Goal: Task Accomplishment & Management: Manage account settings

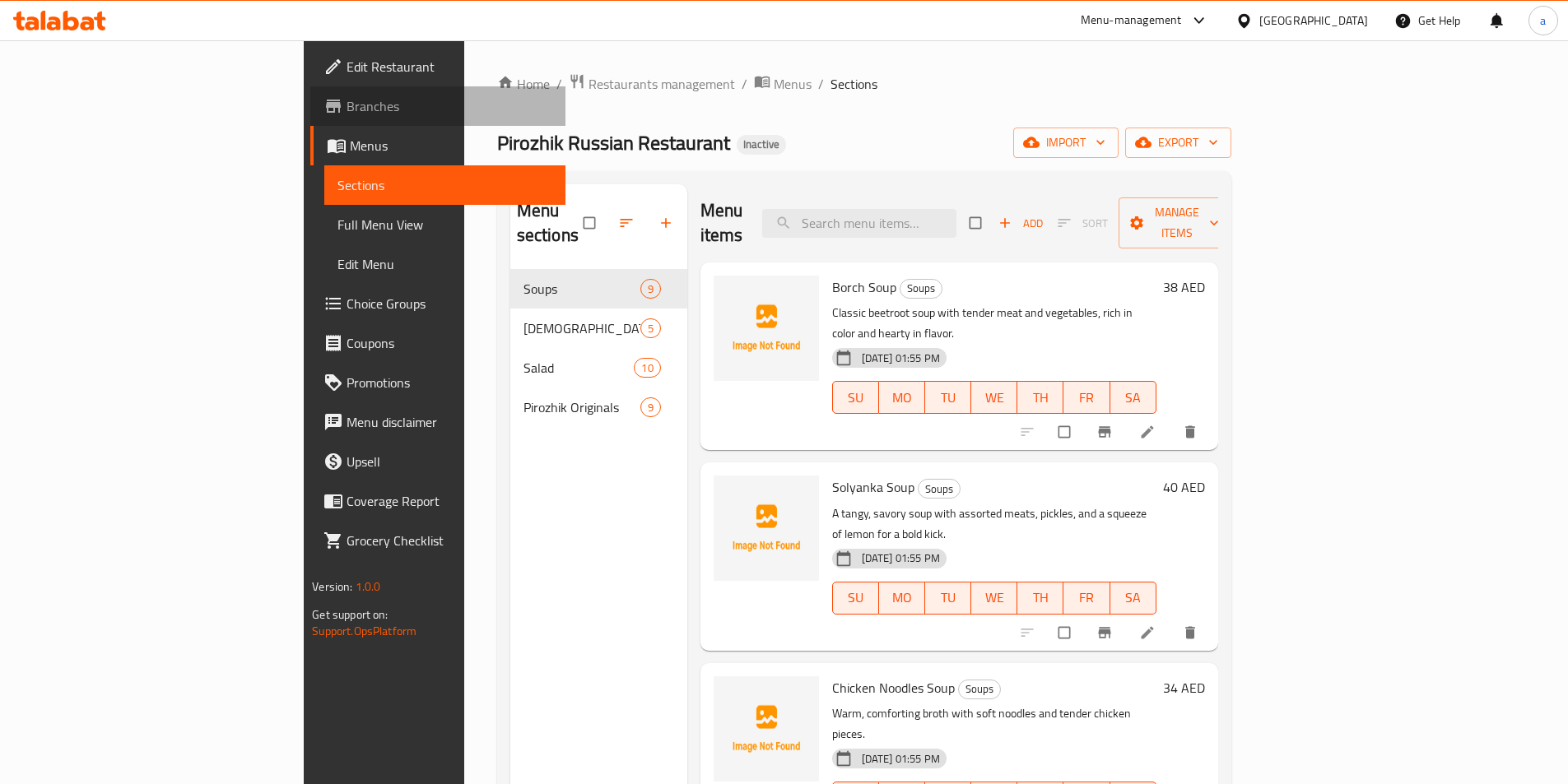
click at [346, 113] on span "Branches" at bounding box center [449, 106] width 205 height 20
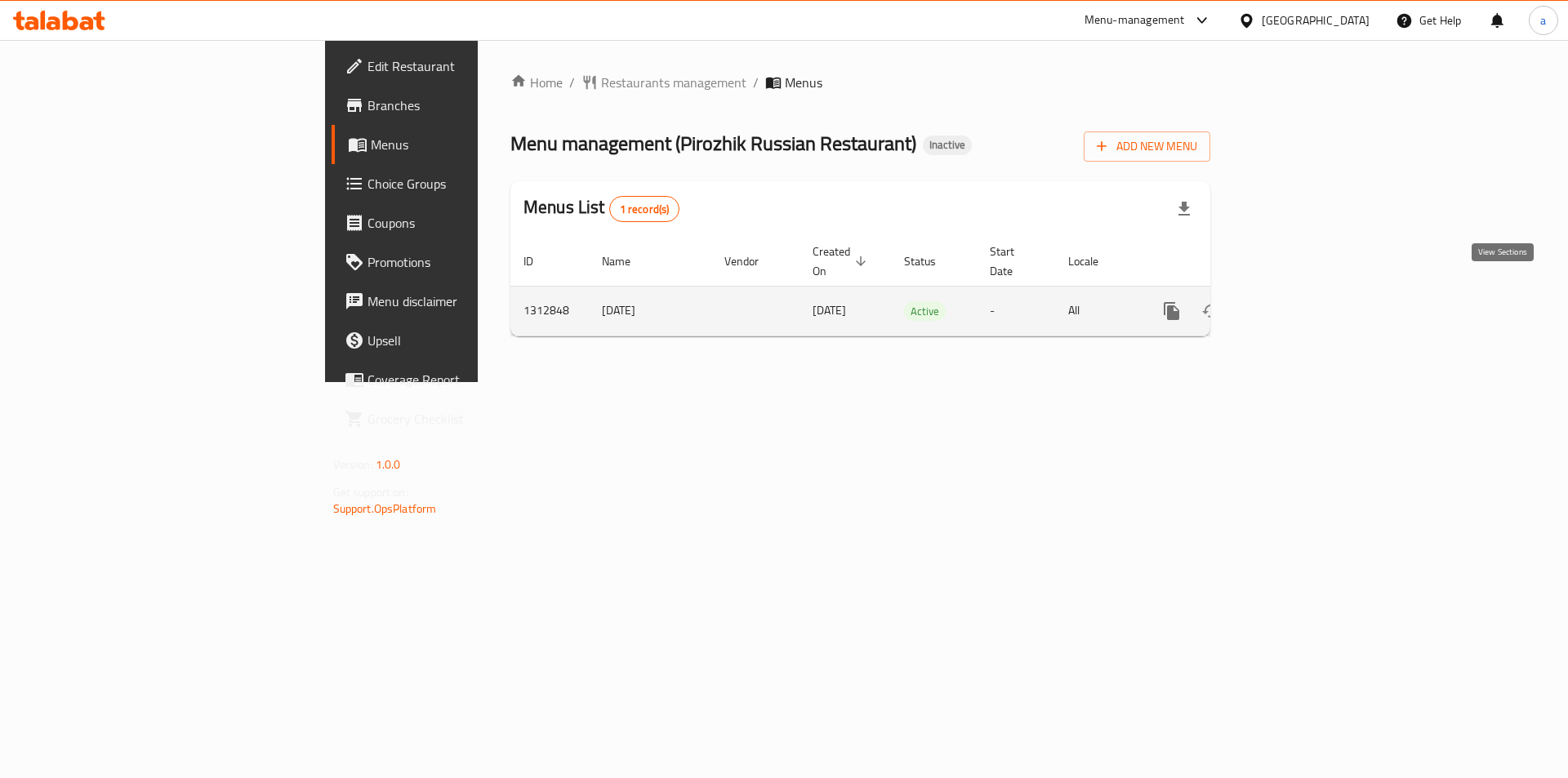
click at [1299, 302] on icon "enhanced table" at bounding box center [1289, 311] width 20 height 20
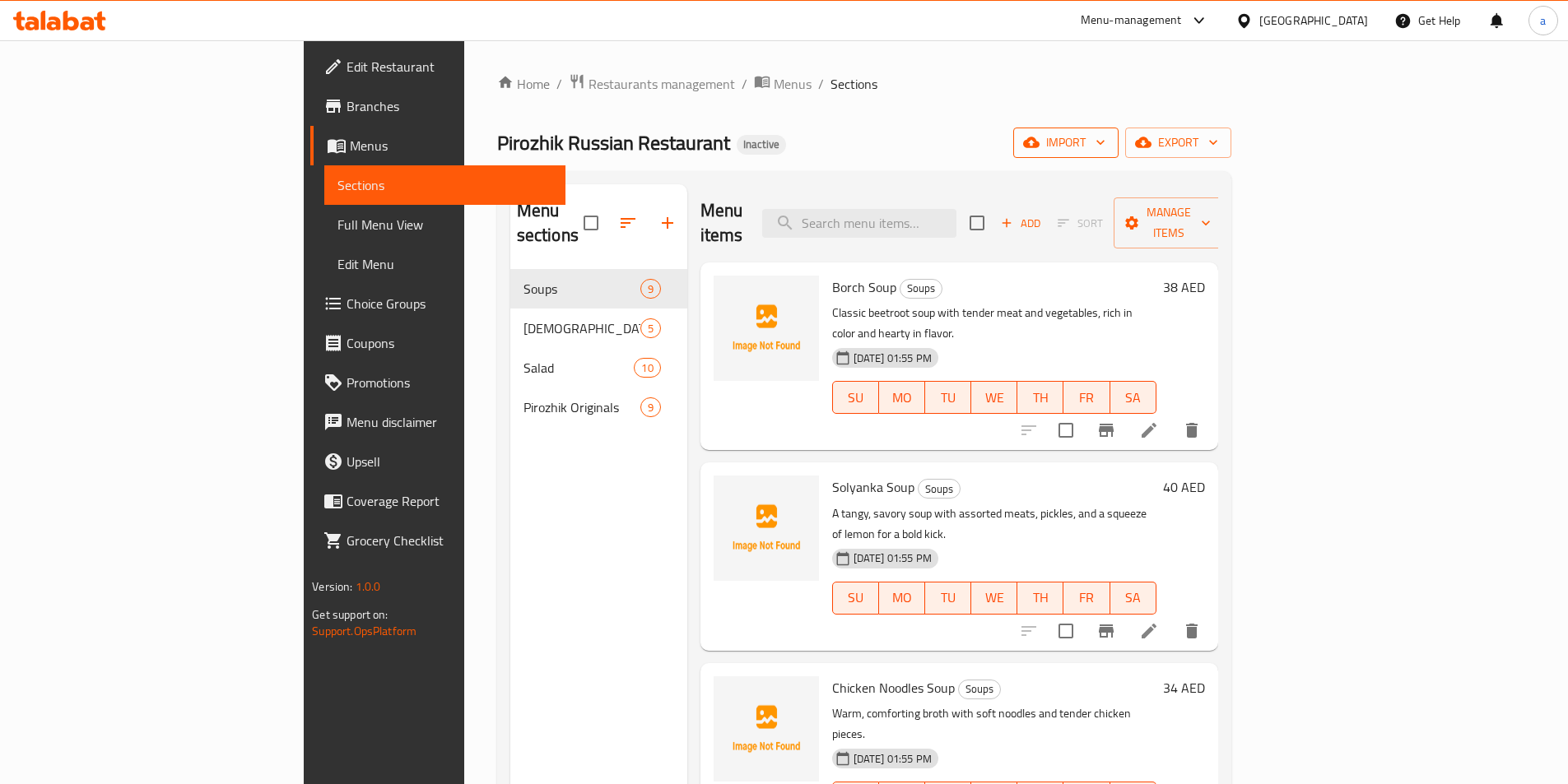
click at [1105, 148] on span "import" at bounding box center [1065, 142] width 79 height 21
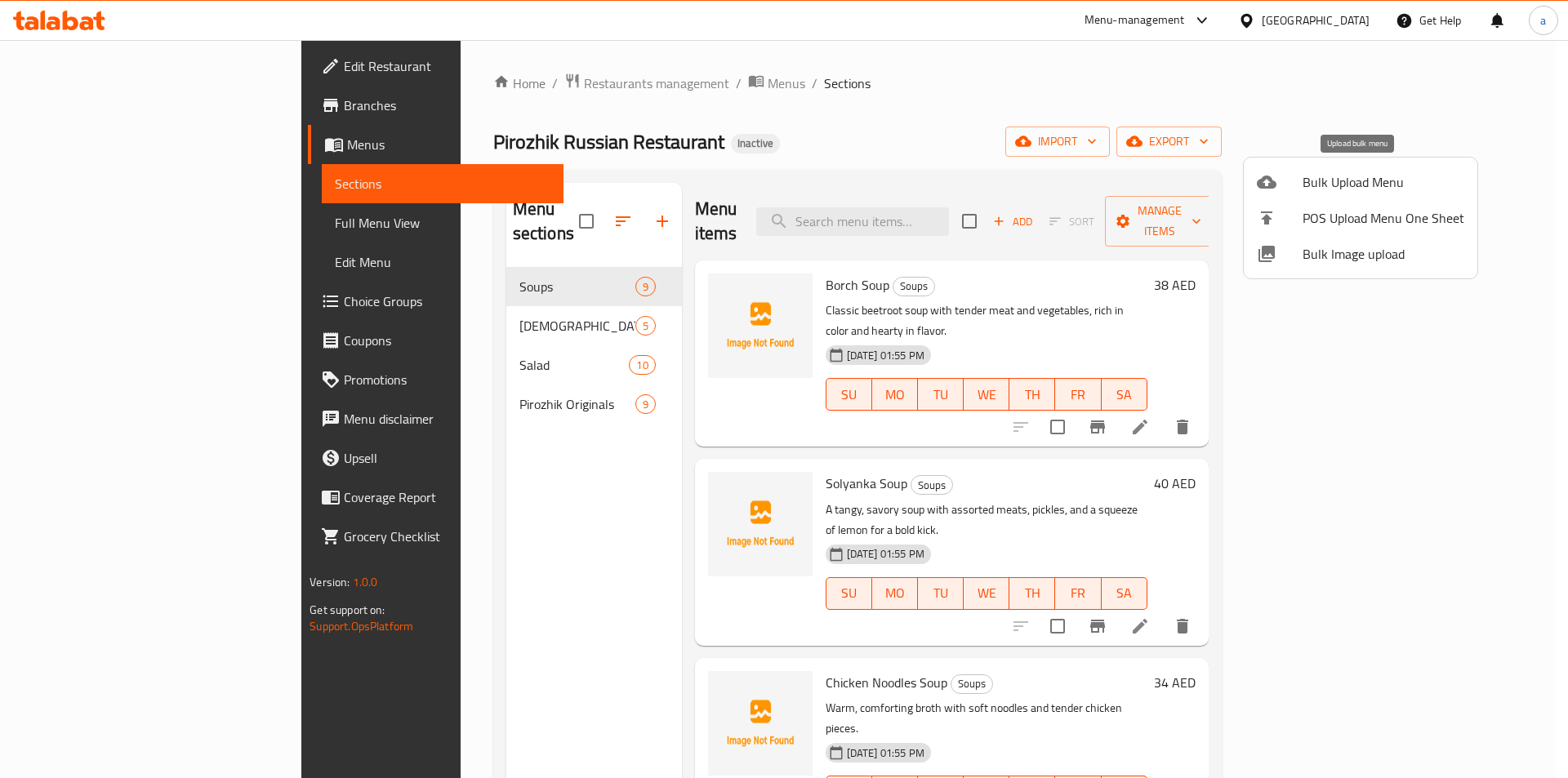
click at [1356, 186] on span "Bulk Upload Menu" at bounding box center [1383, 182] width 162 height 20
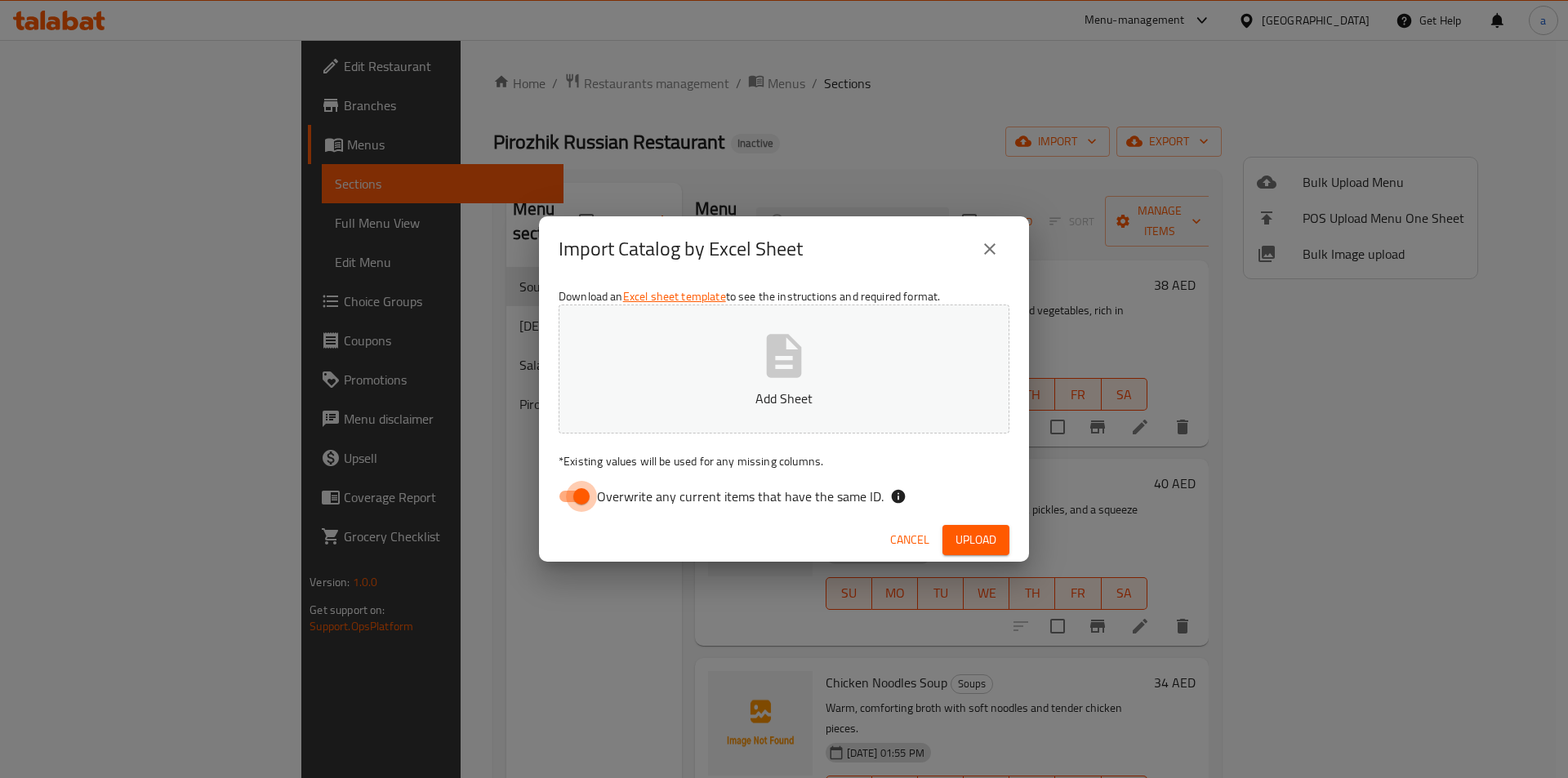
click at [579, 500] on input "Overwrite any current items that have the same ID." at bounding box center [581, 496] width 93 height 31
checkbox input "false"
click at [786, 380] on icon "button" at bounding box center [783, 356] width 52 height 52
click at [987, 530] on span "Upload" at bounding box center [976, 541] width 41 height 21
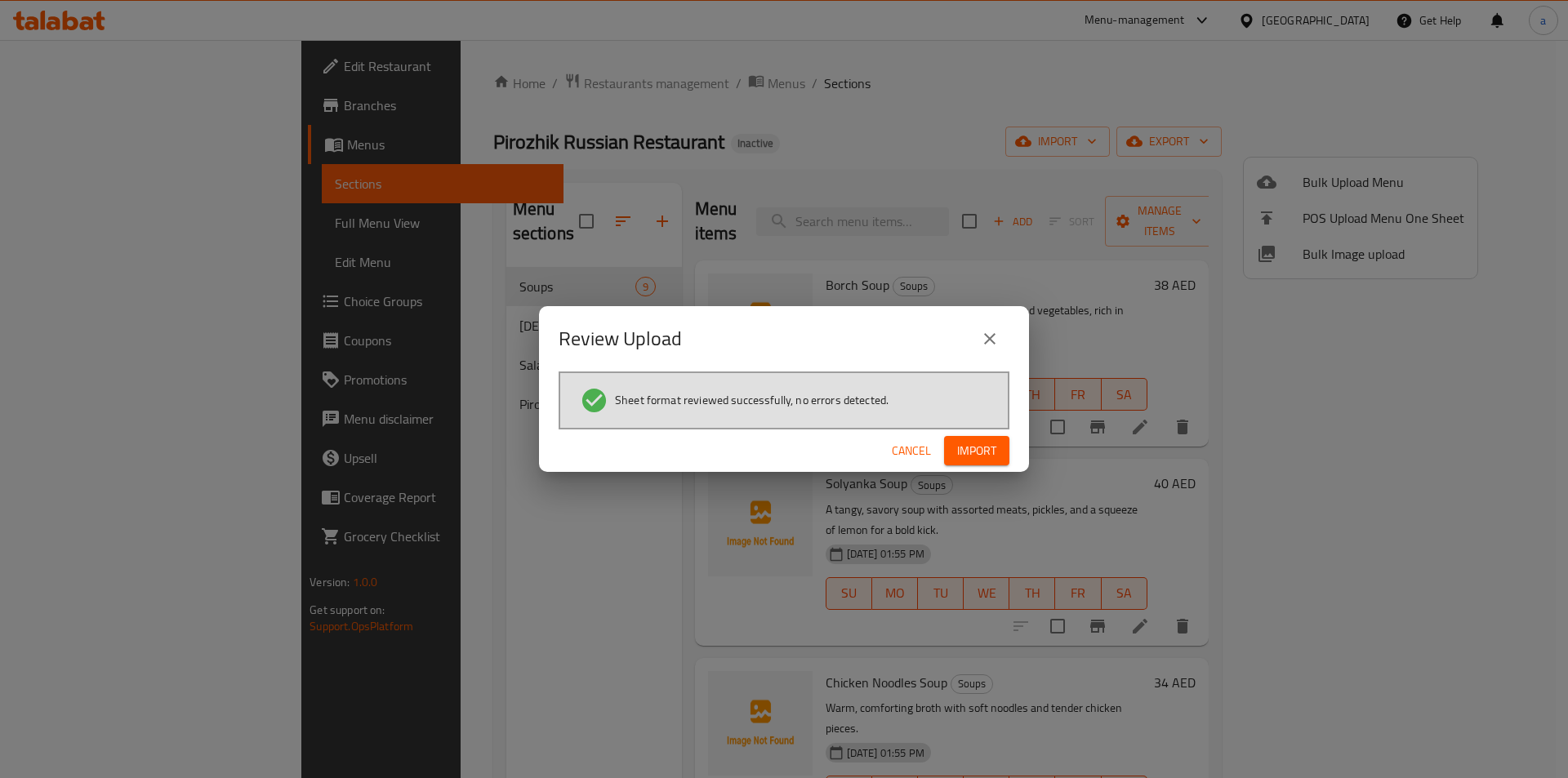
click at [989, 456] on span "Import" at bounding box center [977, 452] width 39 height 21
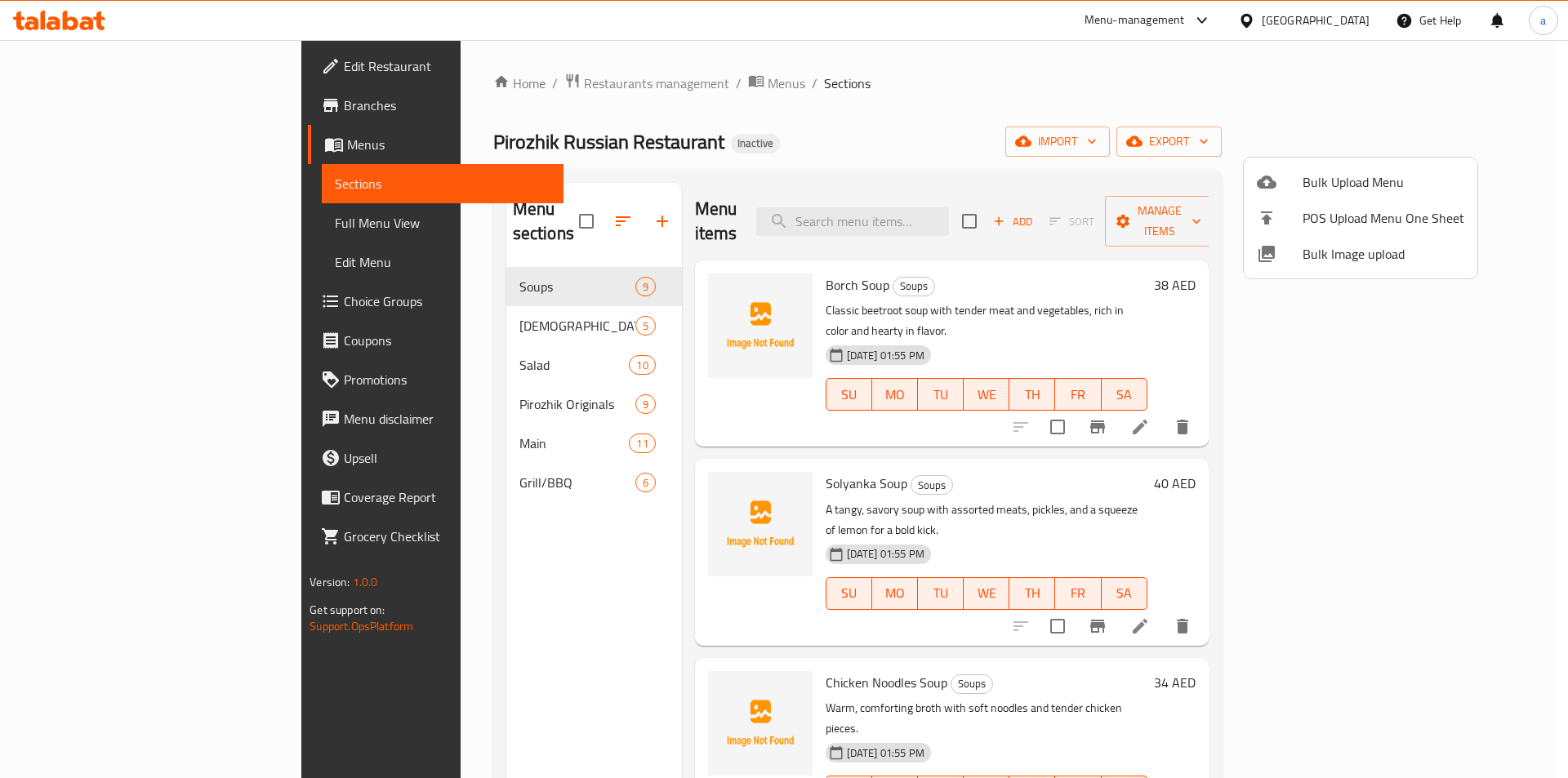
click at [104, 228] on div at bounding box center [784, 389] width 1568 height 778
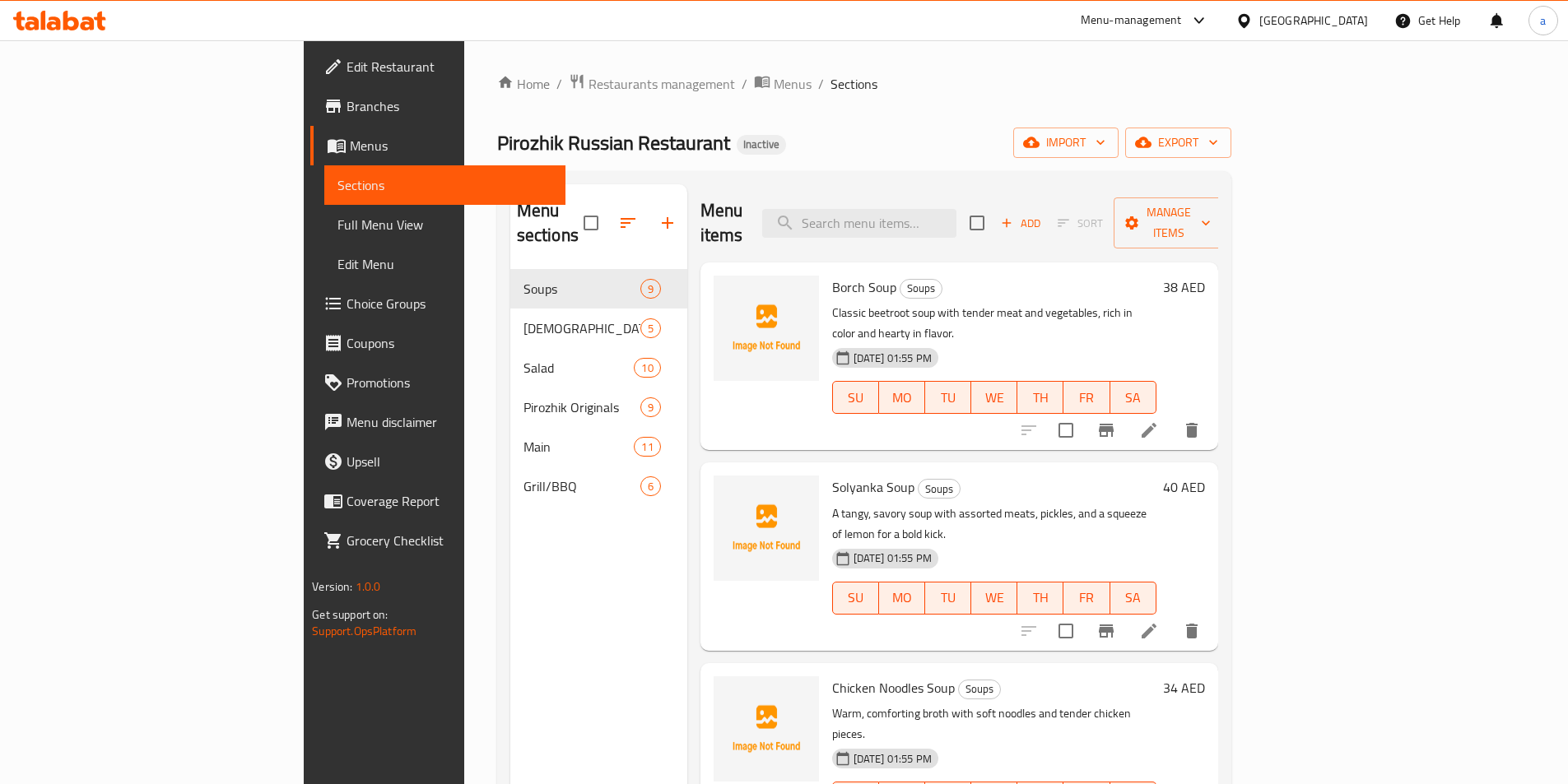
click at [338, 221] on span "Full Menu View" at bounding box center [445, 224] width 215 height 20
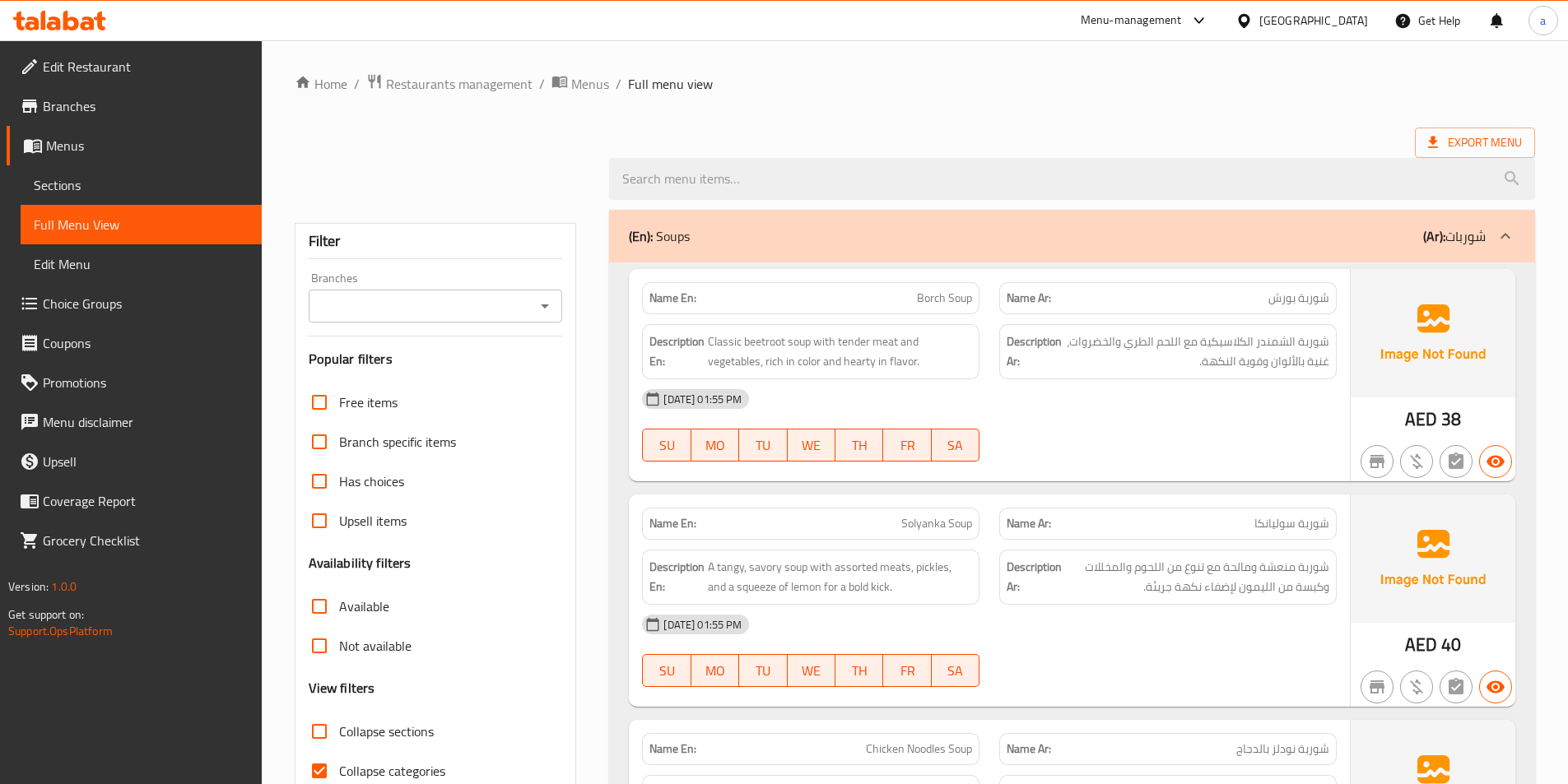
click at [1495, 231] on div at bounding box center [1505, 237] width 40 height 40
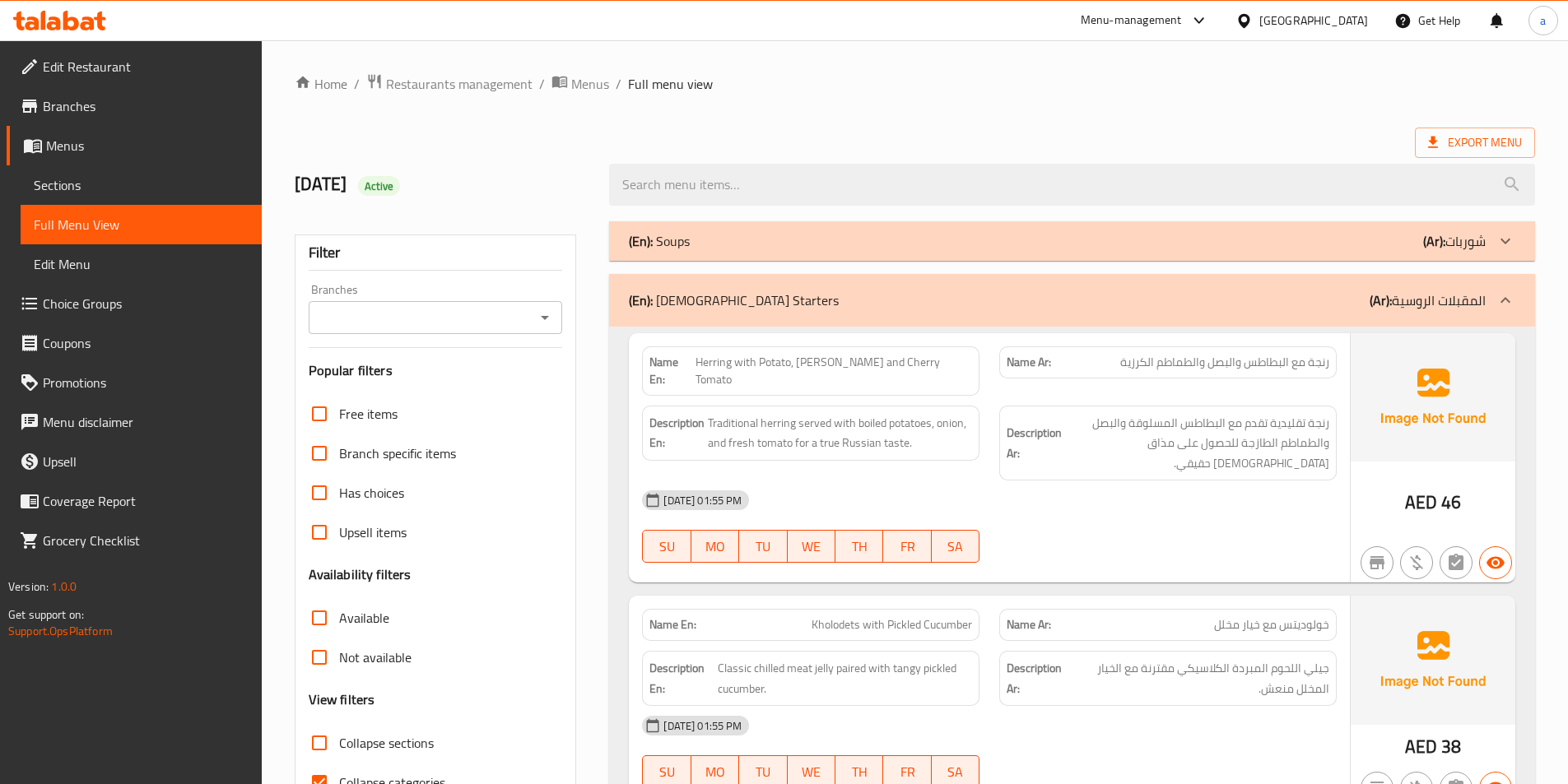
click at [1501, 304] on icon at bounding box center [1505, 300] width 20 height 20
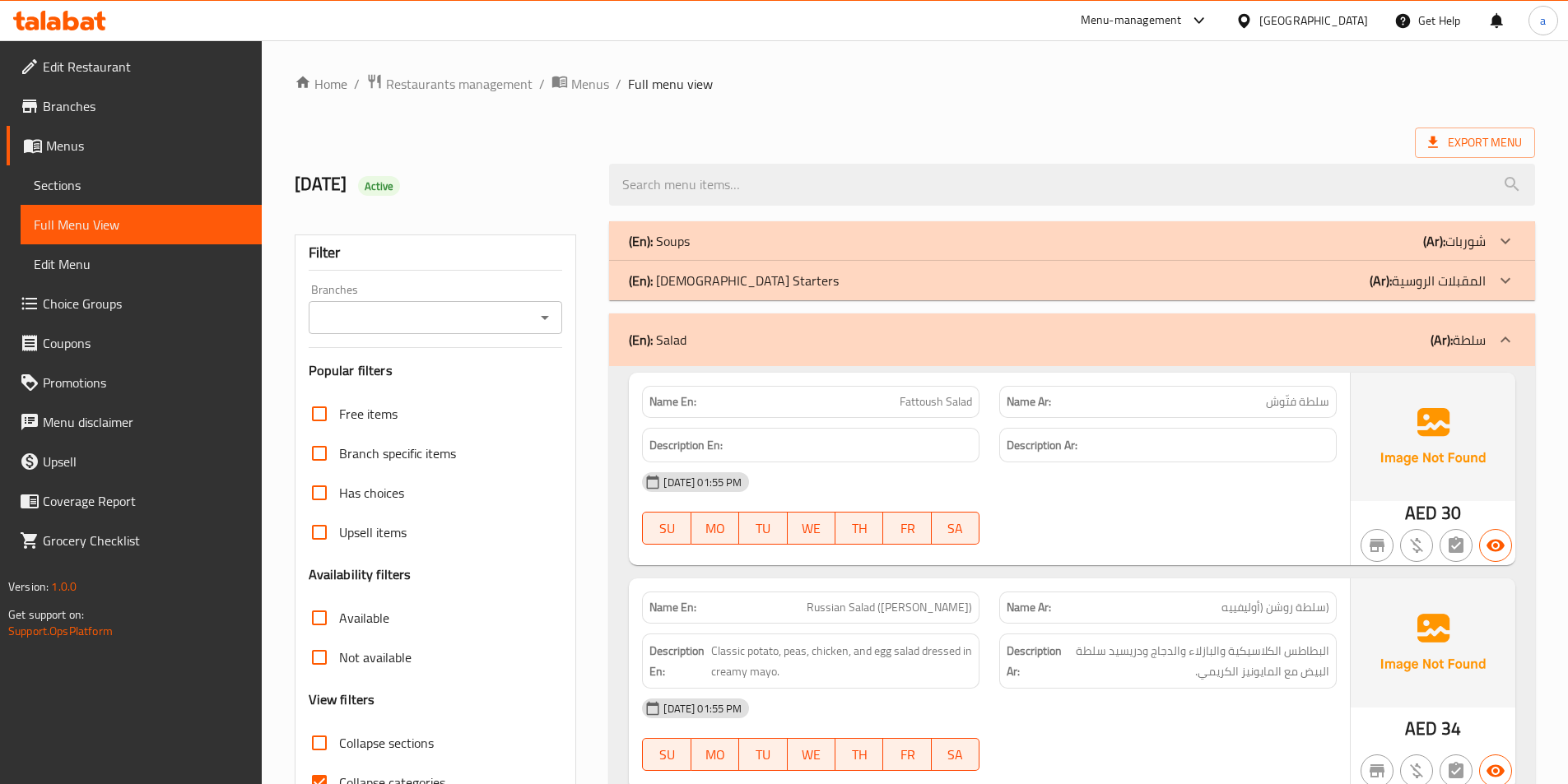
click at [1504, 346] on icon at bounding box center [1505, 339] width 20 height 20
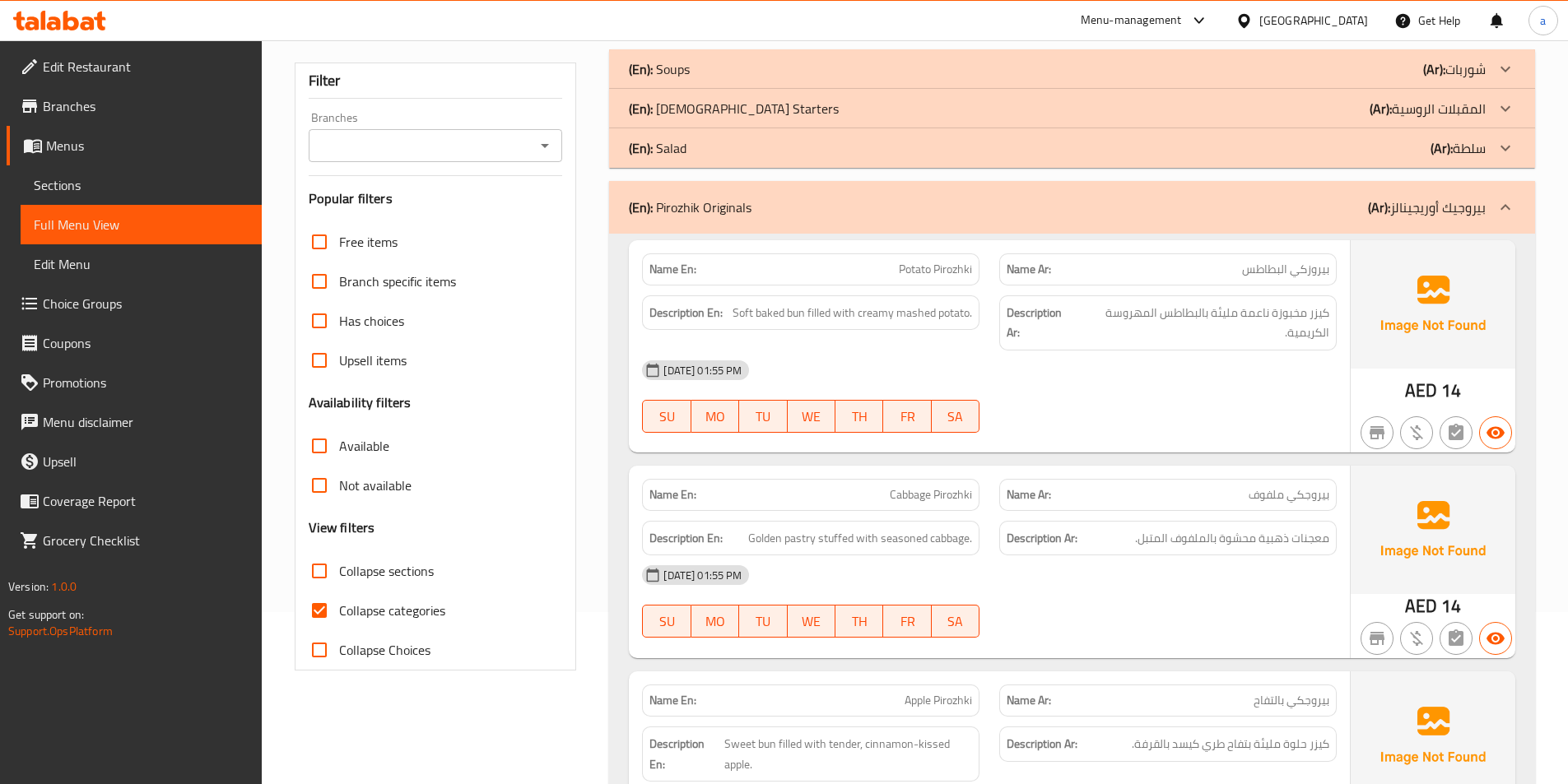
scroll to position [165, 0]
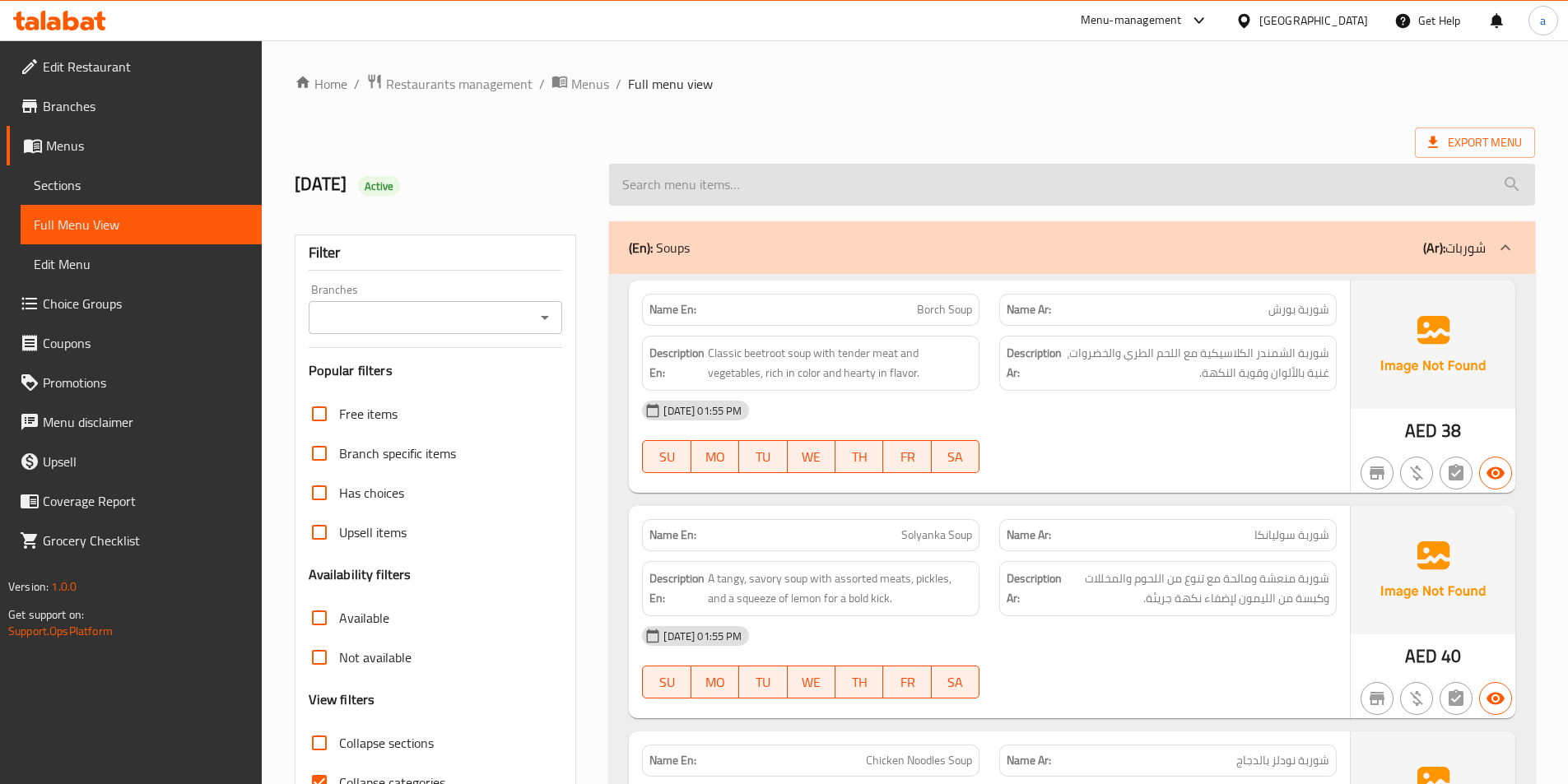
click at [895, 177] on input "search" at bounding box center [1072, 185] width 926 height 42
click at [953, 184] on input "search" at bounding box center [1072, 185] width 926 height 42
paste input "Vareniki"
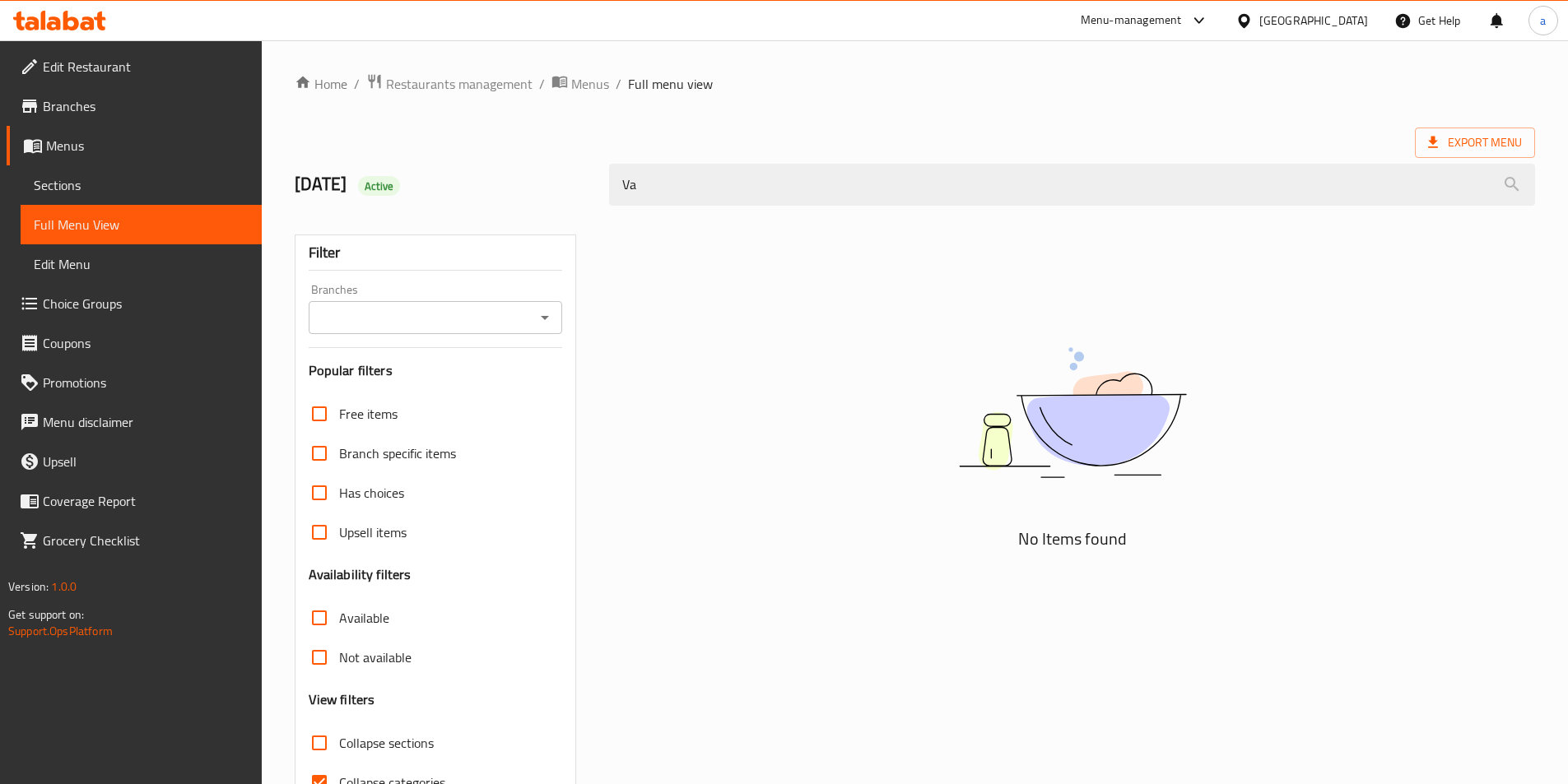
type input "V"
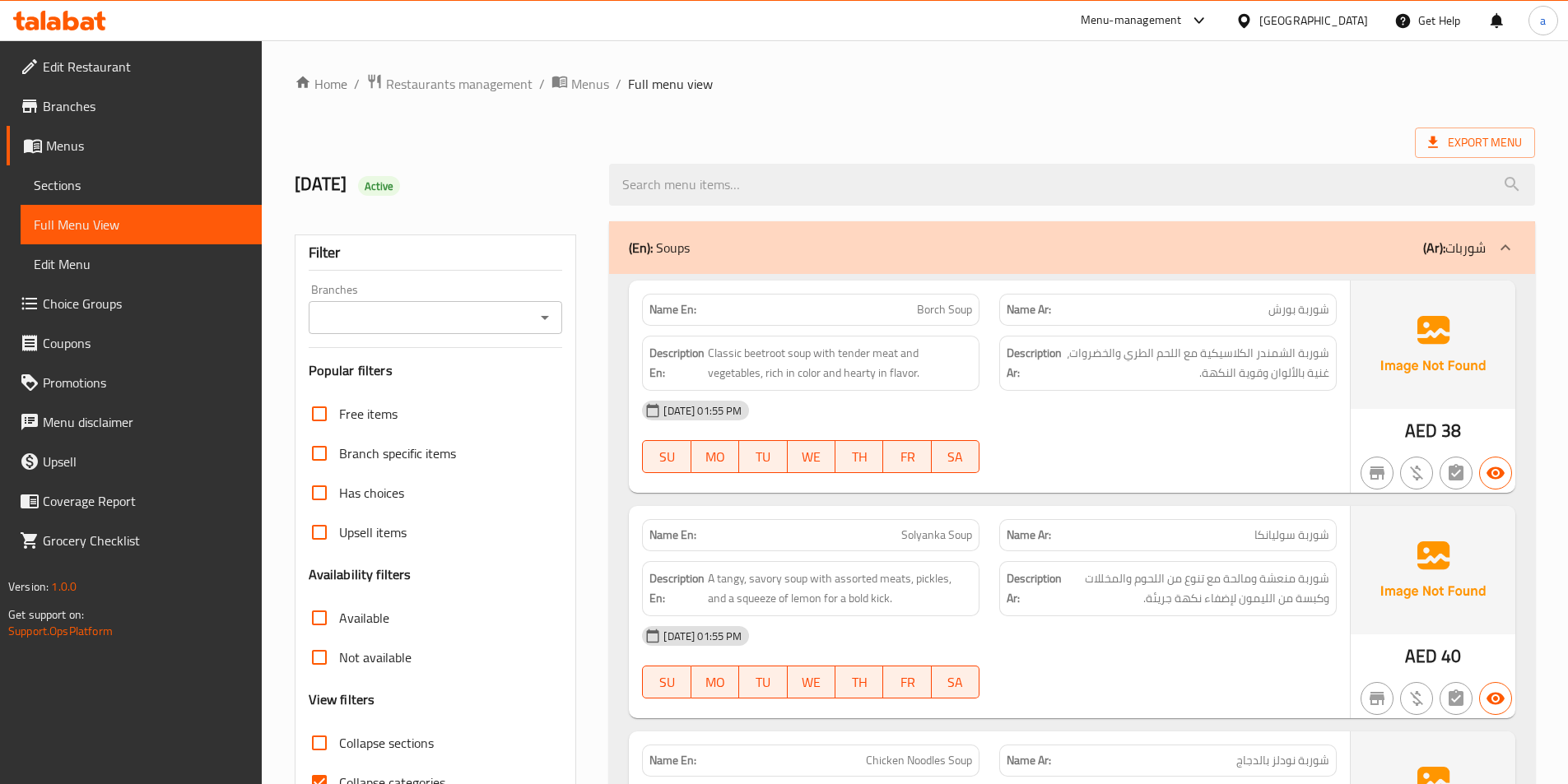
click at [907, 89] on ol "Home / Restaurants management / Menus / Full menu view" at bounding box center [914, 84] width 1240 height 22
click at [98, 294] on span "Choice Groups" at bounding box center [146, 303] width 205 height 20
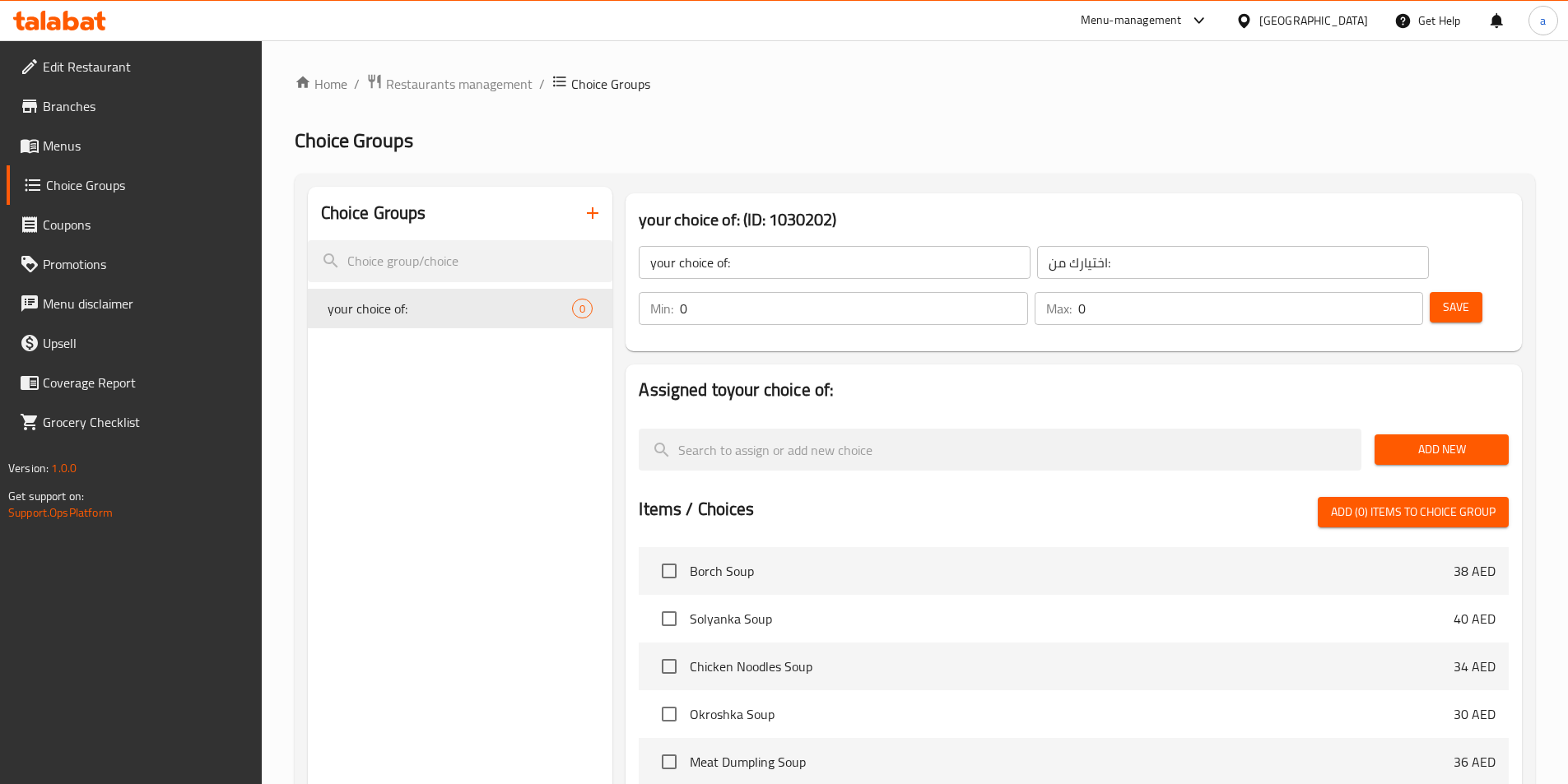
click at [1437, 439] on span "Add New" at bounding box center [1441, 450] width 108 height 21
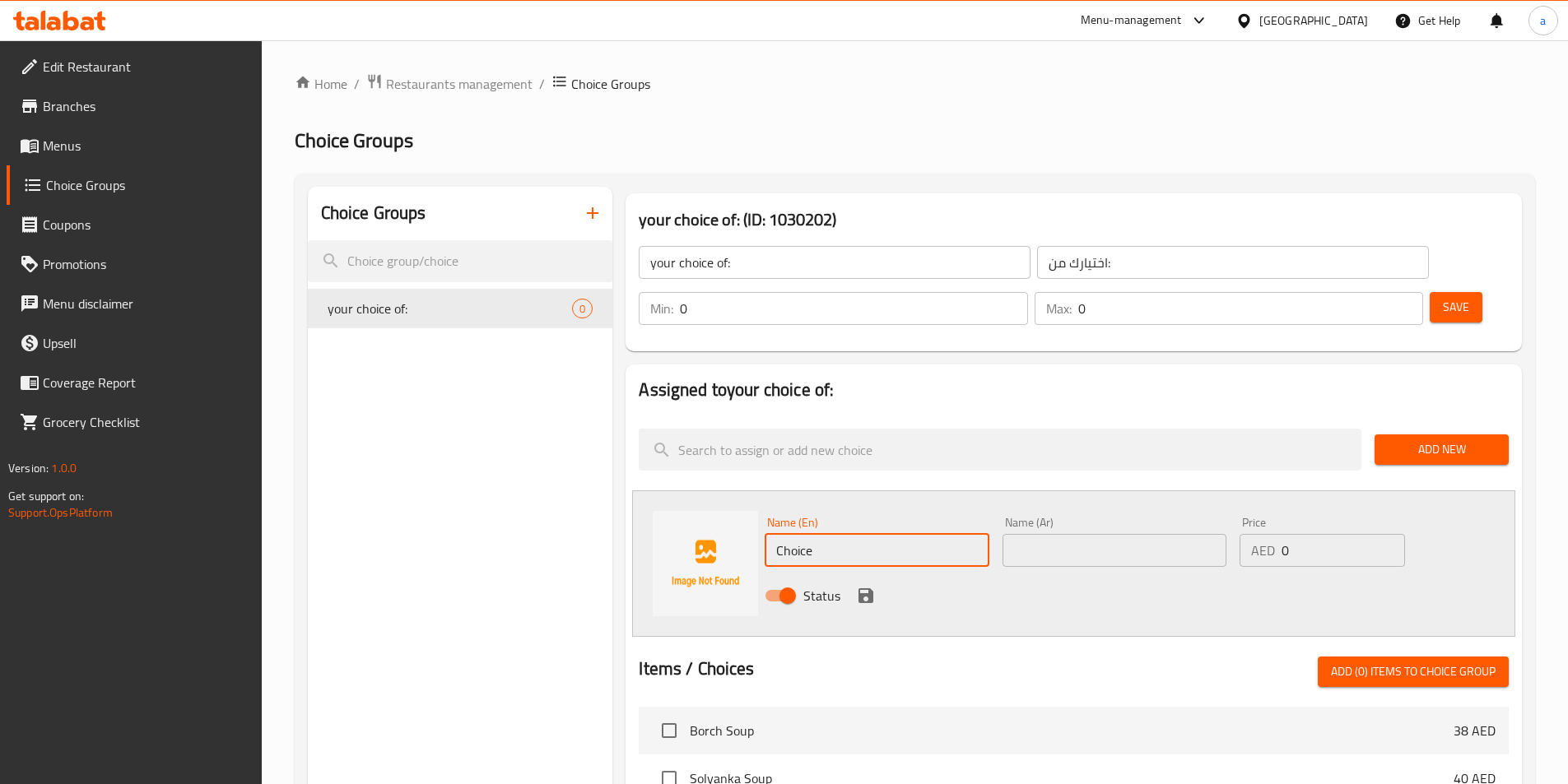
click at [892, 534] on input "Choice" at bounding box center [876, 551] width 224 height 33
type input "C"
click at [800, 534] on input "text" at bounding box center [876, 551] width 224 height 33
paste input "Boiled Rice"
type input "Boiled Rice"
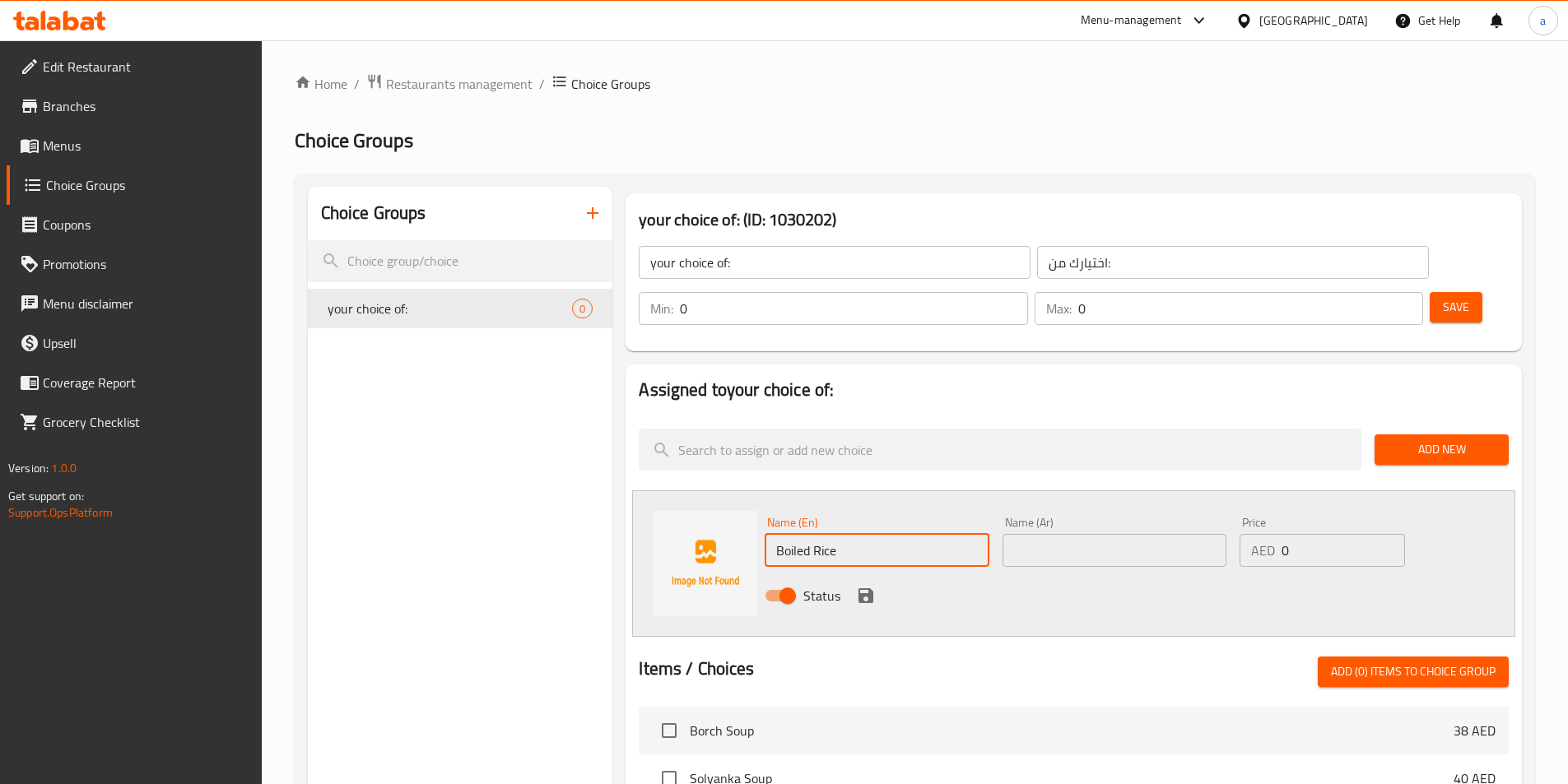
click at [1093, 534] on input "text" at bounding box center [1114, 551] width 224 height 33
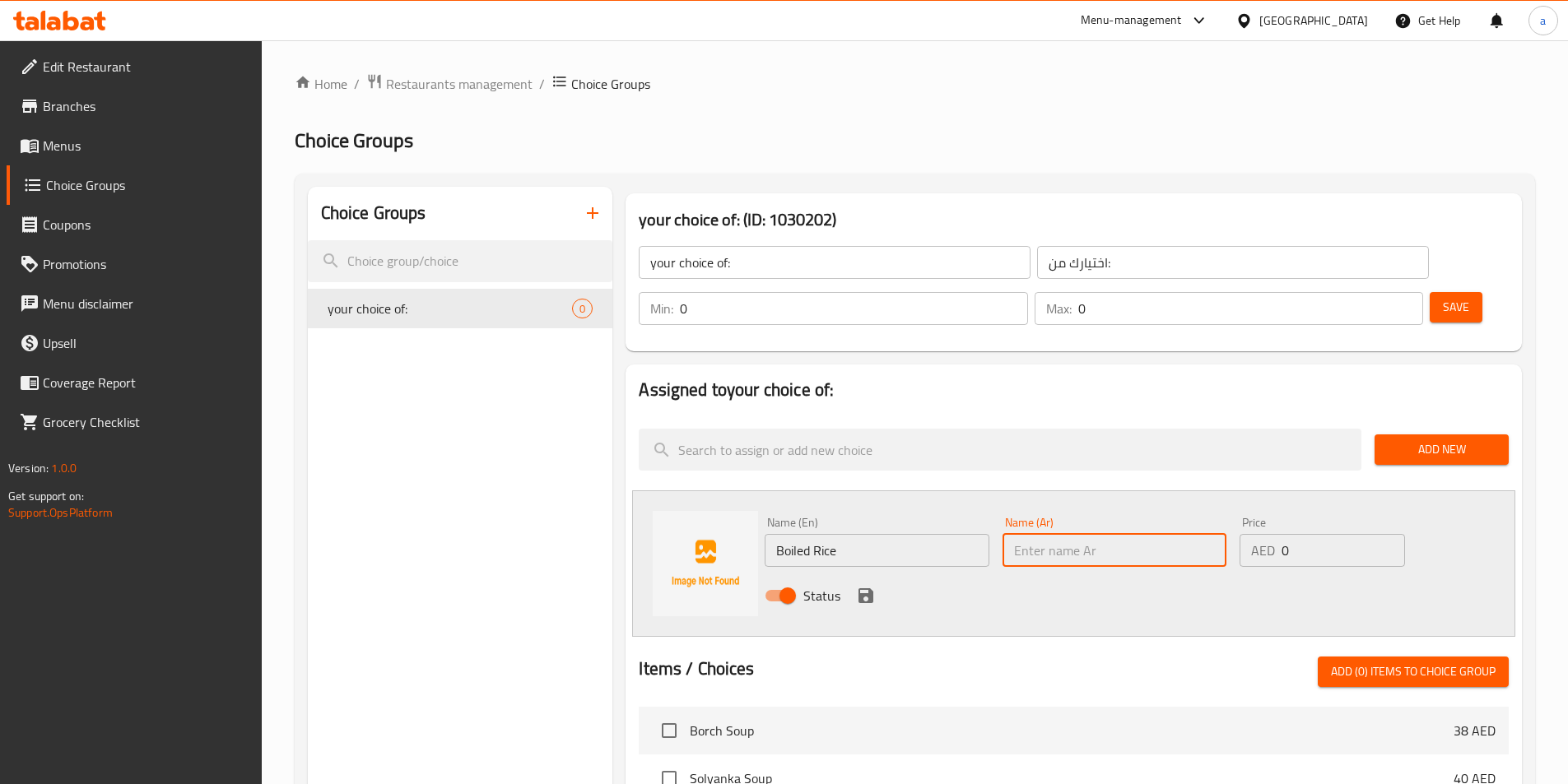
click at [1052, 534] on input "text" at bounding box center [1114, 551] width 224 height 33
paste input "أرز مسلوق"
type input "أرز مسلوق"
click at [1292, 534] on input "0" at bounding box center [1343, 551] width 123 height 33
click at [864, 586] on icon "save" at bounding box center [865, 596] width 20 height 20
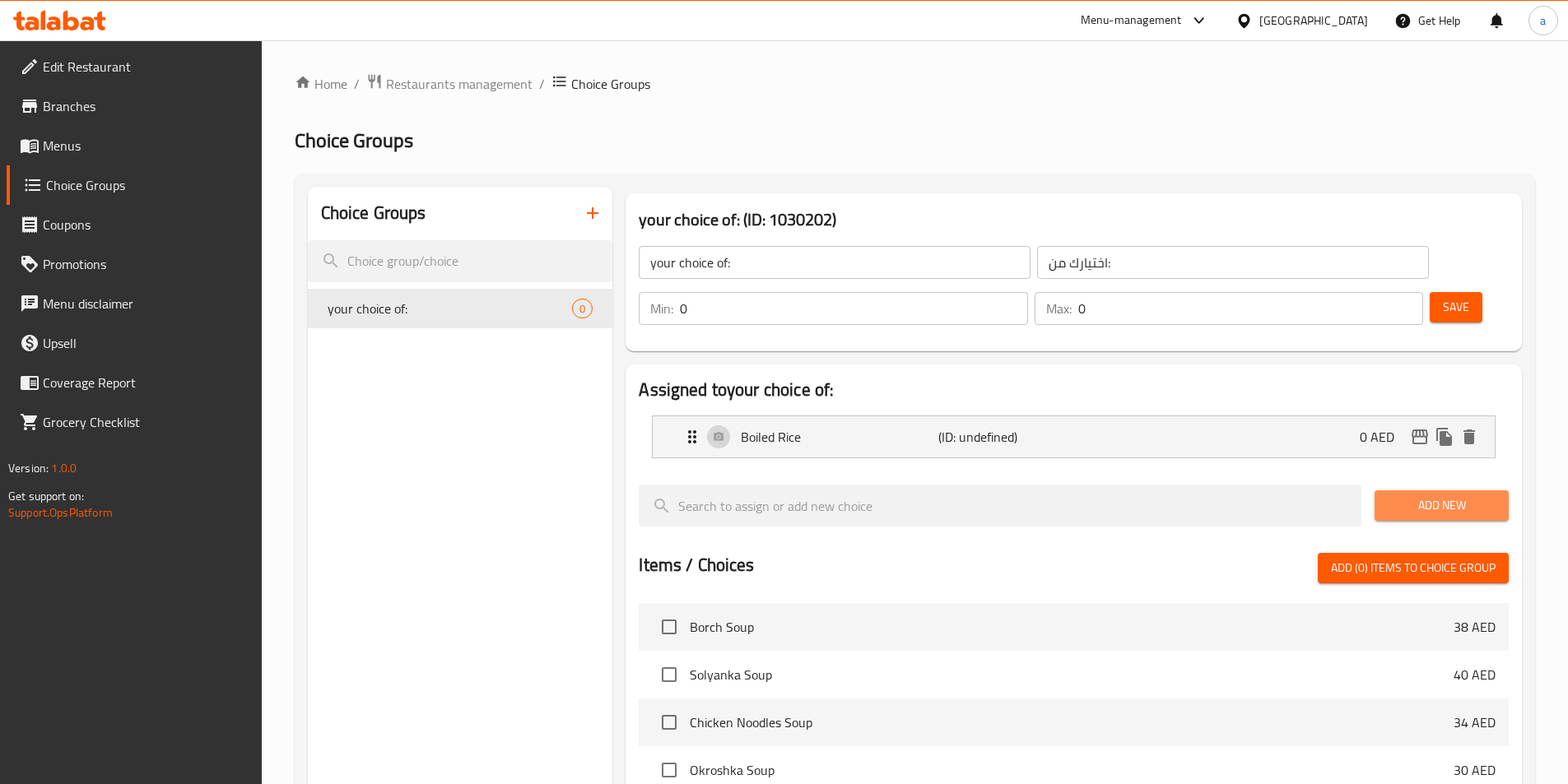
click at [1400, 496] on span "Add New" at bounding box center [1441, 506] width 108 height 21
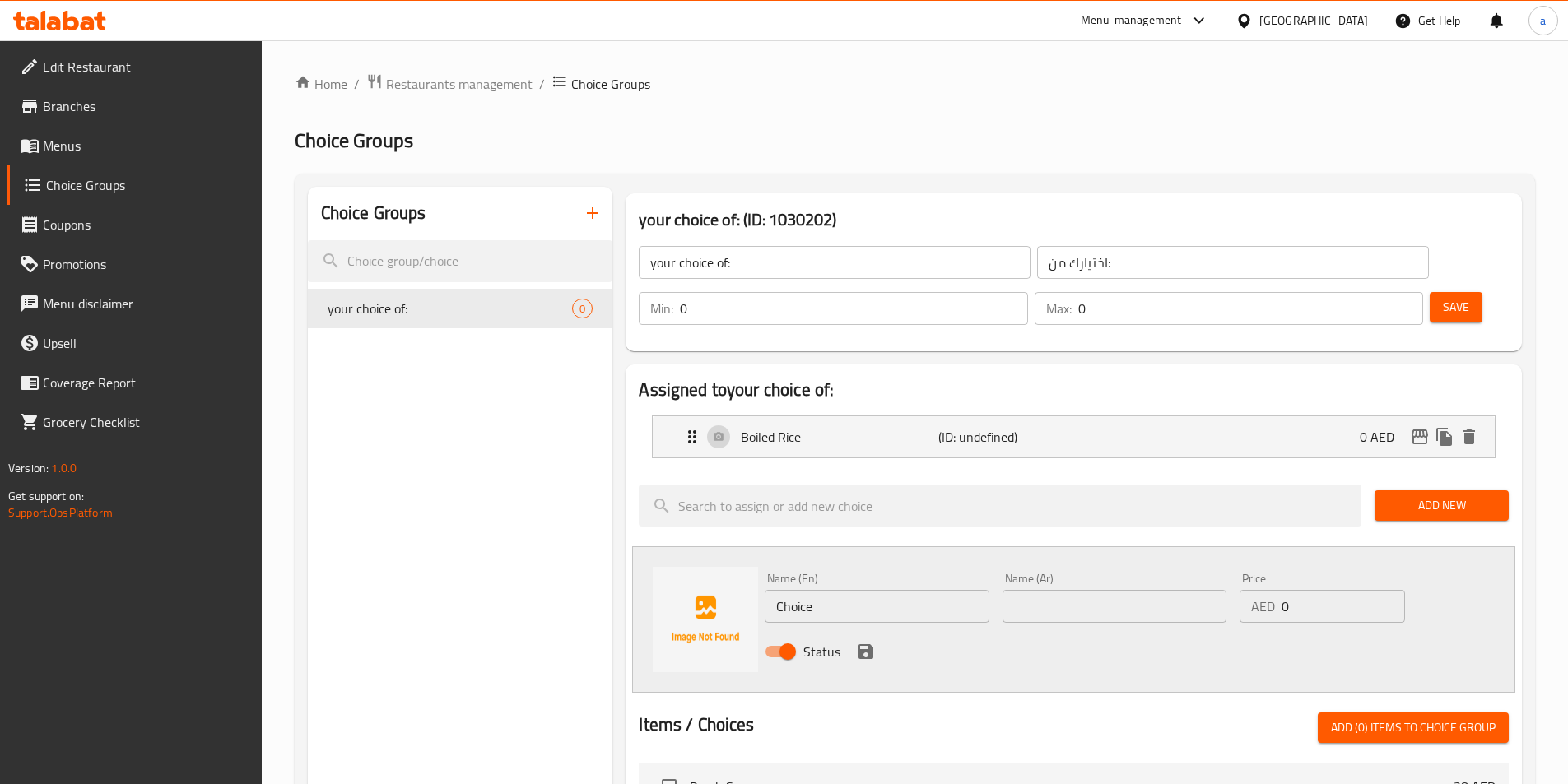
click at [882, 590] on input "Choice" at bounding box center [876, 606] width 224 height 33
paste input "Boiled Buckwheat"
type input "Boiled Buckwheat"
click at [1088, 590] on input "text" at bounding box center [1114, 606] width 224 height 33
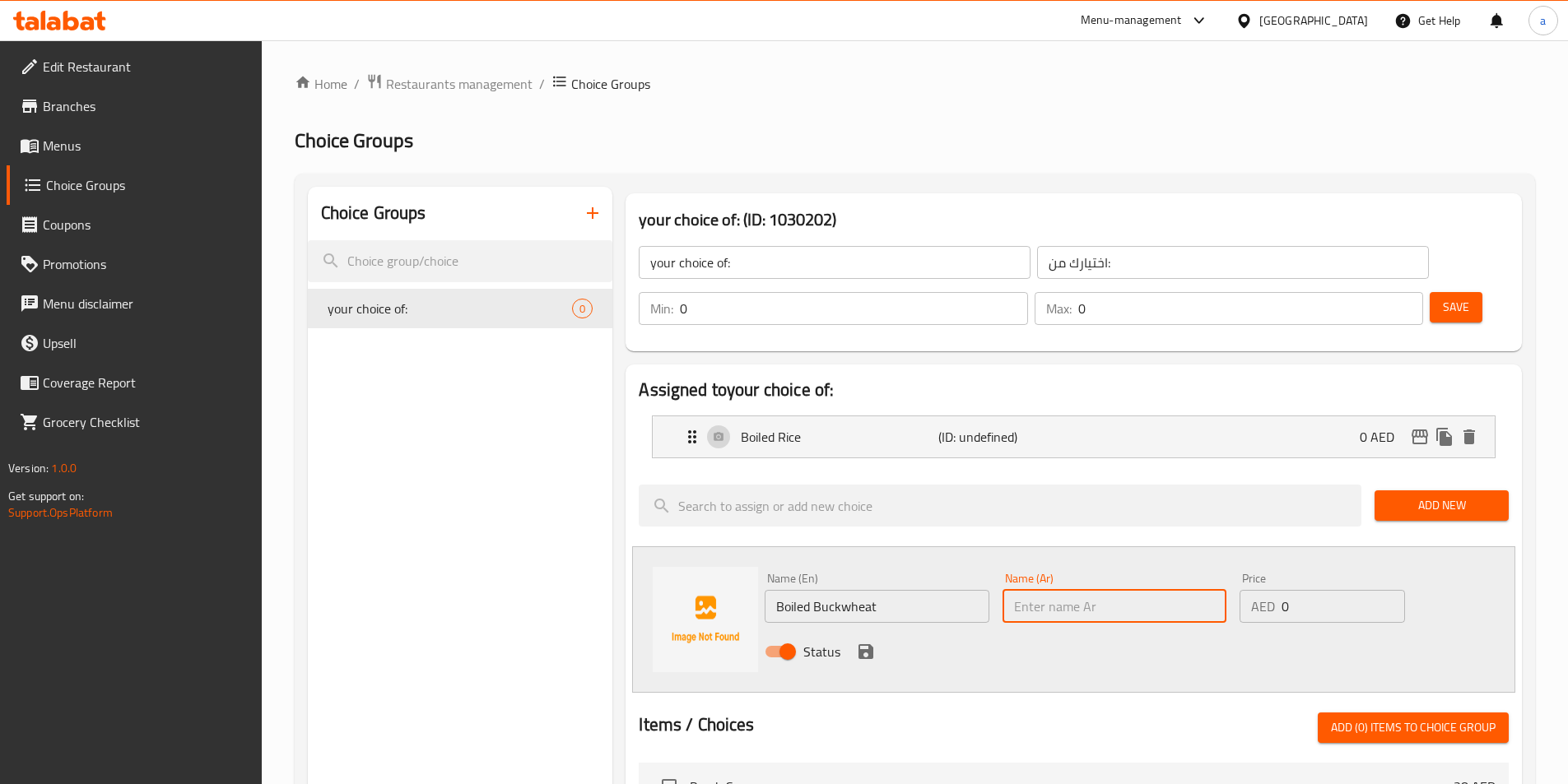
paste input "الحنطة السوداء المسلوقة"
type input "الحنطة السوداء المسلوقة"
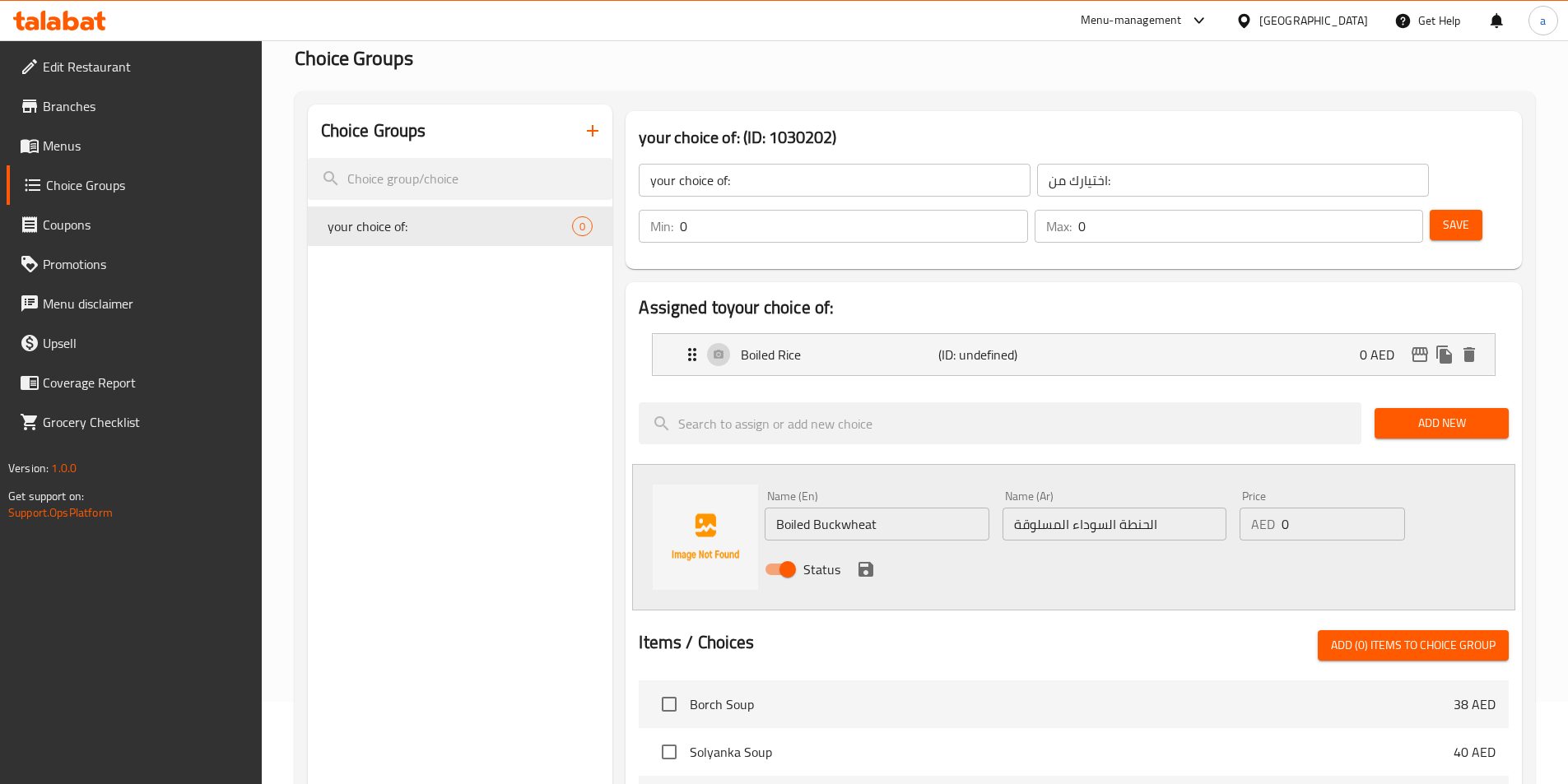
click at [1299, 508] on input "0" at bounding box center [1343, 524] width 123 height 33
type input "4"
click at [856, 560] on icon "save" at bounding box center [865, 569] width 20 height 20
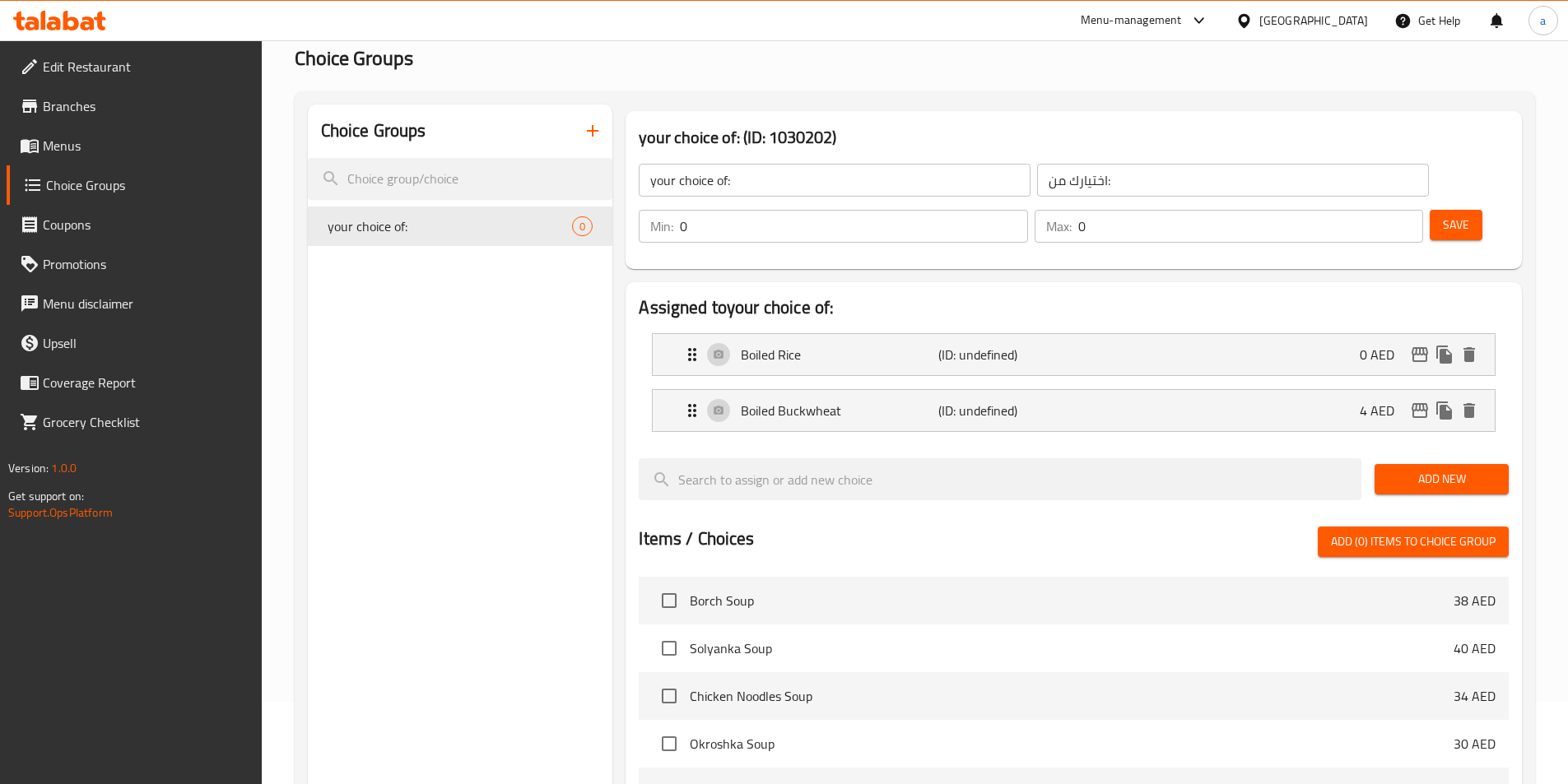
click at [1398, 469] on span "Add New" at bounding box center [1441, 479] width 108 height 21
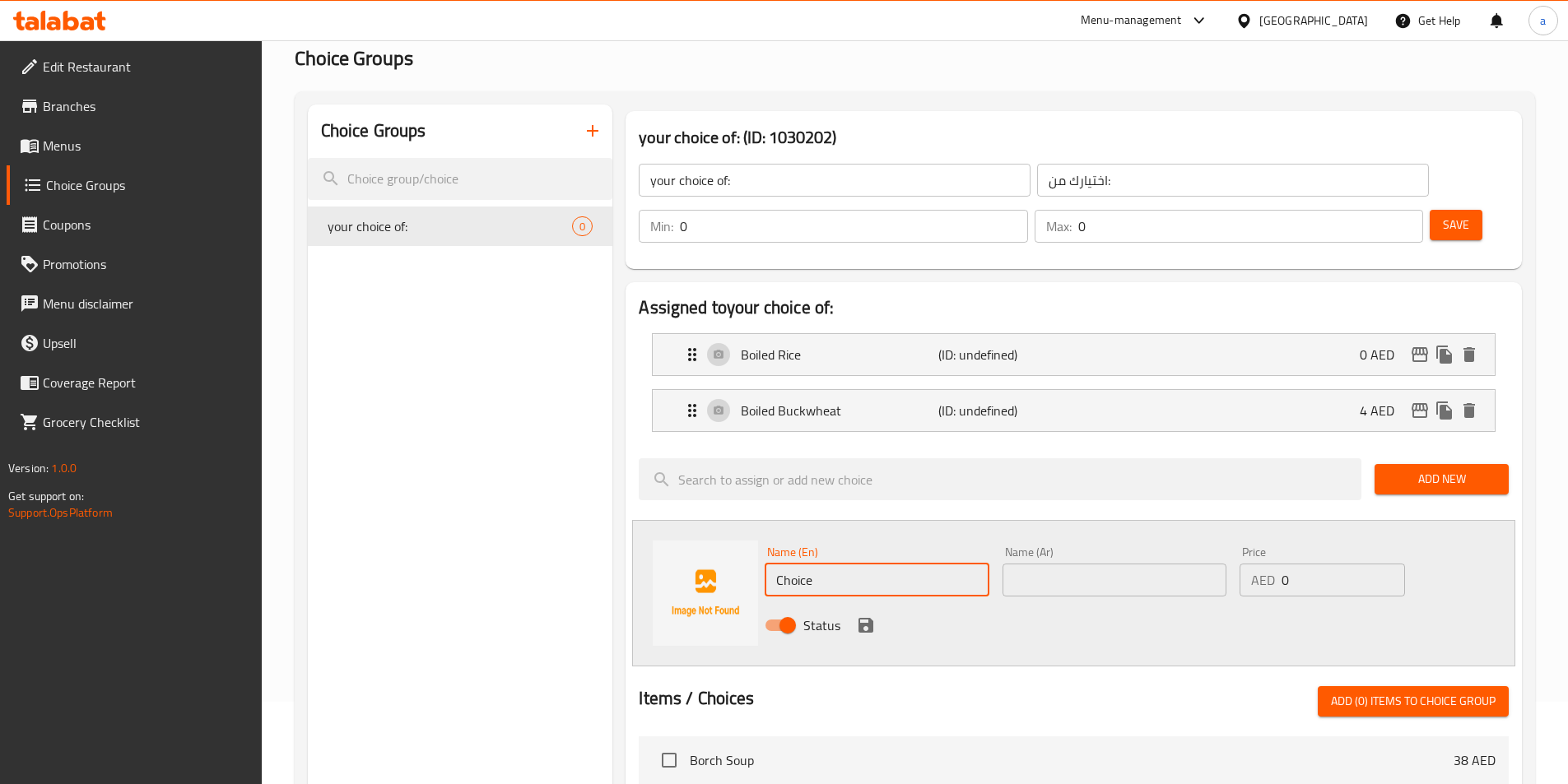
click at [814, 564] on input "Choice" at bounding box center [876, 580] width 224 height 33
click at [803, 564] on input "Choice" at bounding box center [876, 580] width 224 height 33
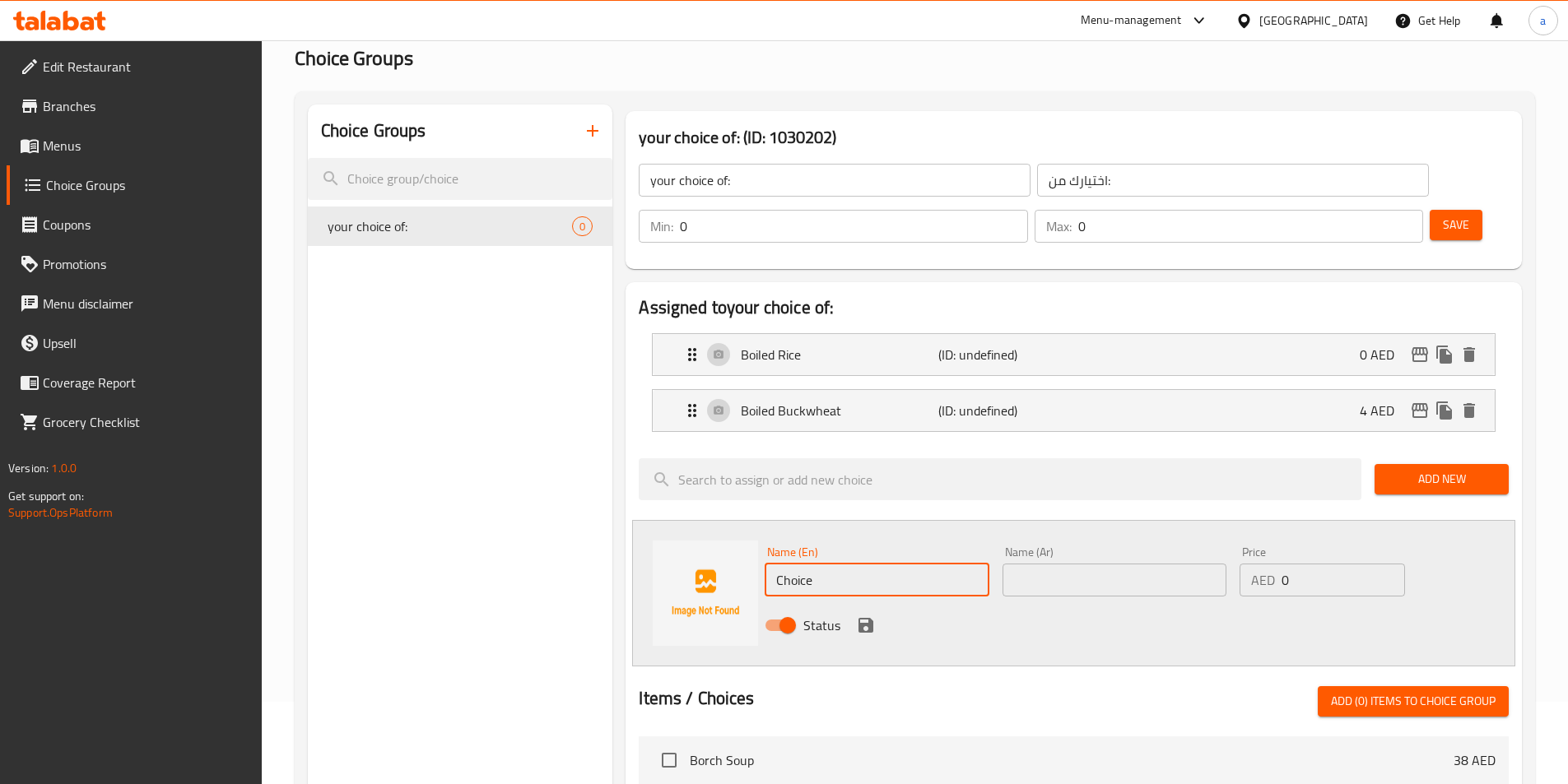
paste input "Mashed Potatoes"
type input "Mashed Potatoes"
click at [1138, 564] on input "text" at bounding box center [1114, 580] width 224 height 33
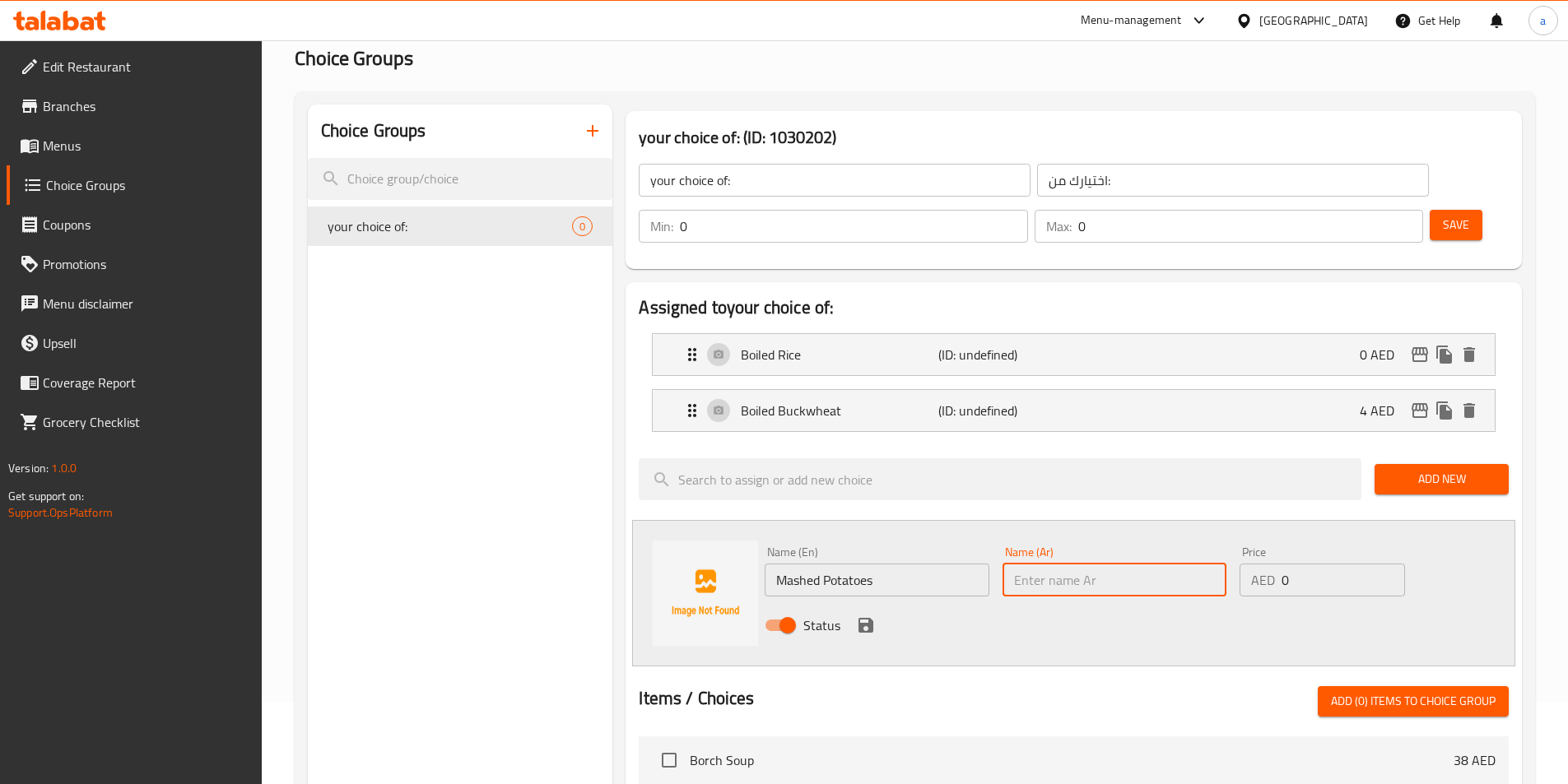
paste input "بطاطس مهروسة"
type input "بطاطس مهروسة"
click at [869, 618] on icon "save" at bounding box center [865, 625] width 15 height 15
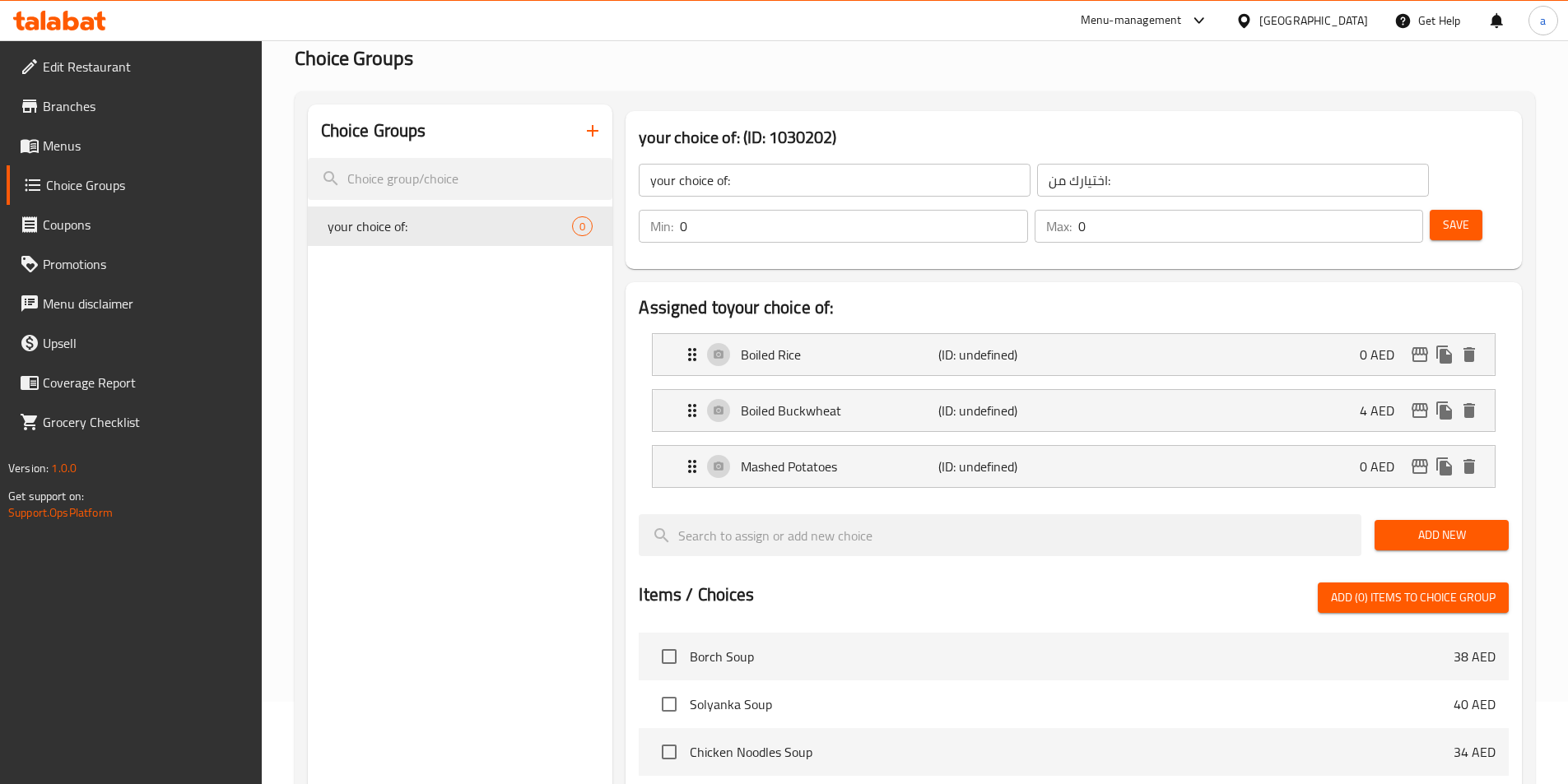
click at [1411, 525] on span "Add New" at bounding box center [1441, 535] width 108 height 21
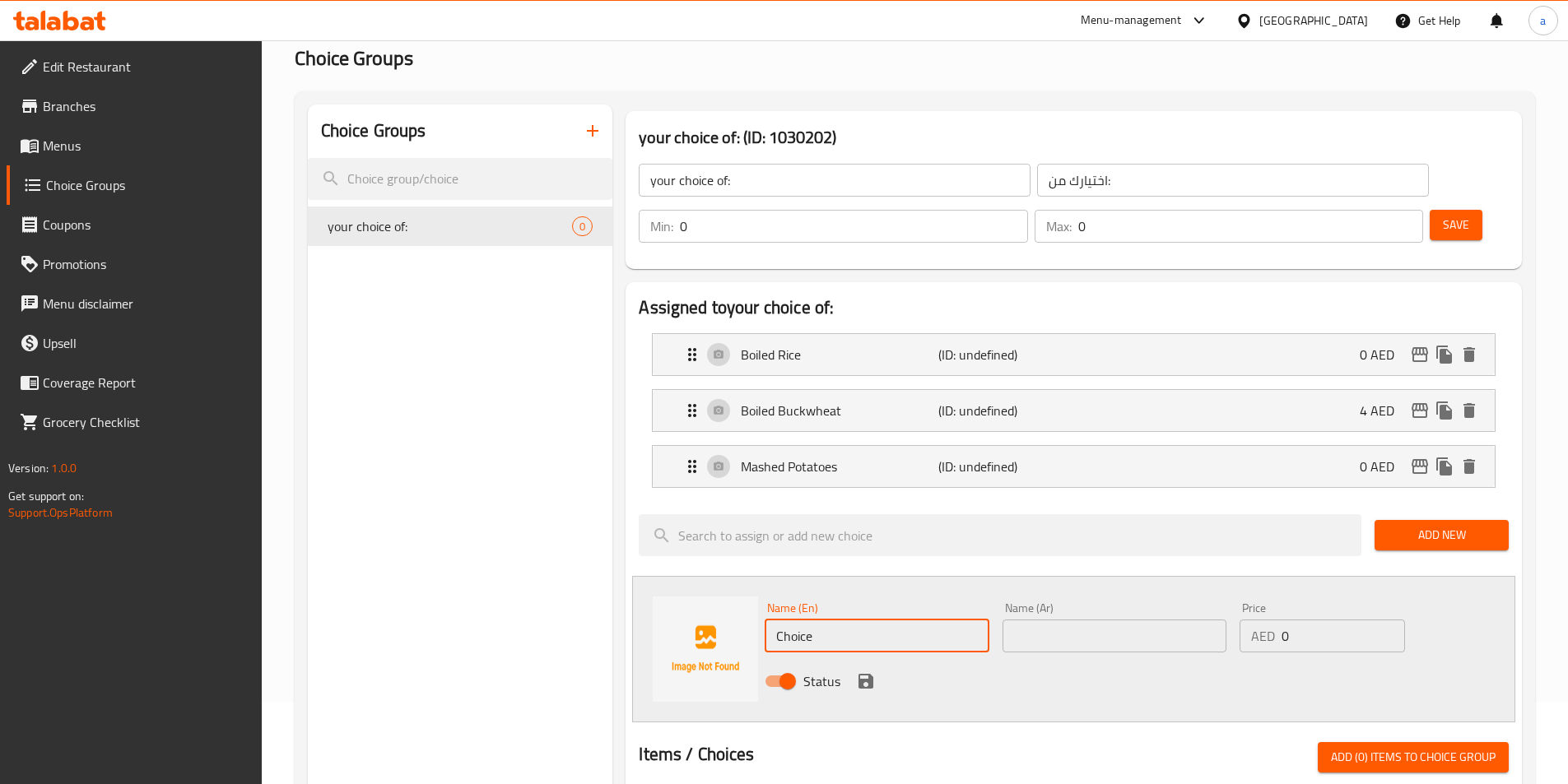
click at [831, 620] on input "Choice" at bounding box center [876, 636] width 224 height 33
click at [907, 620] on input "text" at bounding box center [876, 636] width 224 height 33
paste input "Pan-Fried Potatoes"
type input "Pan-Fried Potatoes"
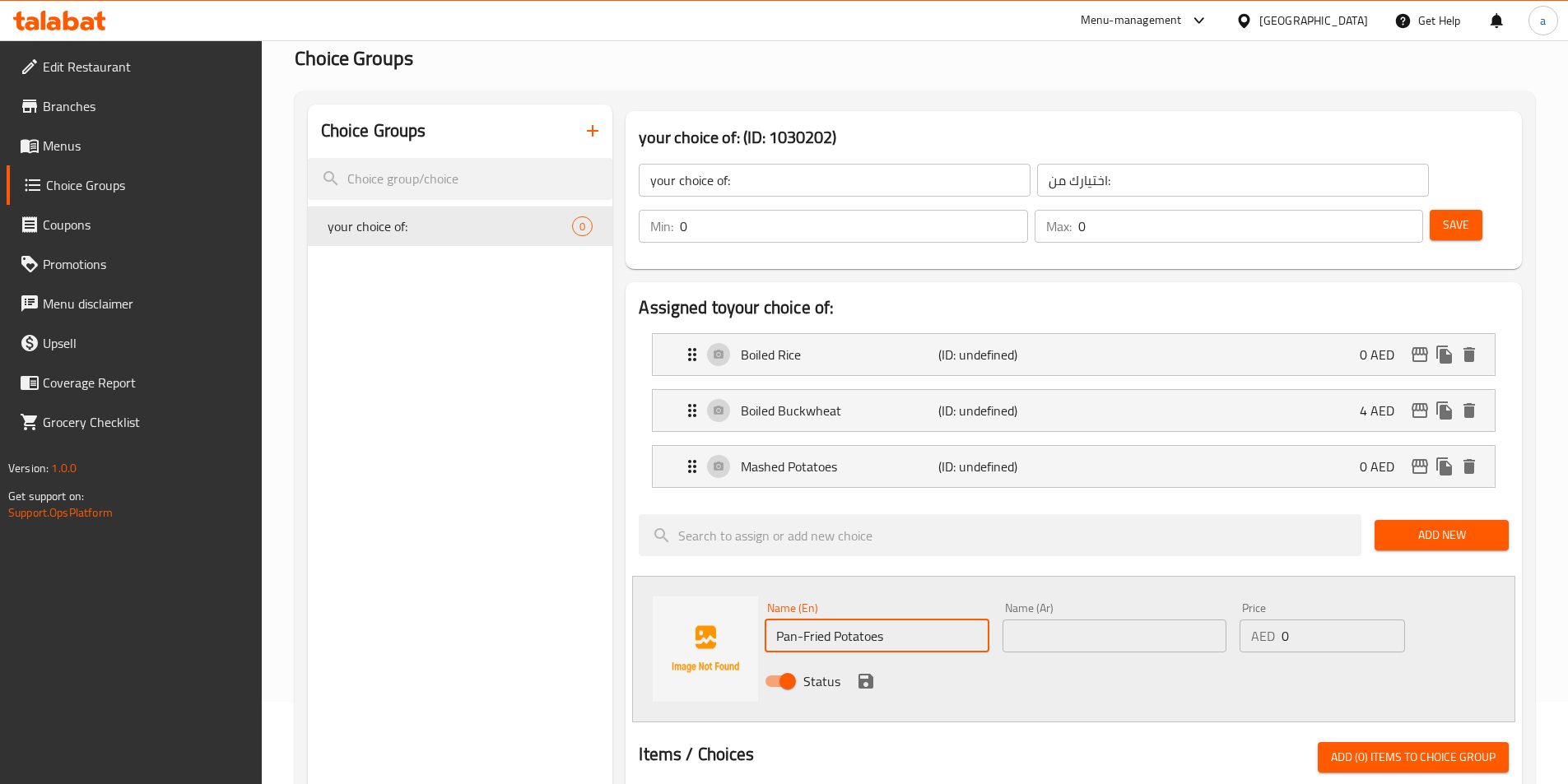
click at [1082, 620] on input "text" at bounding box center [1114, 636] width 224 height 33
type input "f"
drag, startPoint x: 773, startPoint y: 590, endPoint x: 728, endPoint y: 595, distance: 45.3
click at [743, 596] on div "Name (En) Pan-Fried Potatoes Name (En) Name (Ar) بطاطس مقلية باطاسة Name (Ar) P…" at bounding box center [1073, 649] width 883 height 147
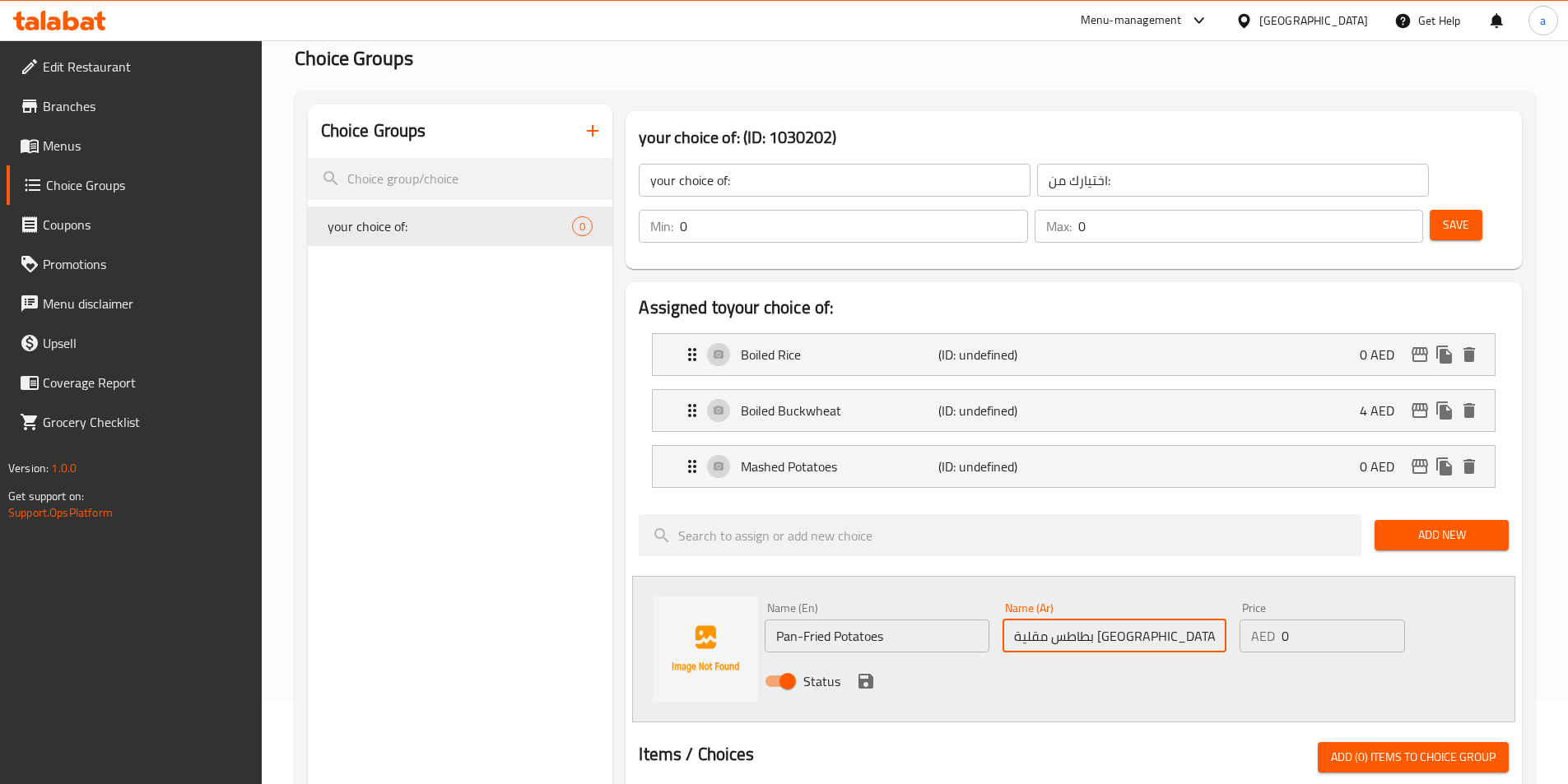
click at [1048, 620] on input "بطاطس مقلية باطاسة" at bounding box center [1114, 636] width 224 height 33
type input "بطاطس مقلية بالطاسة"
click at [1324, 620] on input "0" at bounding box center [1343, 636] width 123 height 33
type input "4"
click at [876, 669] on button "save" at bounding box center [865, 681] width 25 height 25
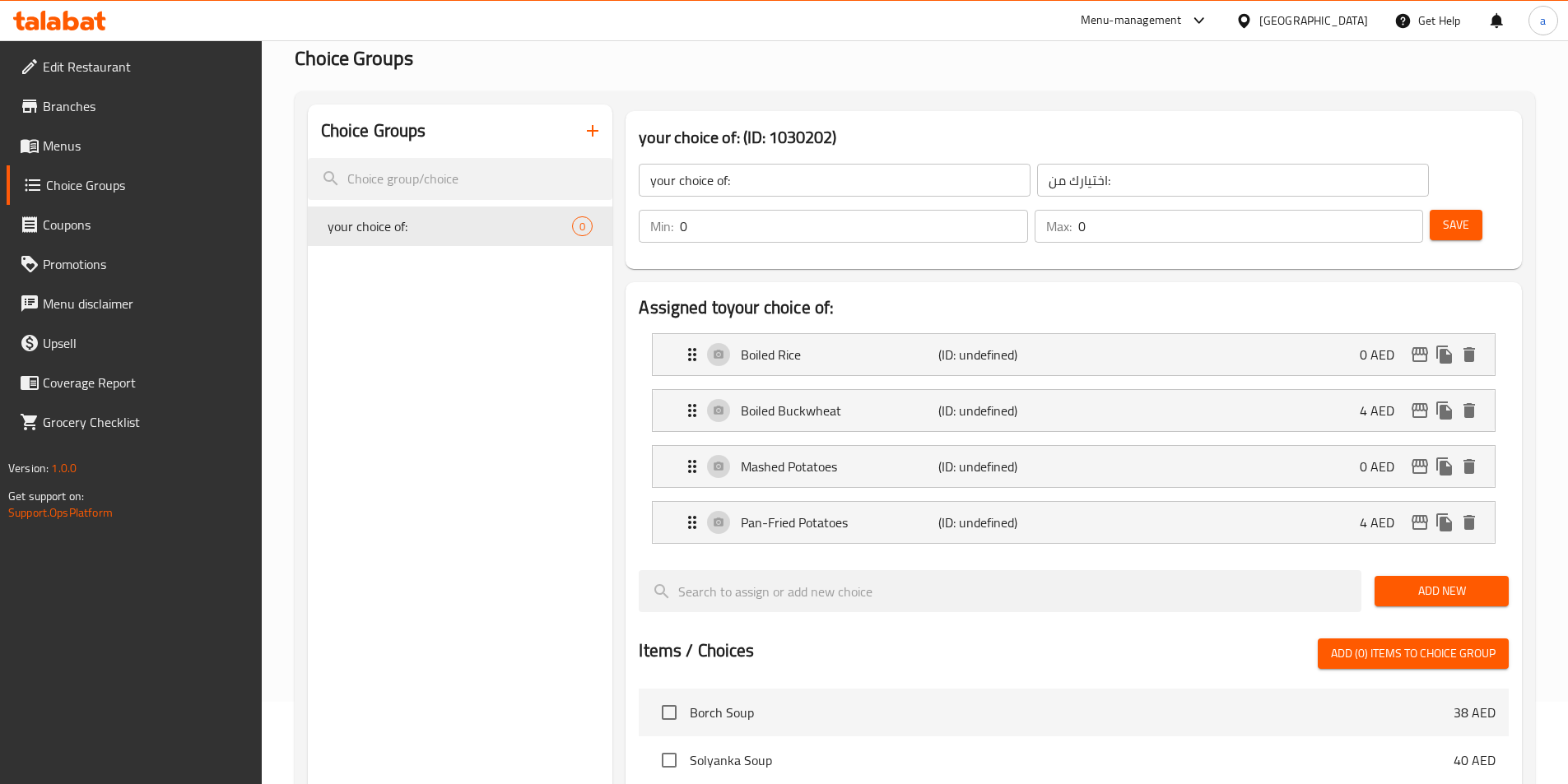
click at [1439, 581] on span "Add New" at bounding box center [1441, 591] width 108 height 21
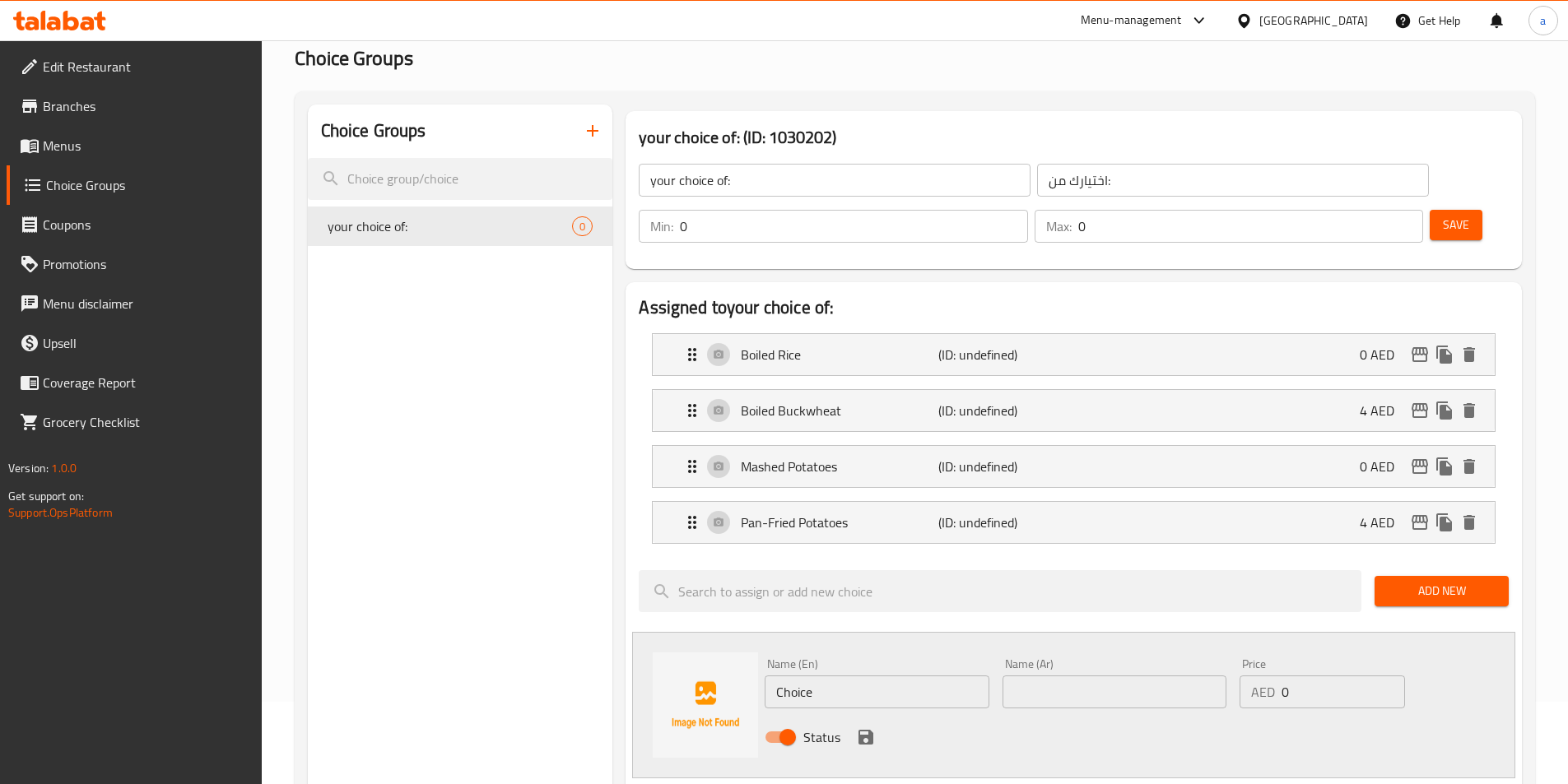
click at [845, 675] on input "Choice" at bounding box center [876, 692] width 224 height 33
click at [843, 675] on input "text" at bounding box center [876, 692] width 224 height 33
paste input "French Fries"
type input "French Fries"
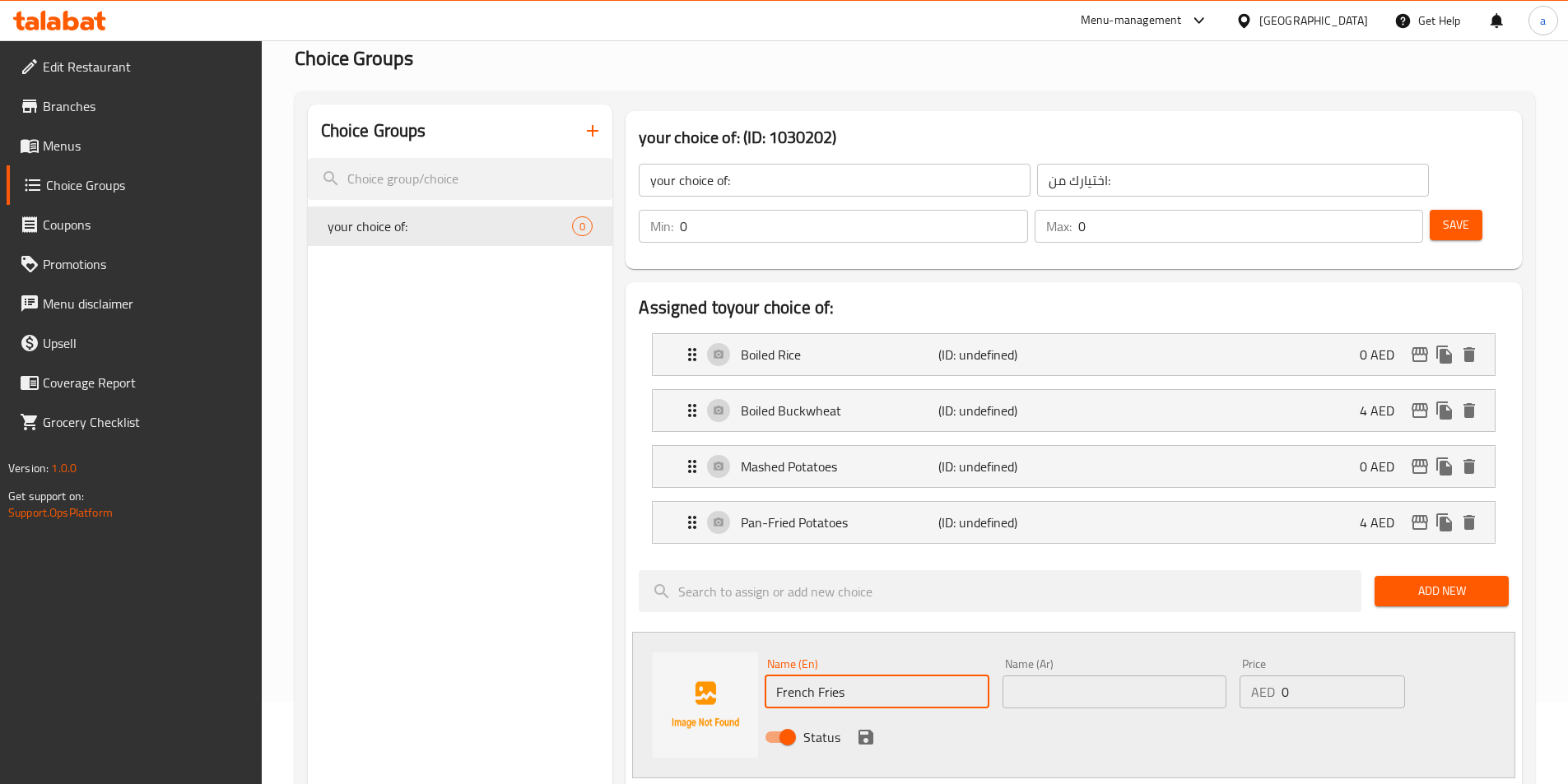
click at [1084, 675] on input "text" at bounding box center [1114, 692] width 224 height 33
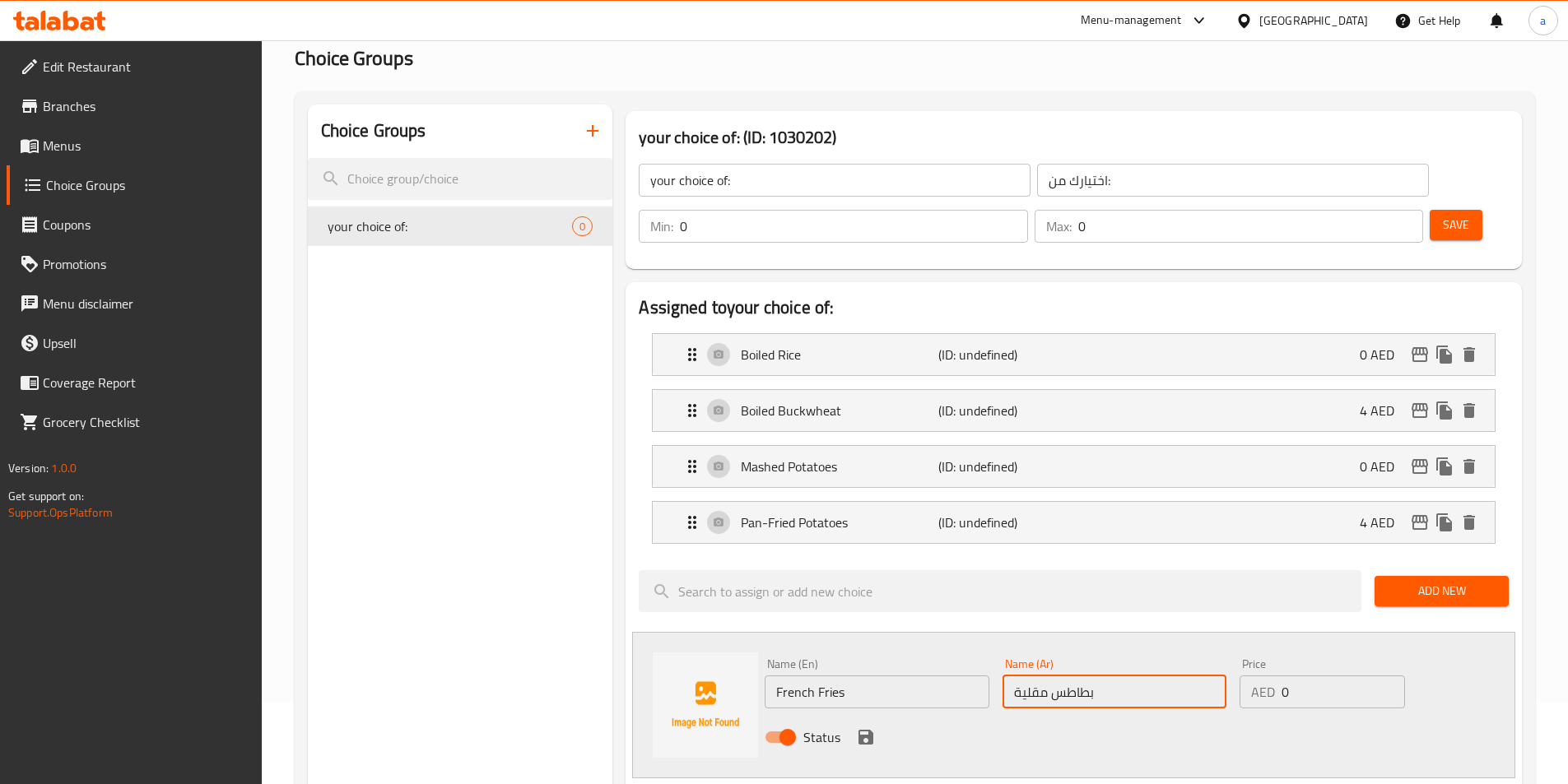
type input "بطاطس مقلية"
click at [1282, 675] on input "0" at bounding box center [1343, 692] width 123 height 33
click at [1293, 675] on input "0" at bounding box center [1343, 692] width 123 height 33
type input "4"
click at [857, 715] on div "Status" at bounding box center [1114, 737] width 712 height 44
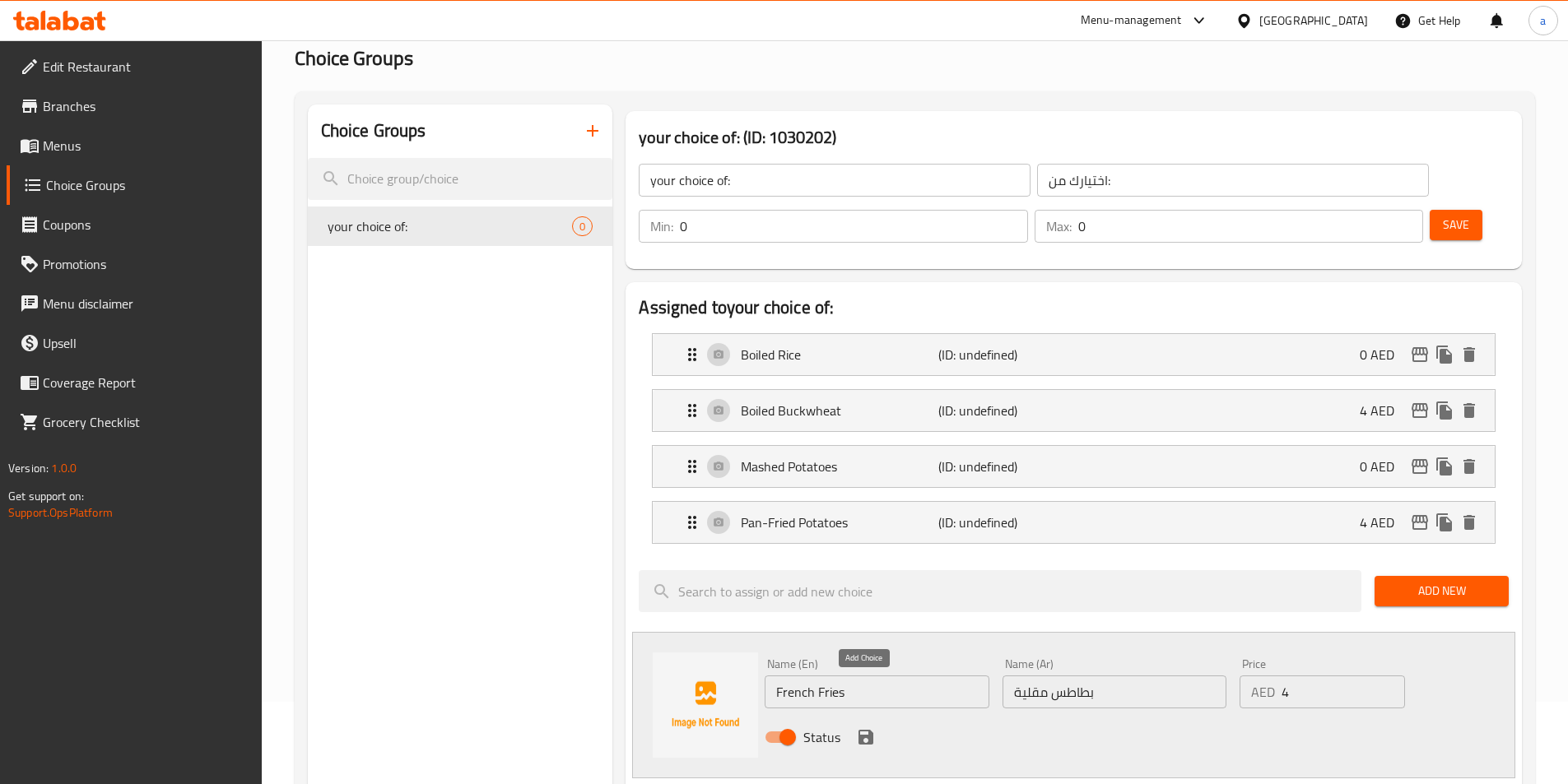
click at [863, 727] on icon "save" at bounding box center [865, 737] width 20 height 20
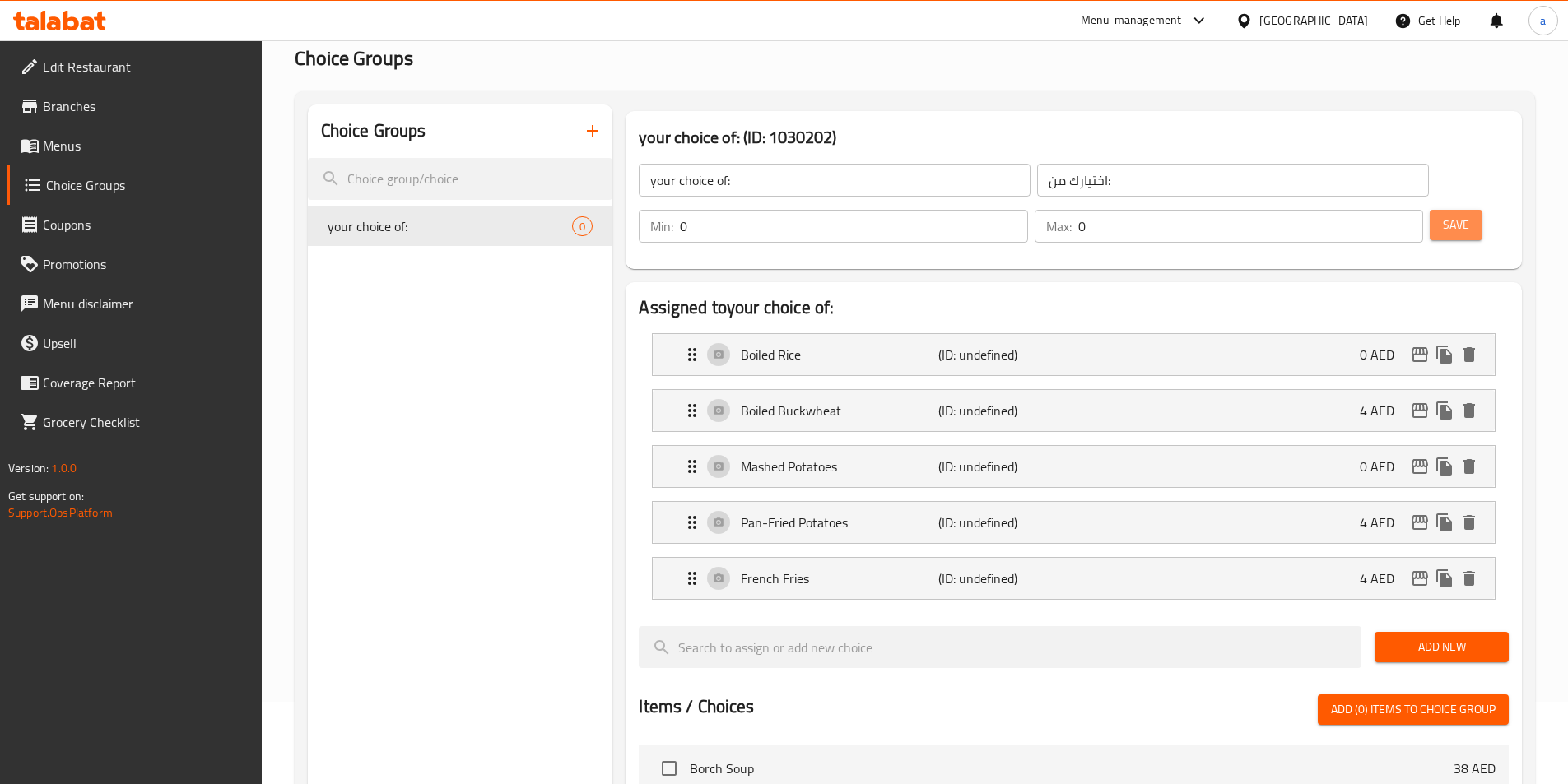
click at [1443, 215] on span "Save" at bounding box center [1456, 225] width 26 height 21
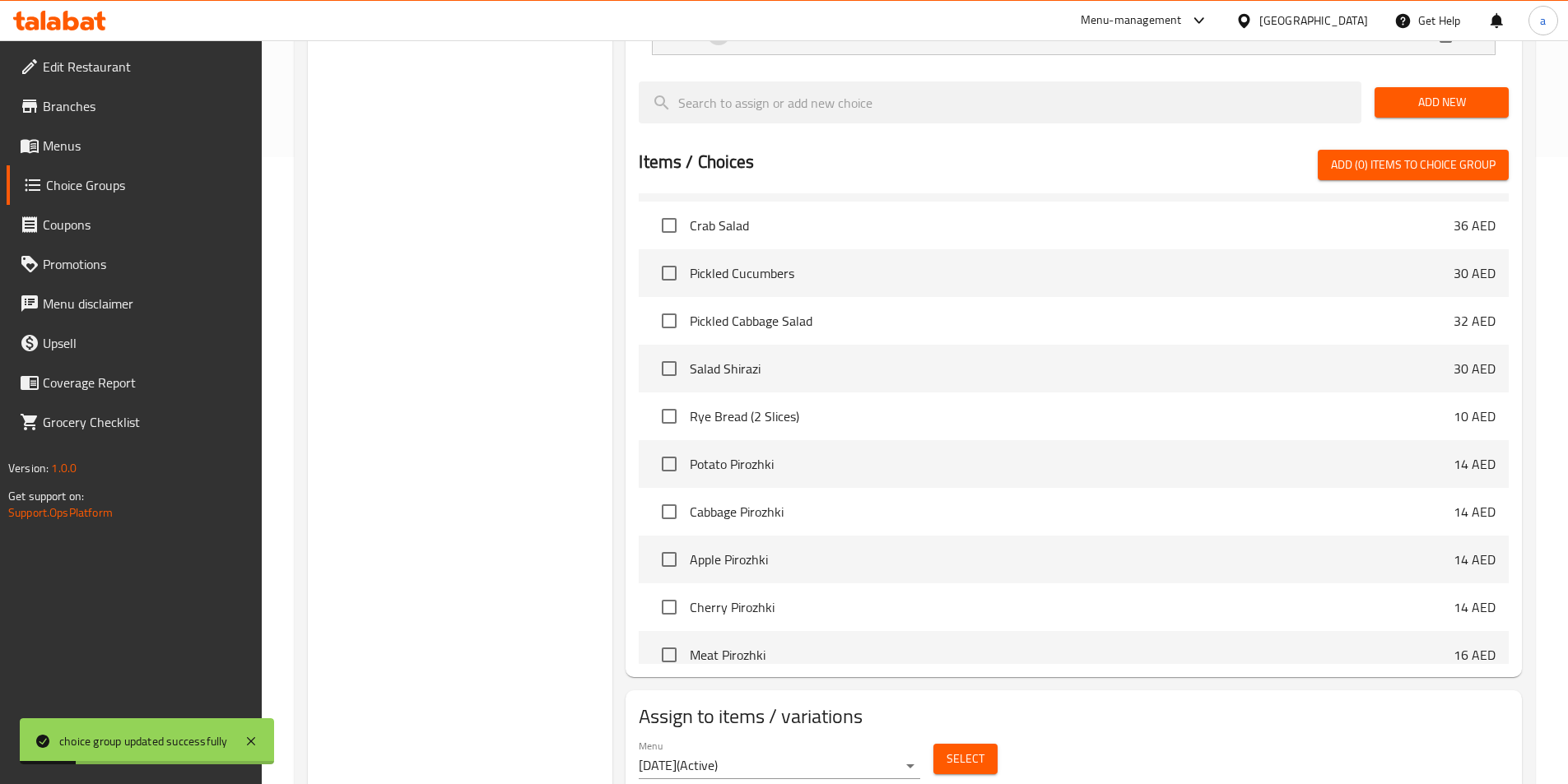
scroll to position [642, 0]
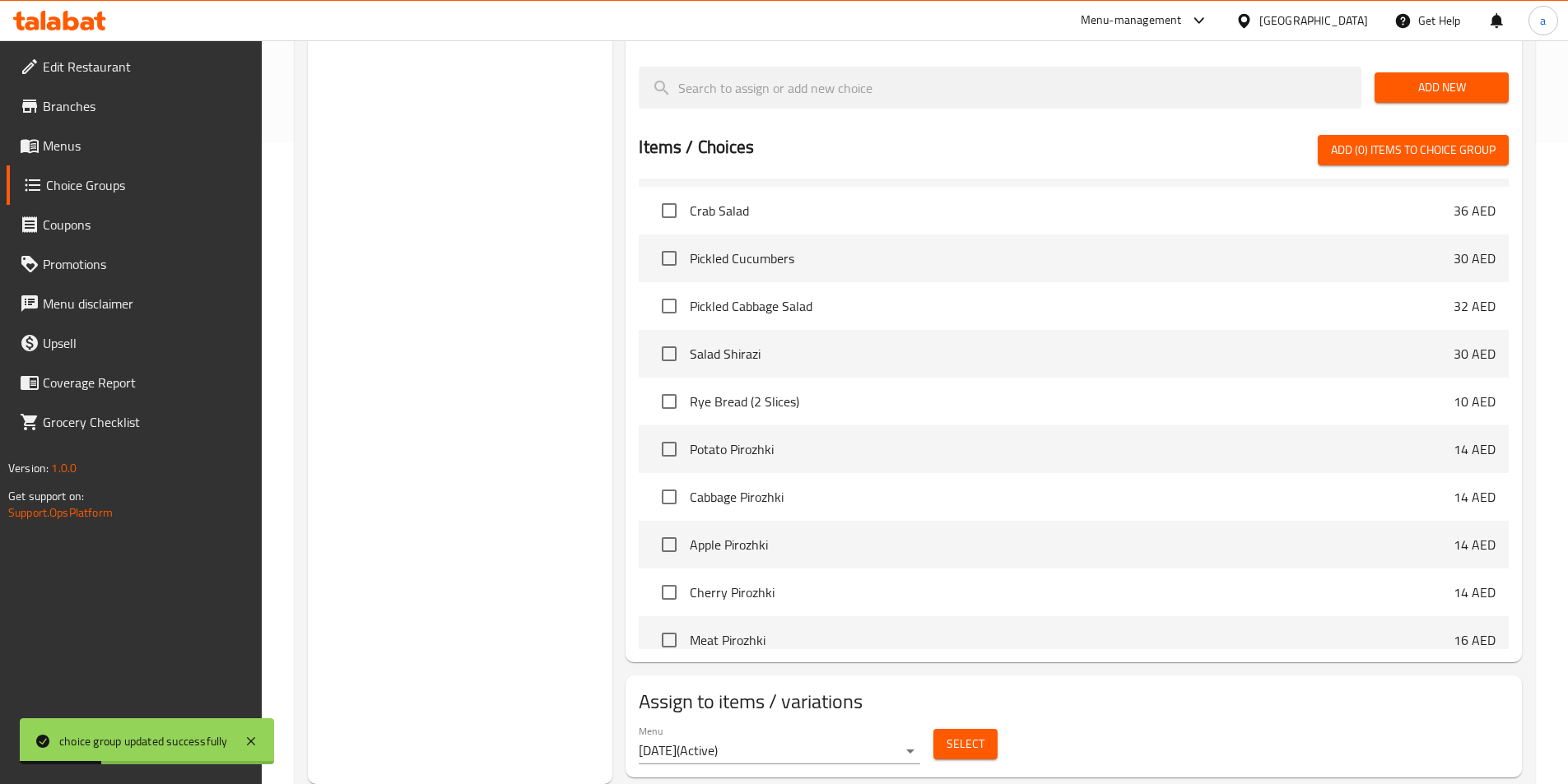
click at [966, 734] on span "Select" at bounding box center [965, 744] width 38 height 21
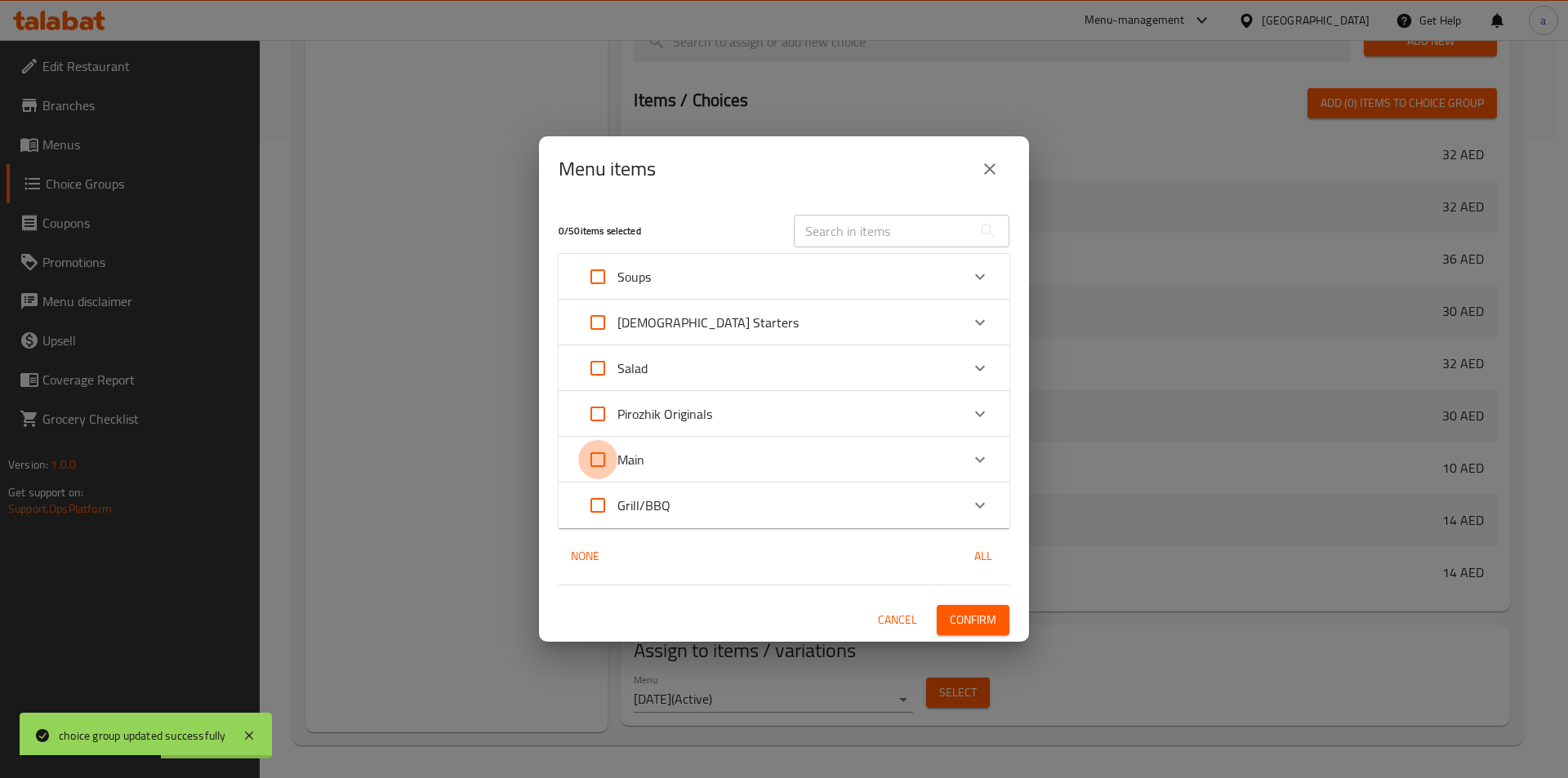
click at [599, 461] on input "Expand" at bounding box center [598, 460] width 39 height 39
checkbox input "true"
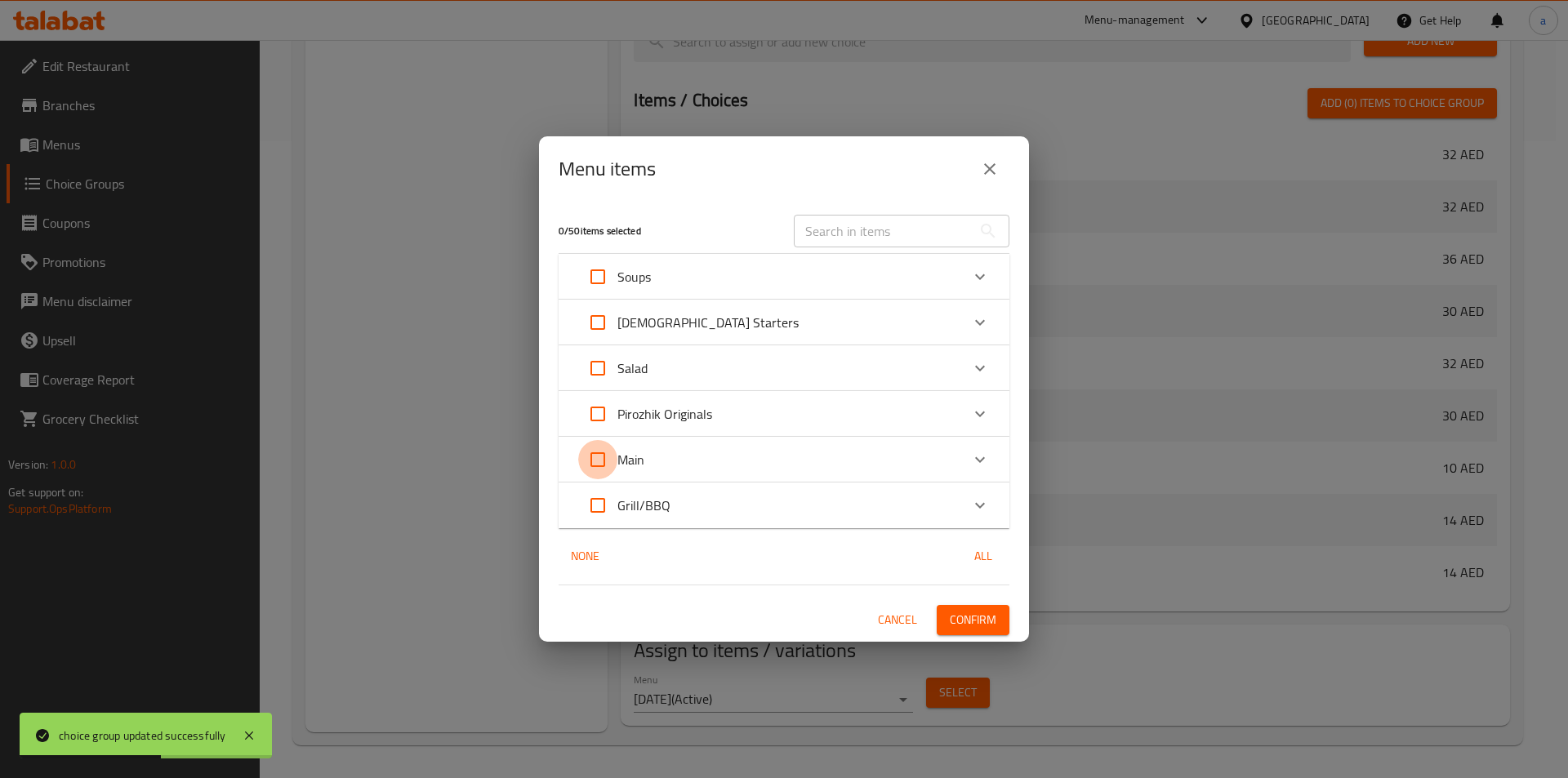
checkbox input "true"
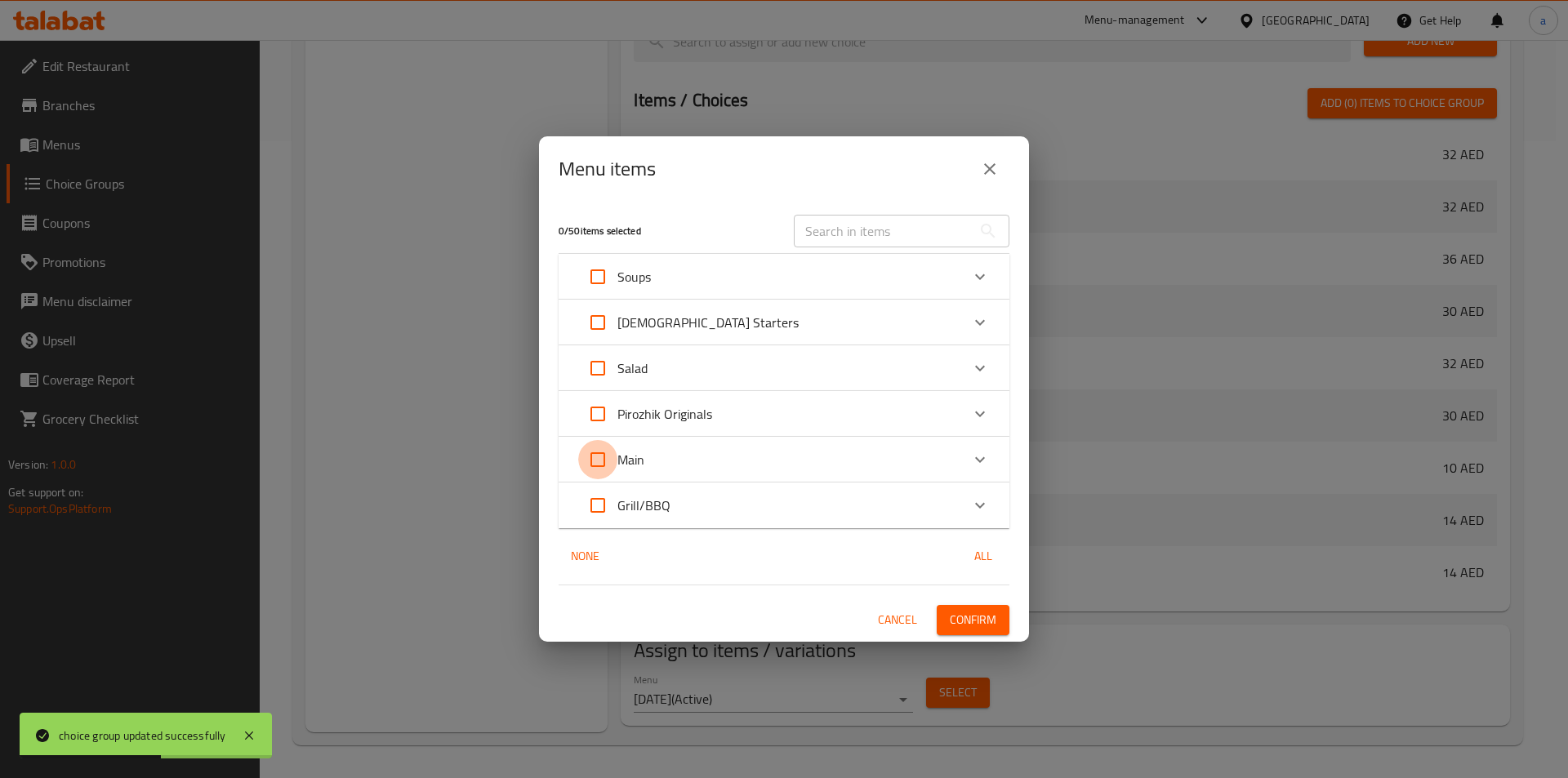
checkbox input "true"
click at [984, 619] on span "Confirm" at bounding box center [973, 620] width 46 height 21
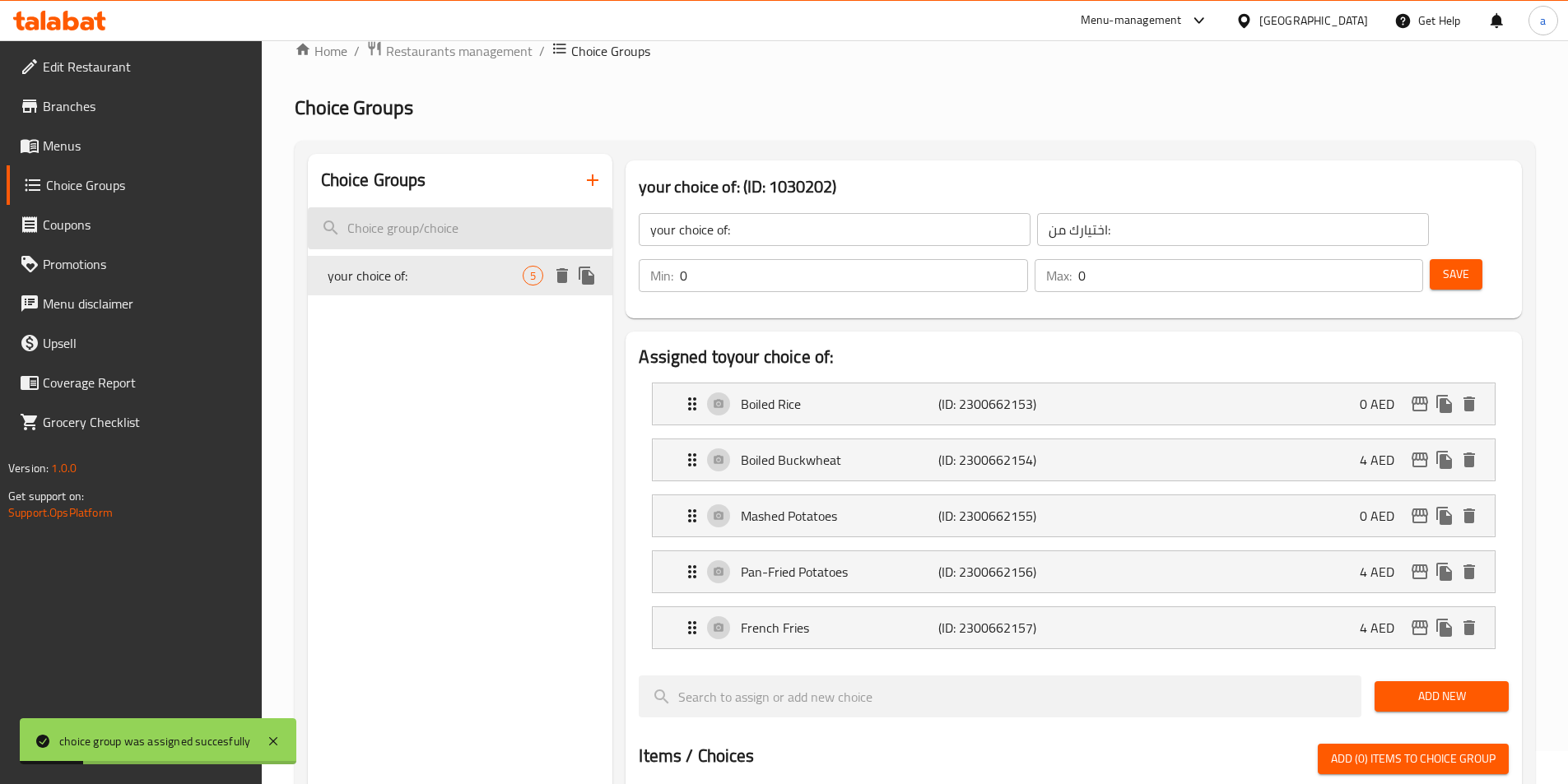
scroll to position [0, 0]
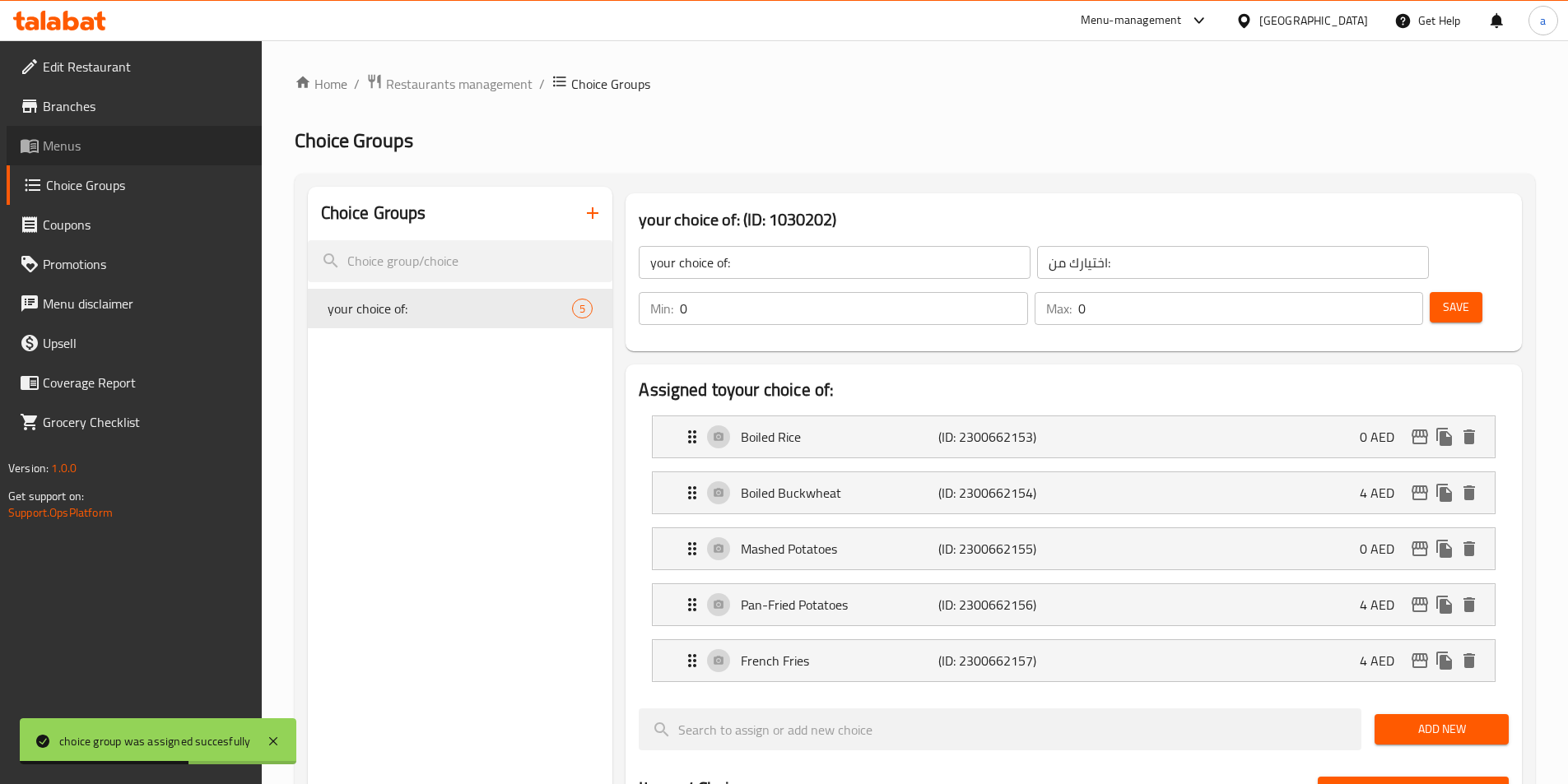
click at [133, 155] on link "Menus" at bounding box center [134, 146] width 255 height 40
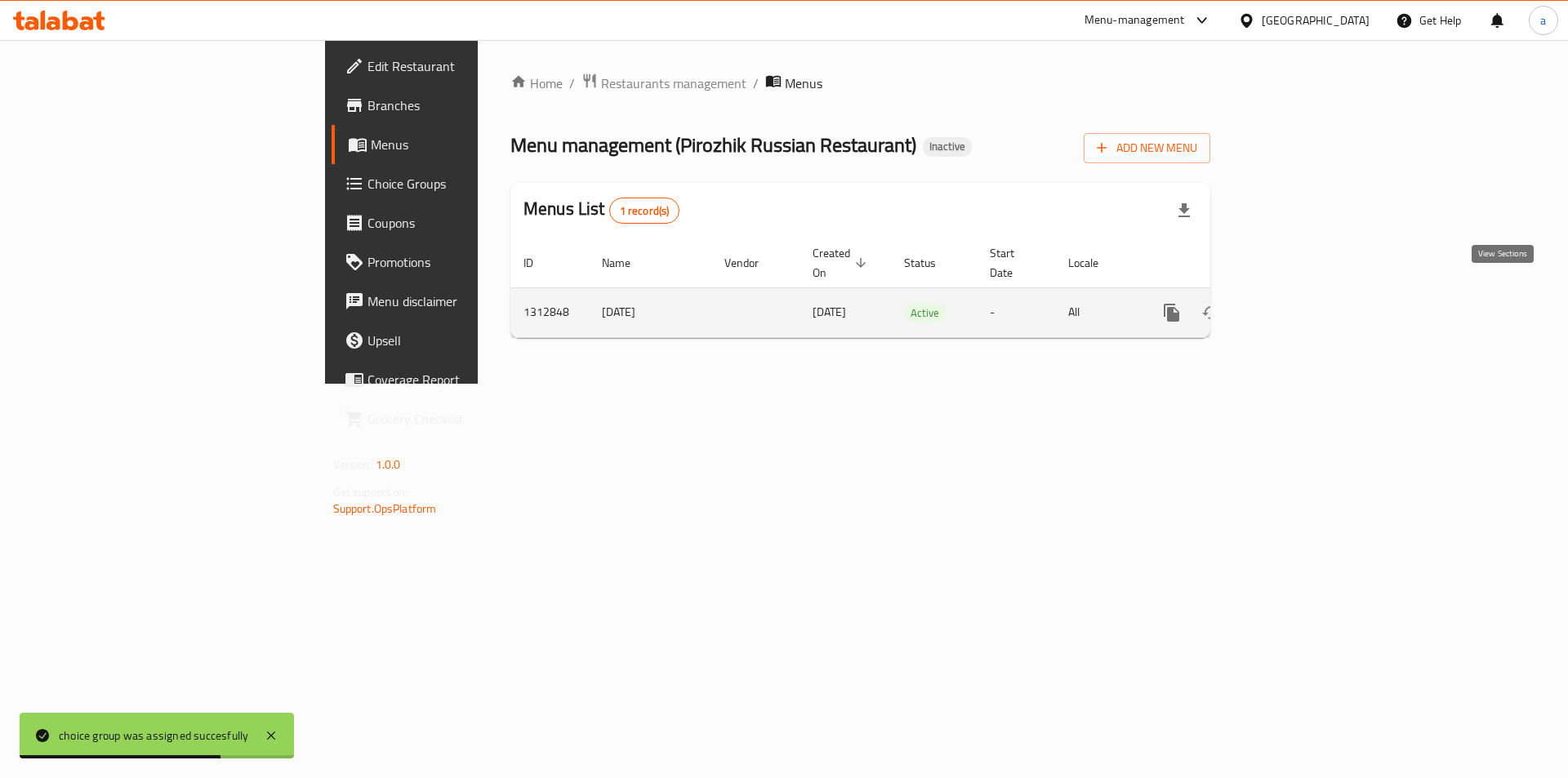
click at [1296, 305] on icon "enhanced table" at bounding box center [1289, 312] width 15 height 15
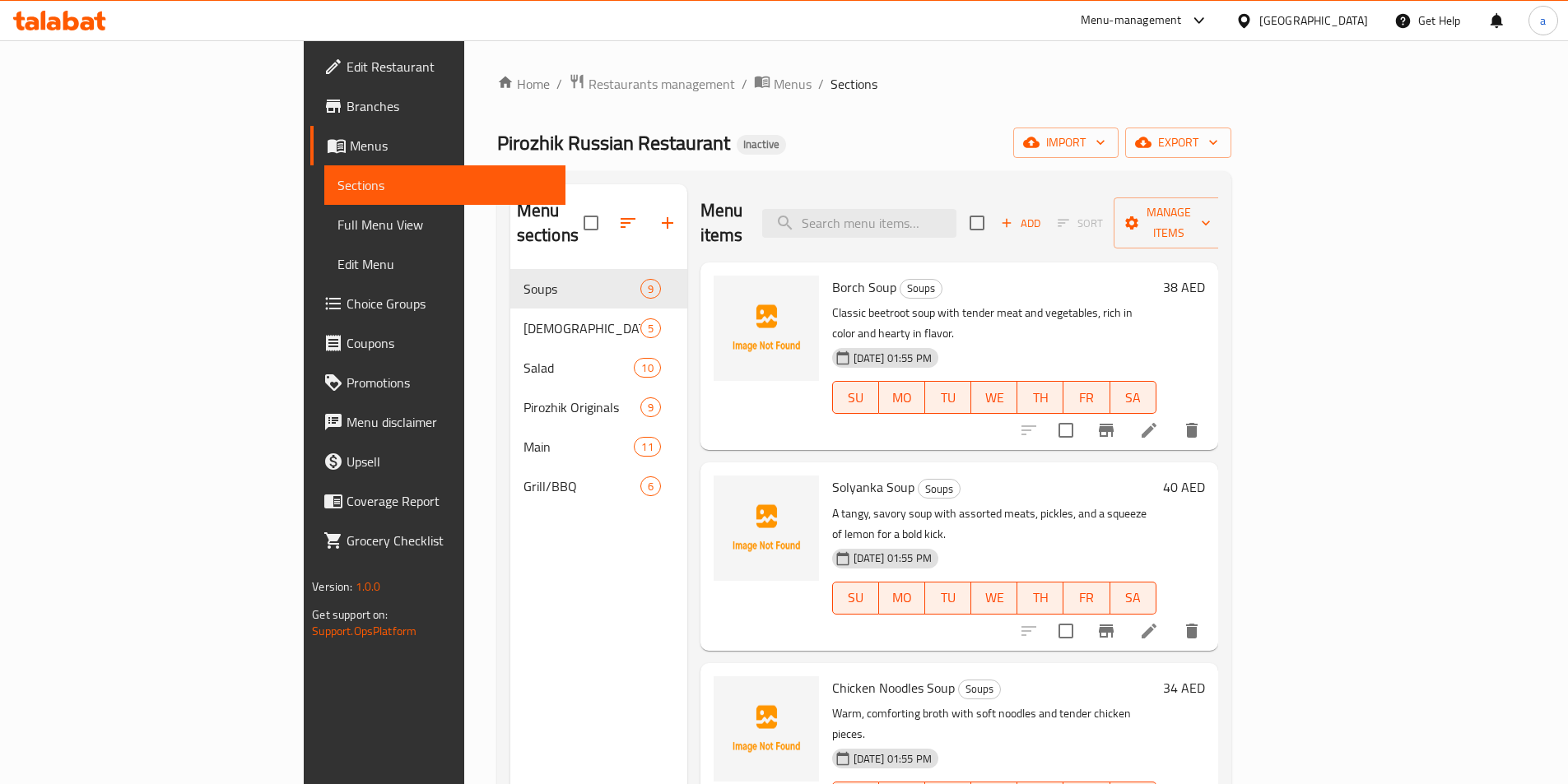
click at [346, 311] on span "Choice Groups" at bounding box center [449, 303] width 205 height 20
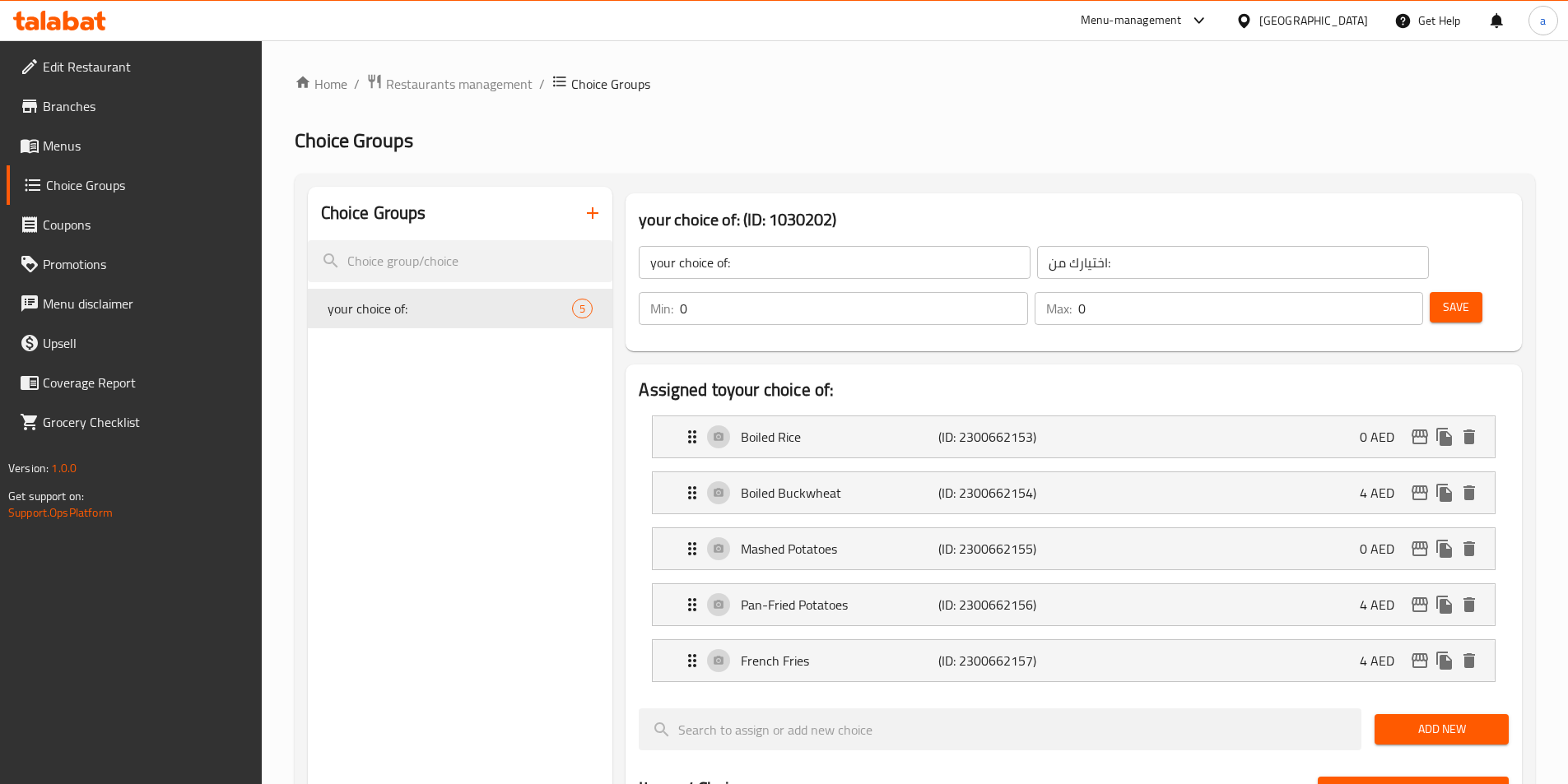
click at [585, 213] on icon "button" at bounding box center [592, 212] width 20 height 20
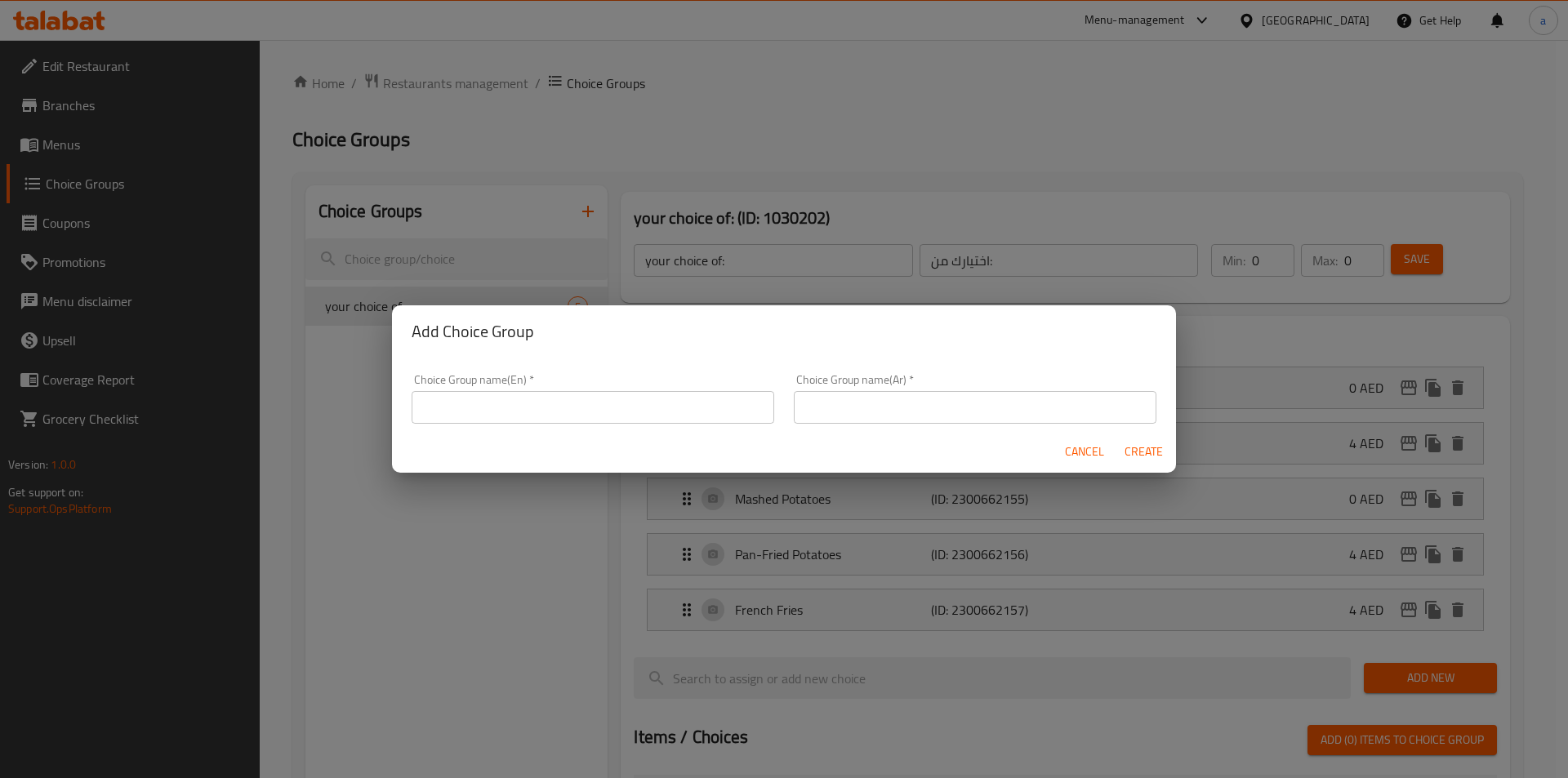
click at [508, 410] on input "text" at bounding box center [592, 408] width 362 height 33
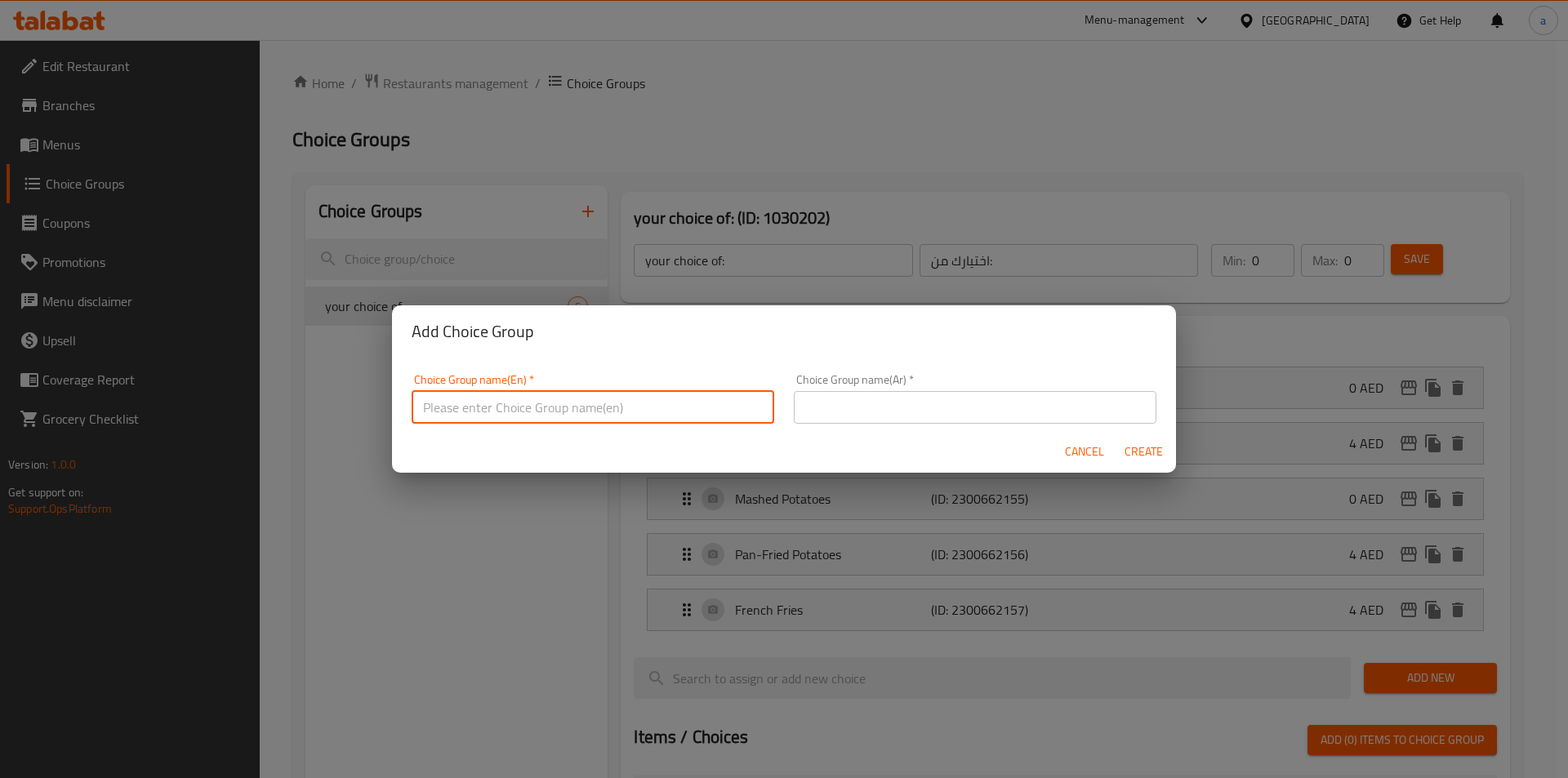
type input "your choice of:"
click at [883, 415] on input "text" at bounding box center [974, 408] width 362 height 33
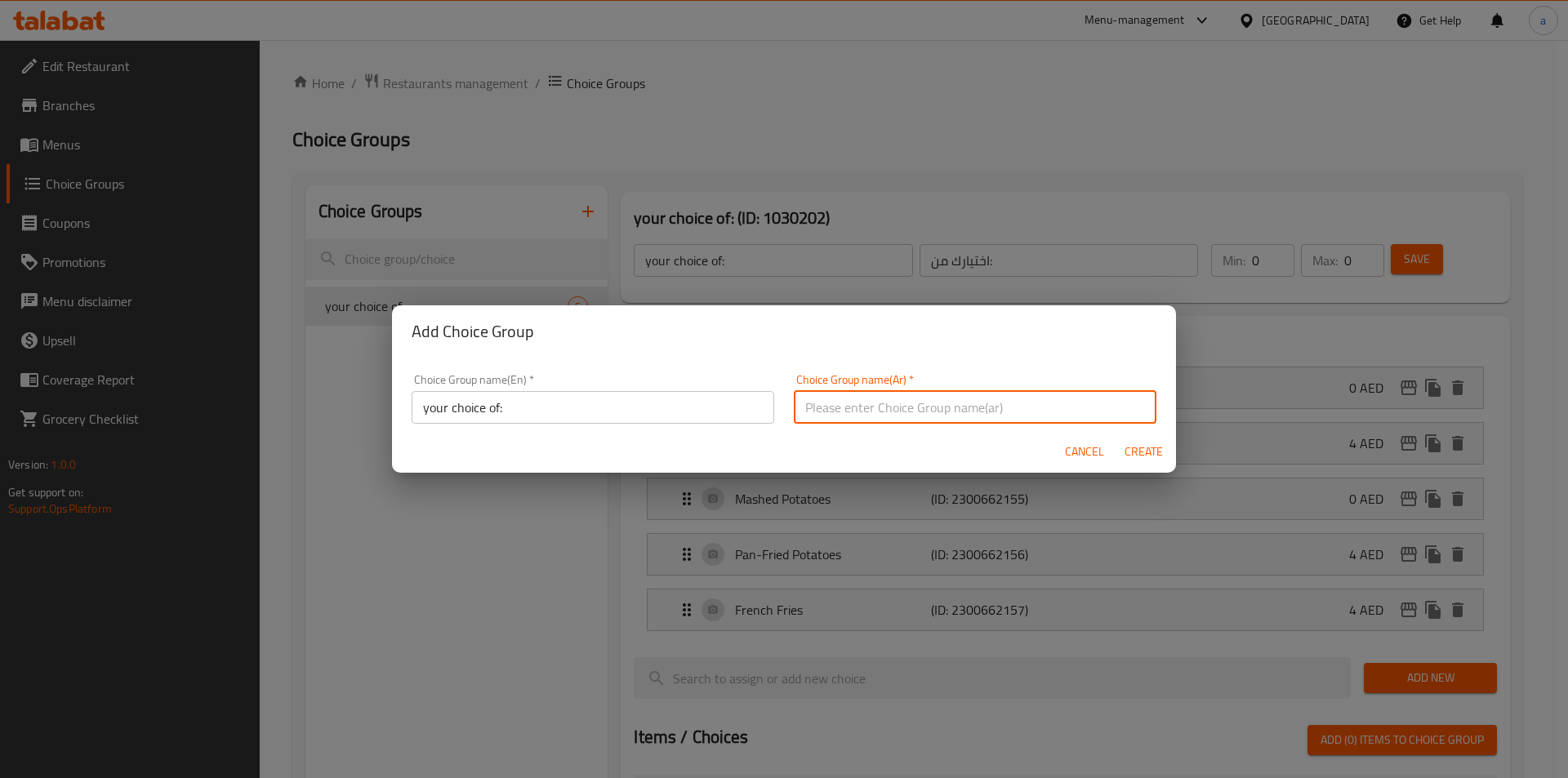
type input "اختيارك من:"
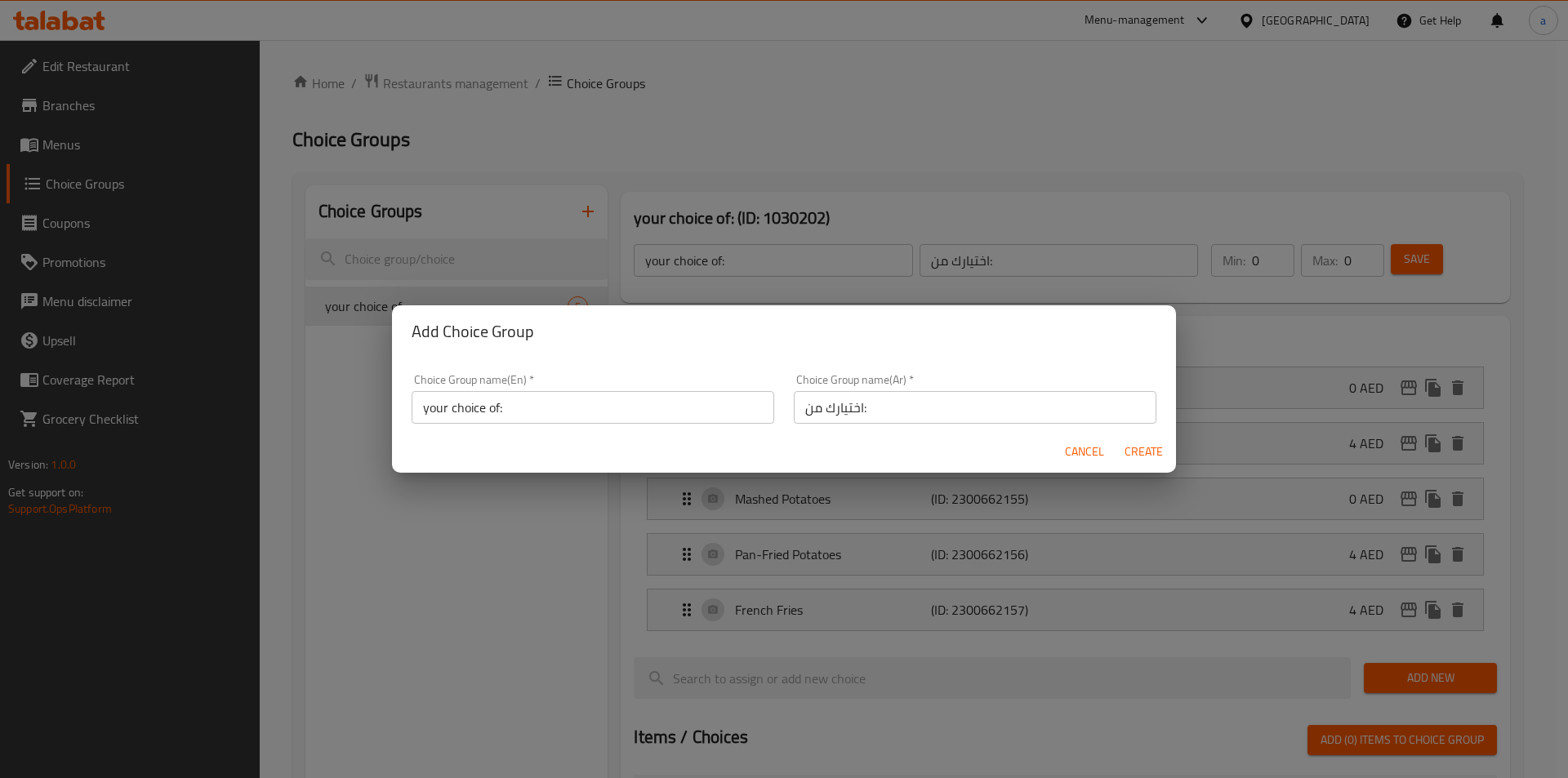
click at [530, 509] on div "Add Choice Group Choice Group name(En)   * your choice of: Choice Group name(En…" at bounding box center [784, 389] width 1568 height 778
click at [1147, 447] on span "Create" at bounding box center [1143, 452] width 39 height 21
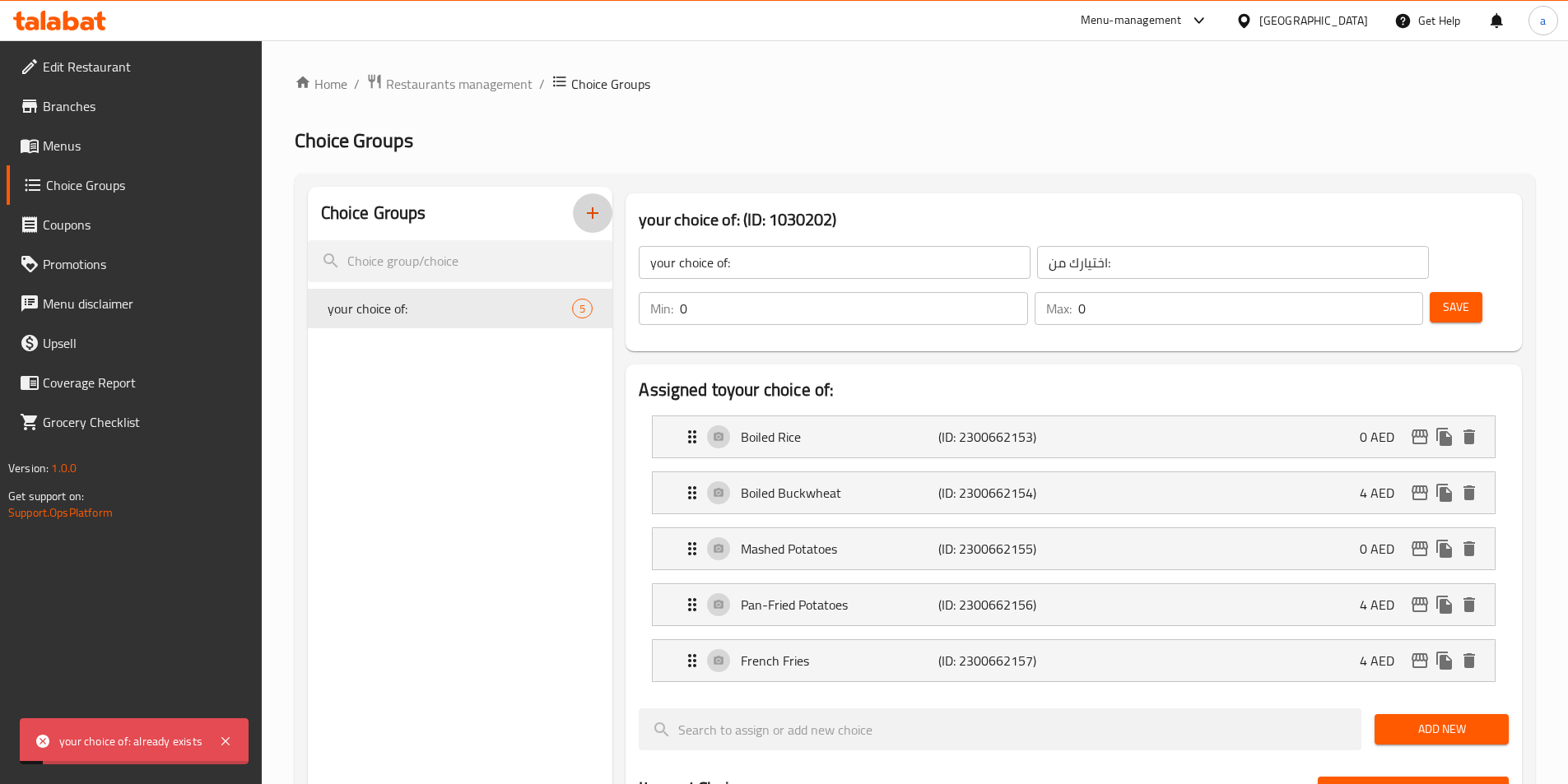
click at [586, 201] on button "button" at bounding box center [592, 213] width 40 height 40
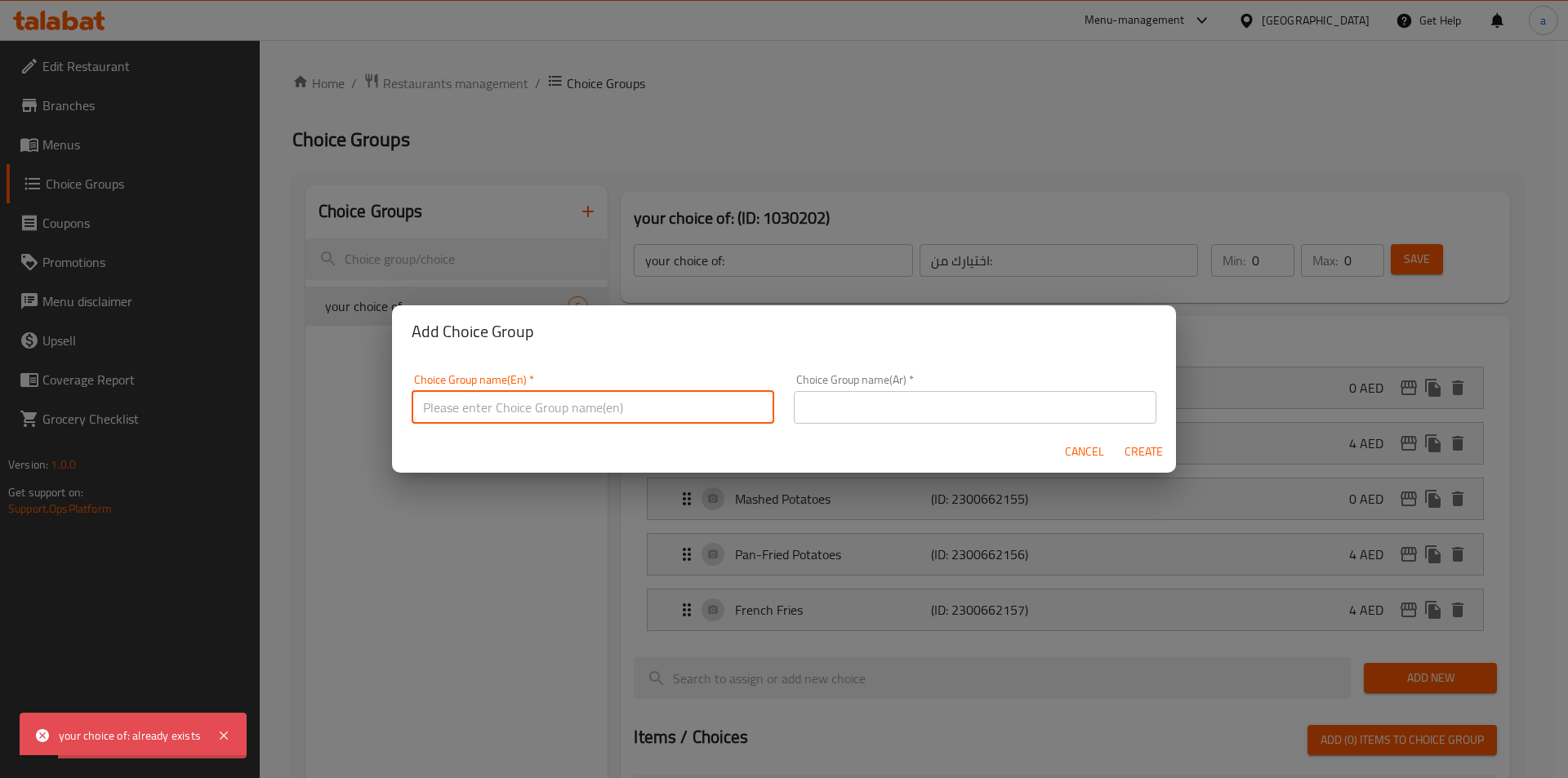
click at [591, 398] on input "text" at bounding box center [592, 408] width 362 height 33
type input "Your Choice of :"
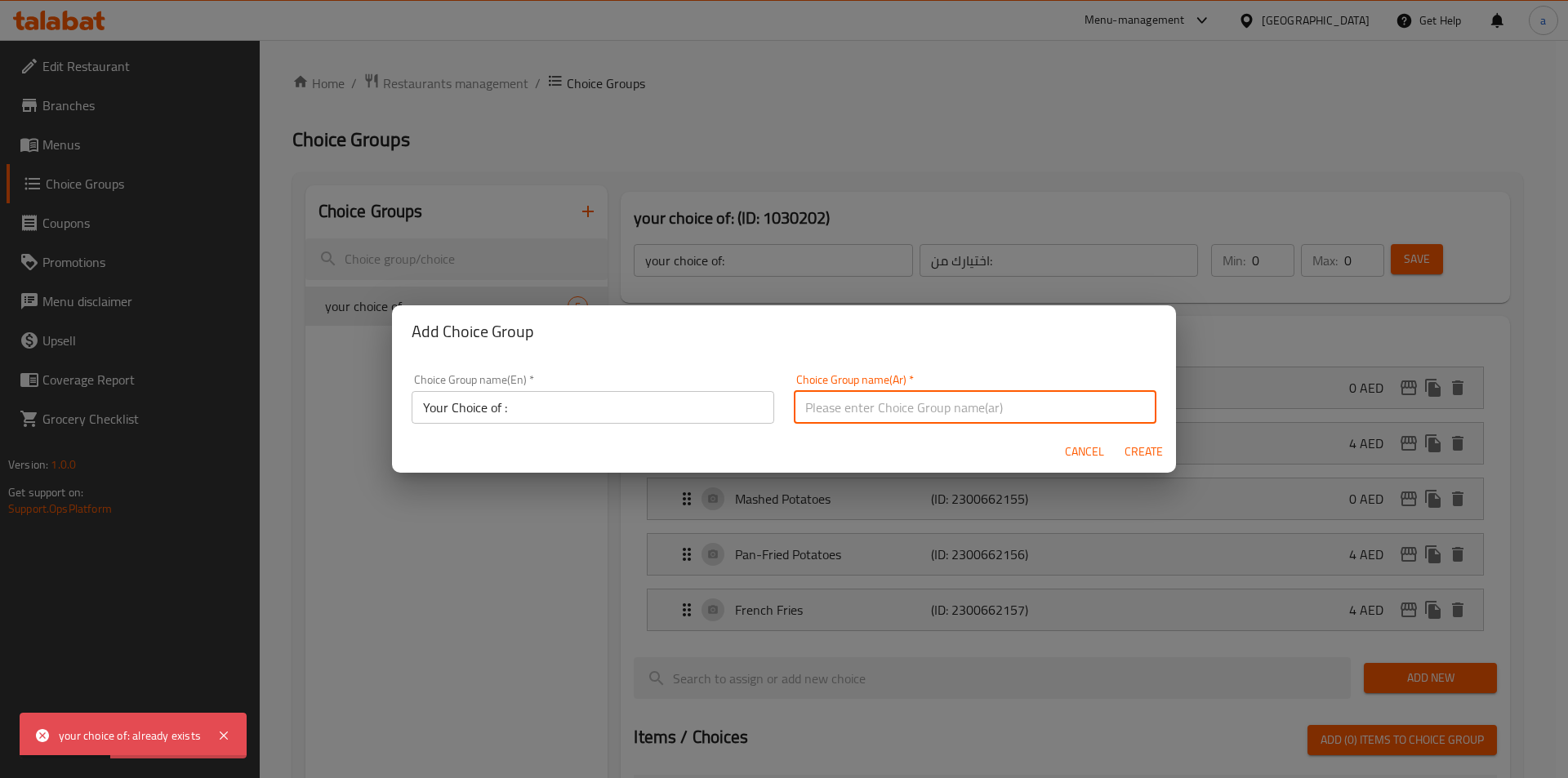
click at [893, 404] on input "text" at bounding box center [974, 408] width 362 height 33
type input "اختيارك من:"
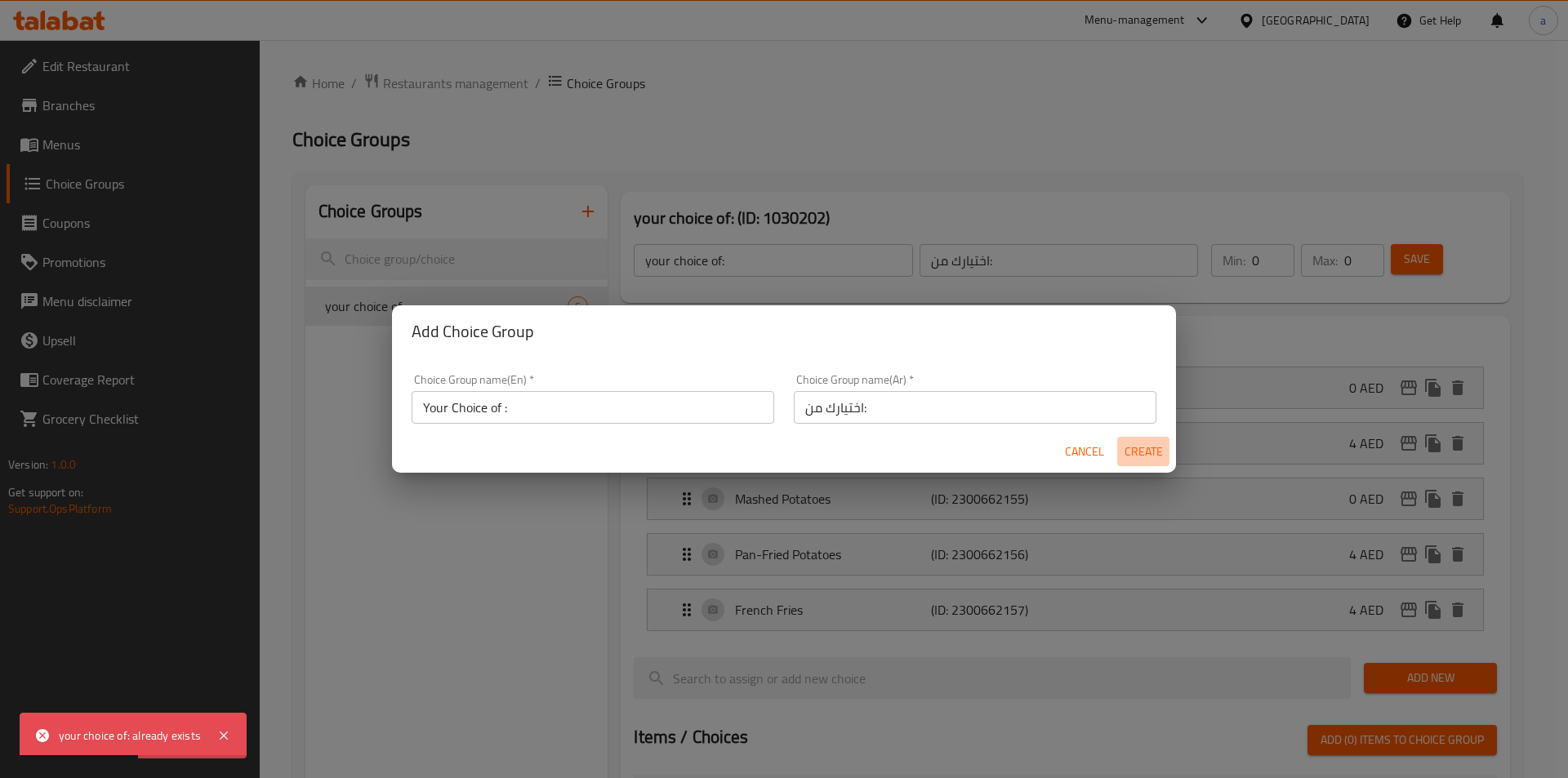
click at [1152, 445] on span "Create" at bounding box center [1143, 452] width 39 height 21
type input "Your Choice of :"
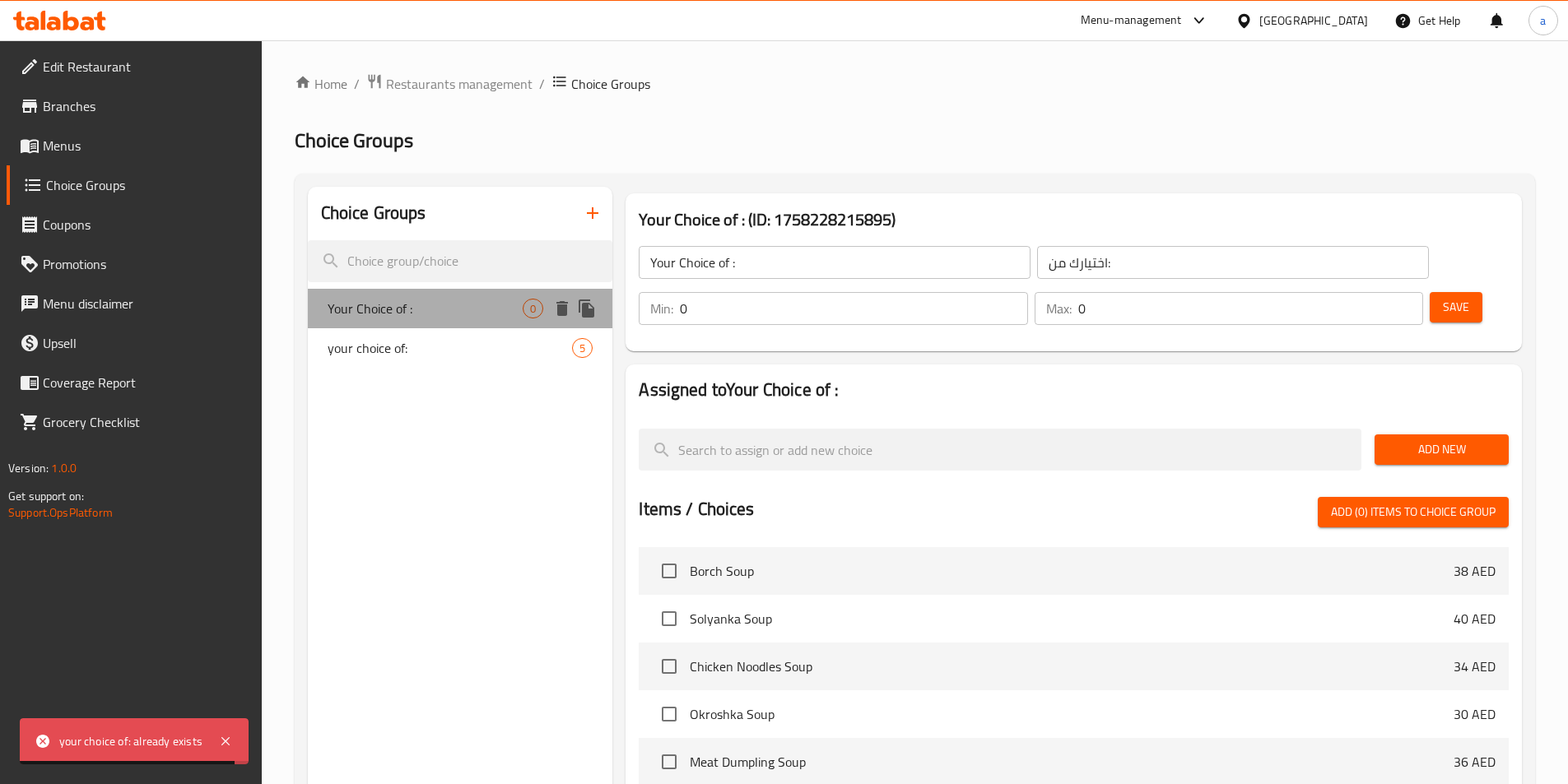
click at [500, 310] on span "Your Choice of :" at bounding box center [425, 308] width 196 height 20
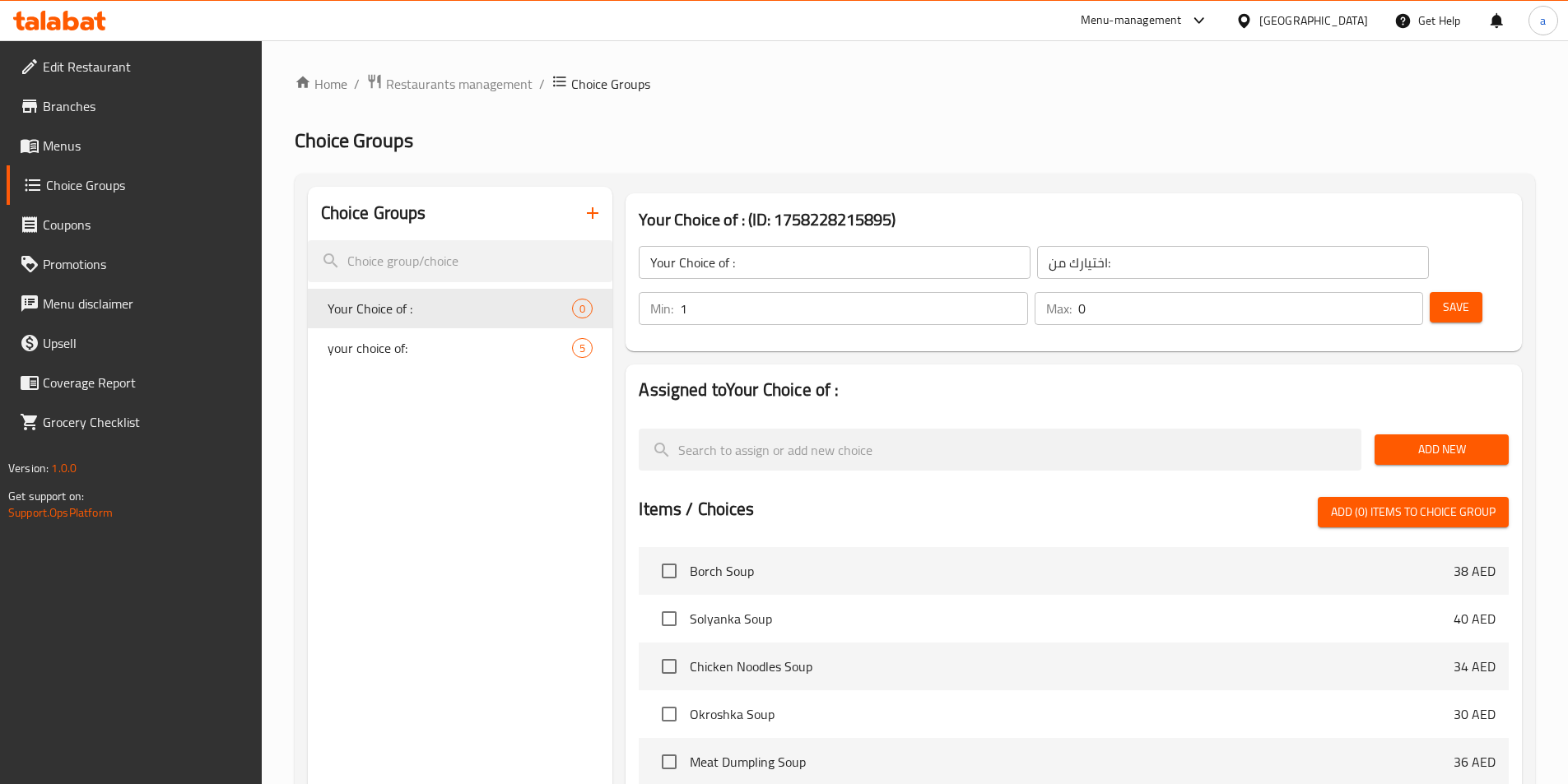
type input "1"
click at [1027, 292] on input "1" at bounding box center [853, 308] width 347 height 33
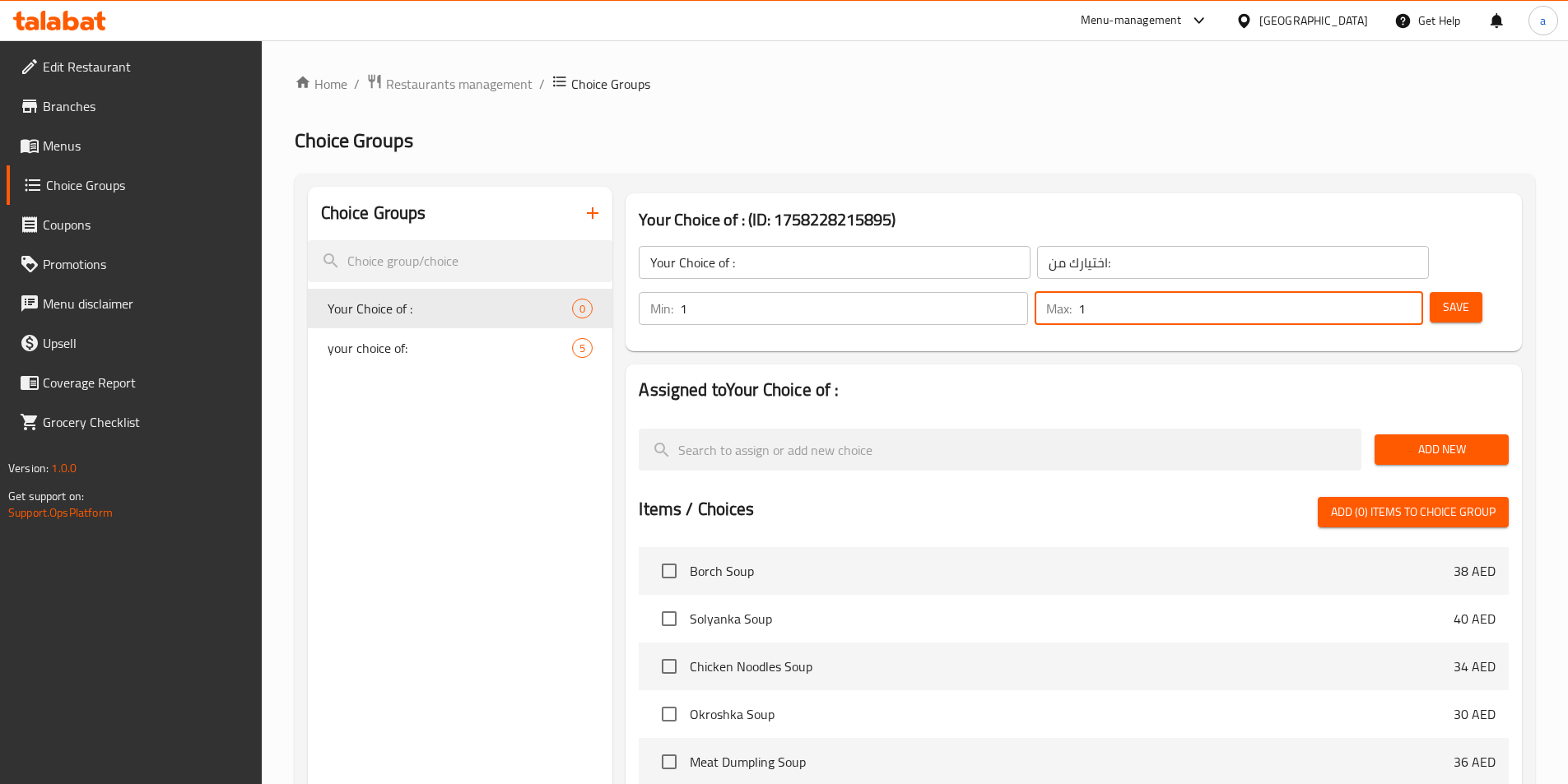
type input "1"
click at [1379, 292] on input "1" at bounding box center [1249, 308] width 345 height 33
click at [1433, 439] on span "Add New" at bounding box center [1441, 450] width 108 height 21
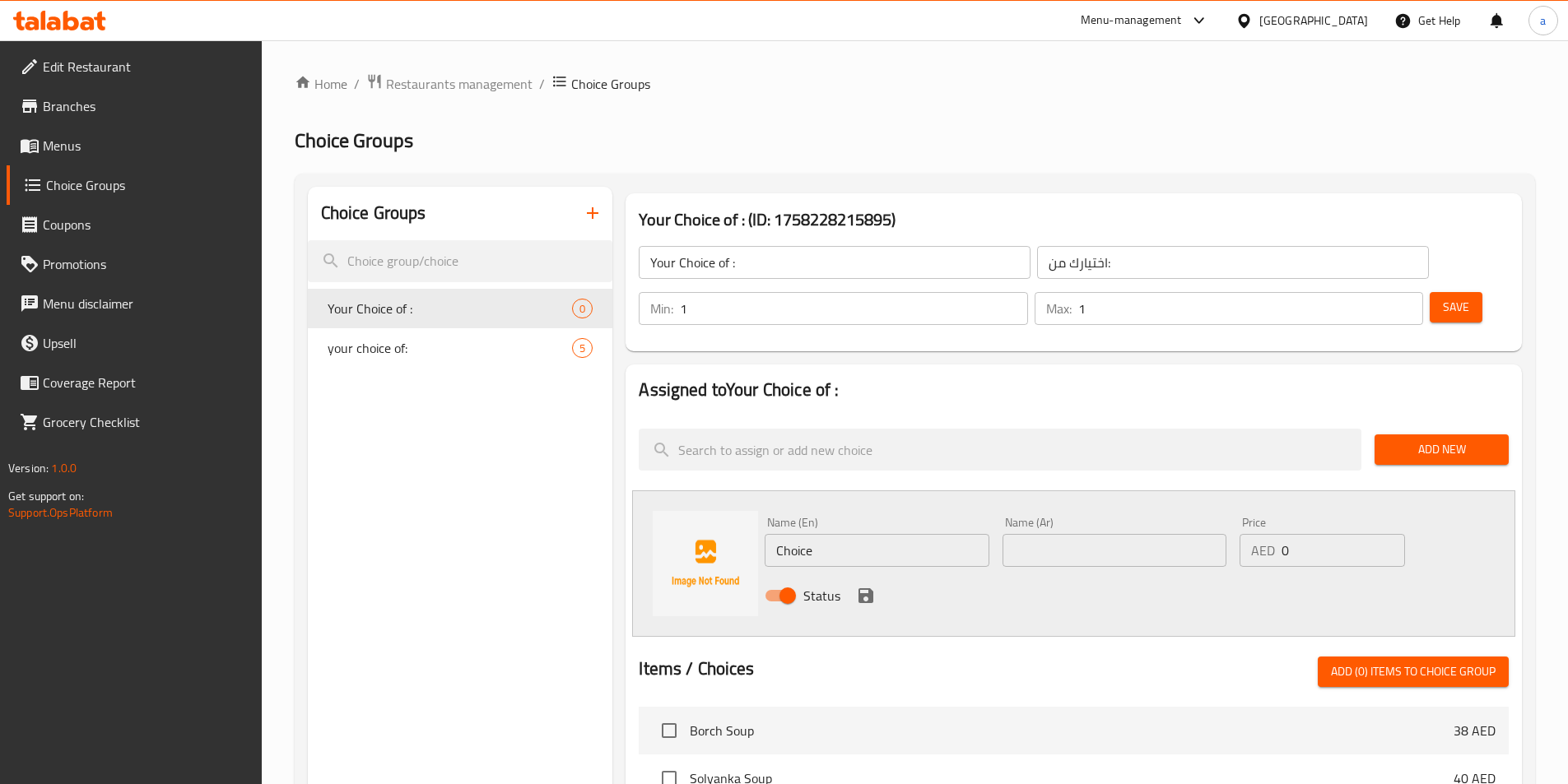
click at [893, 534] on input "Choice" at bounding box center [876, 551] width 224 height 33
type input "fries"
click at [1021, 534] on input "text" at bounding box center [1114, 551] width 224 height 33
type input "f"
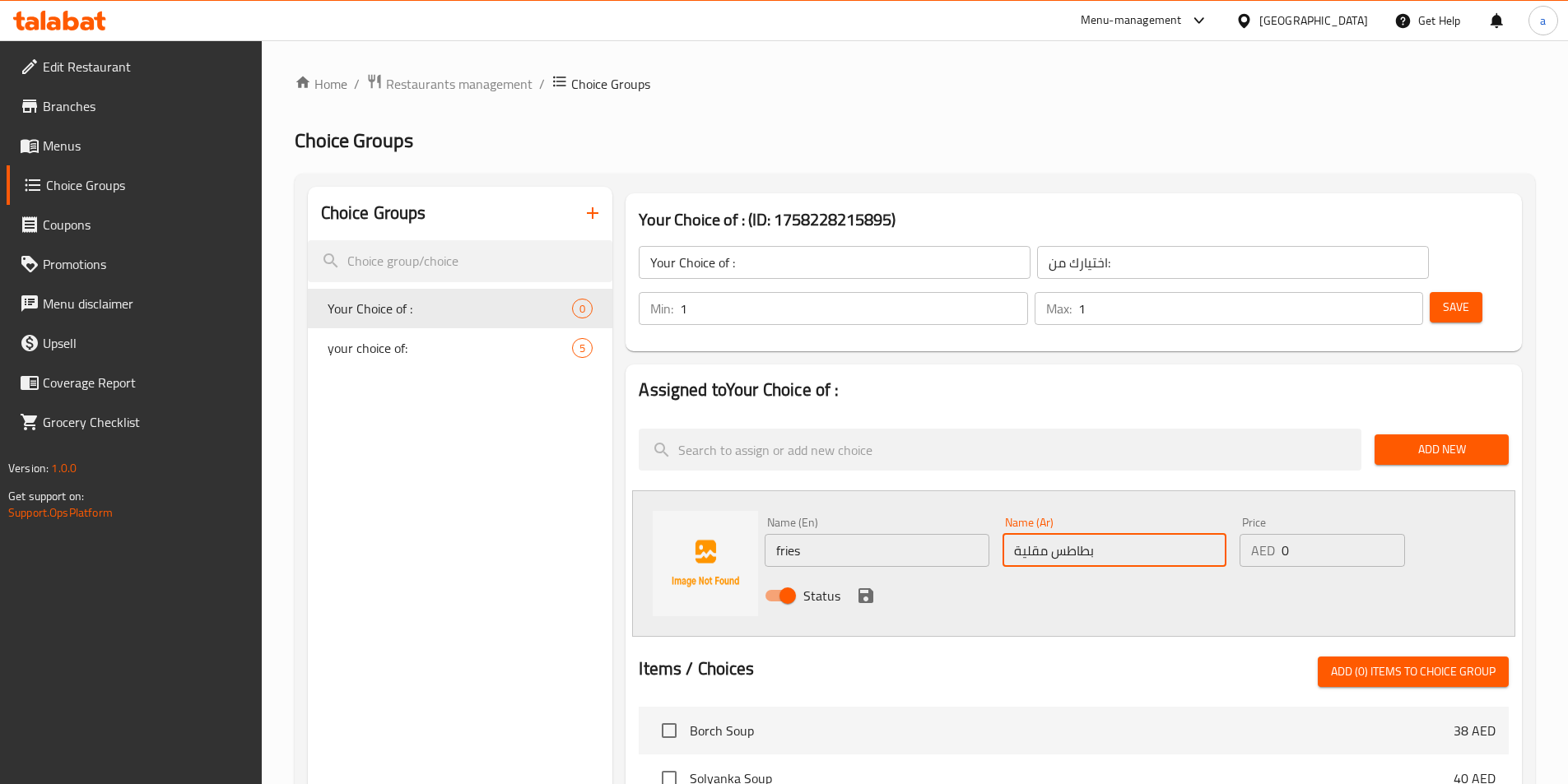
type input "بطاطس مقلية"
click at [1316, 534] on input "0" at bounding box center [1343, 551] width 123 height 33
click at [861, 588] on icon "save" at bounding box center [865, 595] width 15 height 15
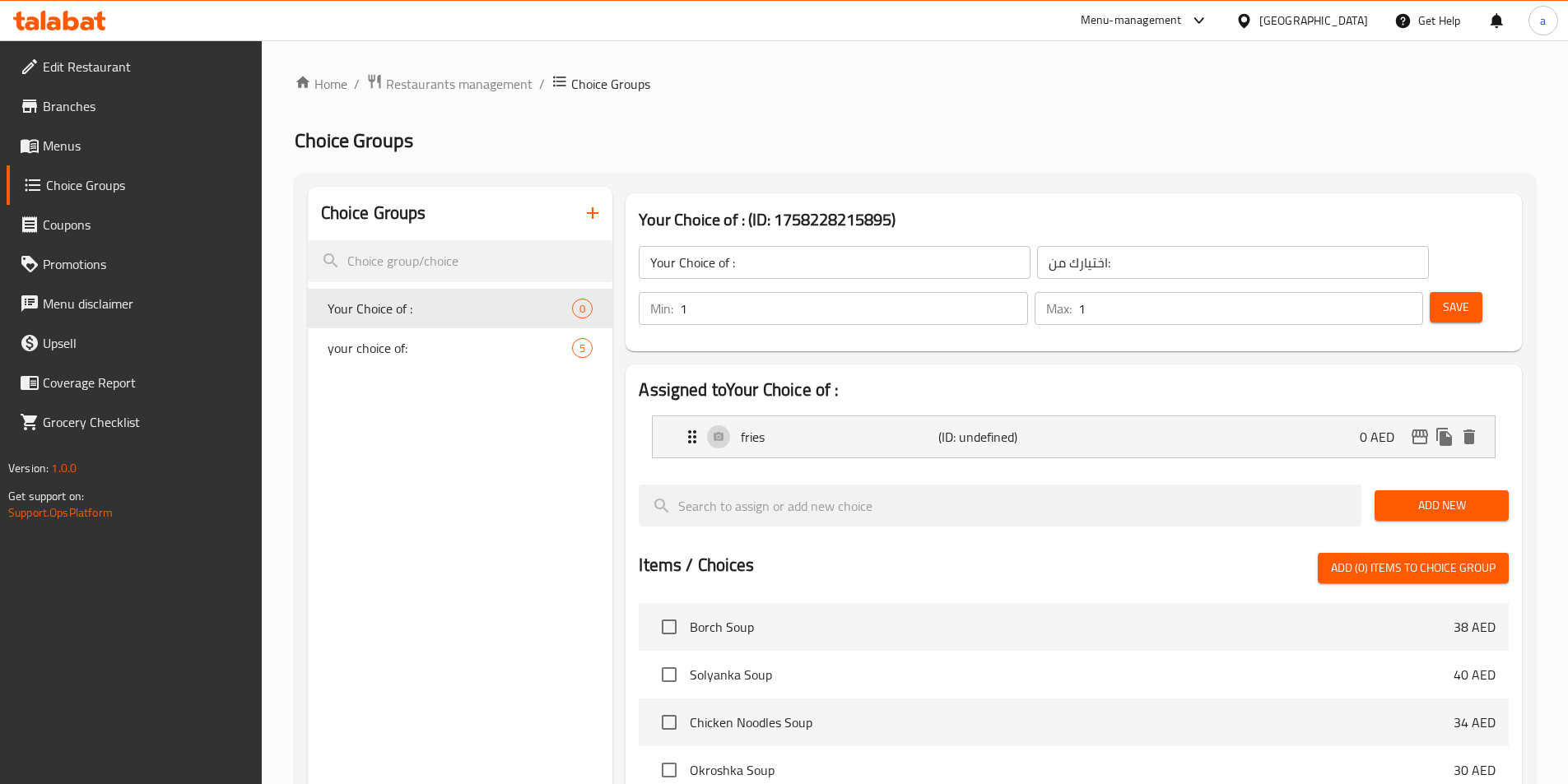
click at [1447, 496] on span "Add New" at bounding box center [1441, 506] width 108 height 21
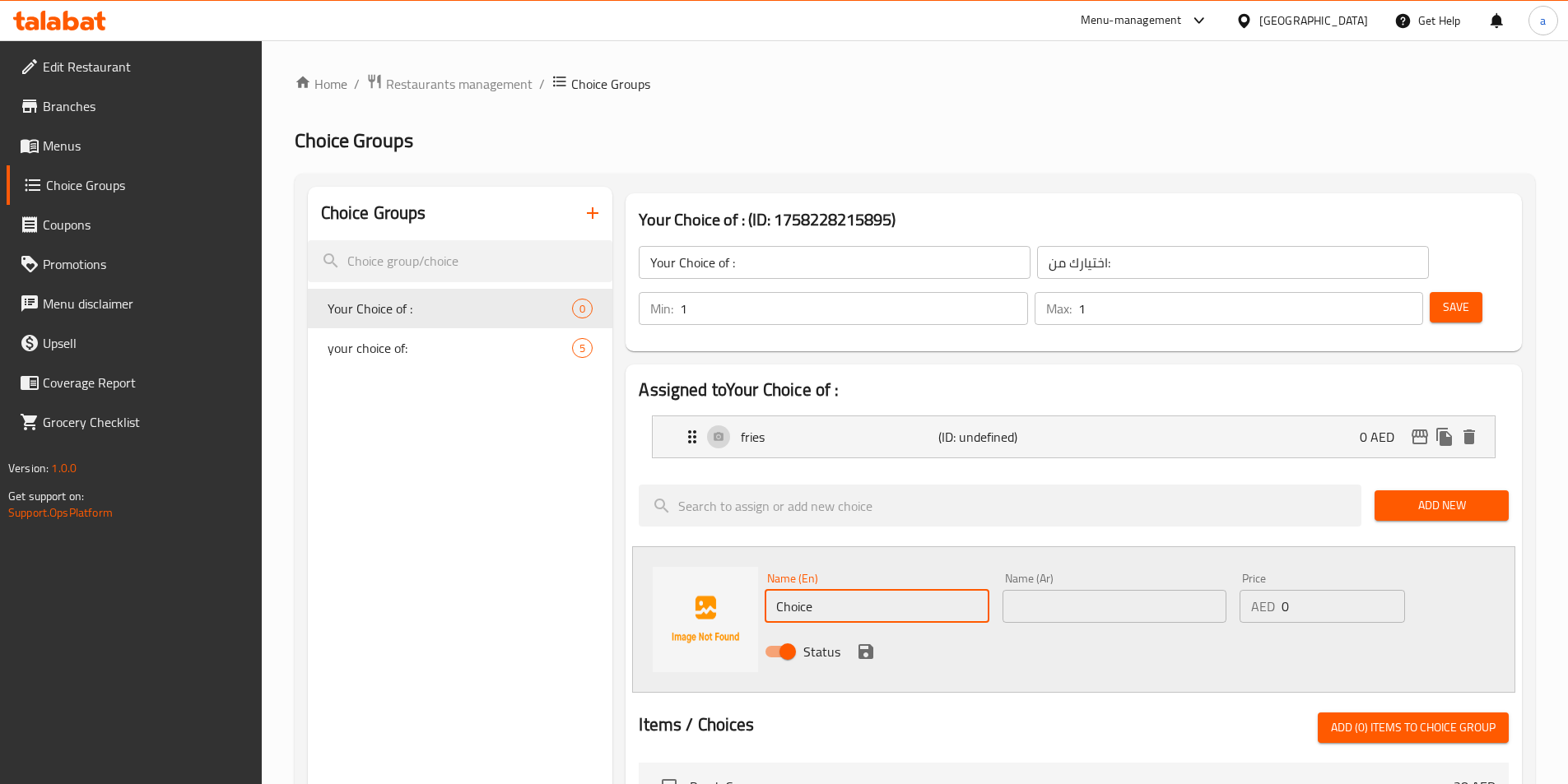
click at [870, 590] on input "Choice" at bounding box center [876, 606] width 224 height 33
click at [860, 590] on input "text" at bounding box center [876, 606] width 224 height 33
paste input "grilled vegetables."
type input "grilled vegetables"
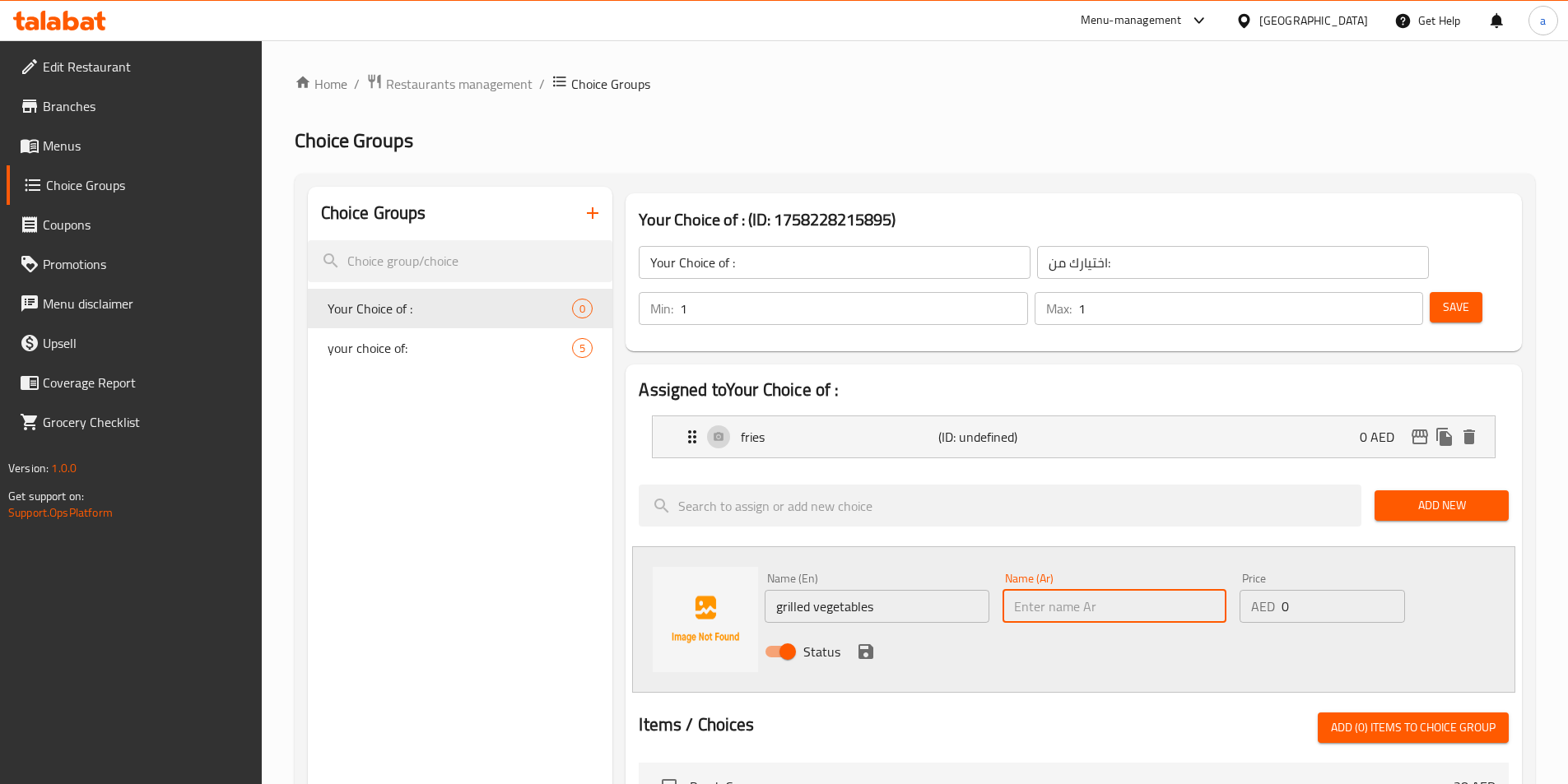
click at [1053, 590] on input "text" at bounding box center [1114, 606] width 224 height 33
type input "خضار مشوي"
click at [870, 644] on icon "save" at bounding box center [865, 651] width 15 height 15
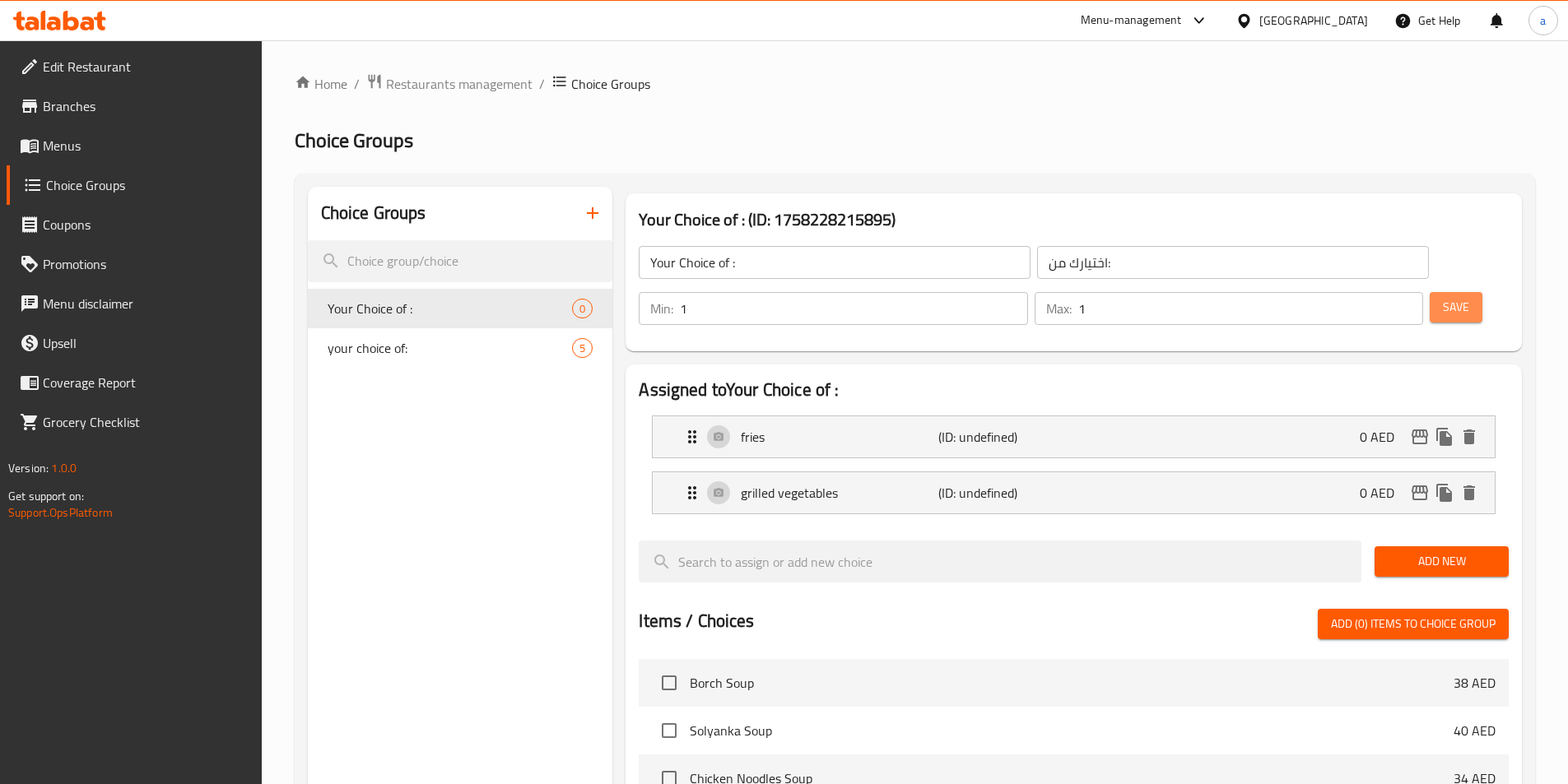
click at [1432, 292] on button "Save" at bounding box center [1455, 307] width 53 height 30
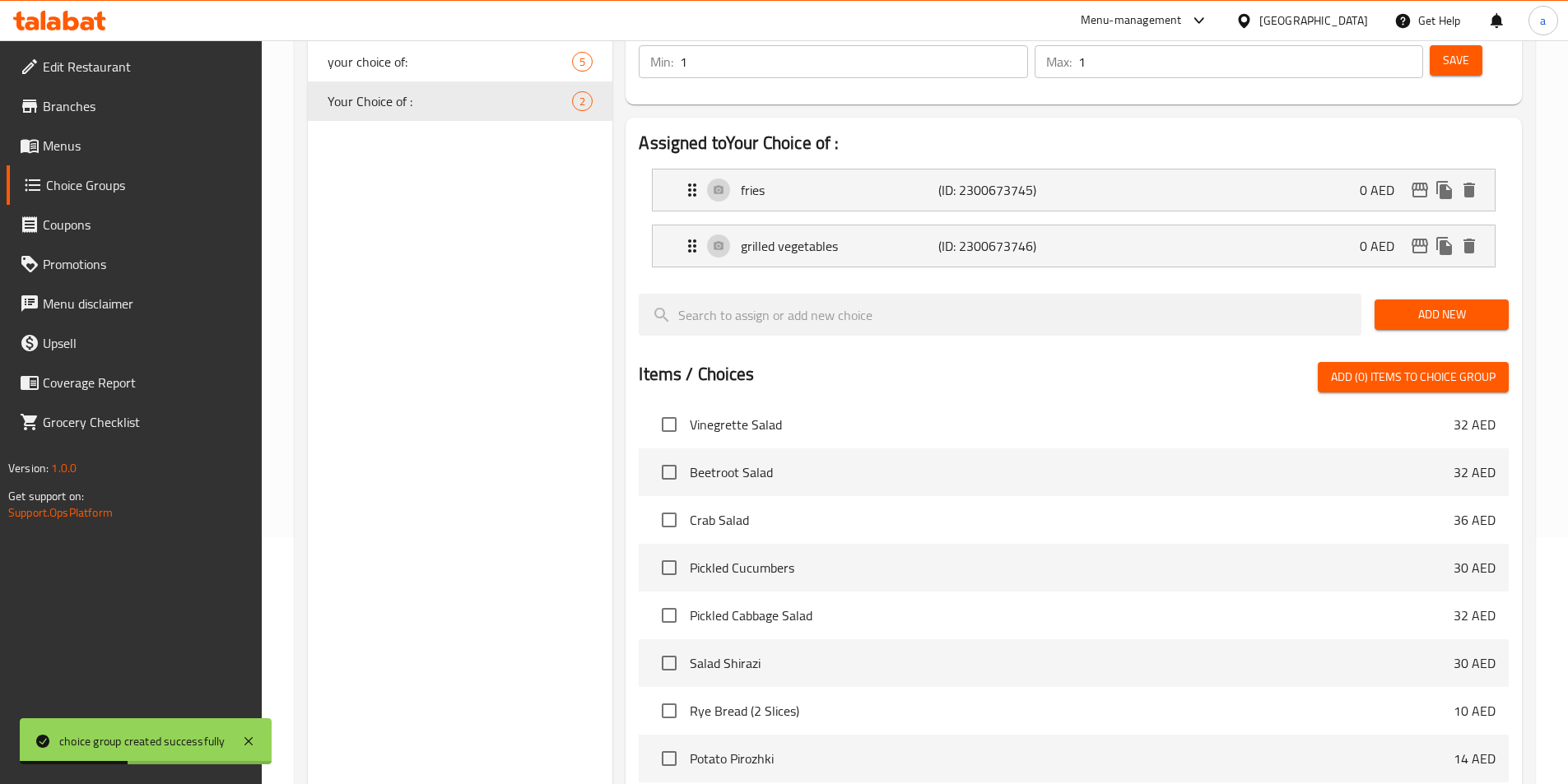
scroll to position [474, 0]
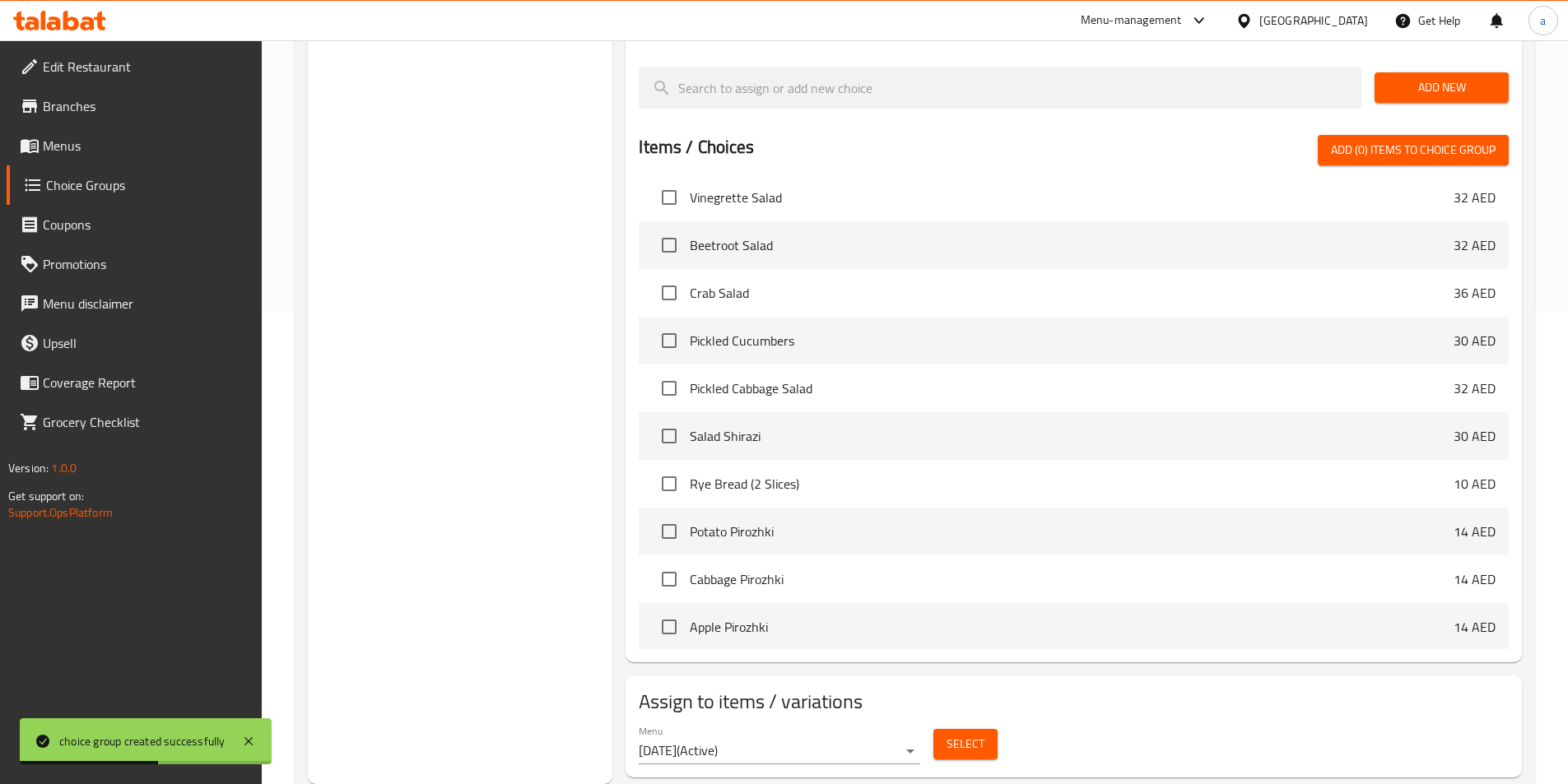
click at [958, 734] on span "Select" at bounding box center [965, 744] width 38 height 21
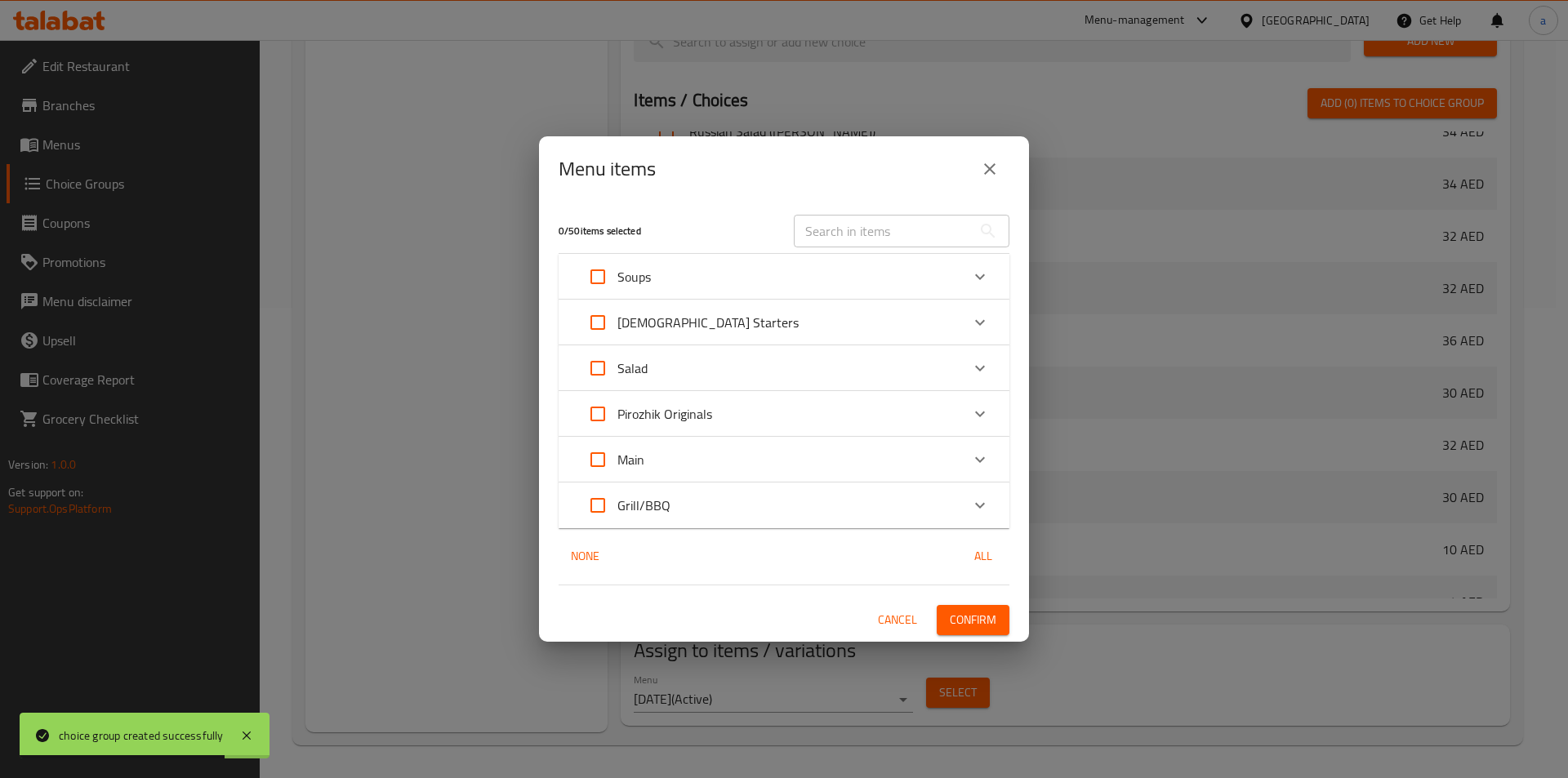
click at [606, 502] on input "Expand" at bounding box center [598, 506] width 39 height 39
checkbox input "true"
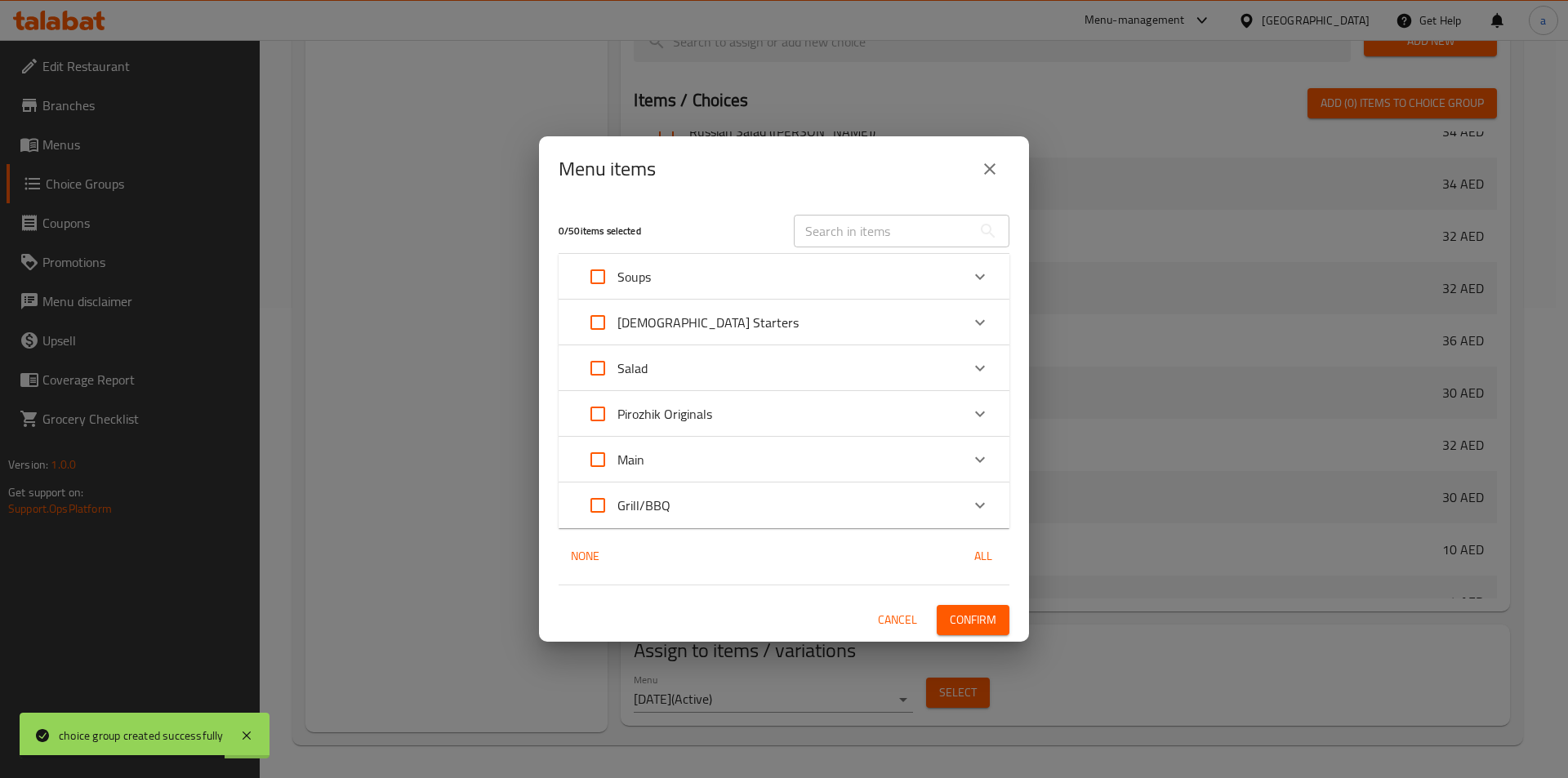
checkbox input "true"
click at [984, 619] on span "Confirm" at bounding box center [973, 620] width 46 height 21
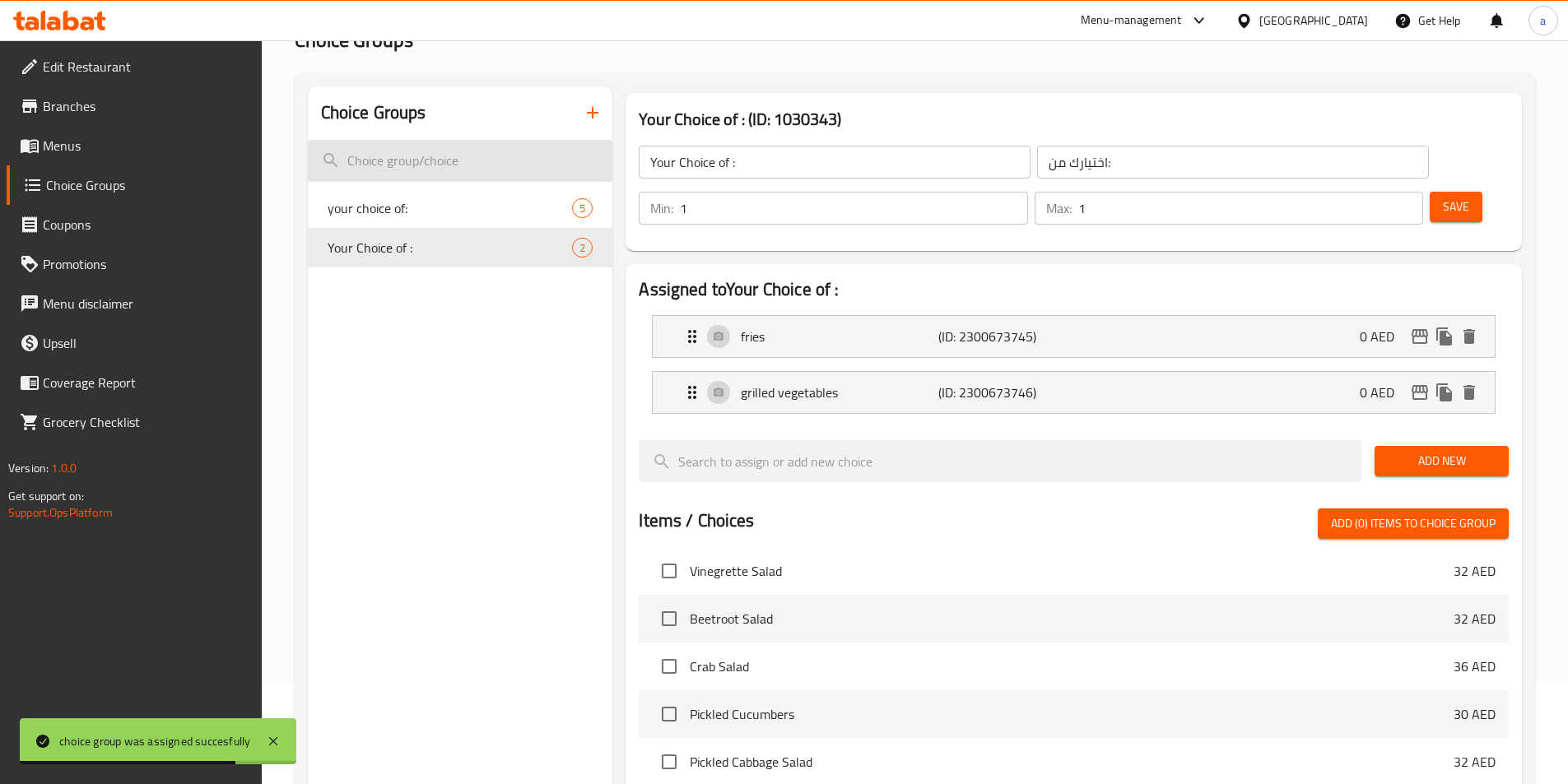
scroll to position [0, 0]
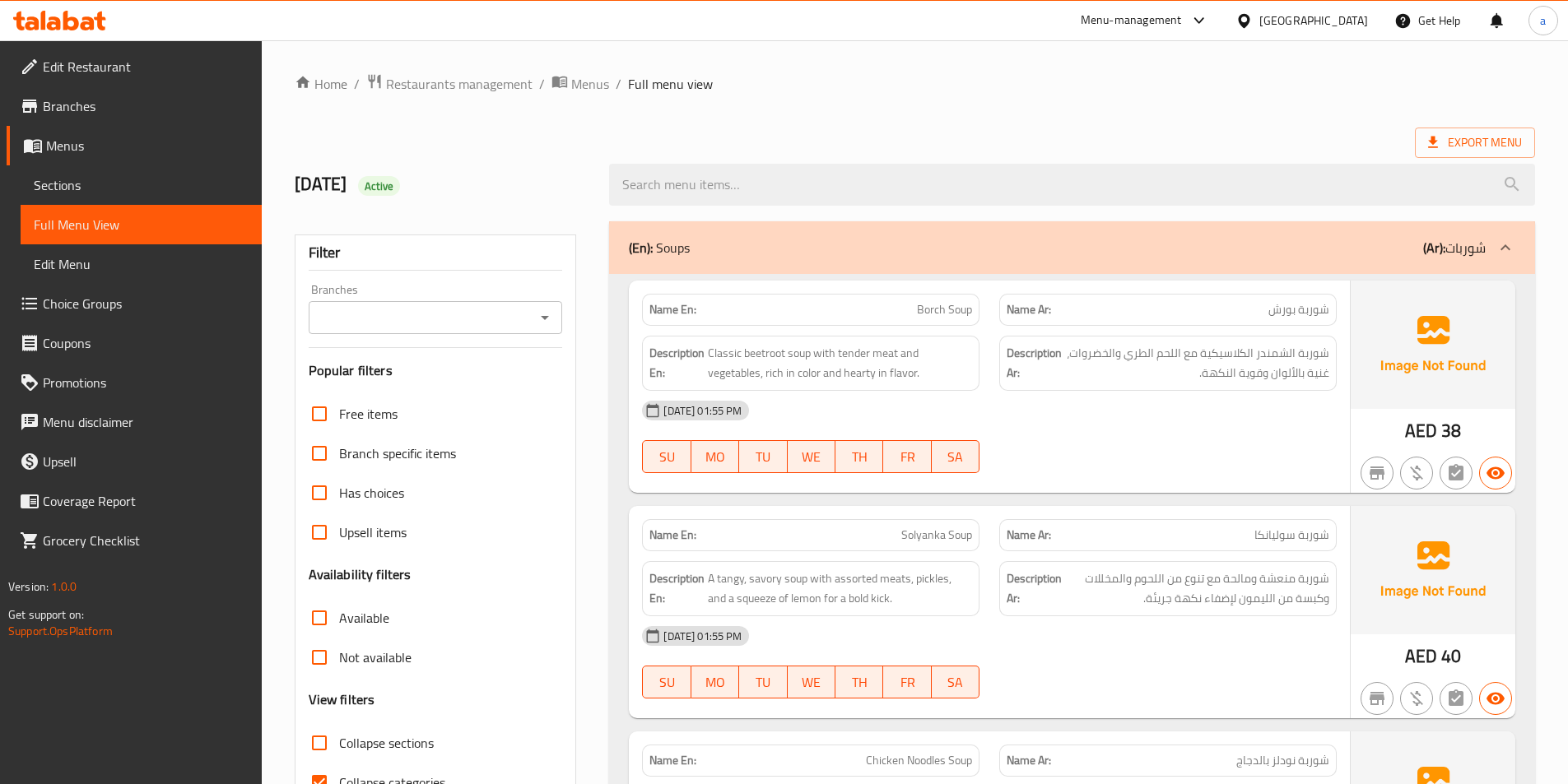
click at [1512, 236] on div at bounding box center [1505, 248] width 40 height 40
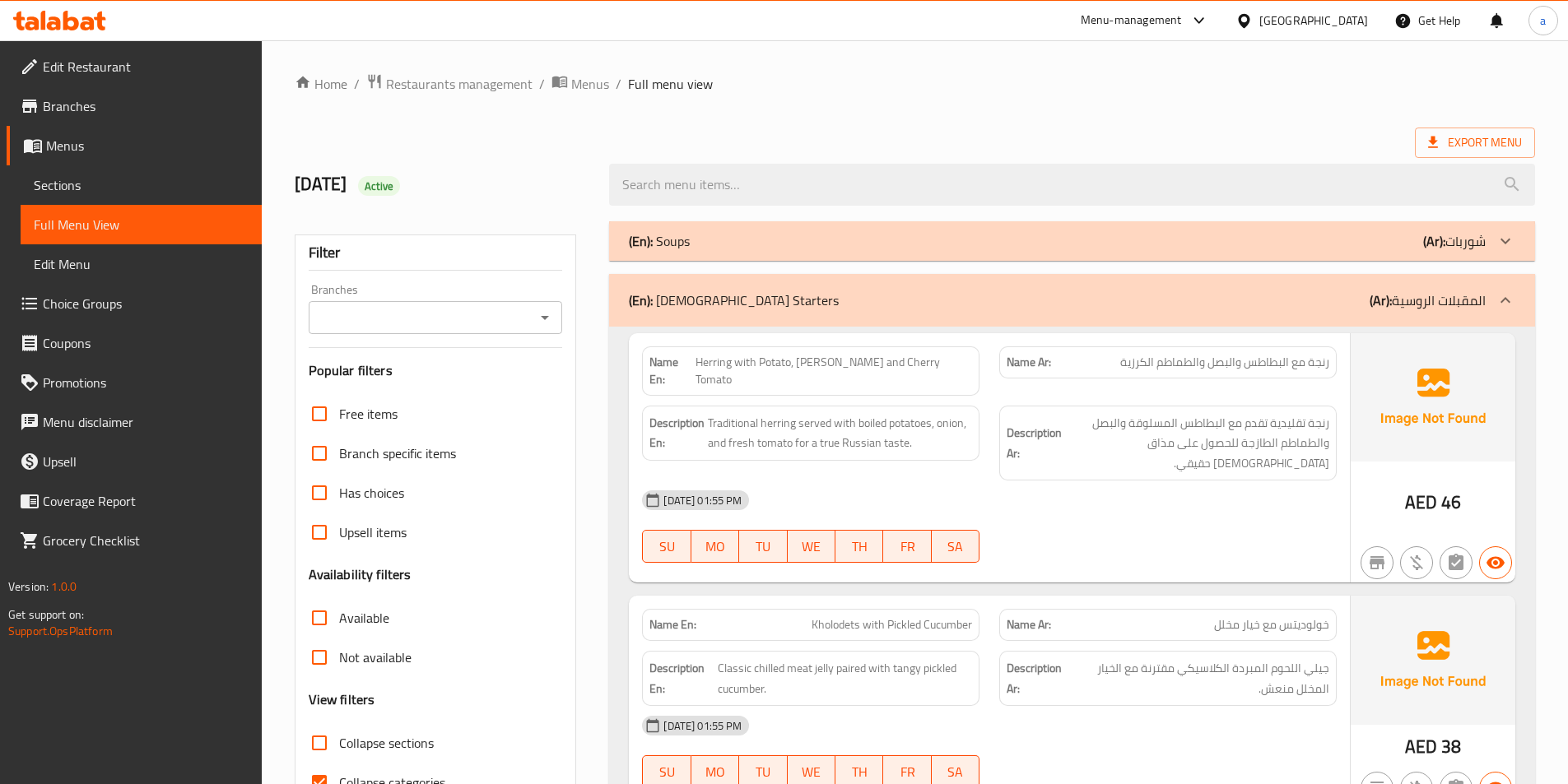
click at [1492, 282] on div "(En): [DEMOGRAPHIC_DATA] Starters (Ar): المقبلات الروسية" at bounding box center [1072, 300] width 926 height 53
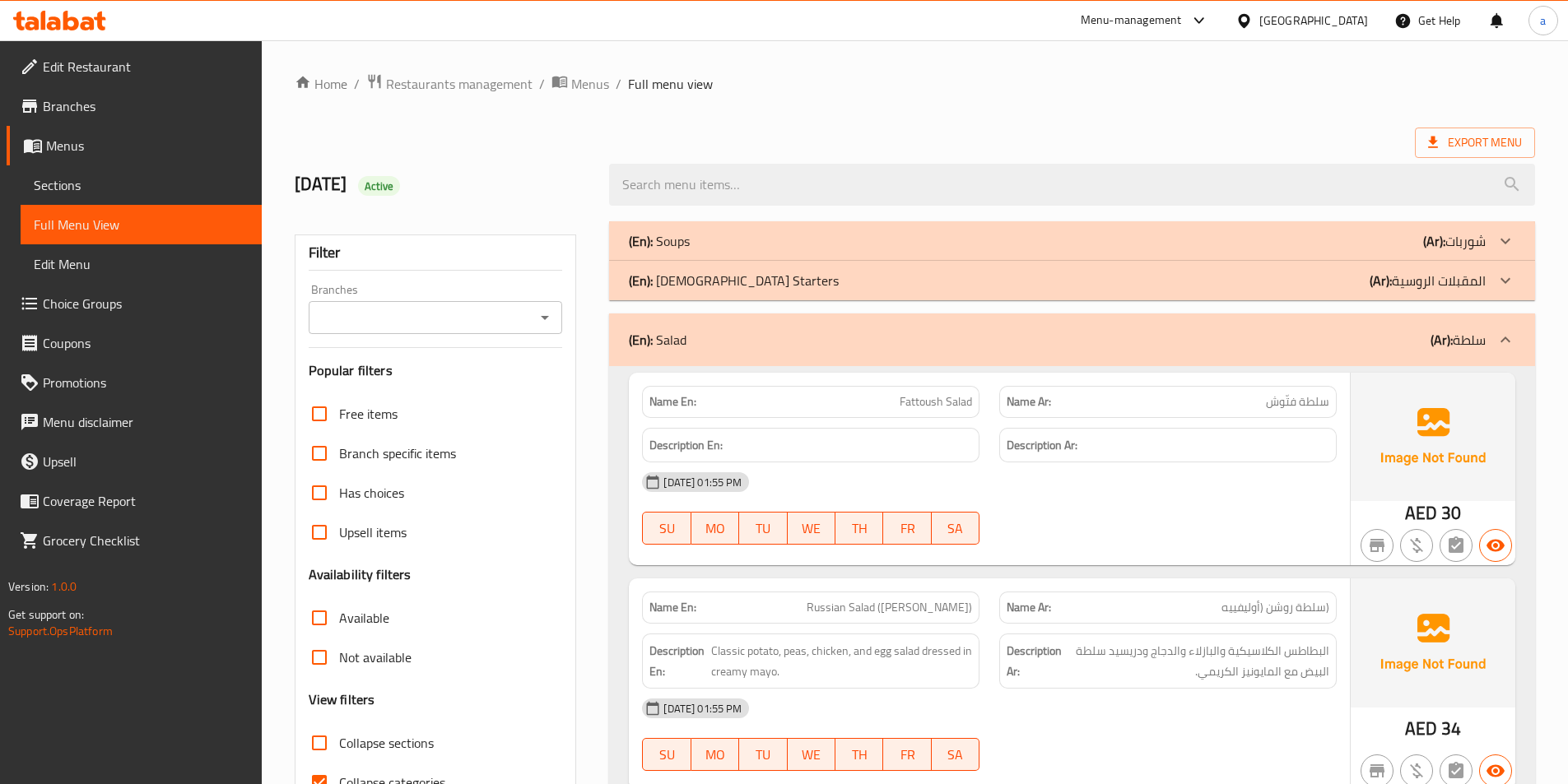
click at [1502, 342] on icon at bounding box center [1505, 339] width 20 height 20
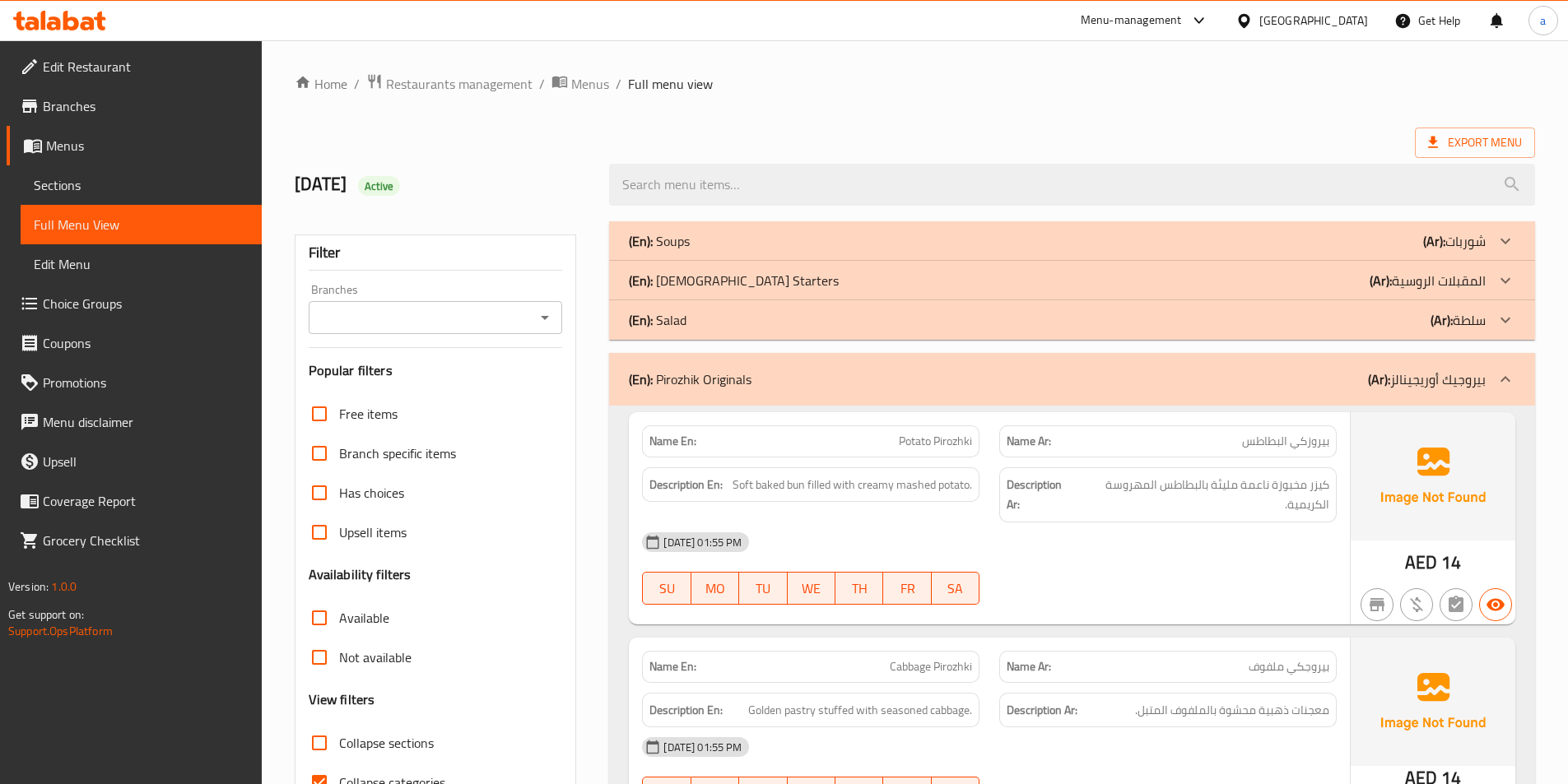
click at [1508, 368] on div at bounding box center [1505, 379] width 40 height 40
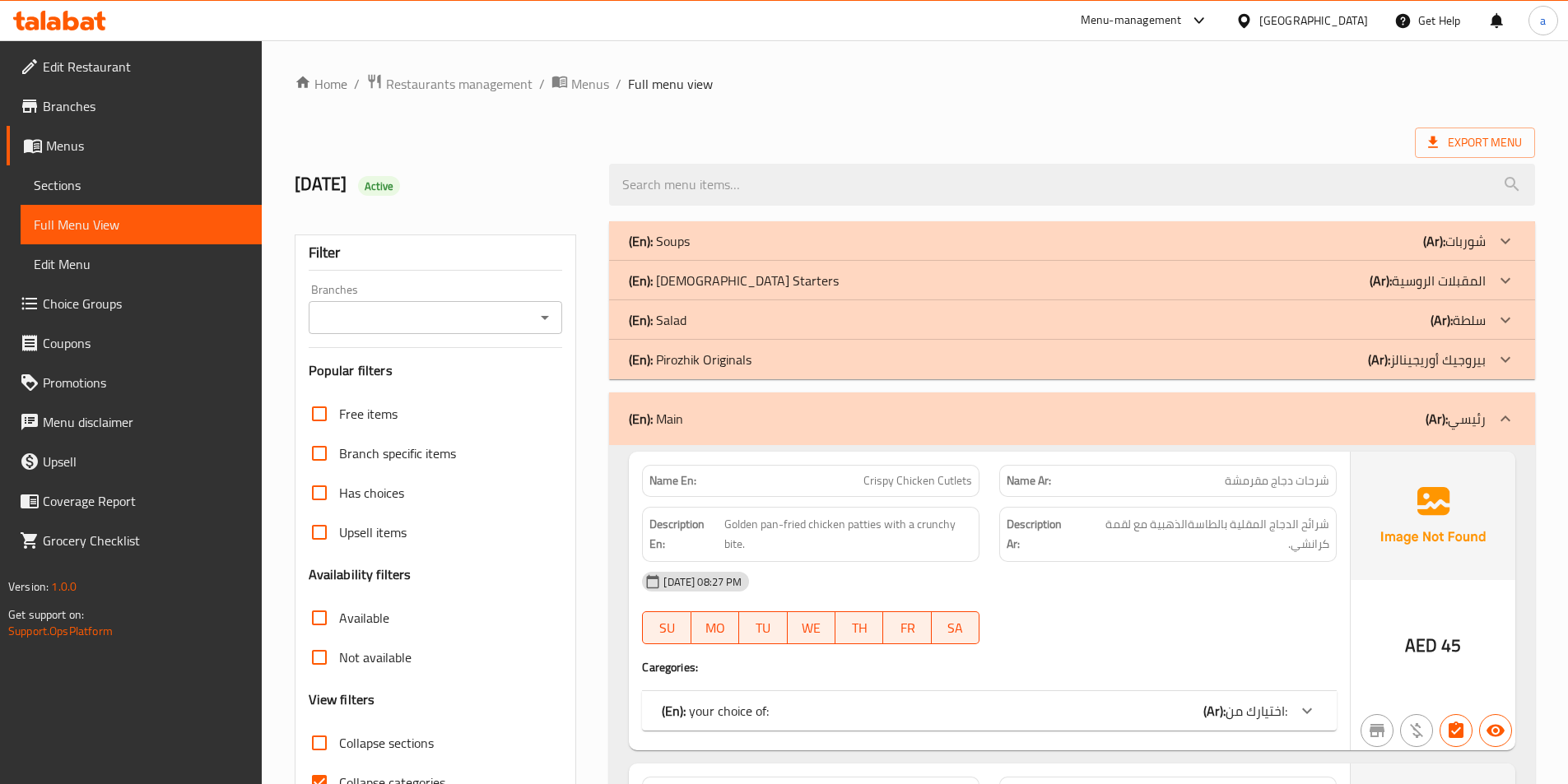
scroll to position [247, 0]
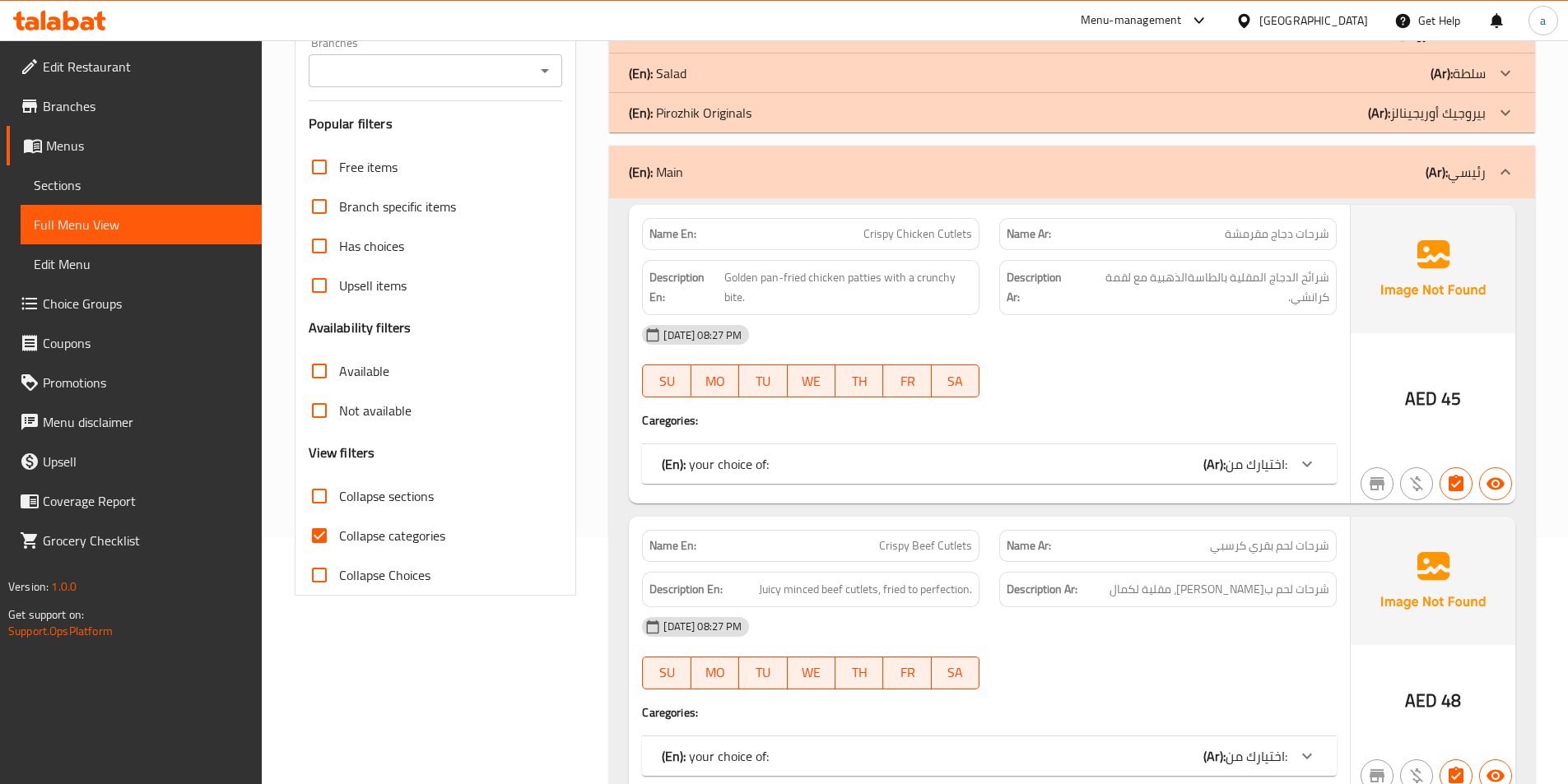
click at [309, 538] on input "Collapse categories" at bounding box center [319, 536] width 40 height 40
checkbox input "false"
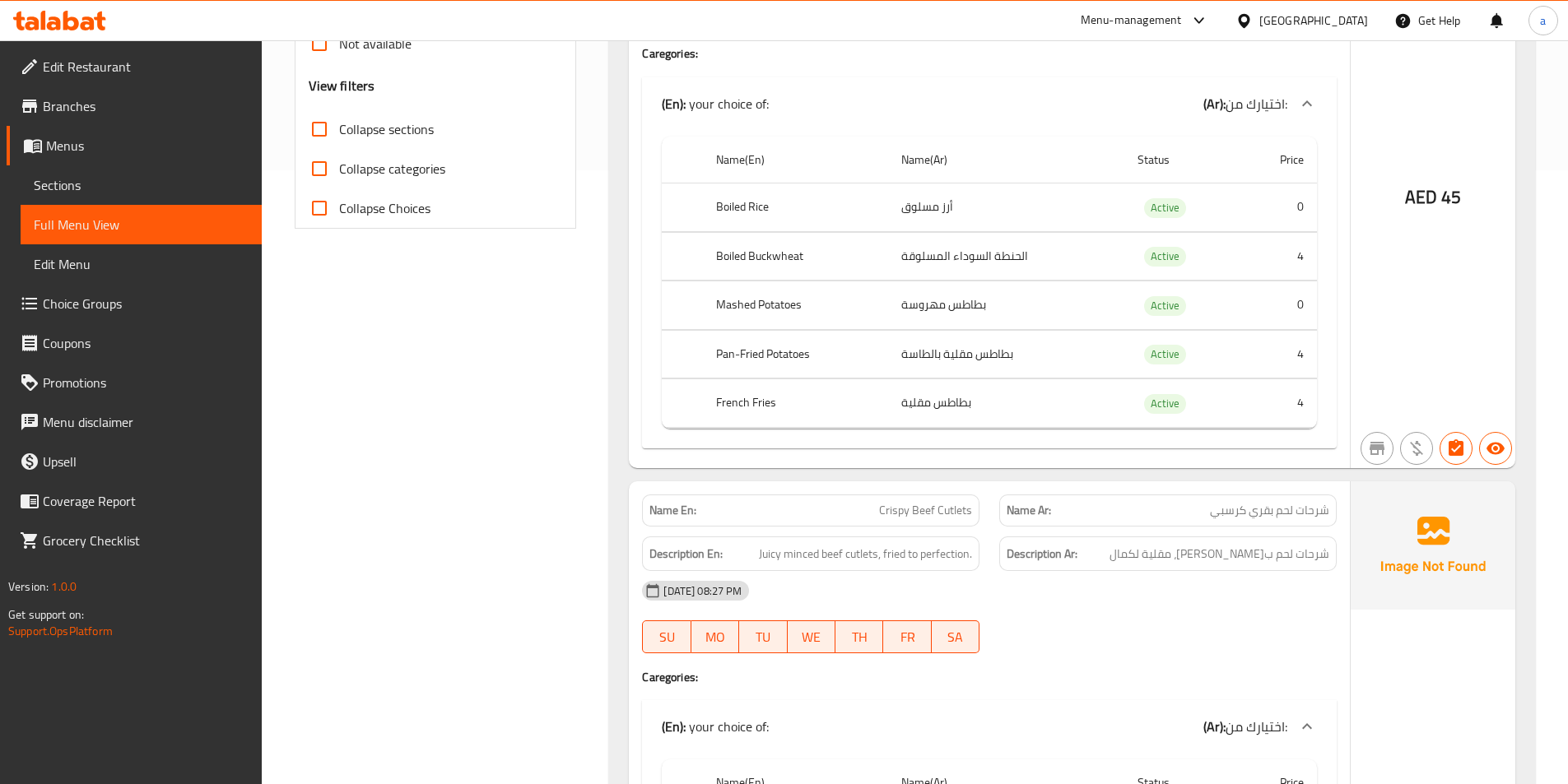
scroll to position [741, 0]
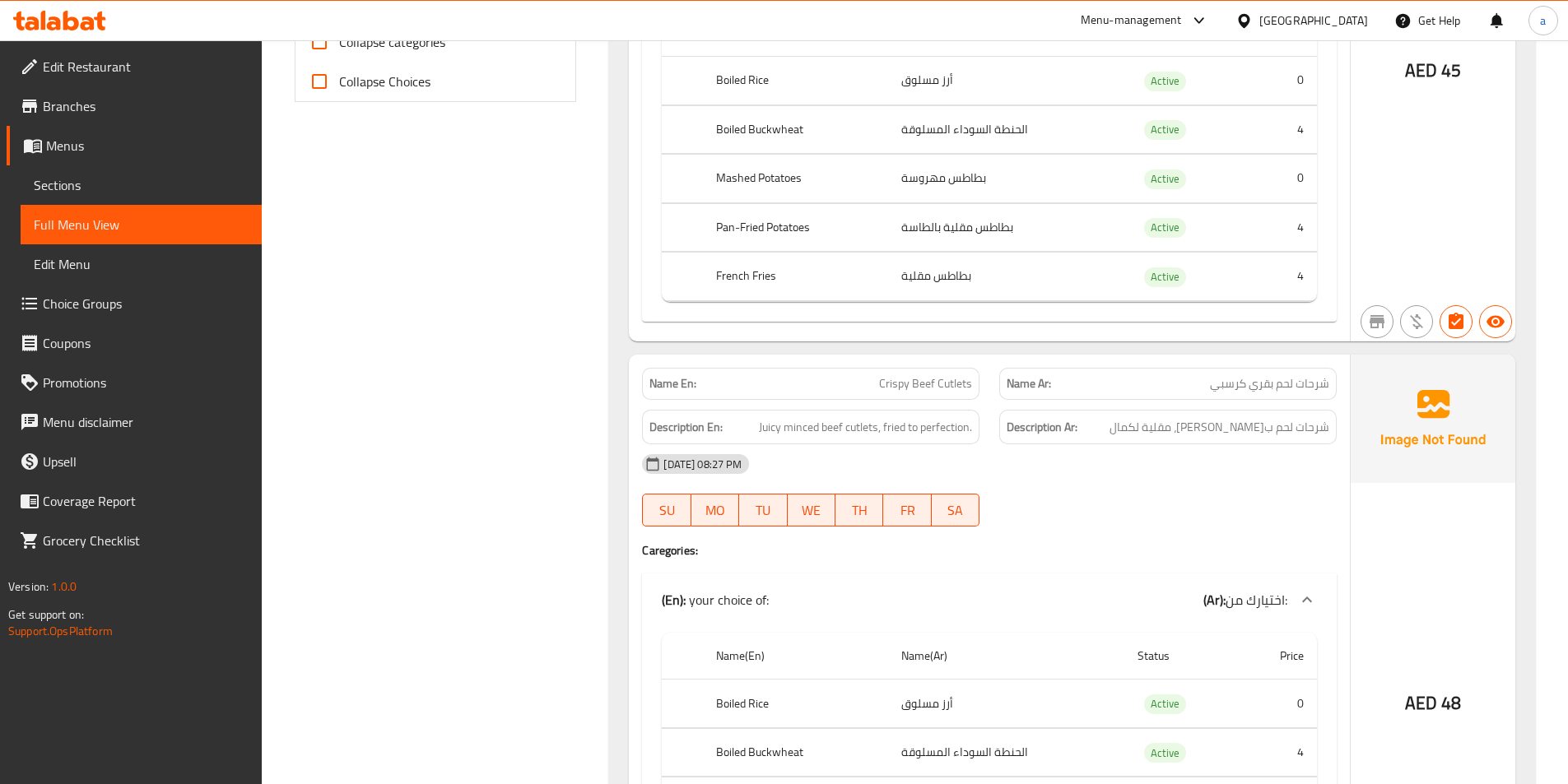
click at [1236, 383] on span "شرحات لحم بقري كرسبي" at bounding box center [1269, 384] width 119 height 17
copy span "شرحات لحم بقري كرسبي"
click at [1231, 429] on span "شرحات لحم ب[PERSON_NAME]، مقلية لكمال" at bounding box center [1219, 427] width 219 height 21
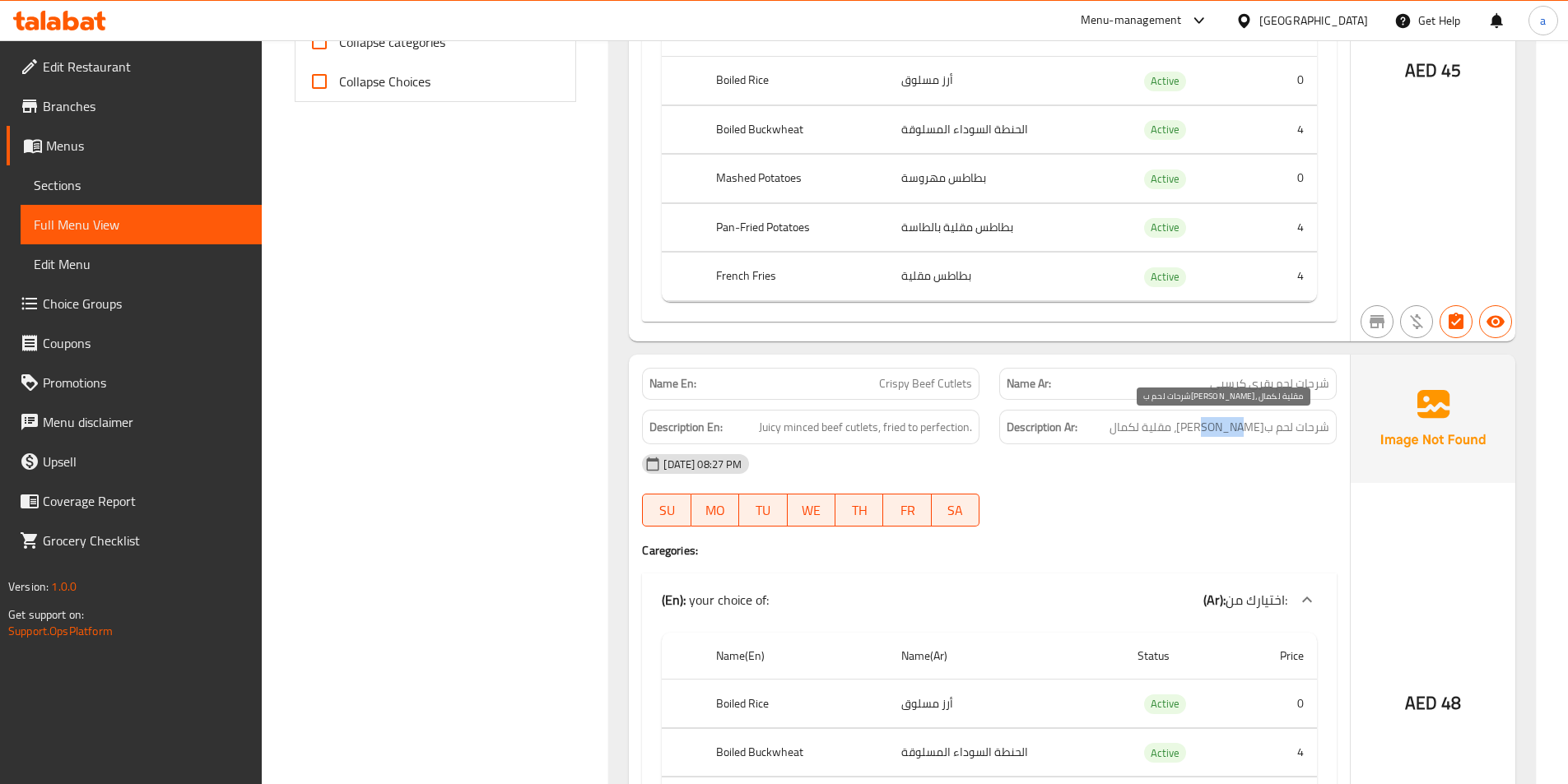
click at [1231, 429] on span "شرحات لحم ب[PERSON_NAME]، مقلية لكمال" at bounding box center [1219, 427] width 219 height 21
click at [1185, 421] on span "شرحات لحم ب[PERSON_NAME]، مقلية لكمال" at bounding box center [1219, 427] width 219 height 21
drag, startPoint x: 1214, startPoint y: 430, endPoint x: 1336, endPoint y: 429, distance: 122.0
click at [1336, 429] on div "Description Ar: شرحات لحم بقري مفروم جوسي، مقلية لكمال" at bounding box center [1167, 427] width 338 height 35
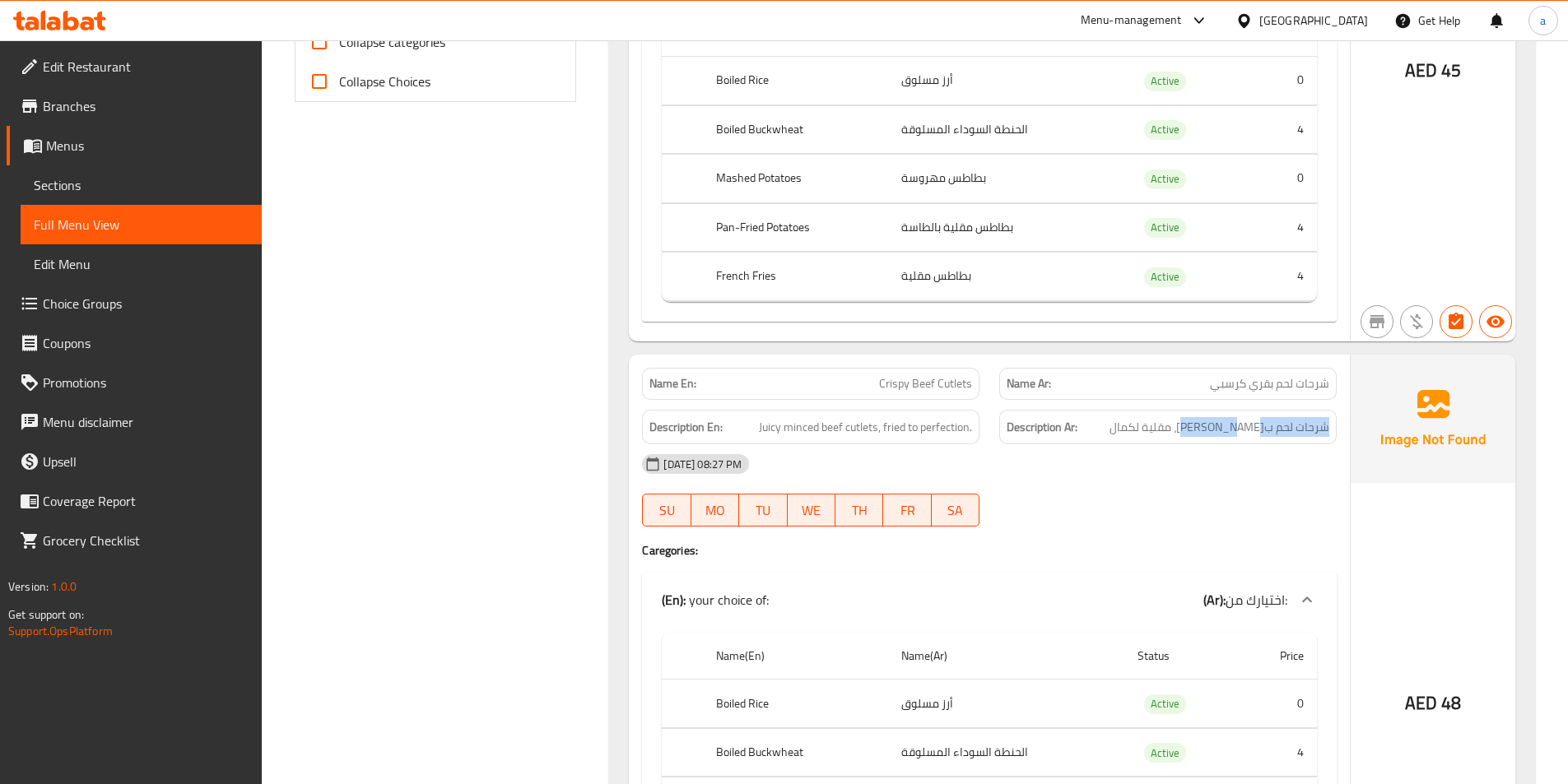
copy span "شرحات لحم بقري مفروم"
click at [1169, 485] on div "18-09-2025 08:27 PM SU MO TU WE TH FR SA" at bounding box center [989, 490] width 714 height 92
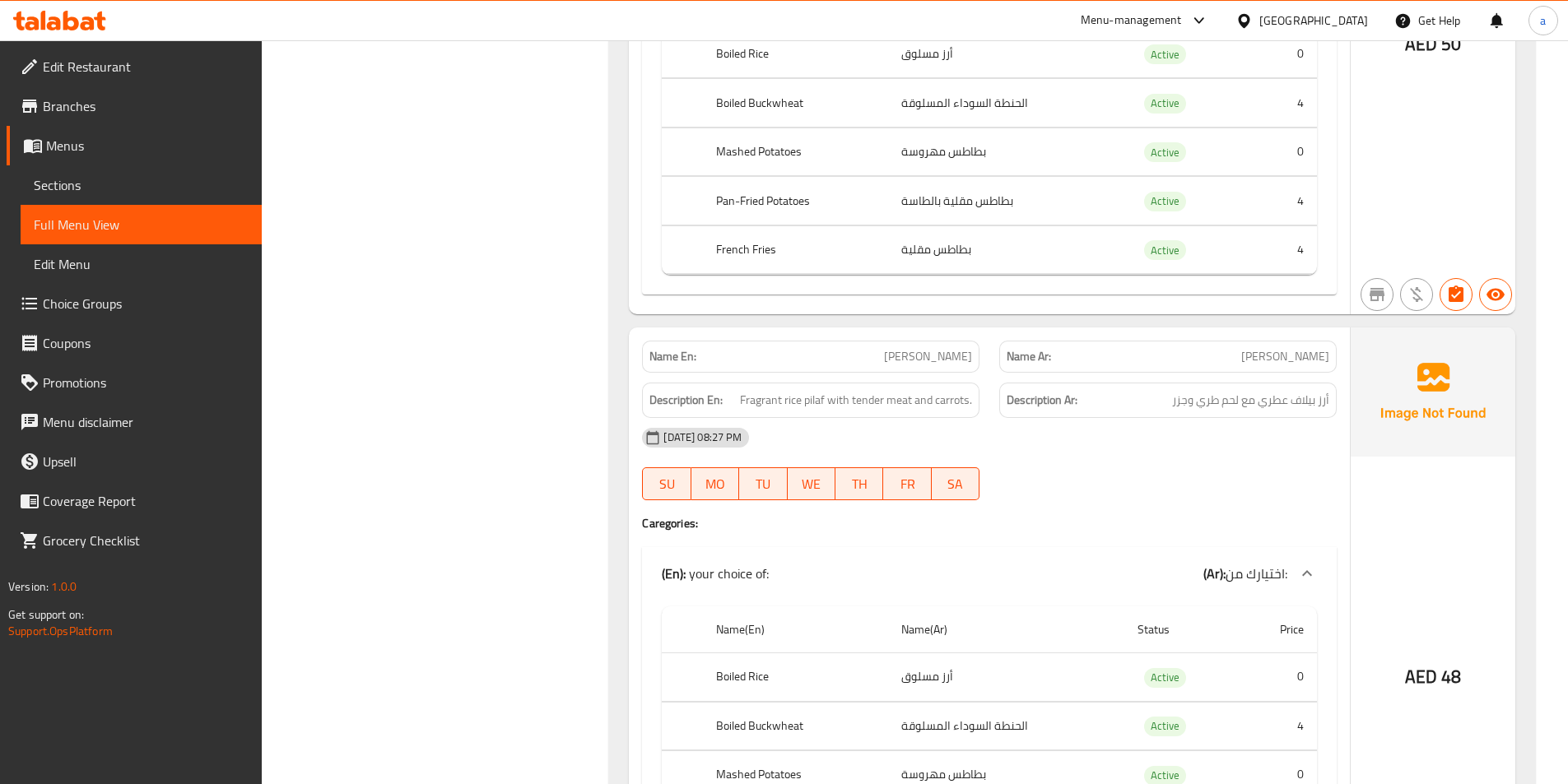
scroll to position [2716, 0]
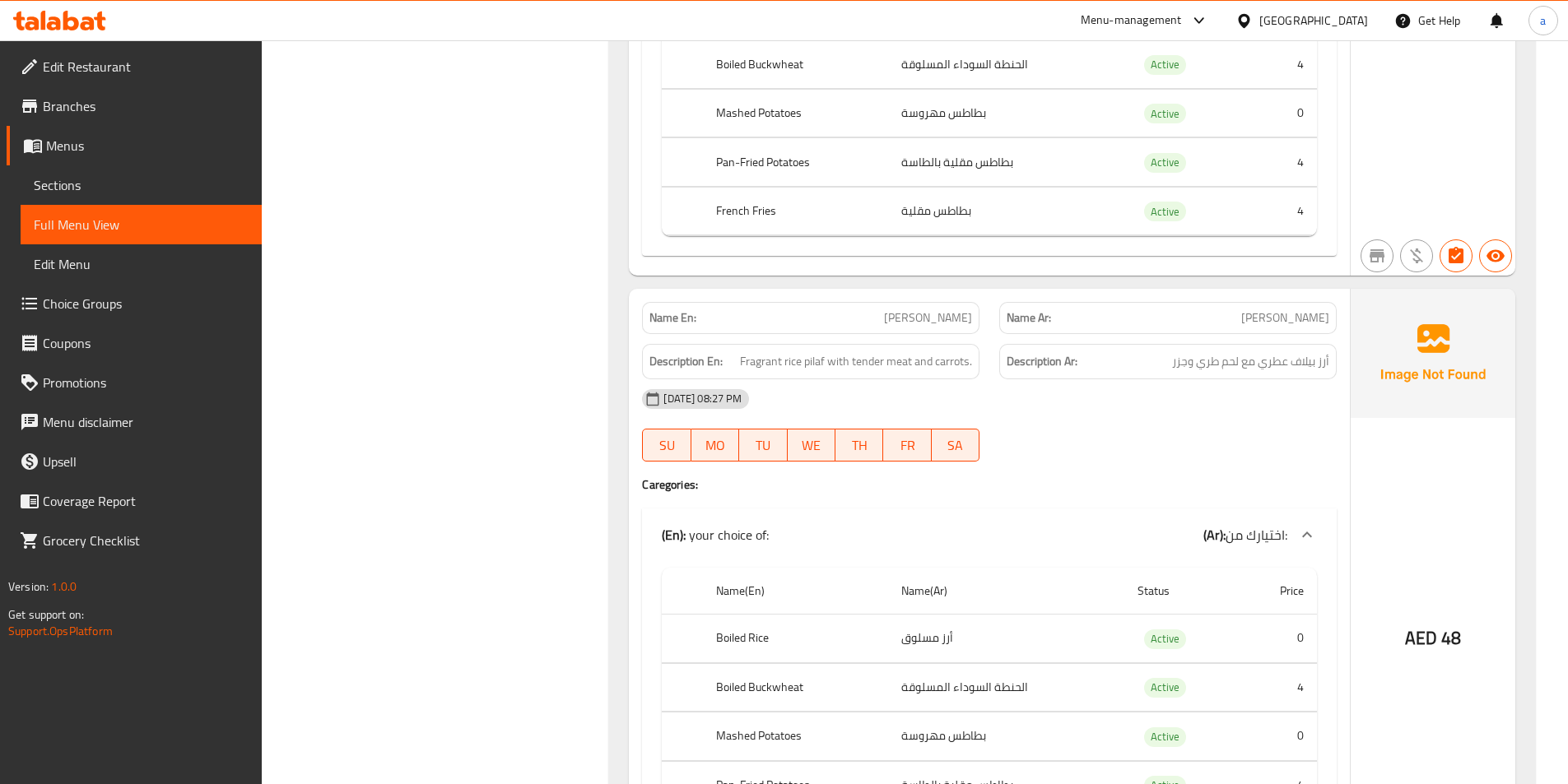
click at [934, 319] on span "[PERSON_NAME]" at bounding box center [928, 318] width 88 height 17
click at [1273, 366] on span "أرز بيلاف عطري مع لحم طري وجزر" at bounding box center [1250, 362] width 157 height 21
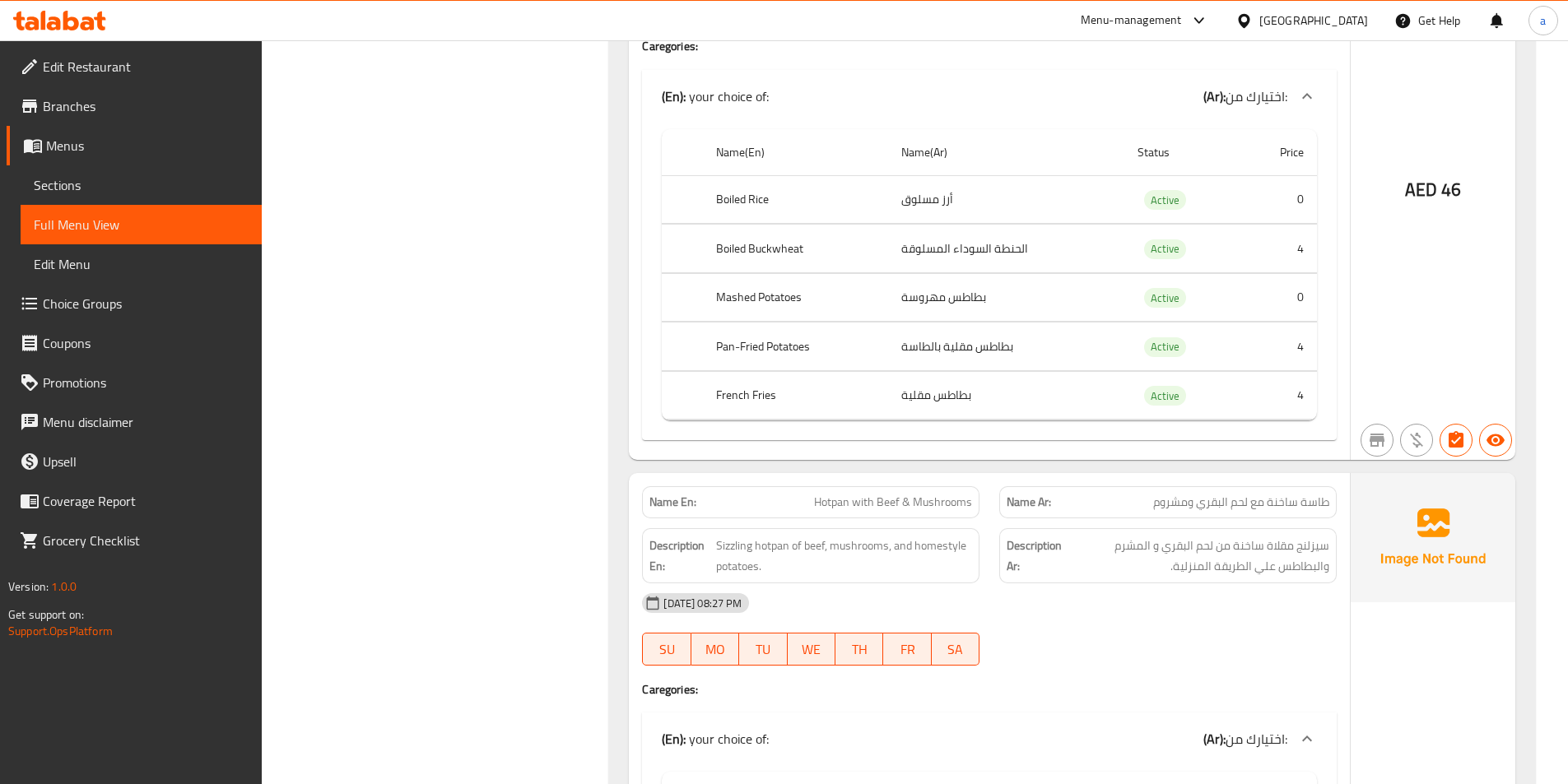
scroll to position [3867, 0]
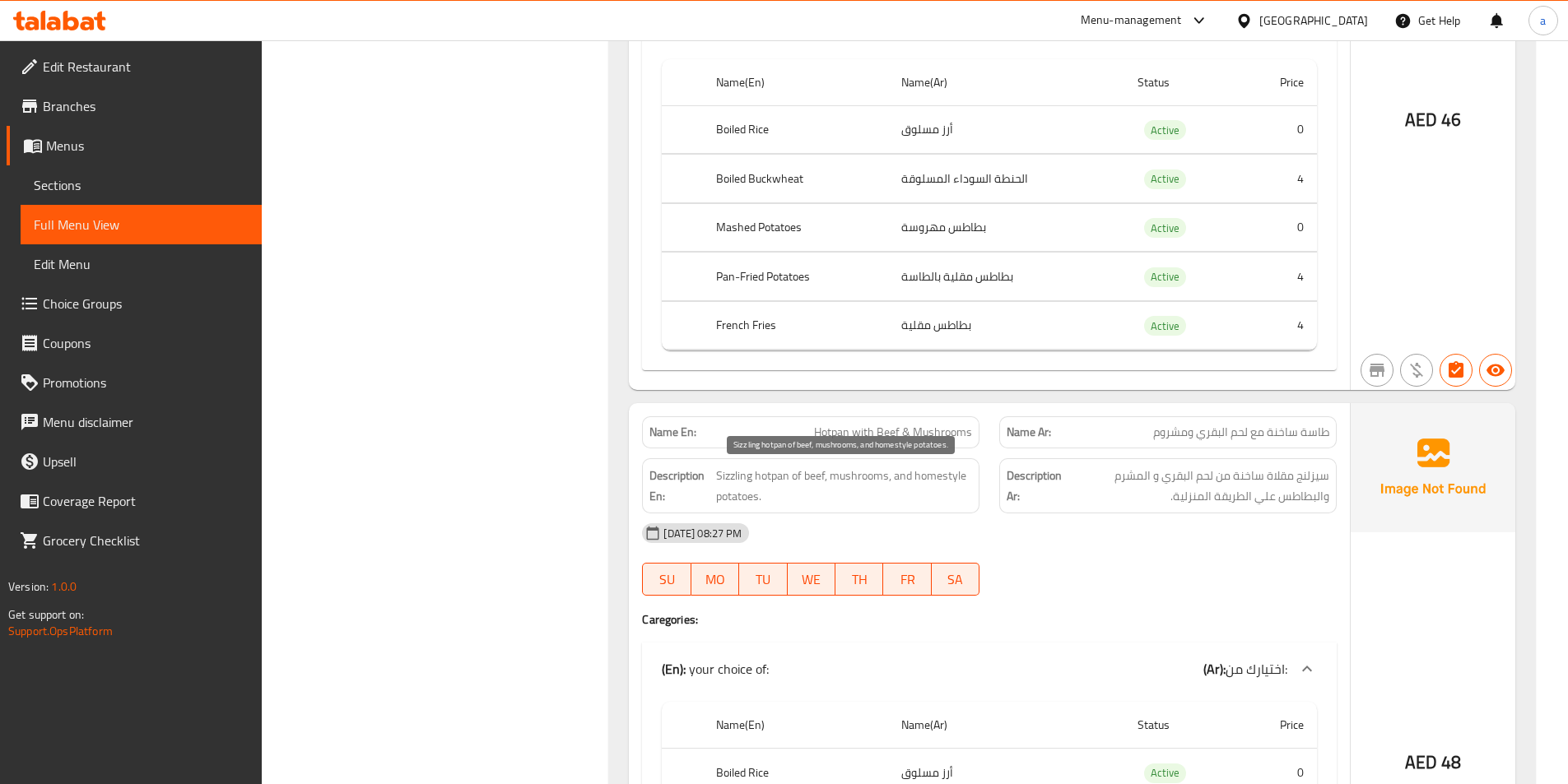
click at [761, 478] on span "Sizzling hotpan of beef, mushrooms, and homestyle potatoes." at bounding box center [844, 485] width 256 height 41
click at [1211, 525] on div "[DATE] 08:27 PM" at bounding box center [989, 534] width 714 height 40
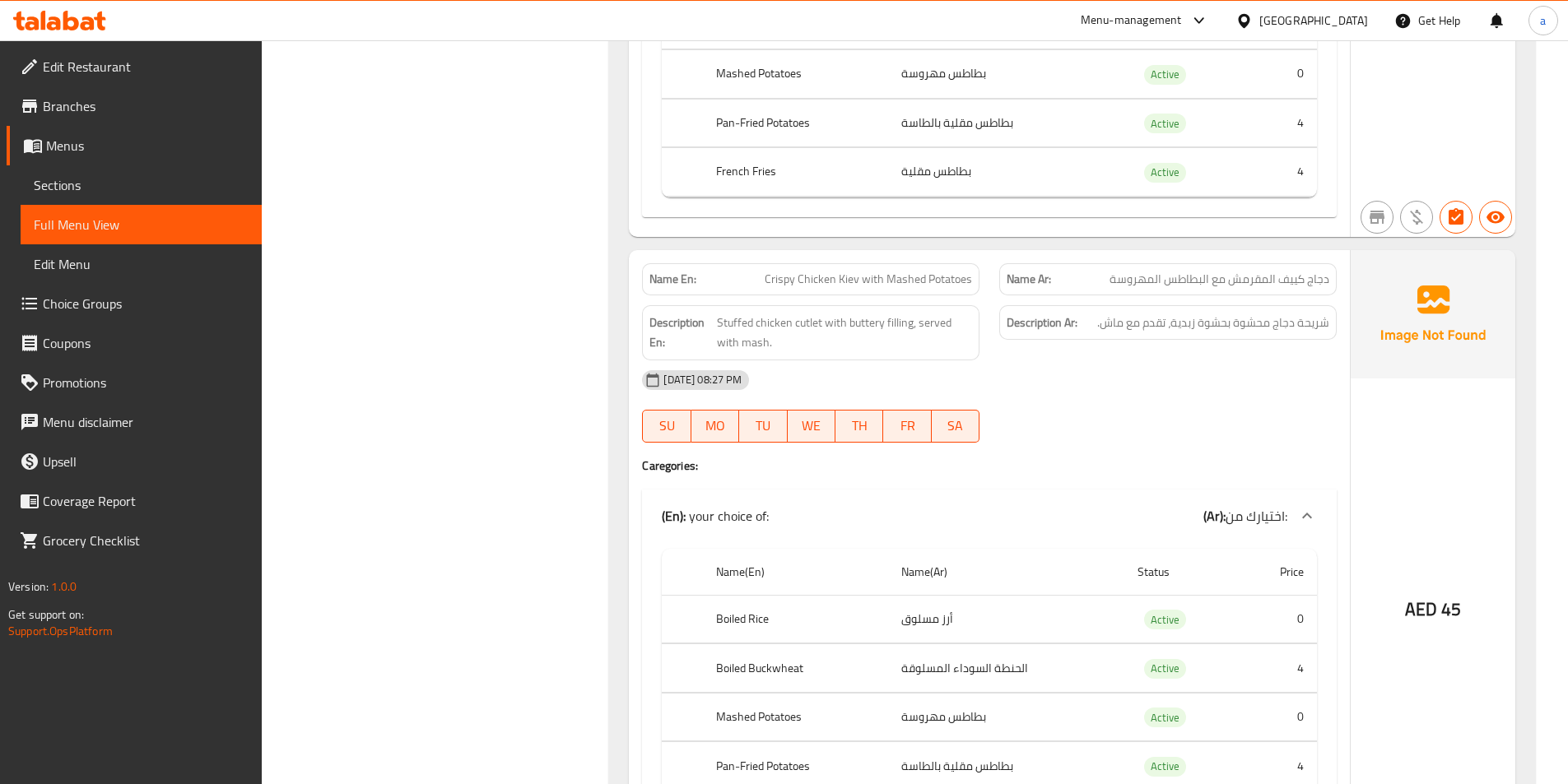
scroll to position [6583, 0]
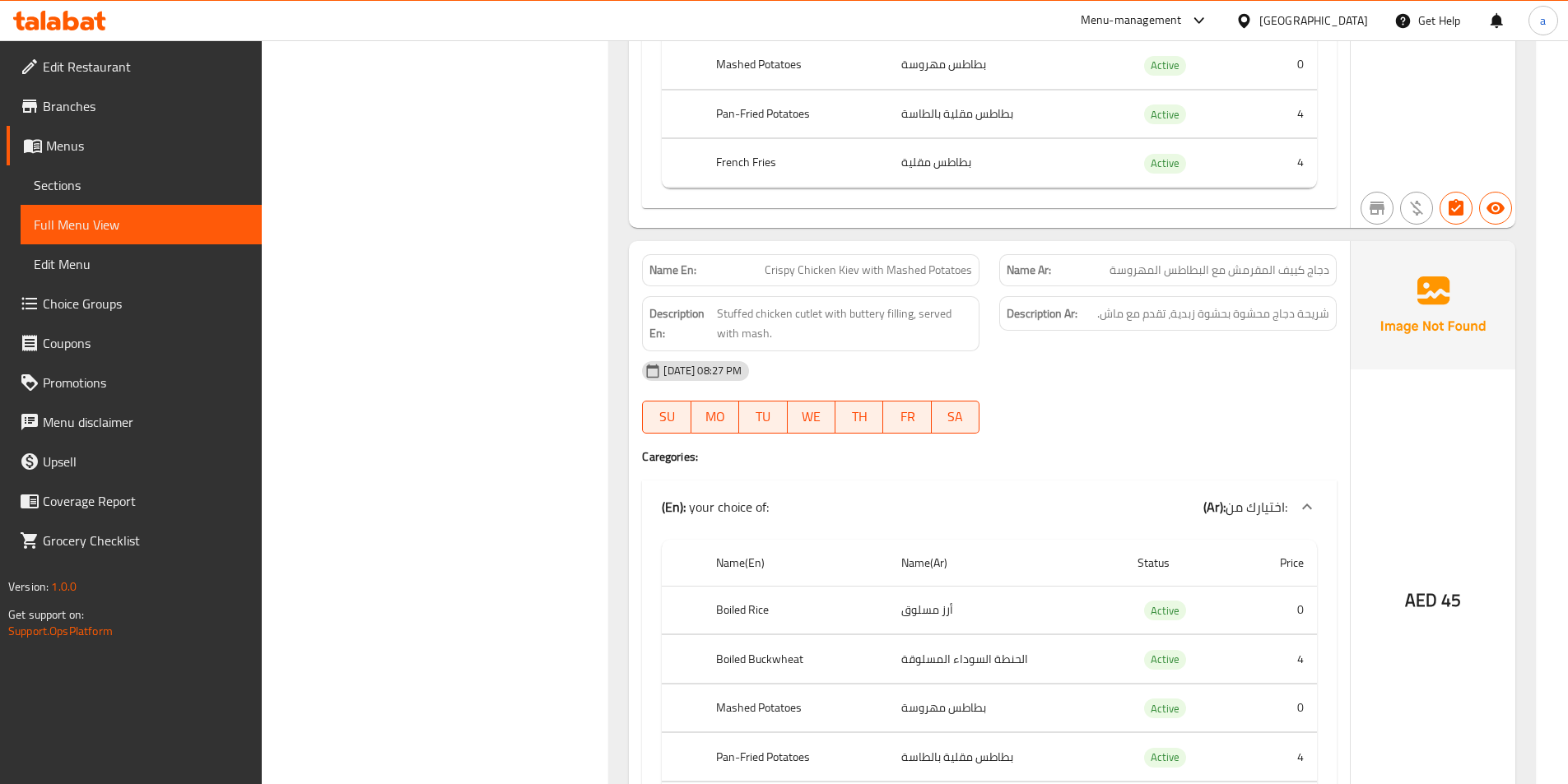
click at [843, 262] on span "Crispy Chicken Kiev with Mashed Potatoes" at bounding box center [868, 270] width 207 height 17
drag, startPoint x: 1135, startPoint y: 318, endPoint x: 885, endPoint y: 282, distance: 252.6
click at [1129, 316] on div "Description Ar: شريحة دجاج محشوة بحشوة زبدية، تقدم مع ماش." at bounding box center [1168, 324] width 357 height 75
click at [787, 262] on span "Crispy Chicken Kiev with Mashed Potatoes" at bounding box center [868, 270] width 207 height 17
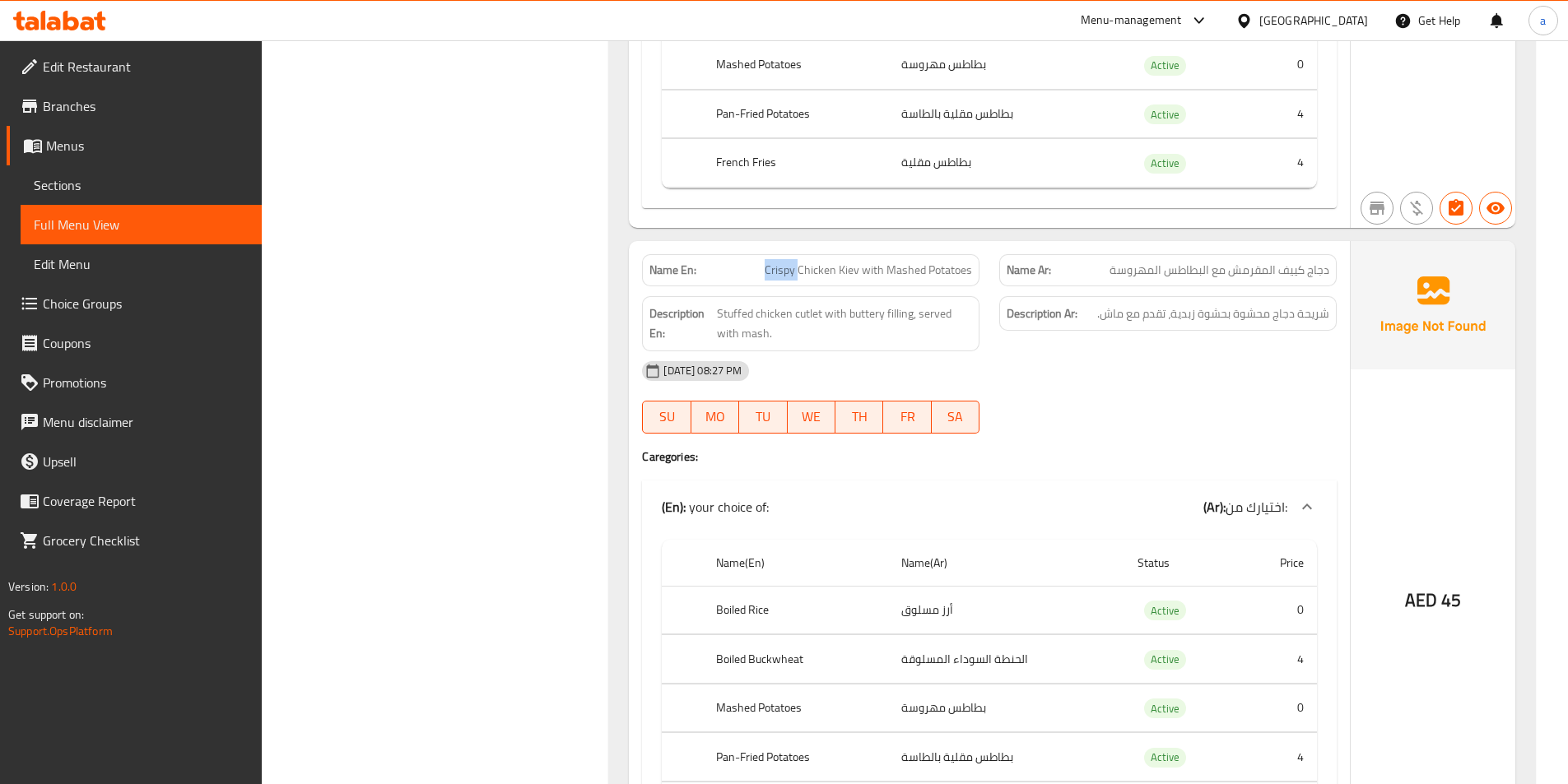
click at [787, 262] on span "Crispy Chicken Kiev with Mashed Potatoes" at bounding box center [868, 270] width 207 height 17
copy span "Crispy"
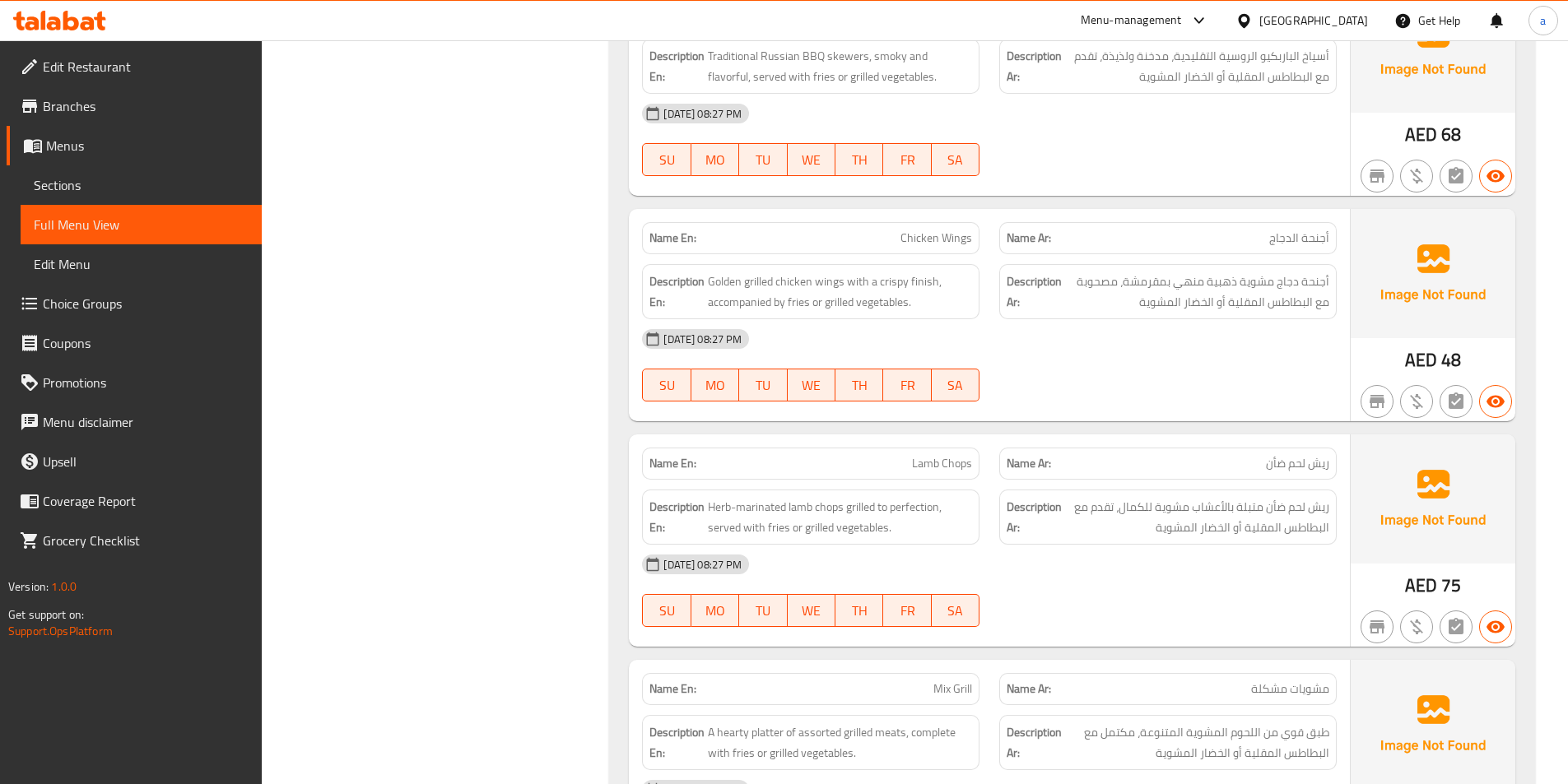
scroll to position [7900, 0]
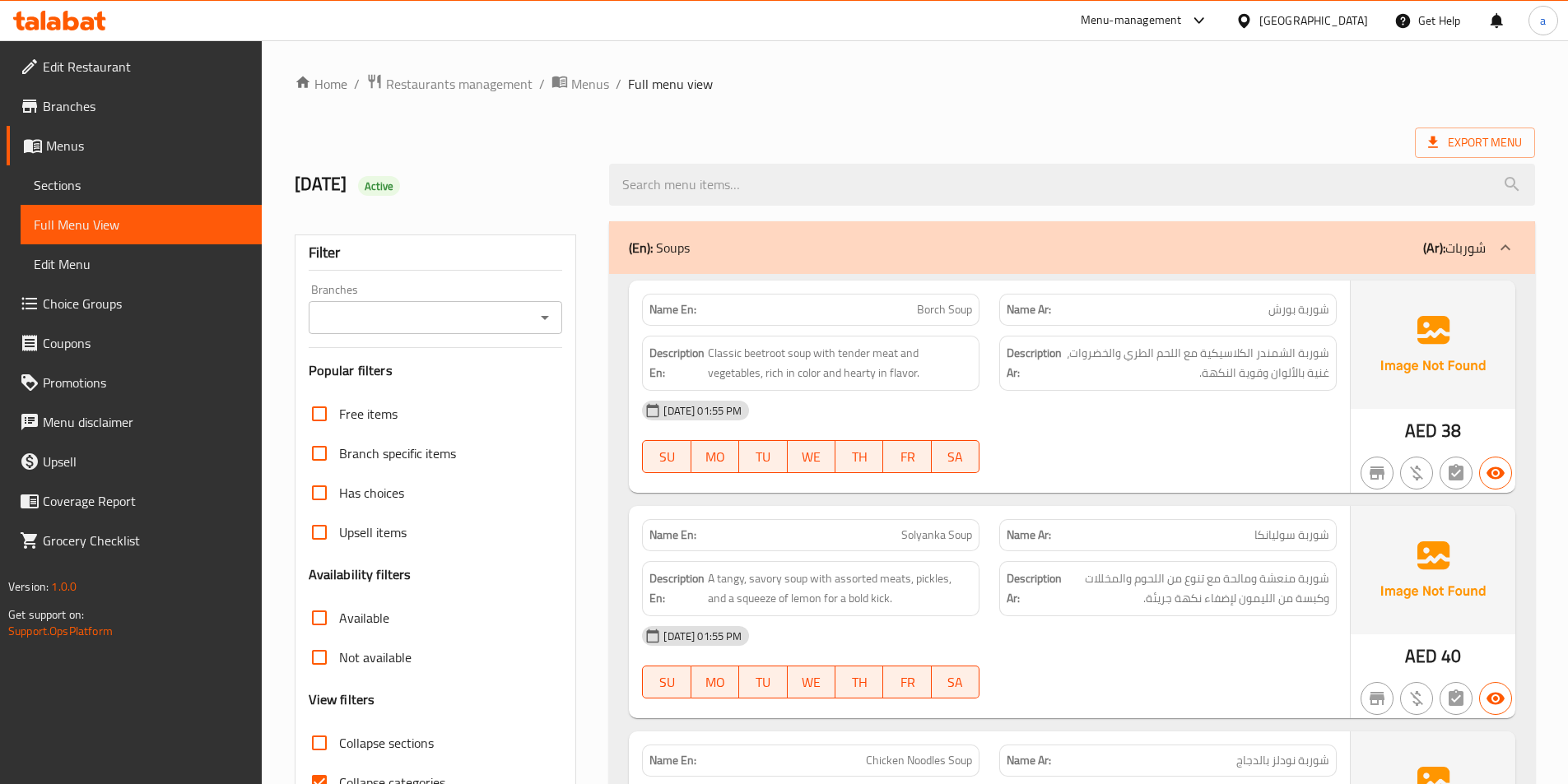
click at [1501, 250] on icon at bounding box center [1504, 247] width 9 height 6
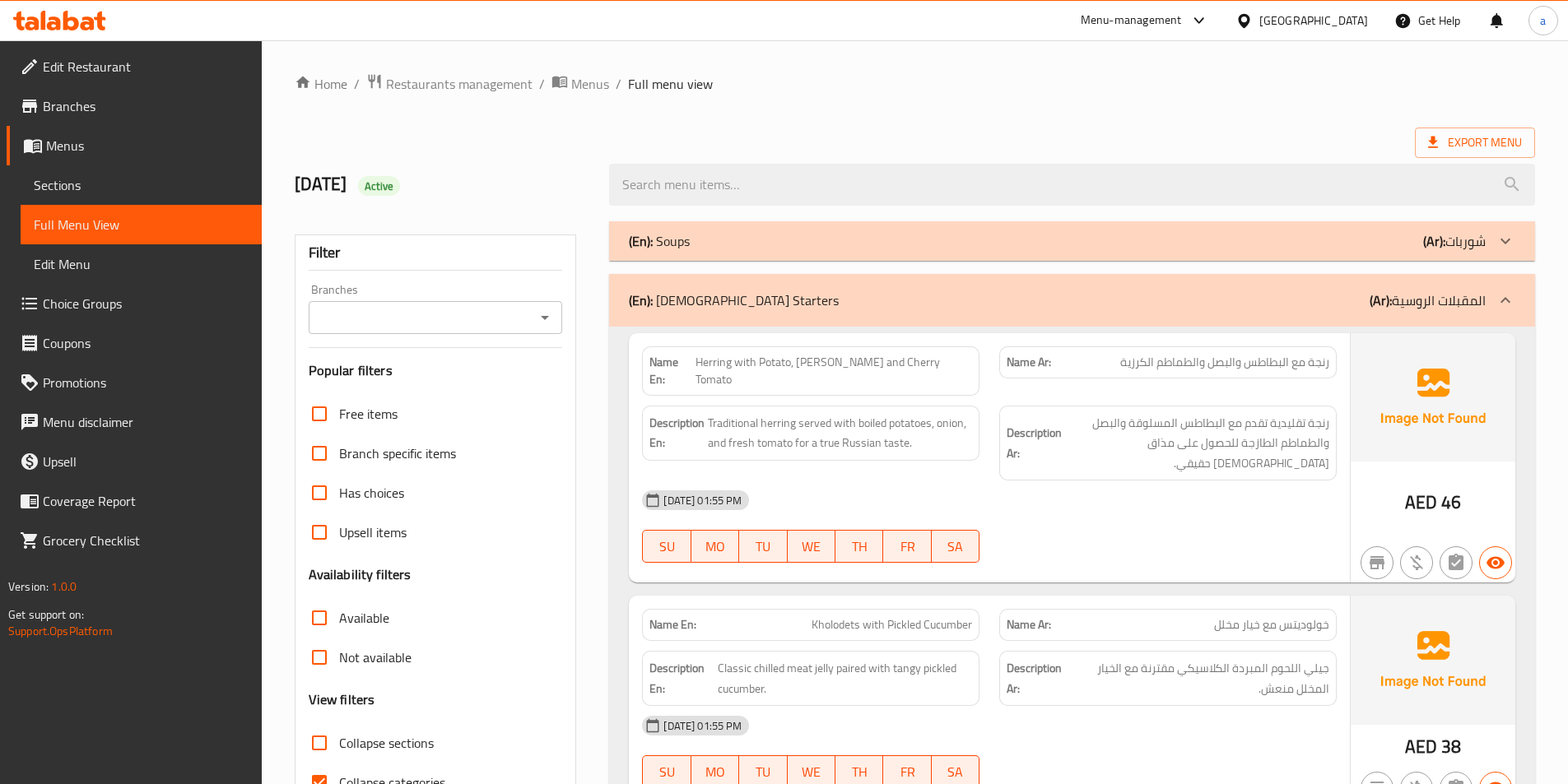
click at [1514, 300] on icon at bounding box center [1505, 300] width 20 height 20
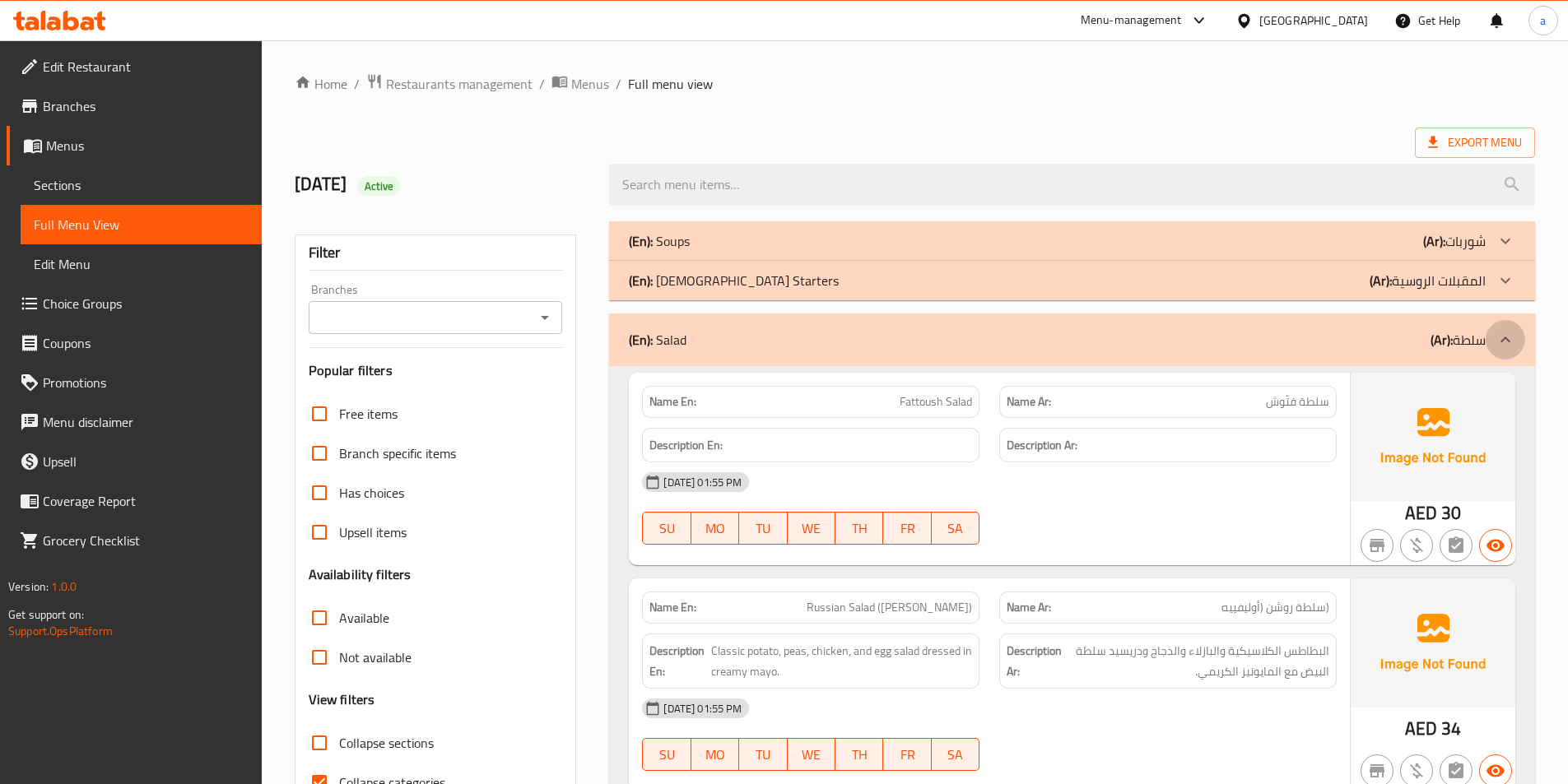
click at [1511, 330] on icon at bounding box center [1505, 339] width 20 height 20
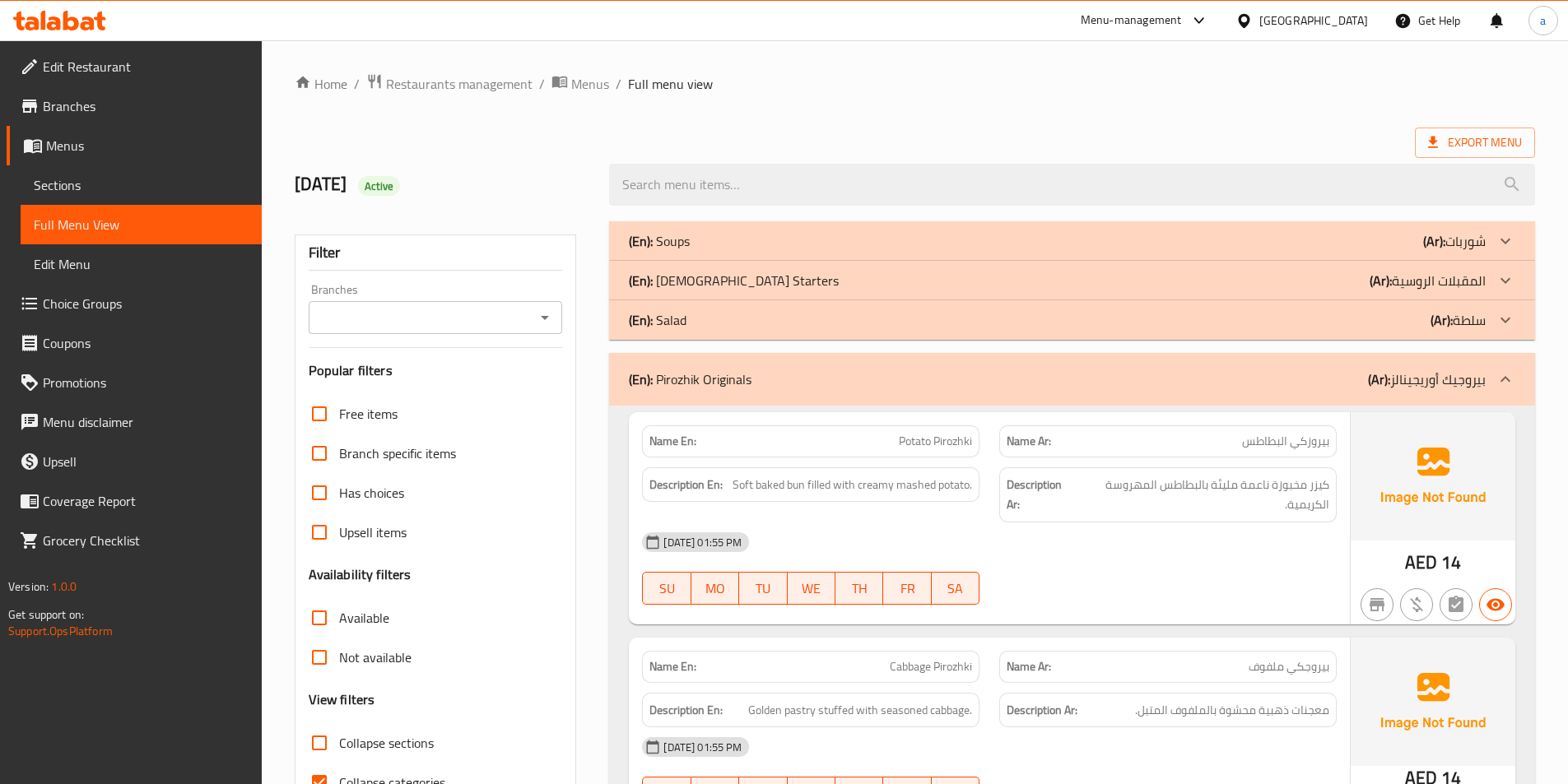
click at [1512, 383] on icon at bounding box center [1505, 379] width 20 height 20
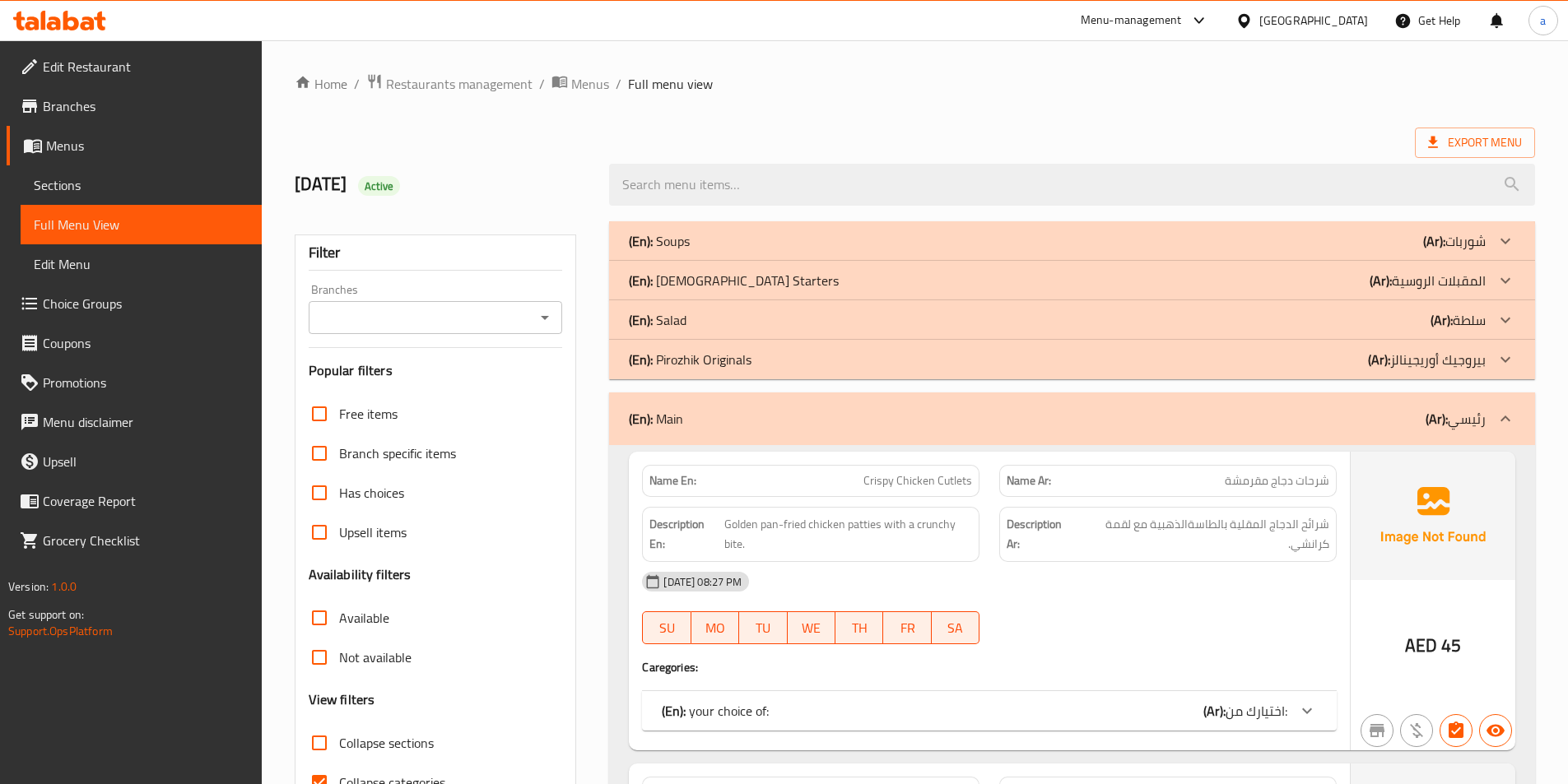
click at [1502, 421] on icon at bounding box center [1505, 419] width 20 height 20
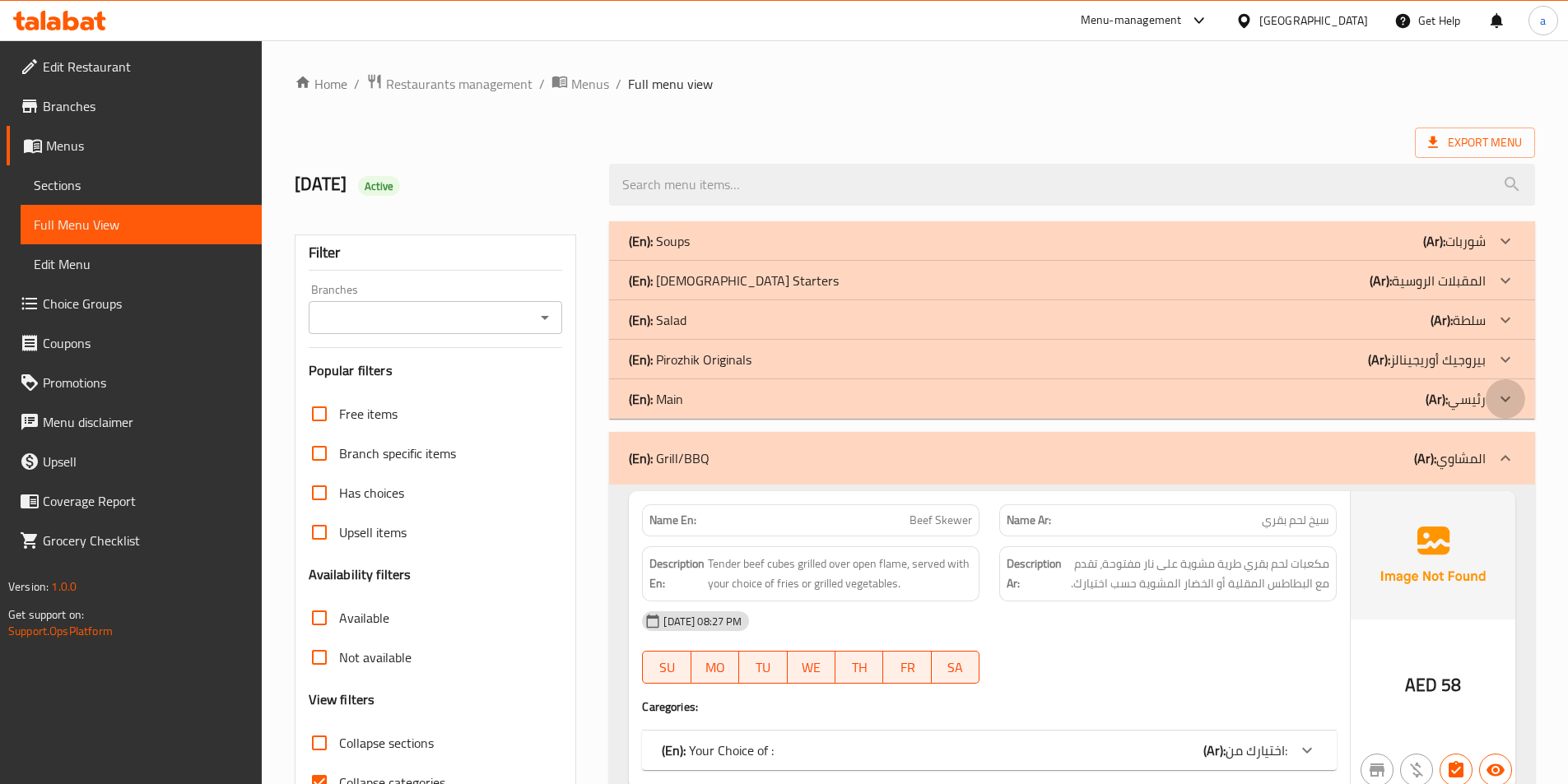
click at [1505, 400] on icon at bounding box center [1505, 399] width 20 height 20
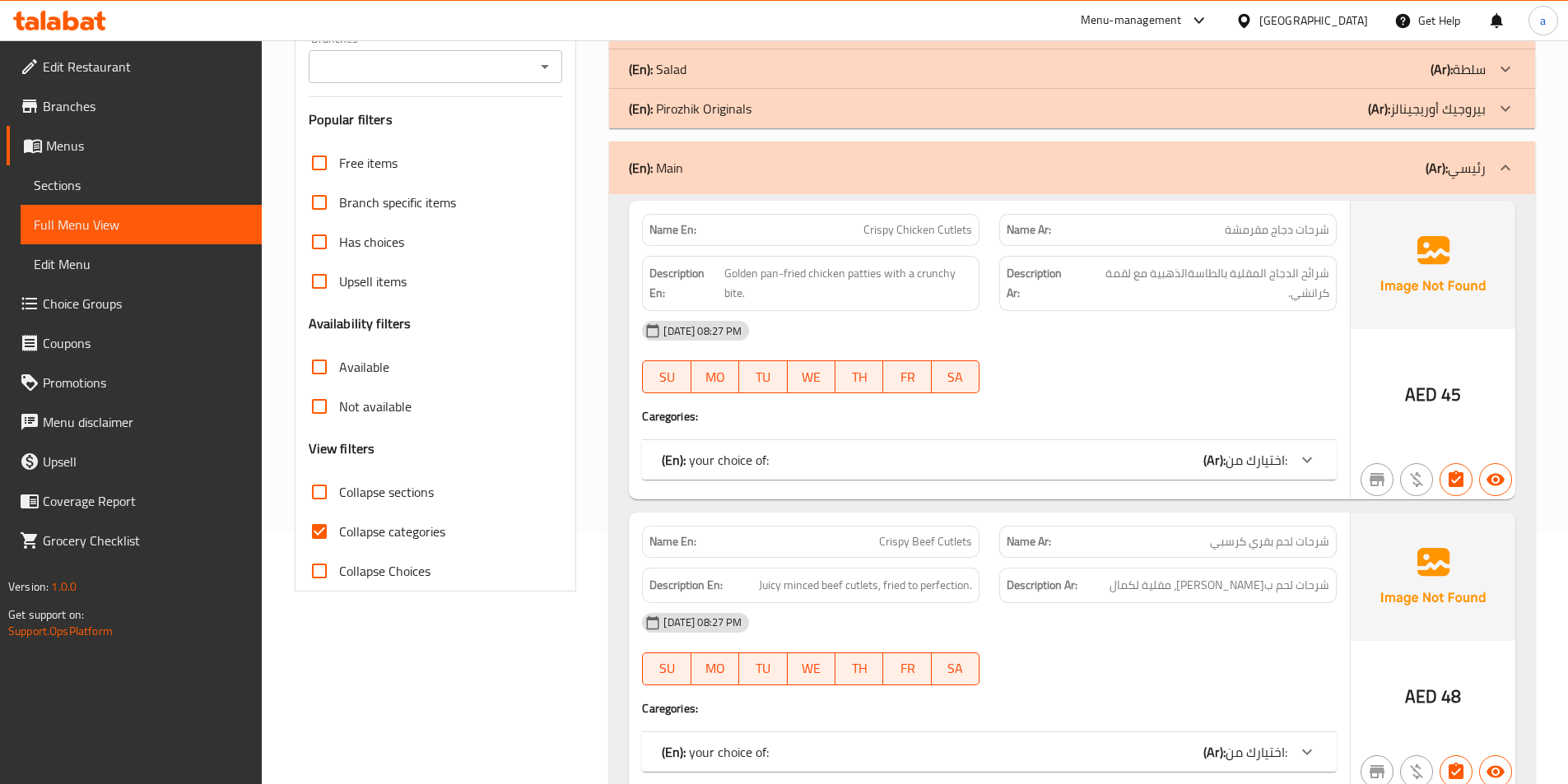
scroll to position [247, 0]
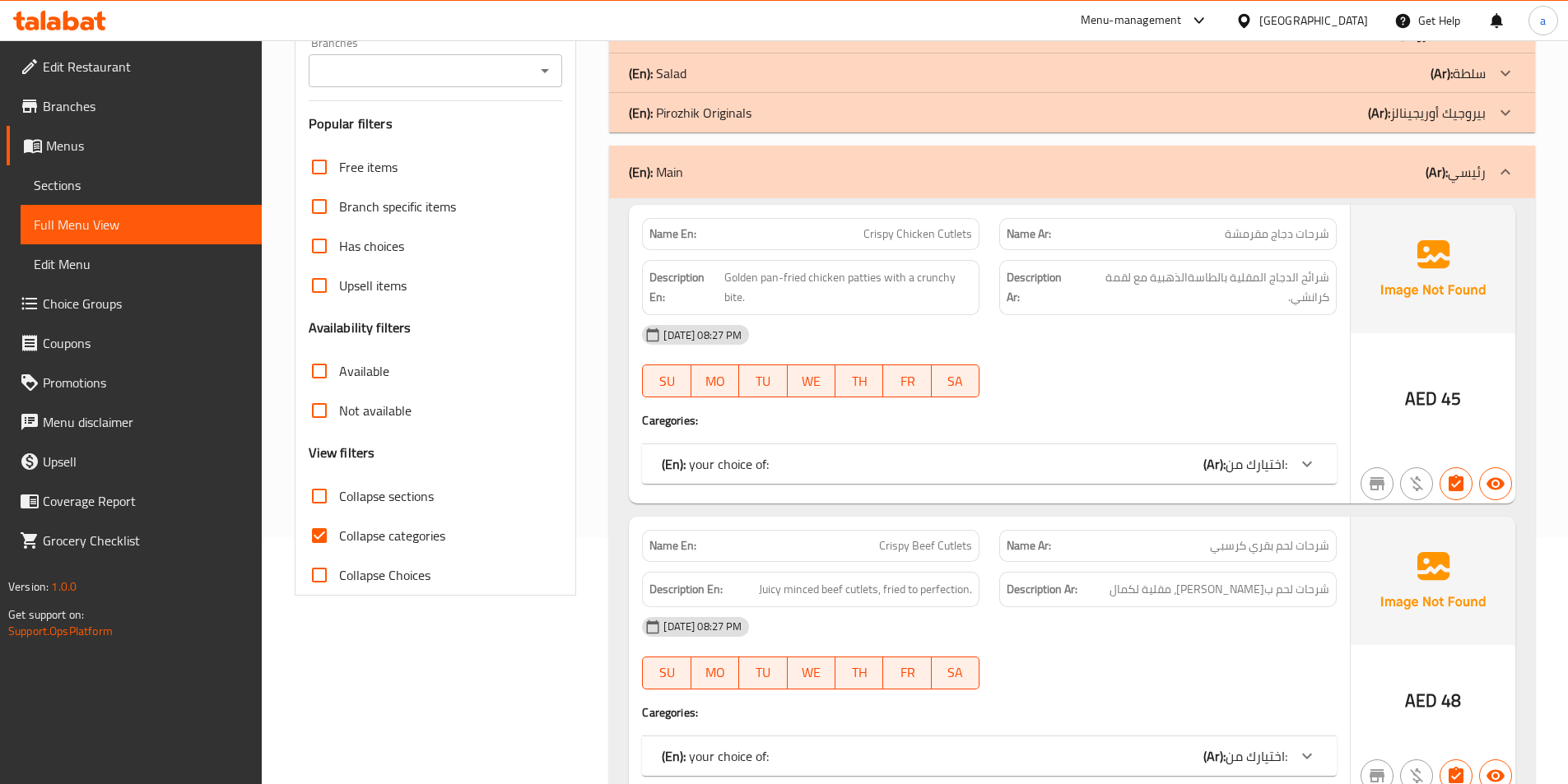
click at [311, 534] on input "Collapse categories" at bounding box center [319, 536] width 40 height 40
checkbox input "false"
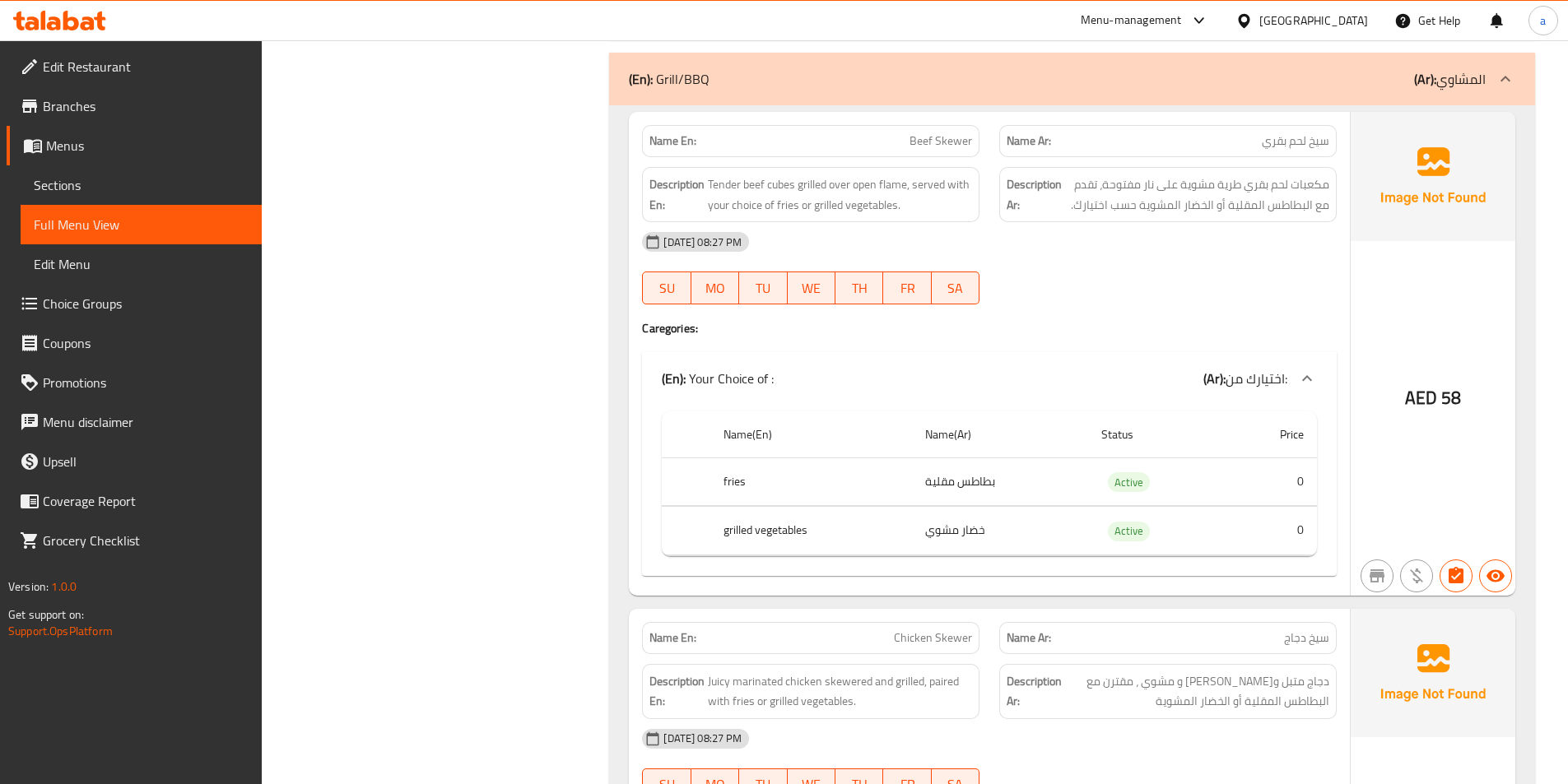
scroll to position [7406, 0]
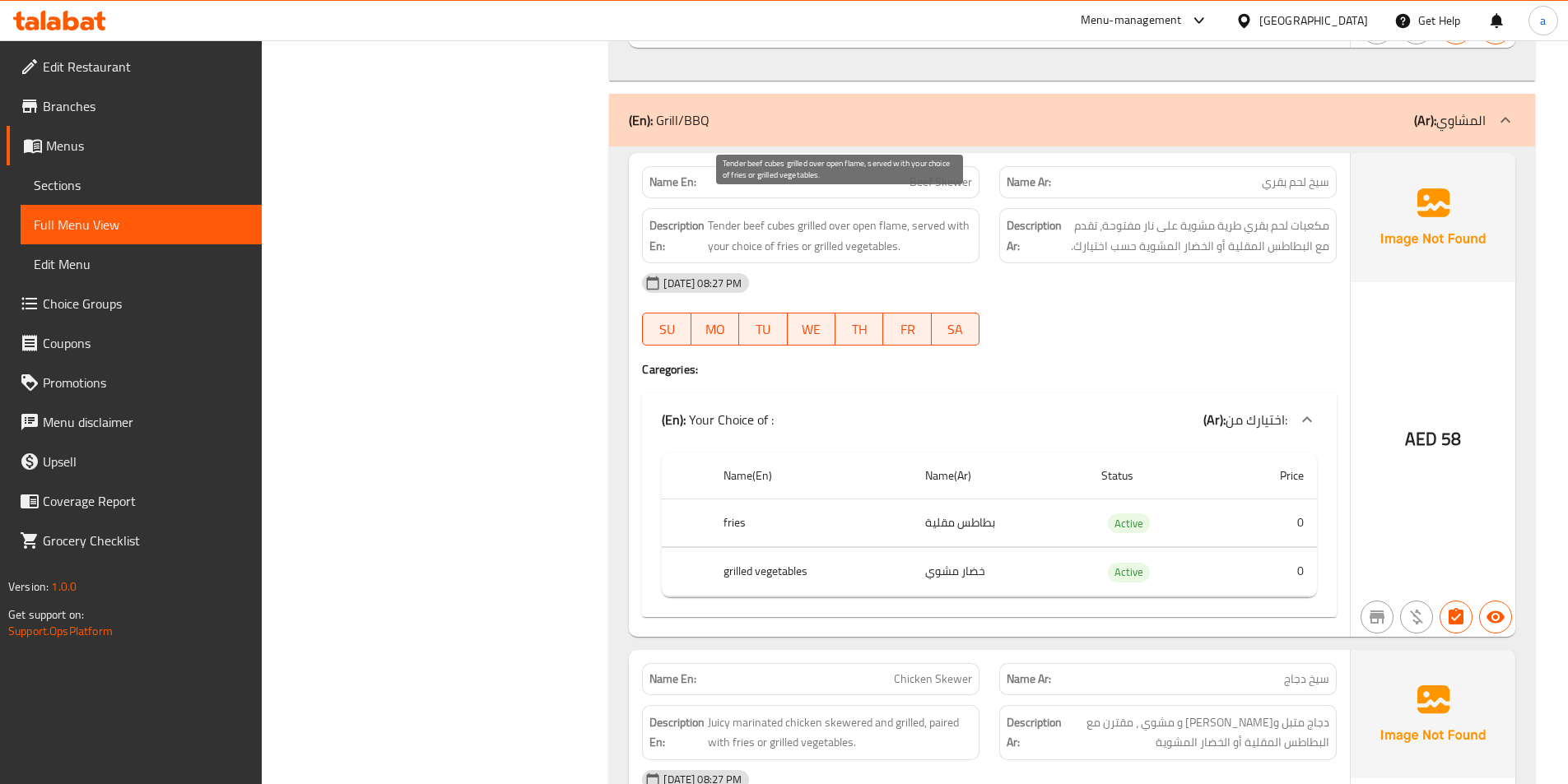
click at [893, 216] on span "Tender beef cubes grilled over open flame, served with your choice of fries or …" at bounding box center [840, 236] width 264 height 41
click at [973, 337] on div "Name En: Beef Skewer Name Ar: سيخ لحم بقري Description En: Tender beef cubes gr…" at bounding box center [989, 394] width 721 height 483
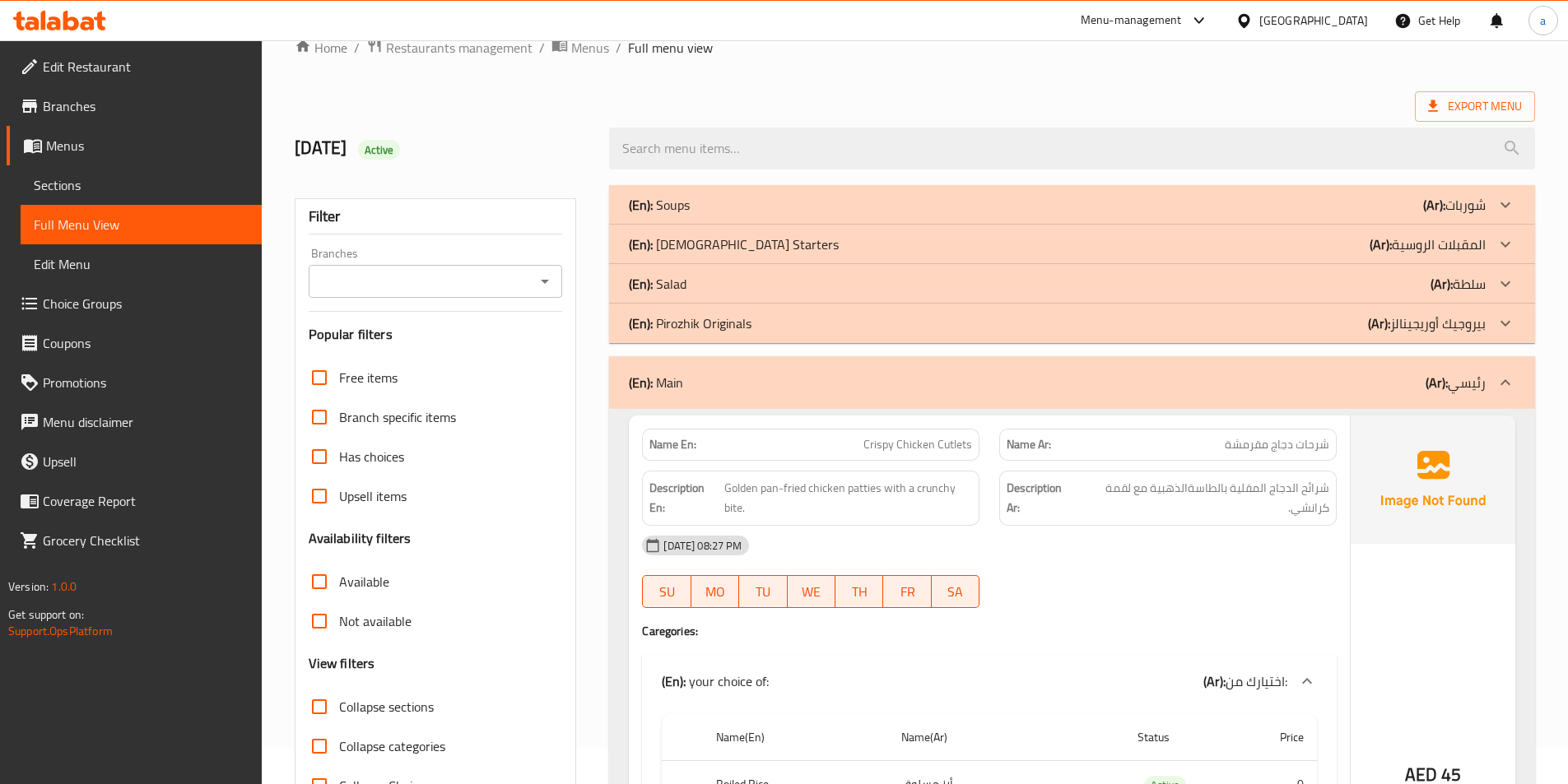
scroll to position [0, 0]
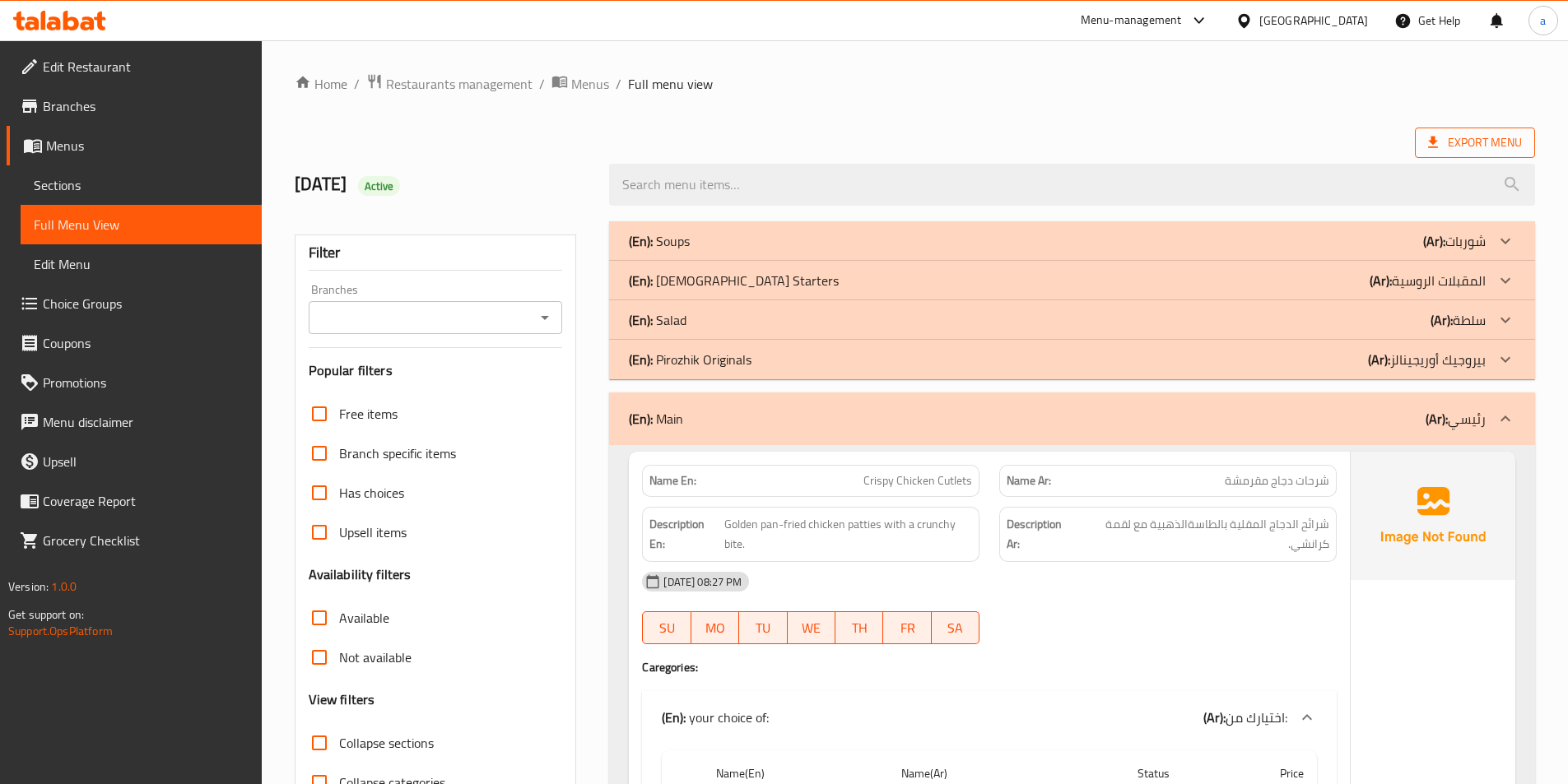
click at [1454, 137] on span "Export Menu" at bounding box center [1475, 142] width 94 height 21
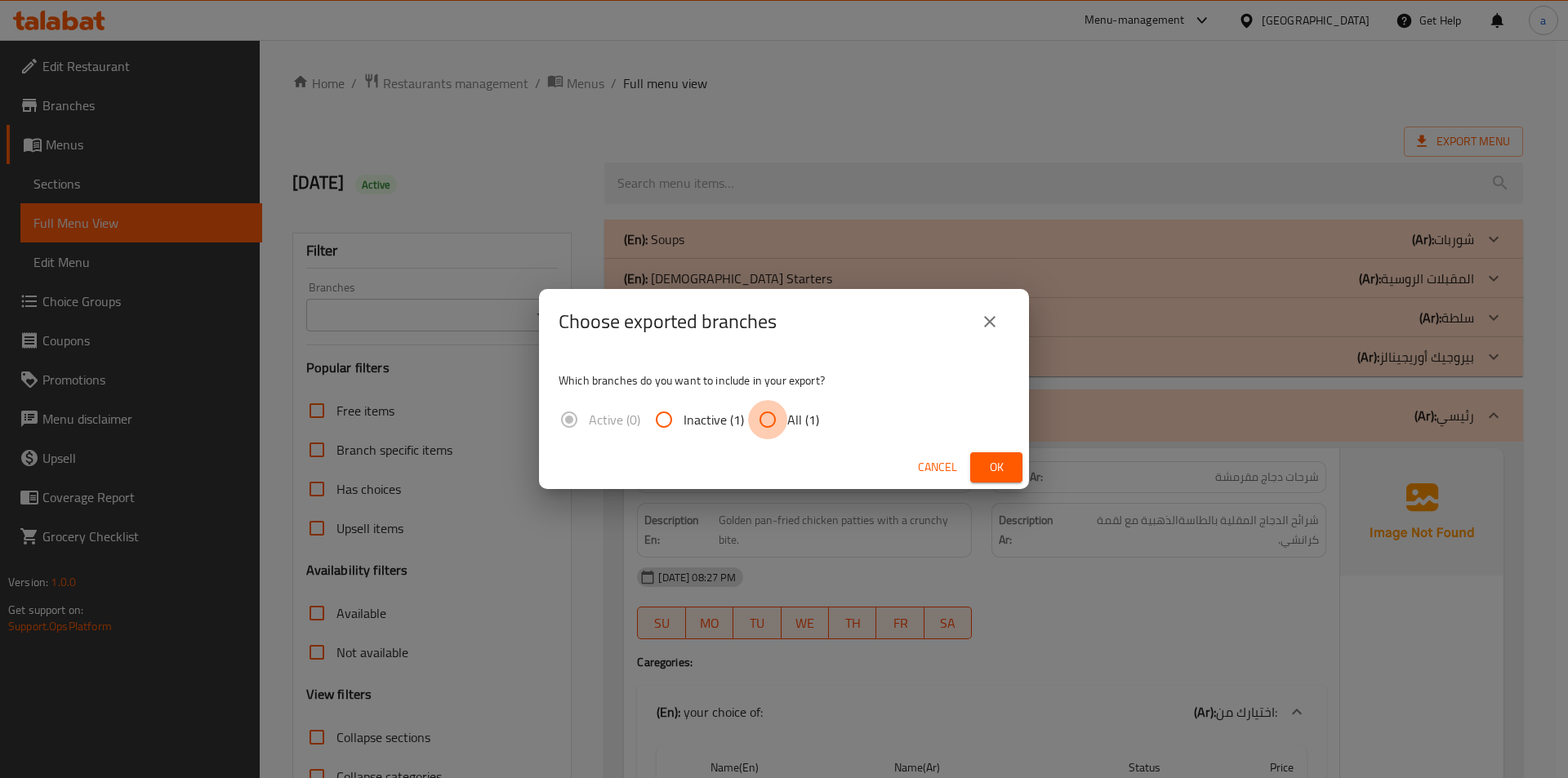
click at [761, 412] on input "All (1)" at bounding box center [768, 420] width 39 height 39
radio input "true"
click at [993, 466] on span "Ok" at bounding box center [996, 468] width 26 height 21
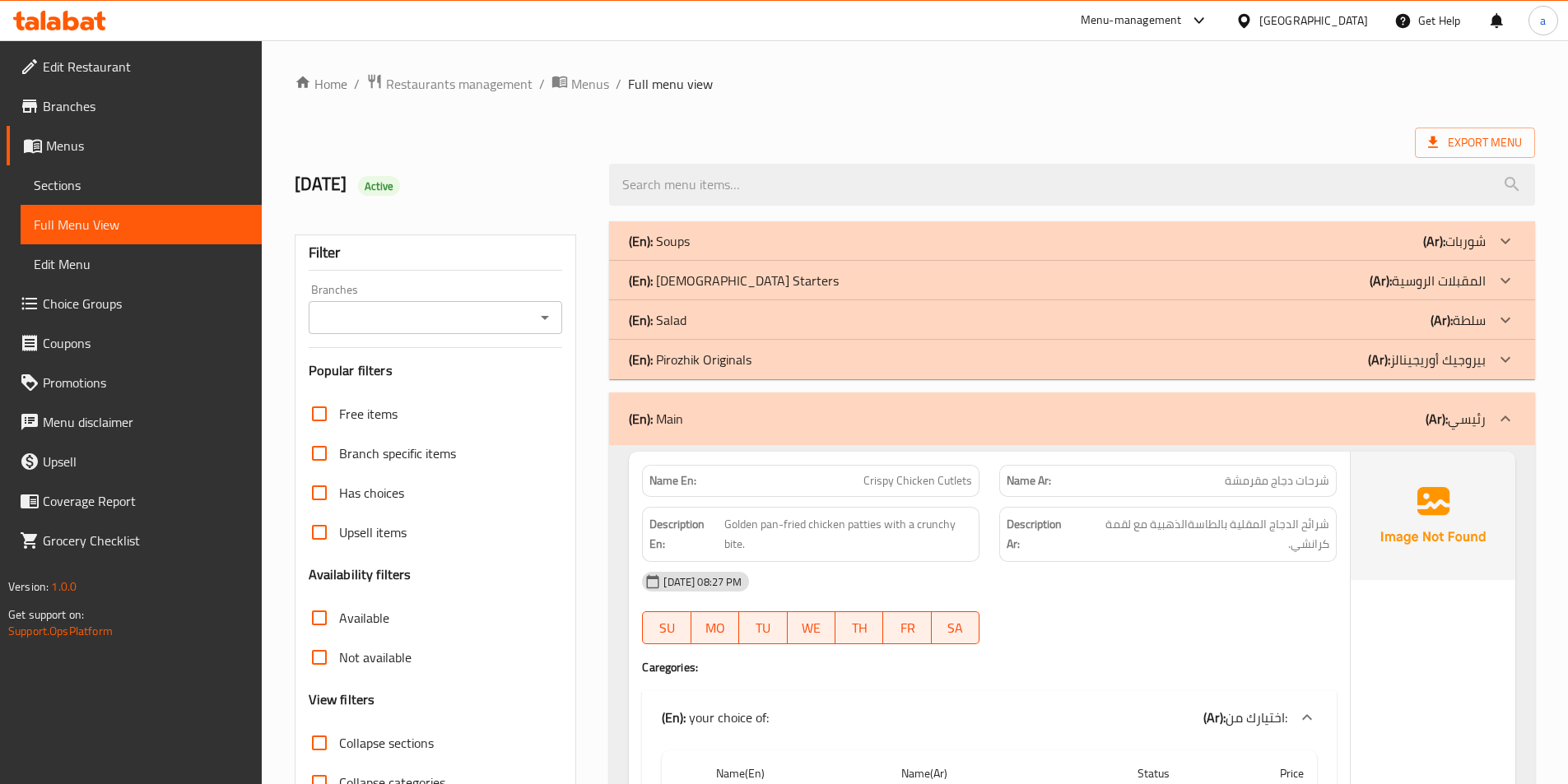
click at [1497, 412] on icon at bounding box center [1505, 419] width 20 height 20
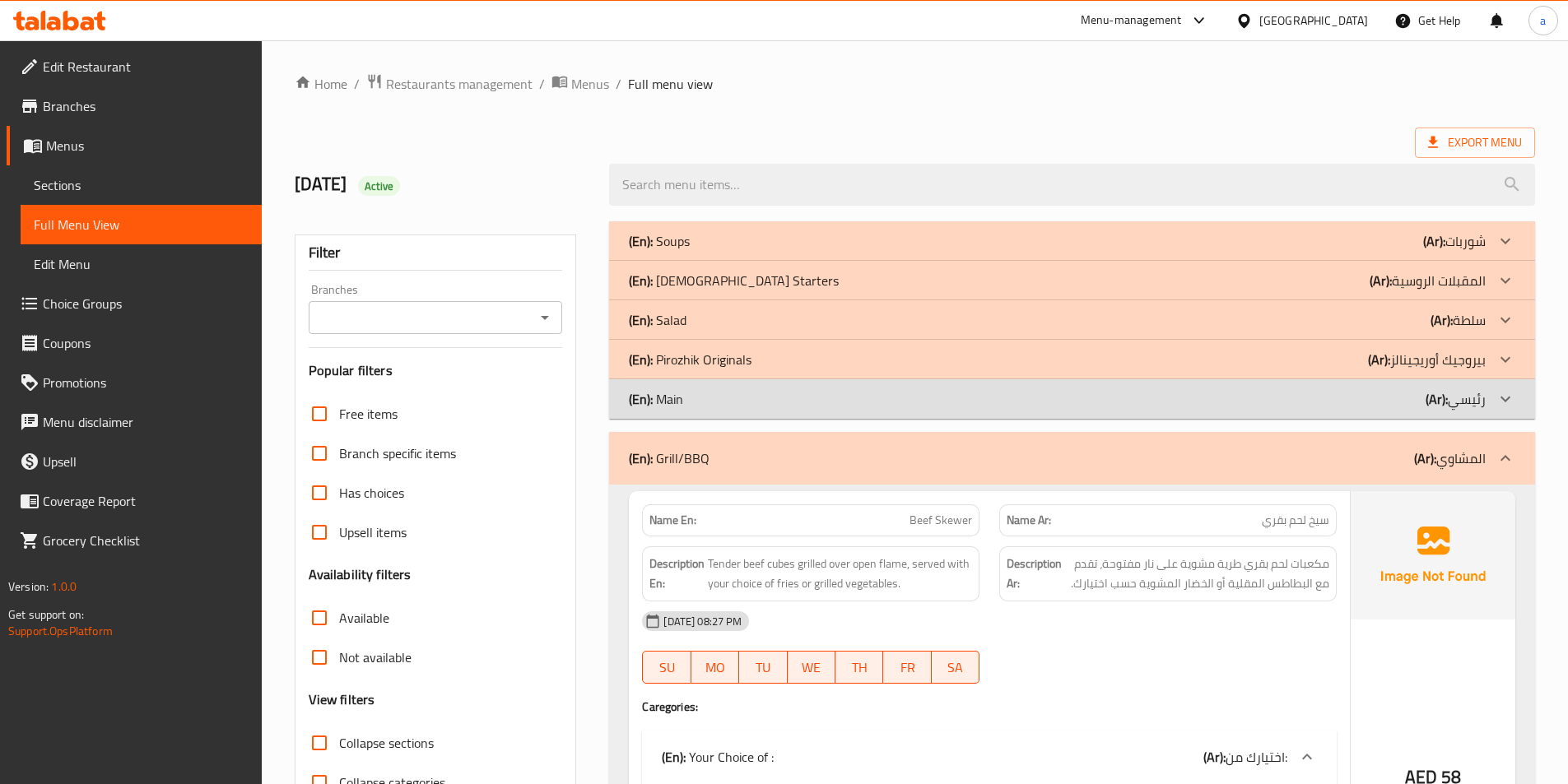
click at [80, 181] on span "Sections" at bounding box center [141, 185] width 215 height 20
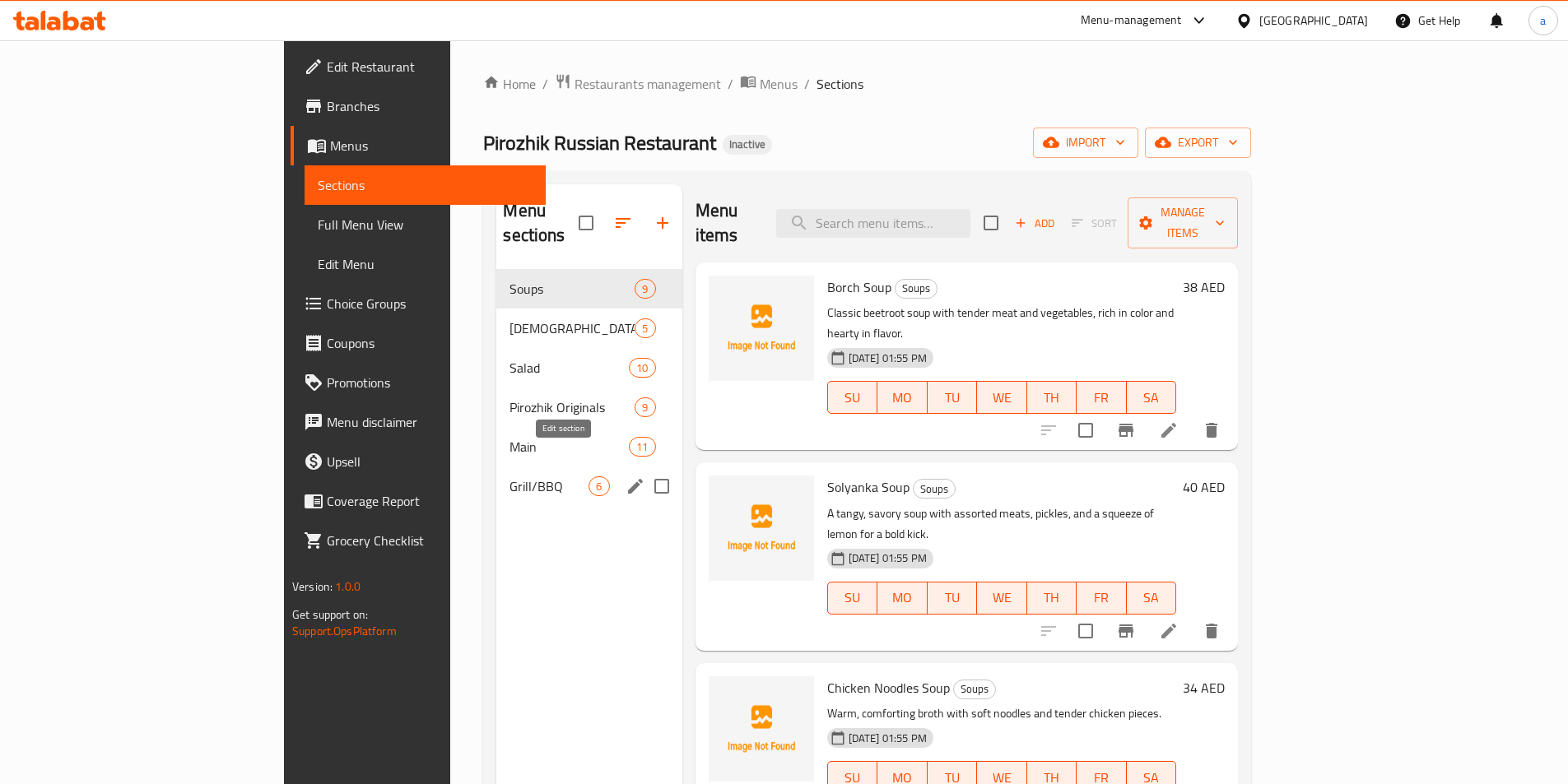
click at [625, 477] on icon "edit" at bounding box center [635, 486] width 20 height 20
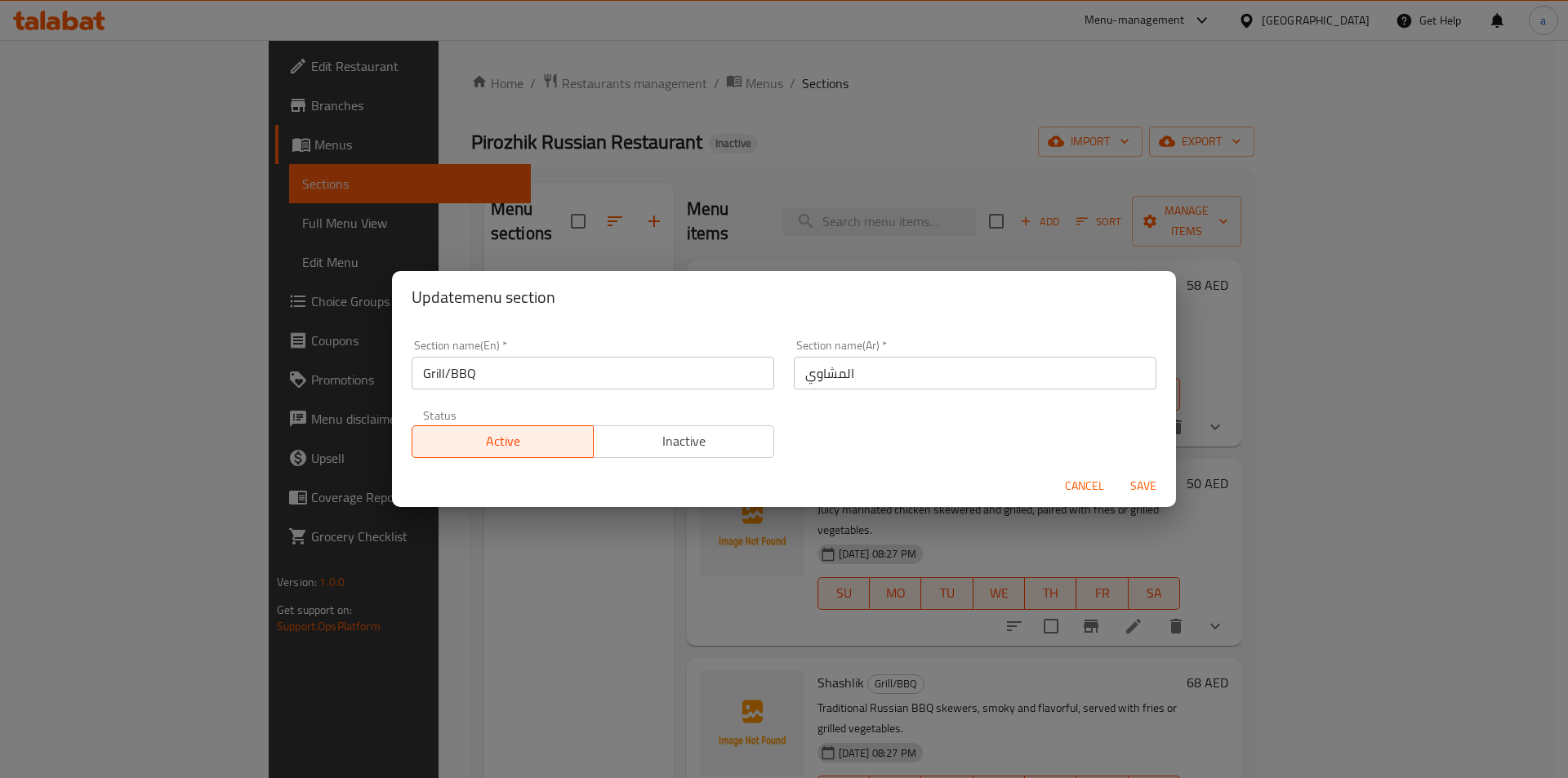
click at [876, 359] on input "المشاوي" at bounding box center [974, 373] width 362 height 33
type input "المشاوي / الباربكيو"
click at [1148, 483] on span "Save" at bounding box center [1143, 487] width 39 height 21
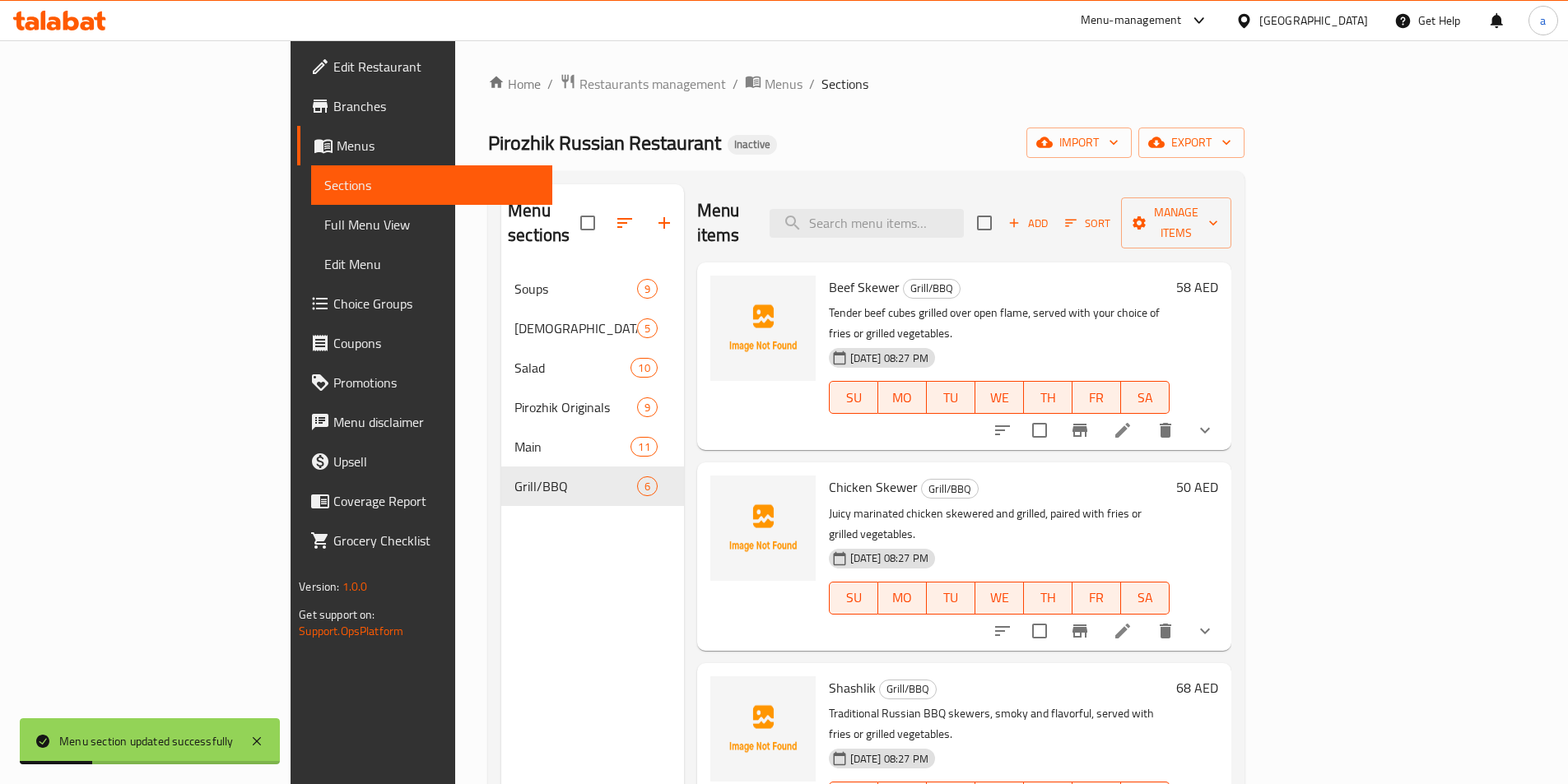
click at [325, 227] on span "Full Menu View" at bounding box center [432, 224] width 215 height 20
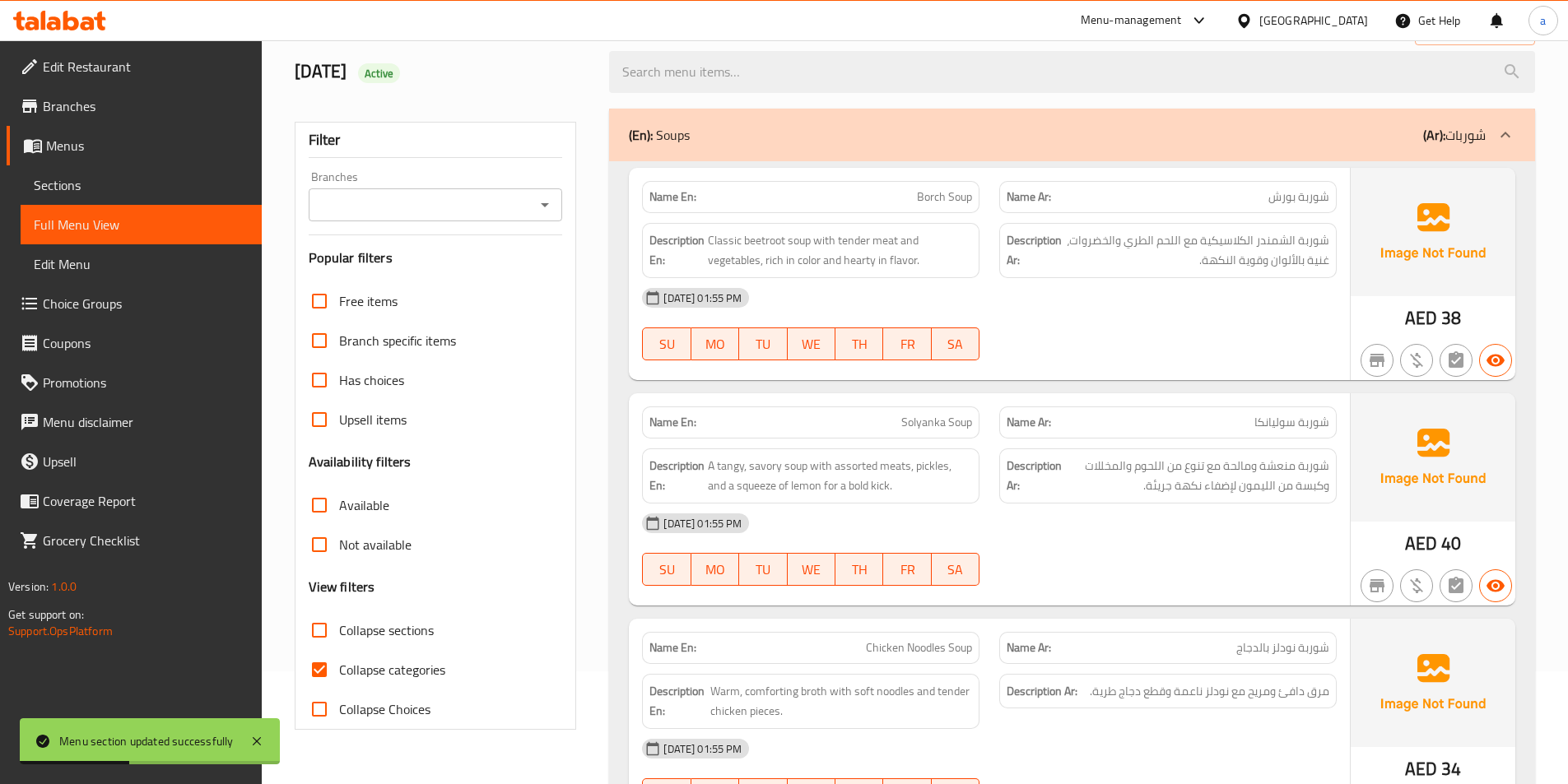
scroll to position [247, 0]
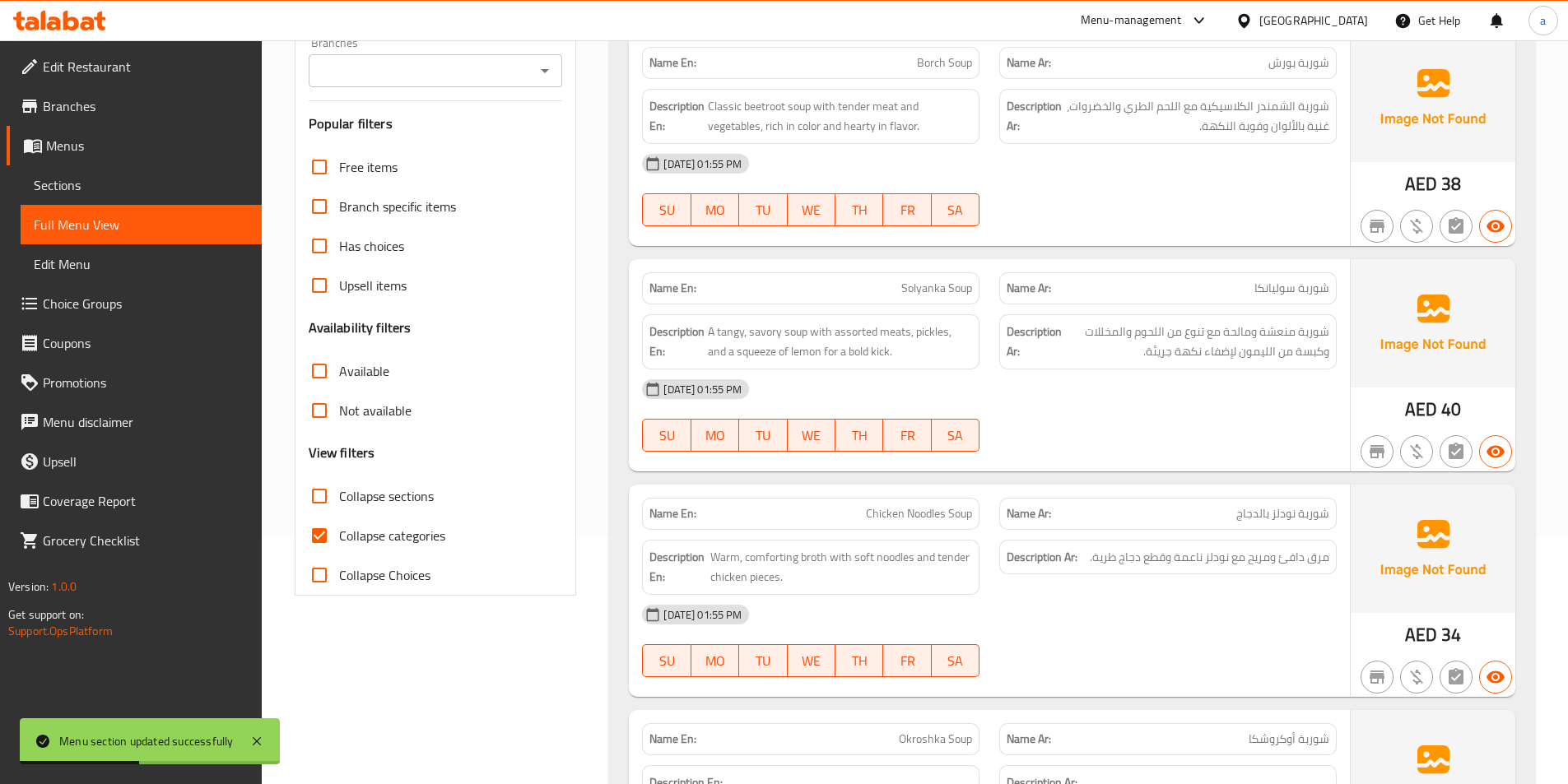
click at [300, 528] on input "Collapse categories" at bounding box center [319, 536] width 40 height 40
checkbox input "false"
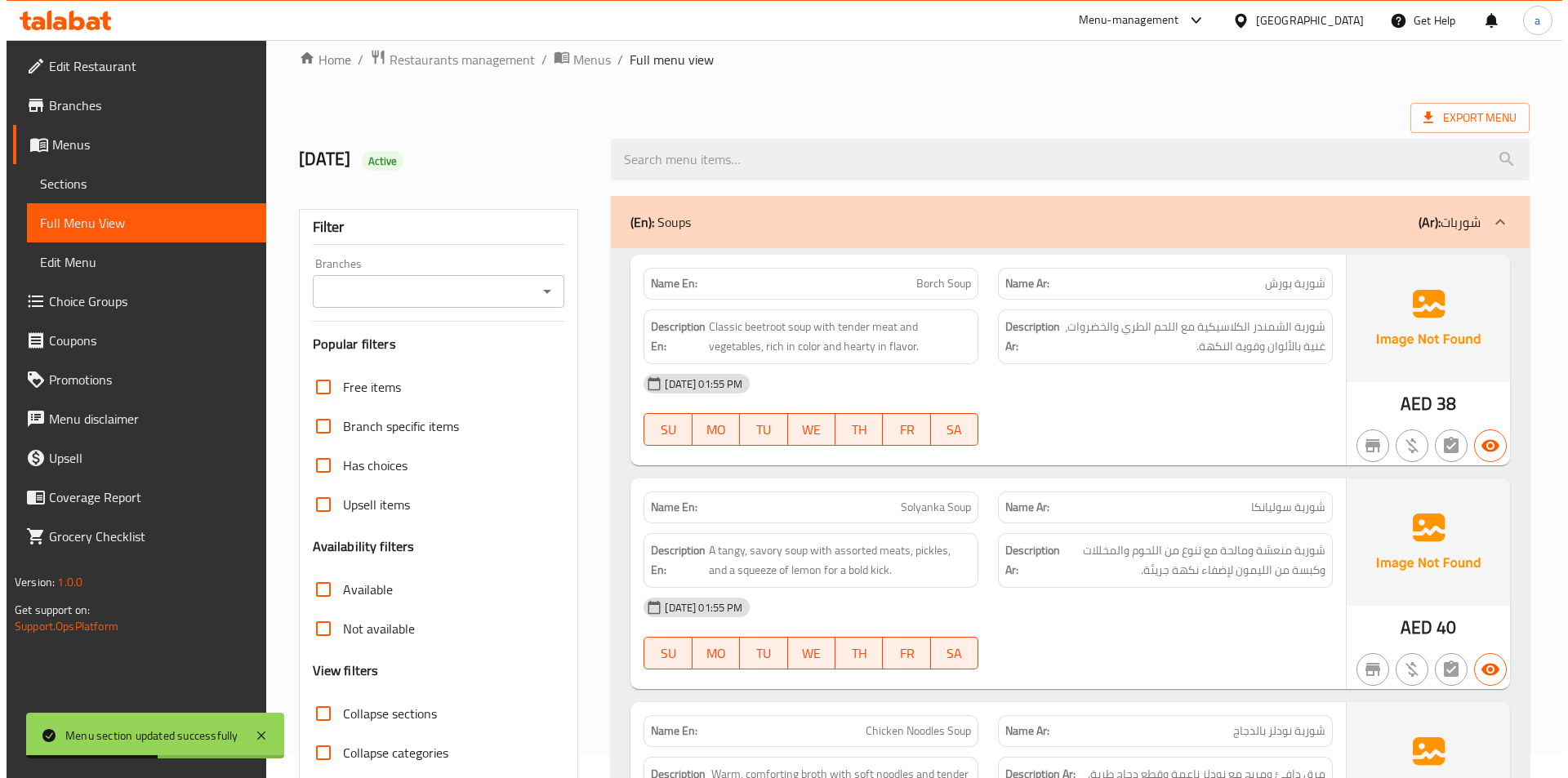
scroll to position [0, 0]
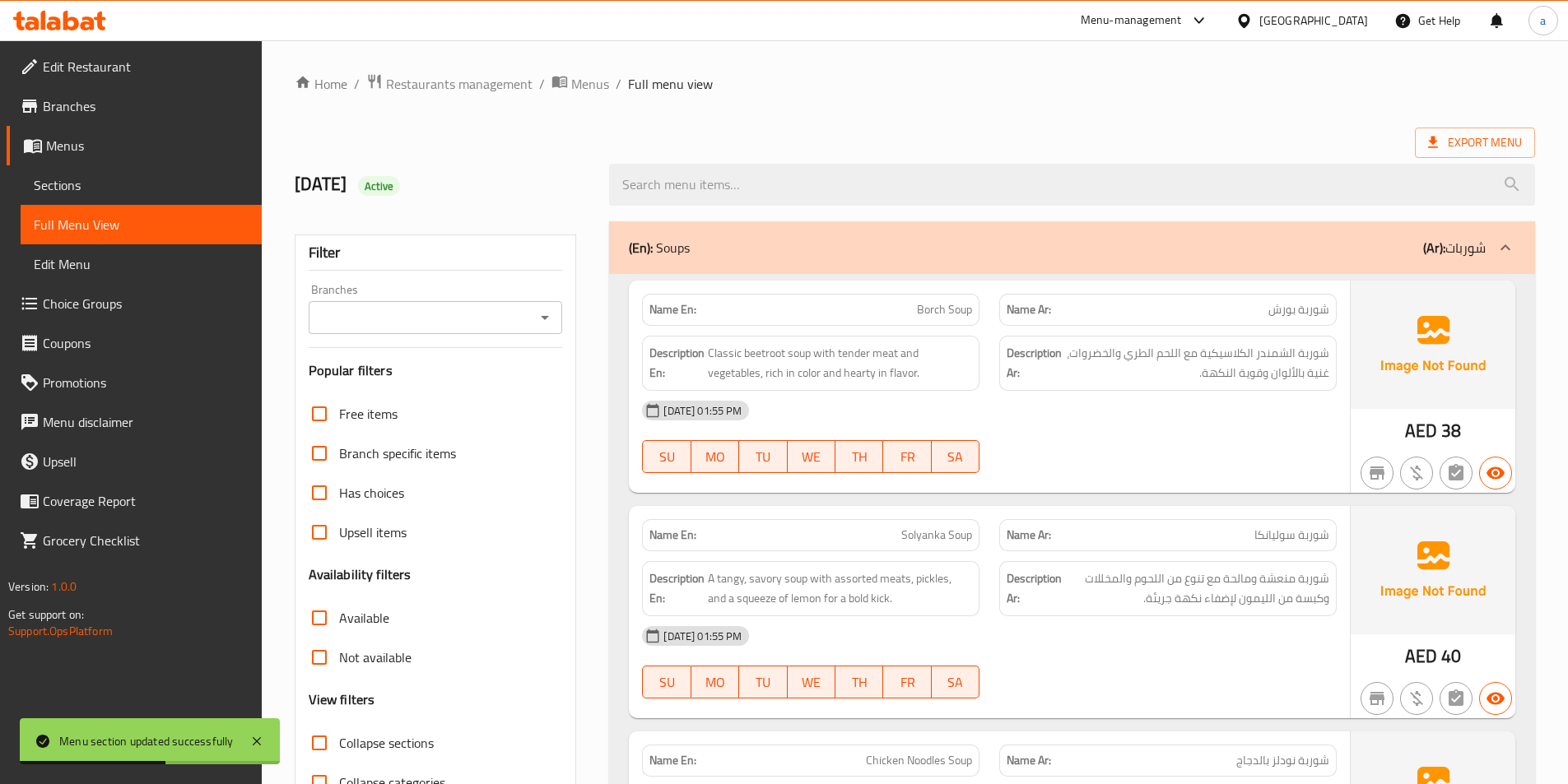
click at [1489, 253] on div at bounding box center [1505, 248] width 40 height 40
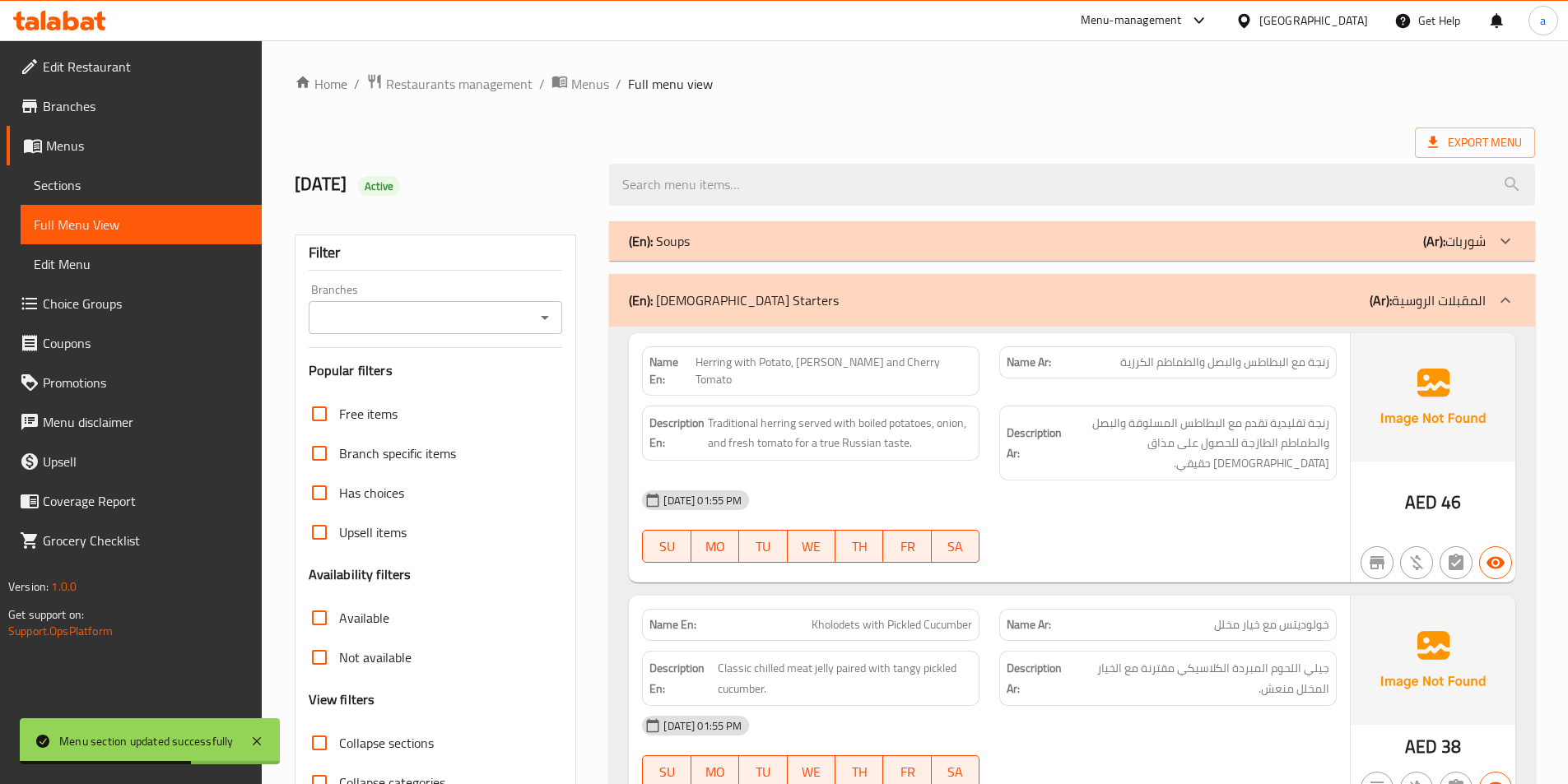
click at [1508, 292] on icon at bounding box center [1505, 300] width 20 height 20
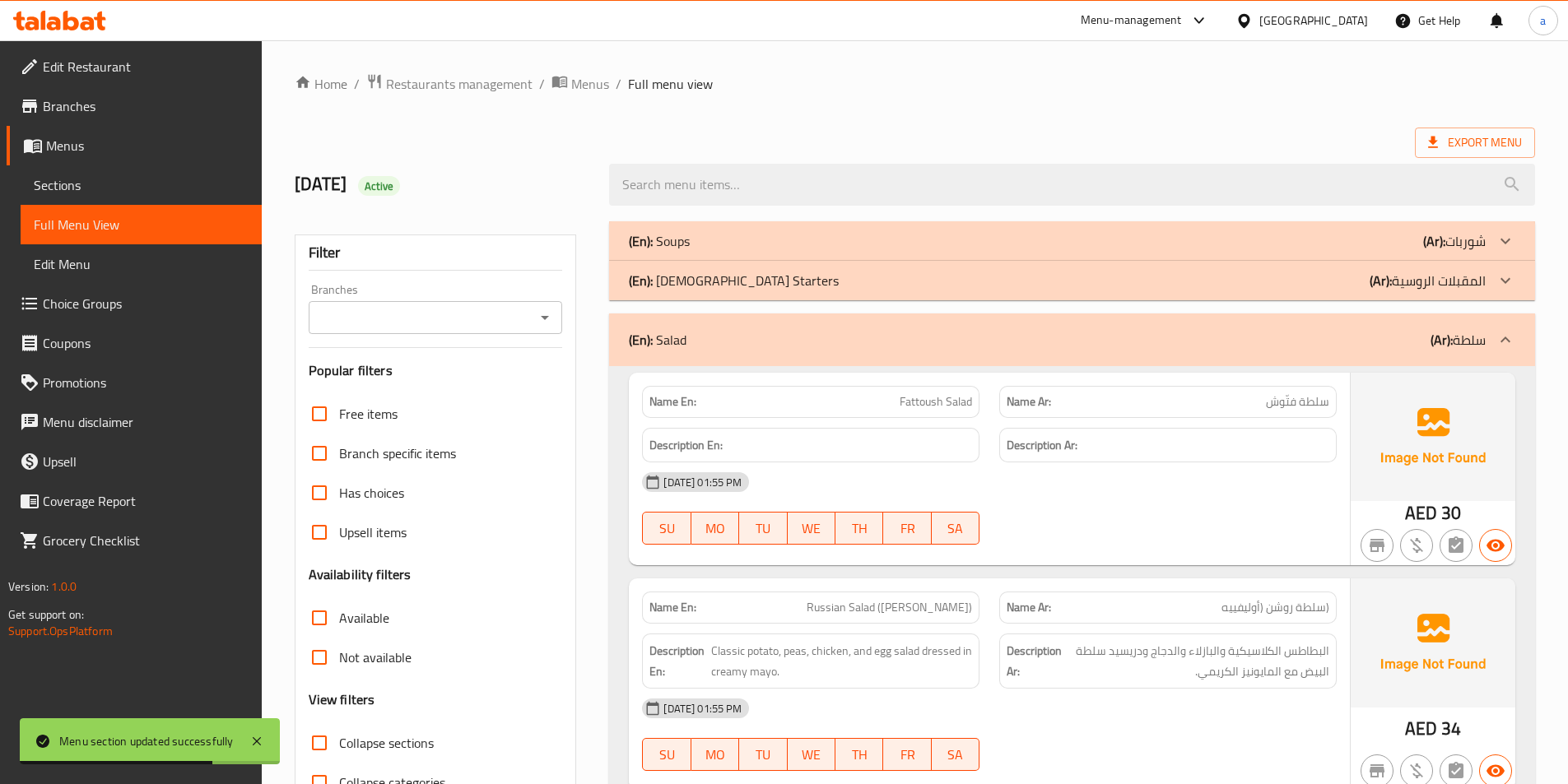
click at [1502, 337] on icon at bounding box center [1505, 339] width 20 height 20
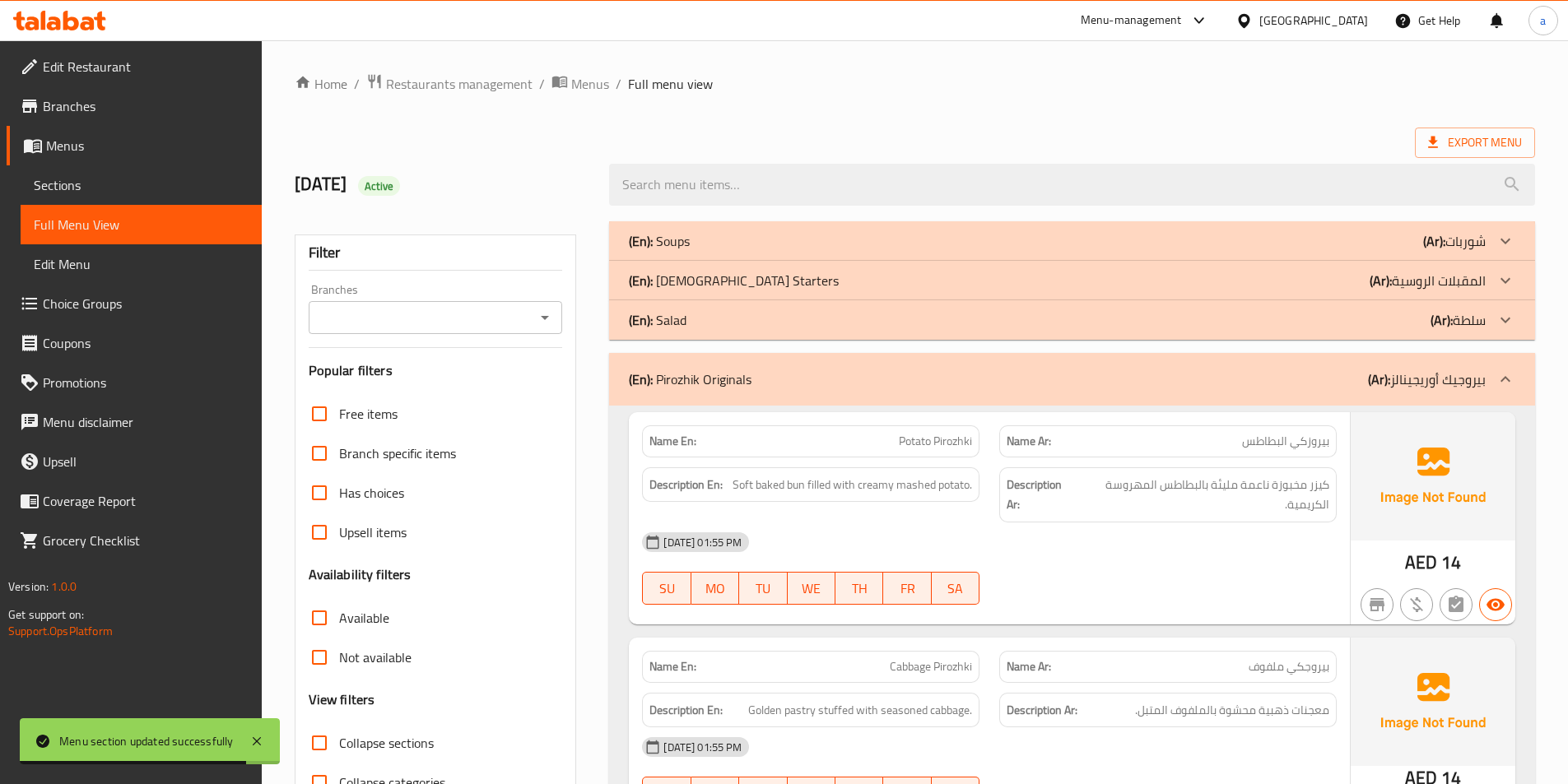
click at [1497, 370] on icon at bounding box center [1505, 379] width 20 height 20
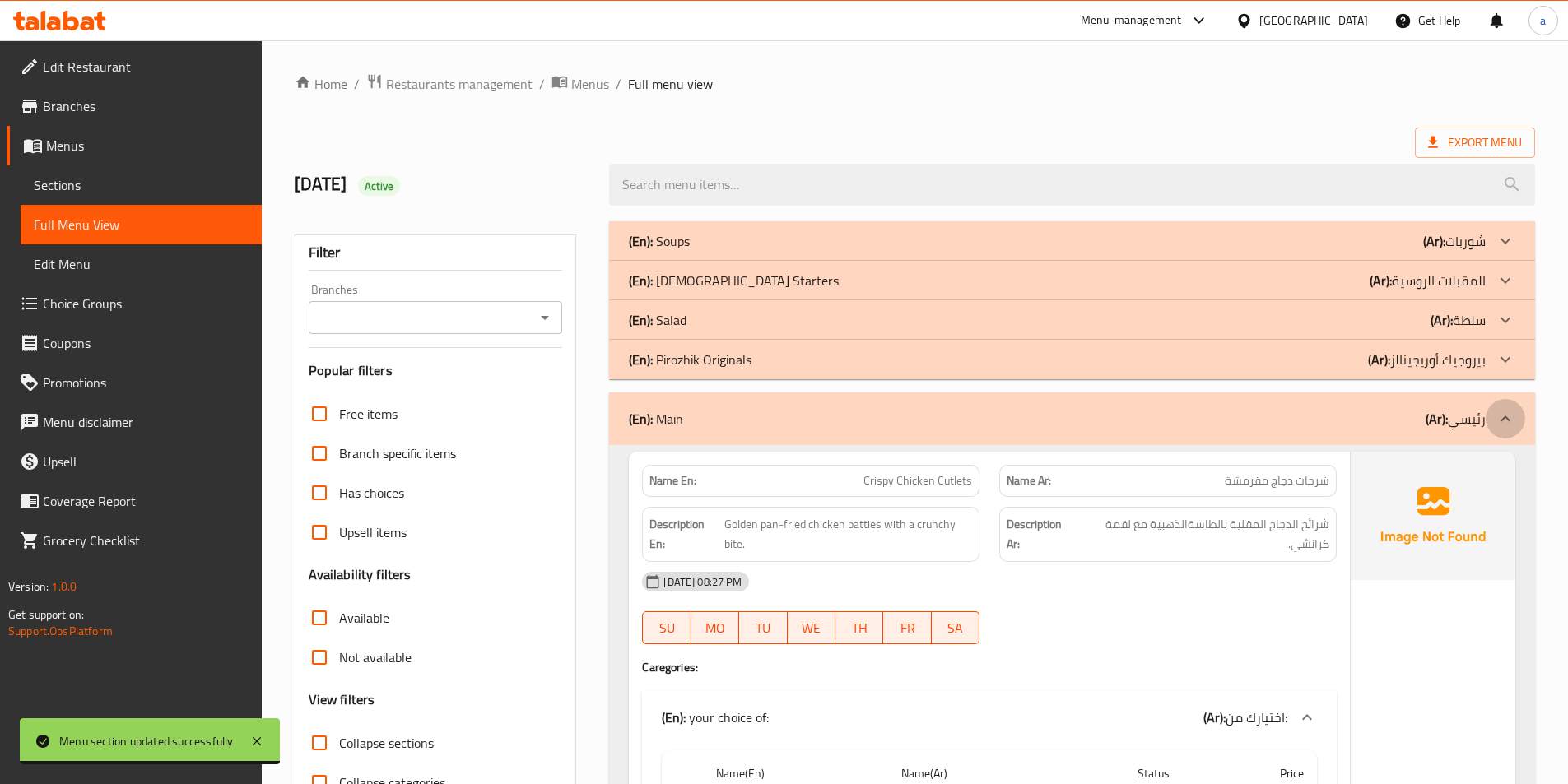
click at [1519, 414] on div at bounding box center [1505, 419] width 40 height 40
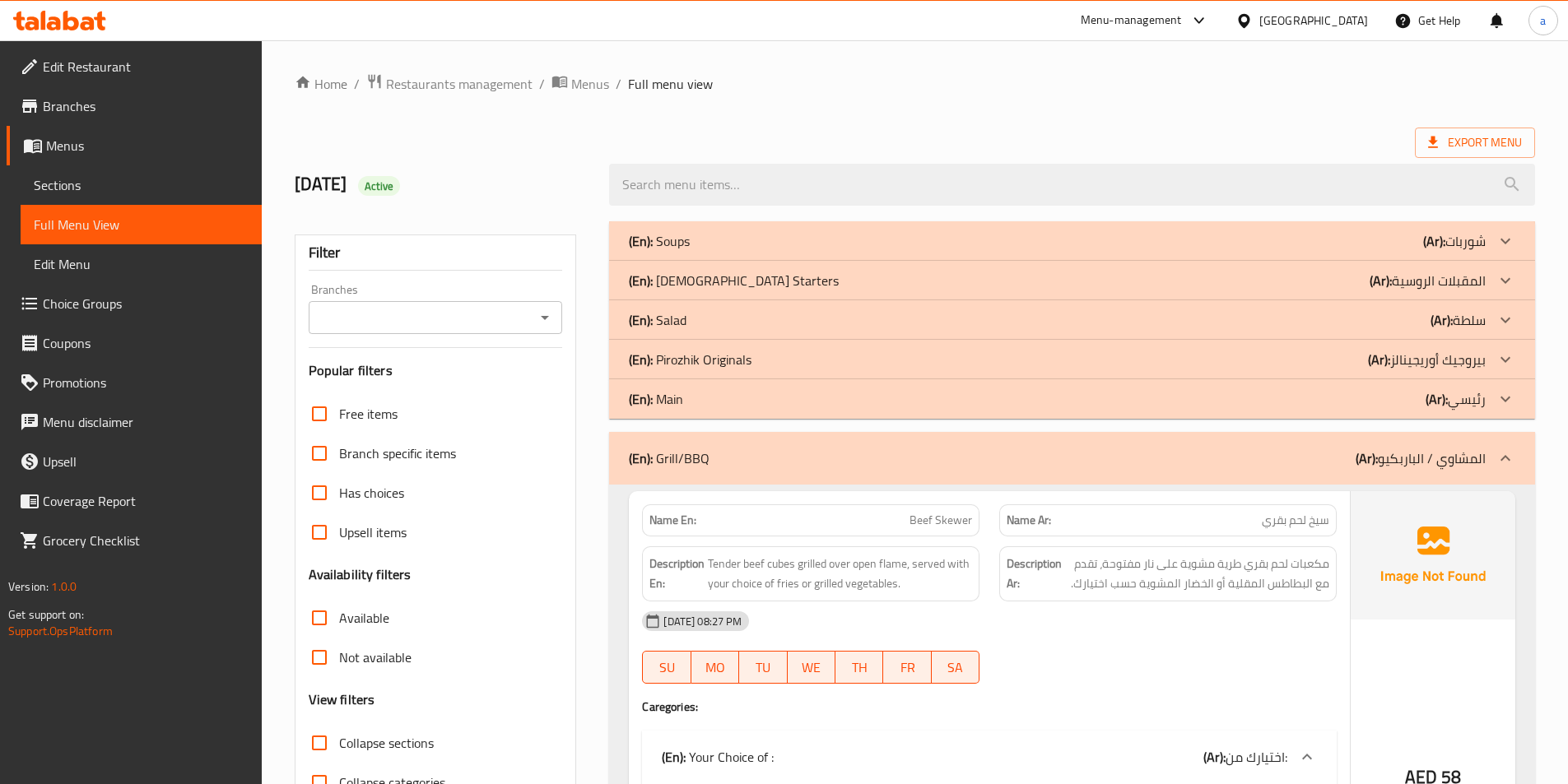
click at [1506, 401] on icon at bounding box center [1505, 399] width 20 height 20
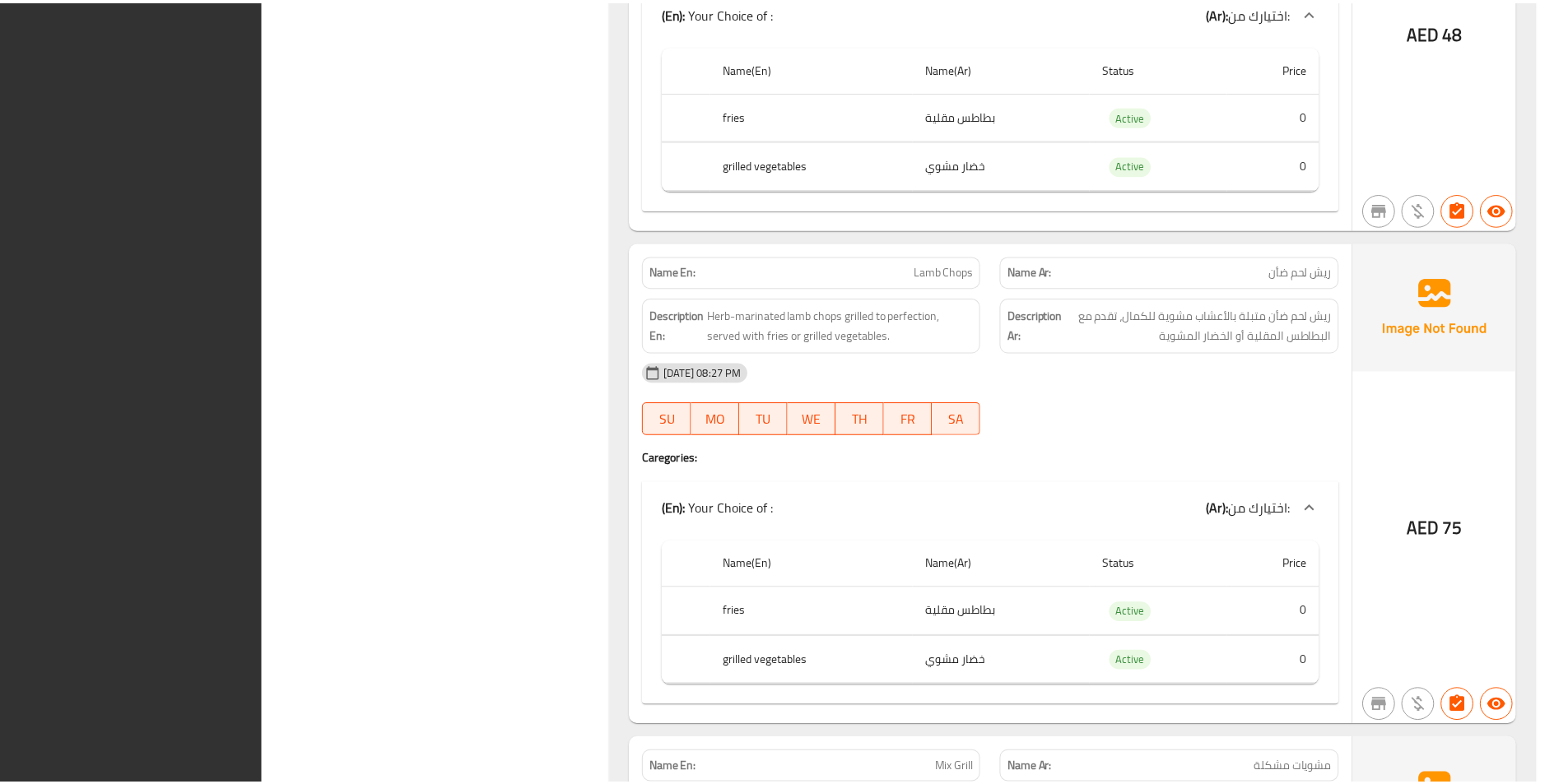
scroll to position [9786, 0]
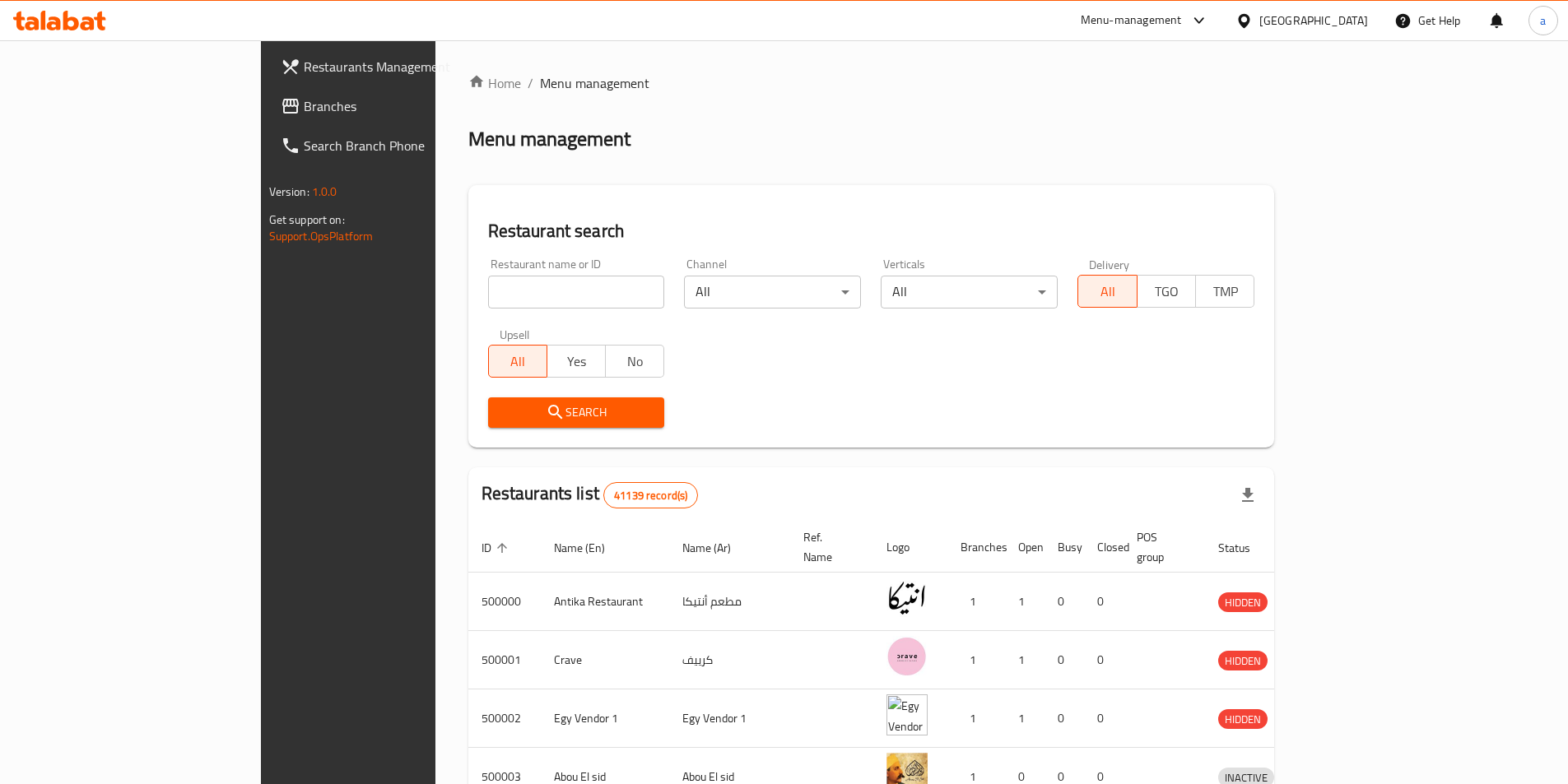
click at [304, 105] on span "Branches" at bounding box center [407, 106] width 205 height 20
